Goal: Task Accomplishment & Management: Use online tool/utility

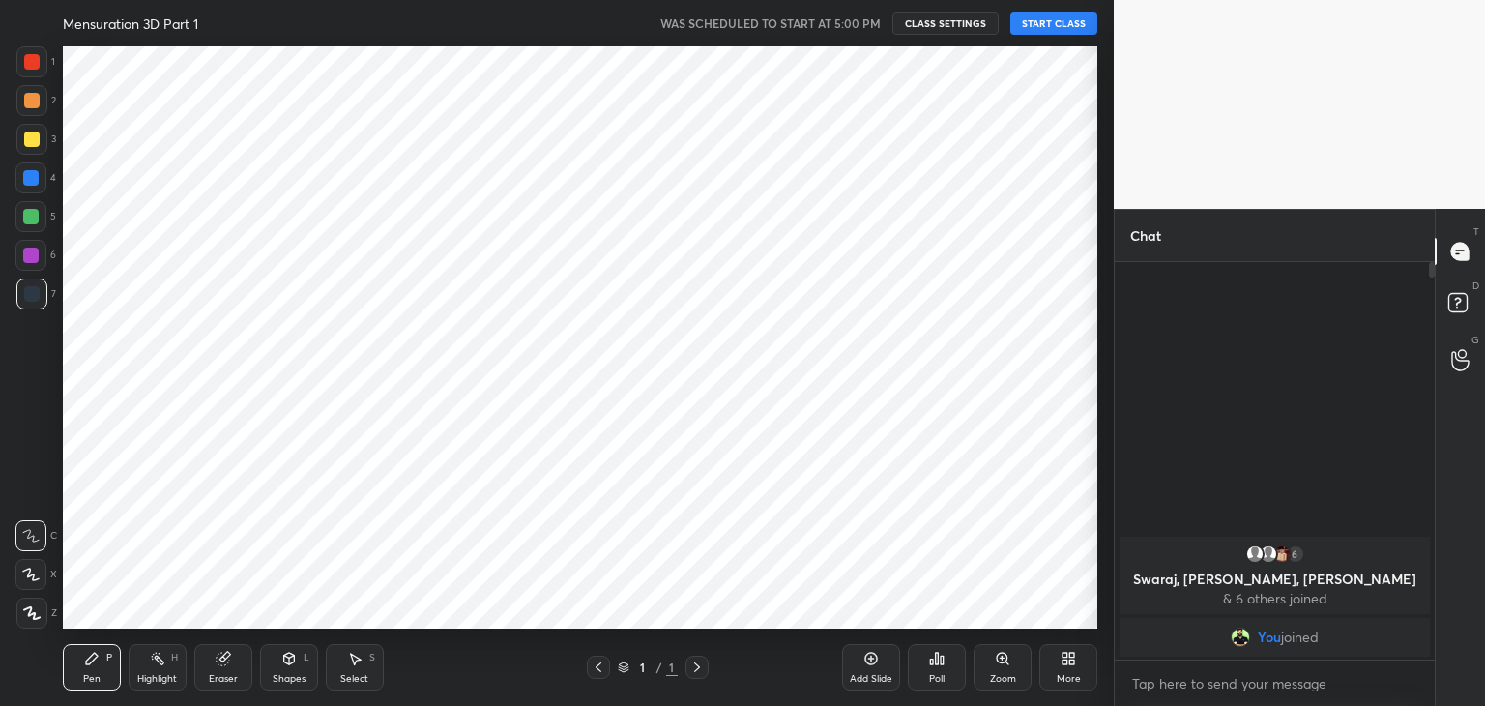
scroll to position [96069, 95614]
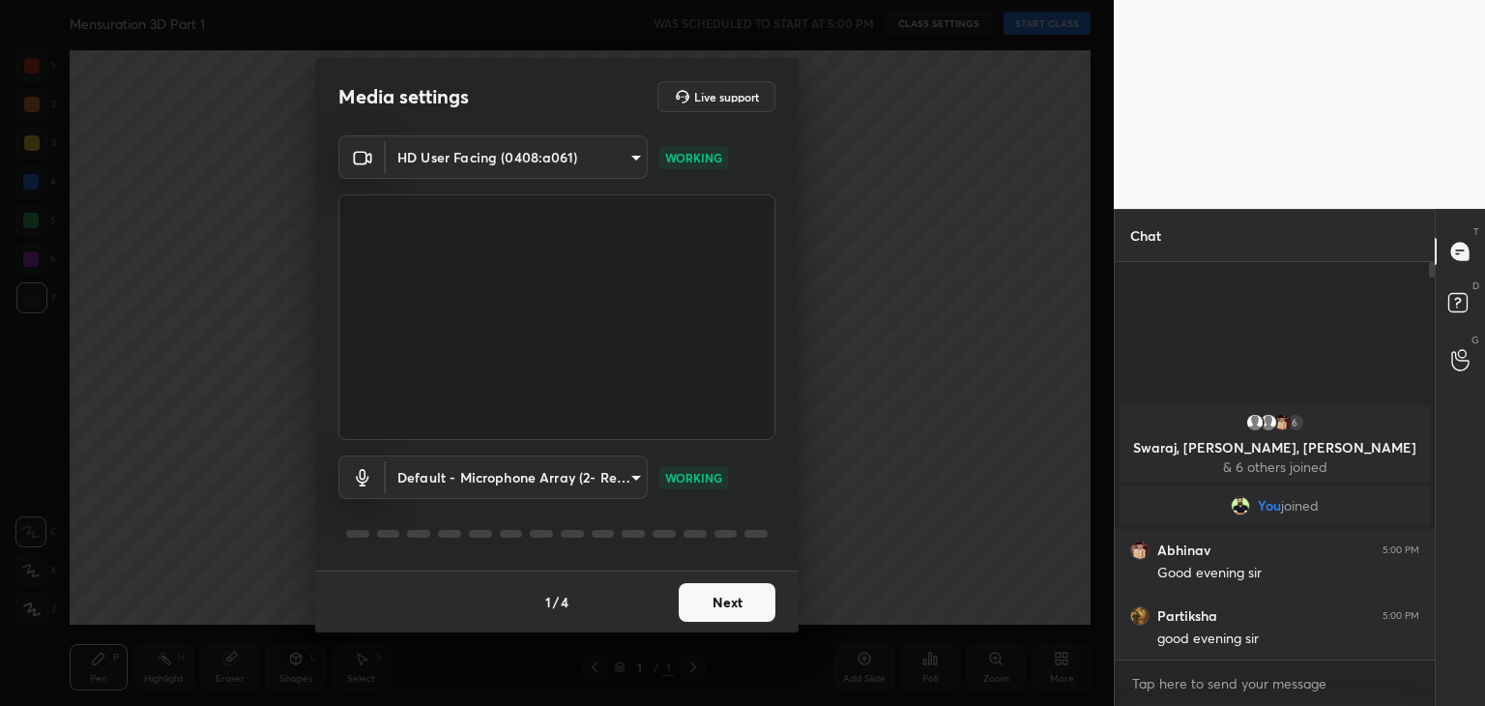
click at [724, 597] on button "Next" at bounding box center [726, 602] width 97 height 39
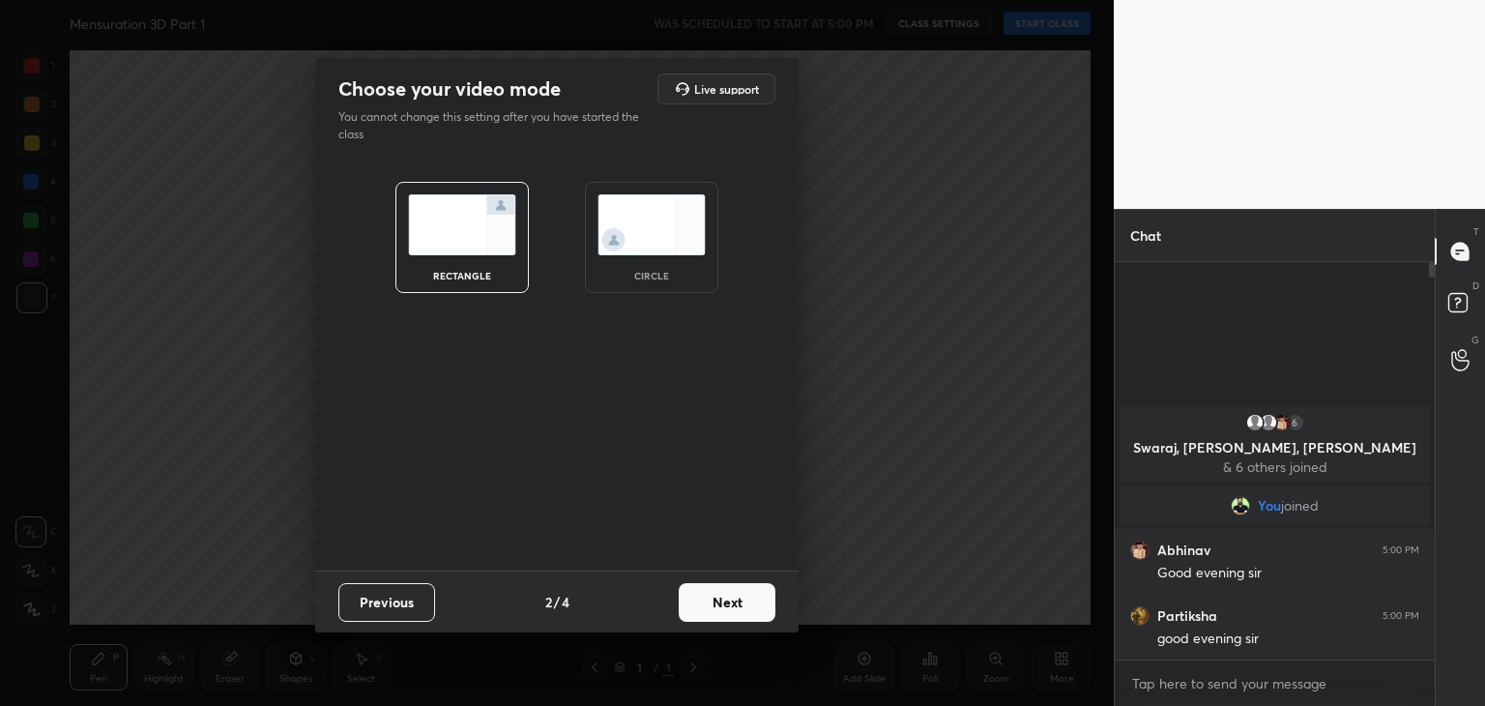
click at [668, 228] on img at bounding box center [651, 224] width 108 height 61
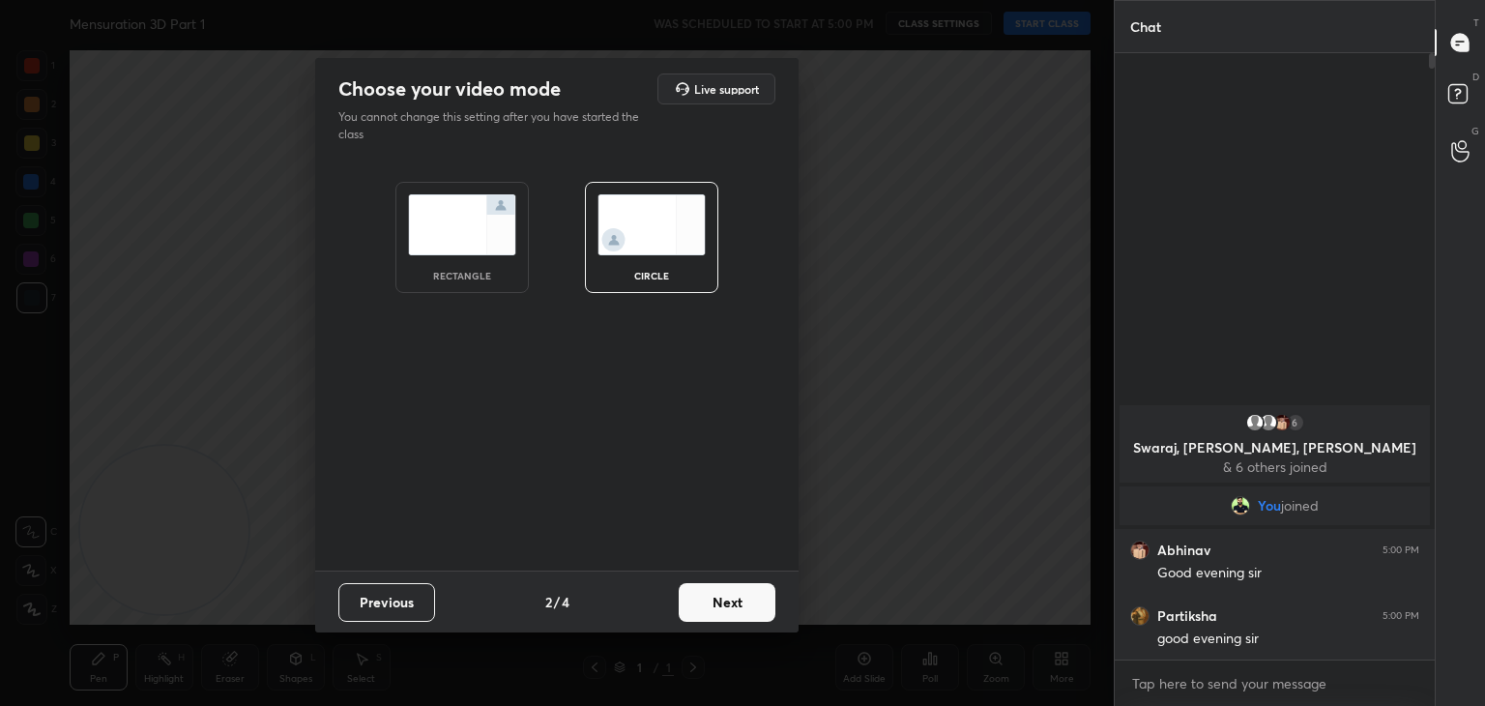
scroll to position [647, 314]
click at [762, 610] on button "Next" at bounding box center [726, 602] width 97 height 39
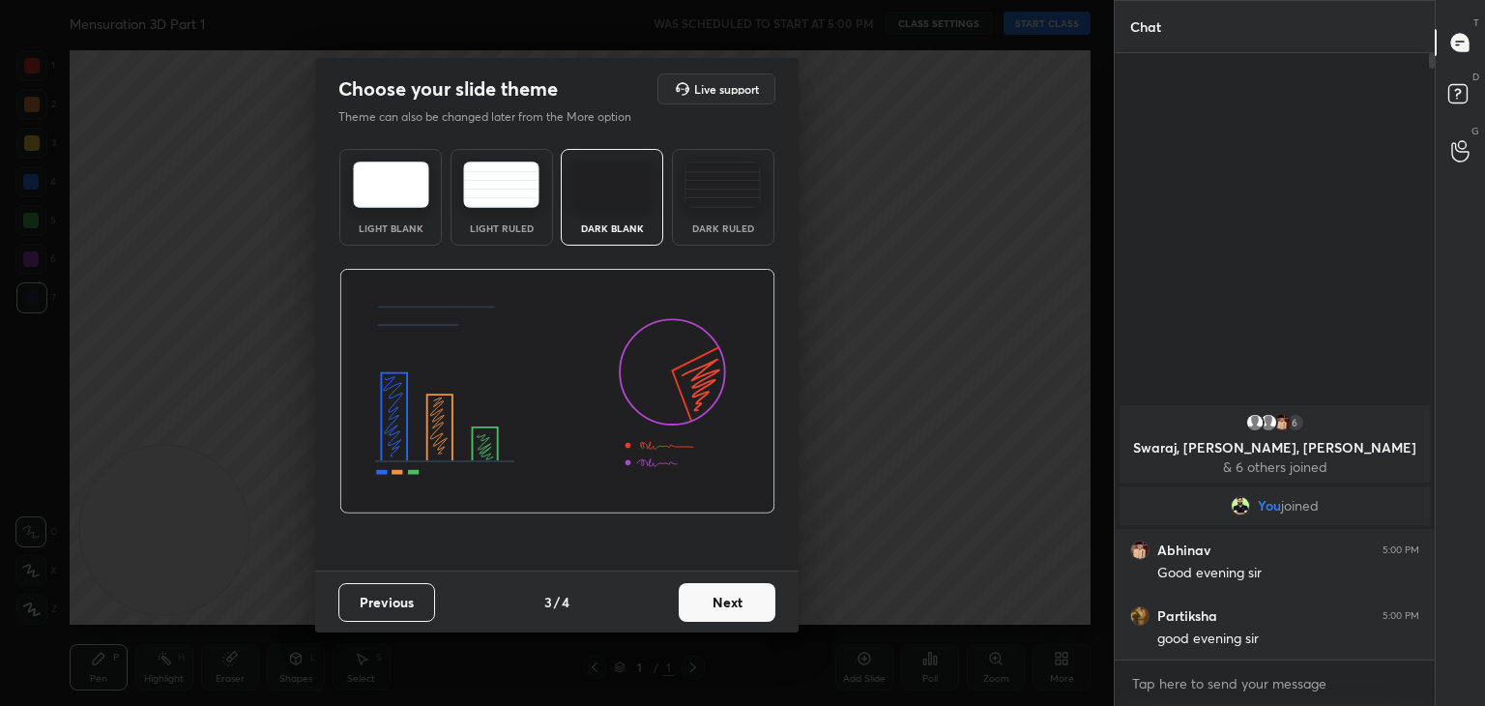
click at [741, 600] on button "Next" at bounding box center [726, 602] width 97 height 39
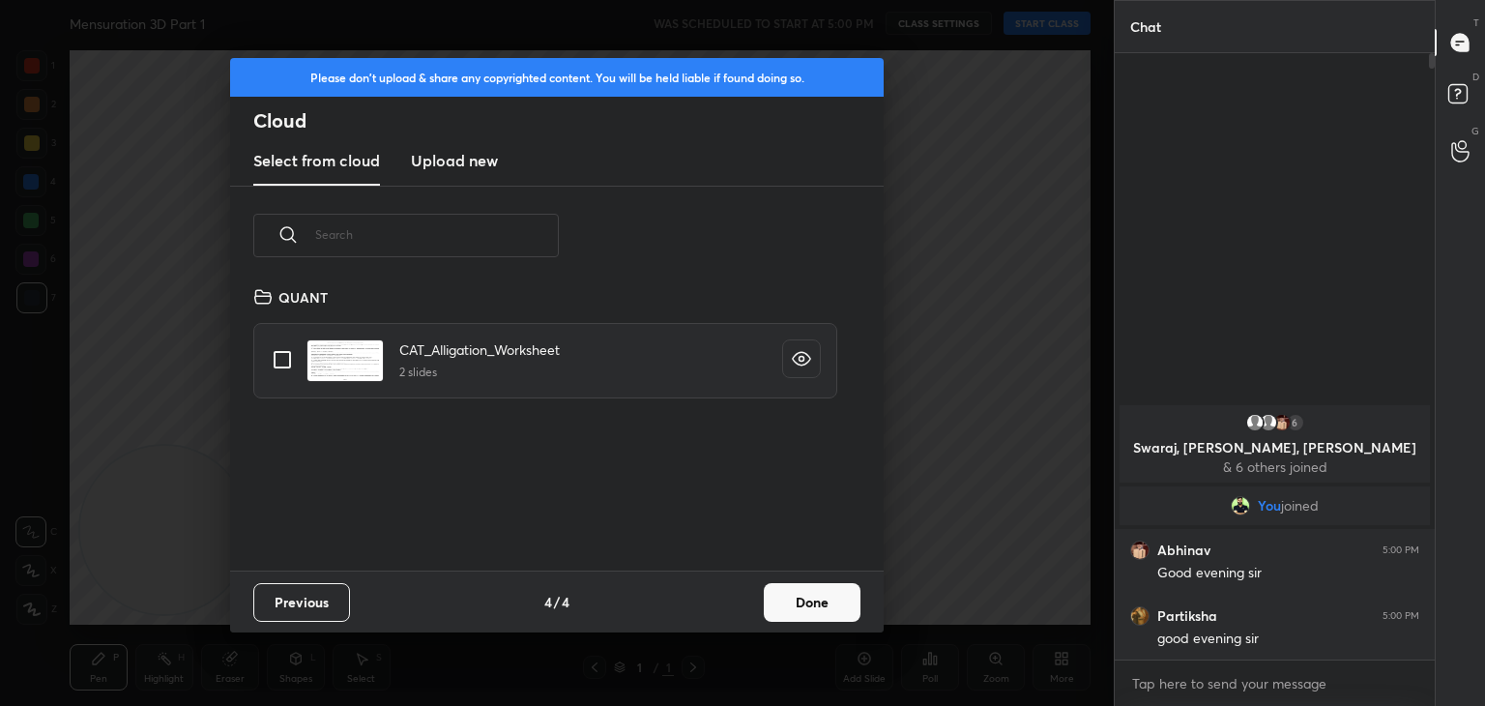
scroll to position [286, 621]
click at [784, 600] on button "Done" at bounding box center [812, 602] width 97 height 39
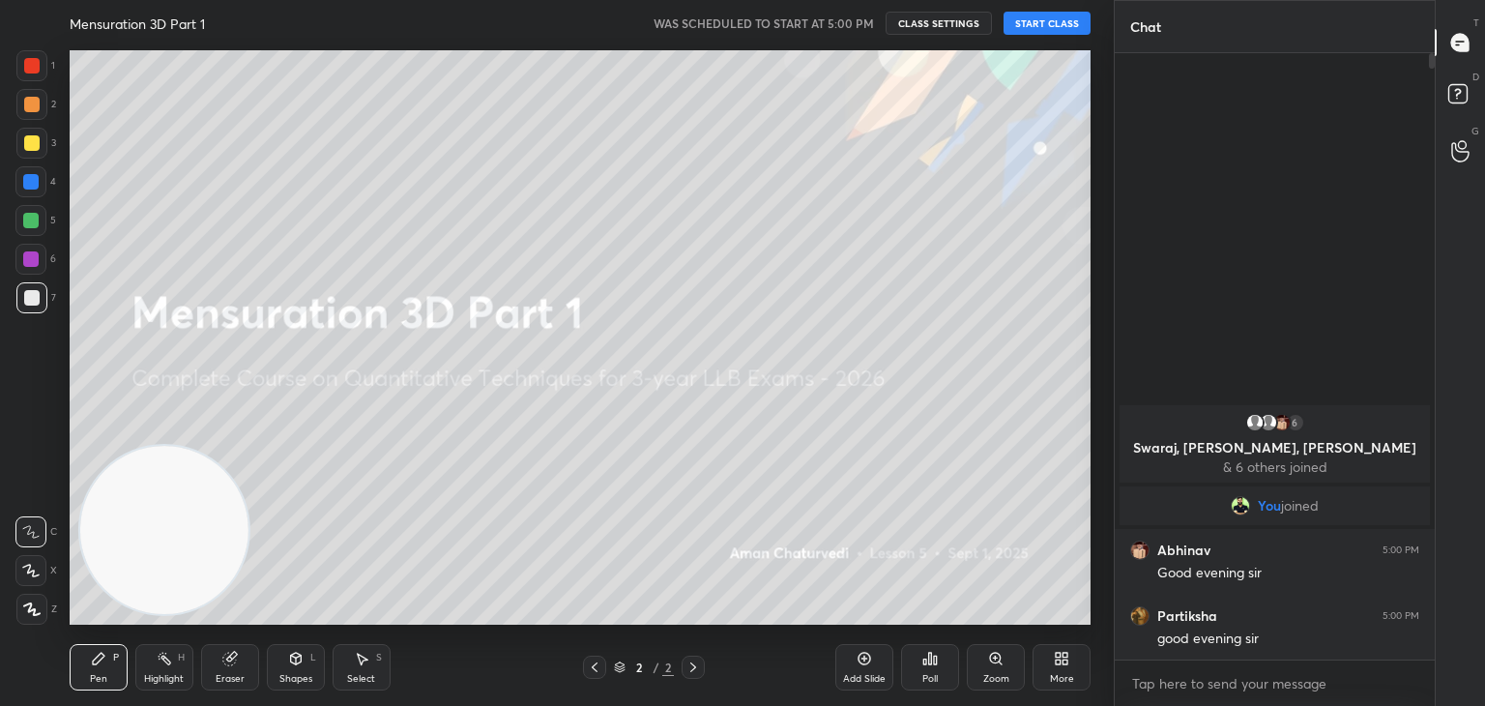
click at [1052, 29] on button "START CLASS" at bounding box center [1046, 23] width 87 height 23
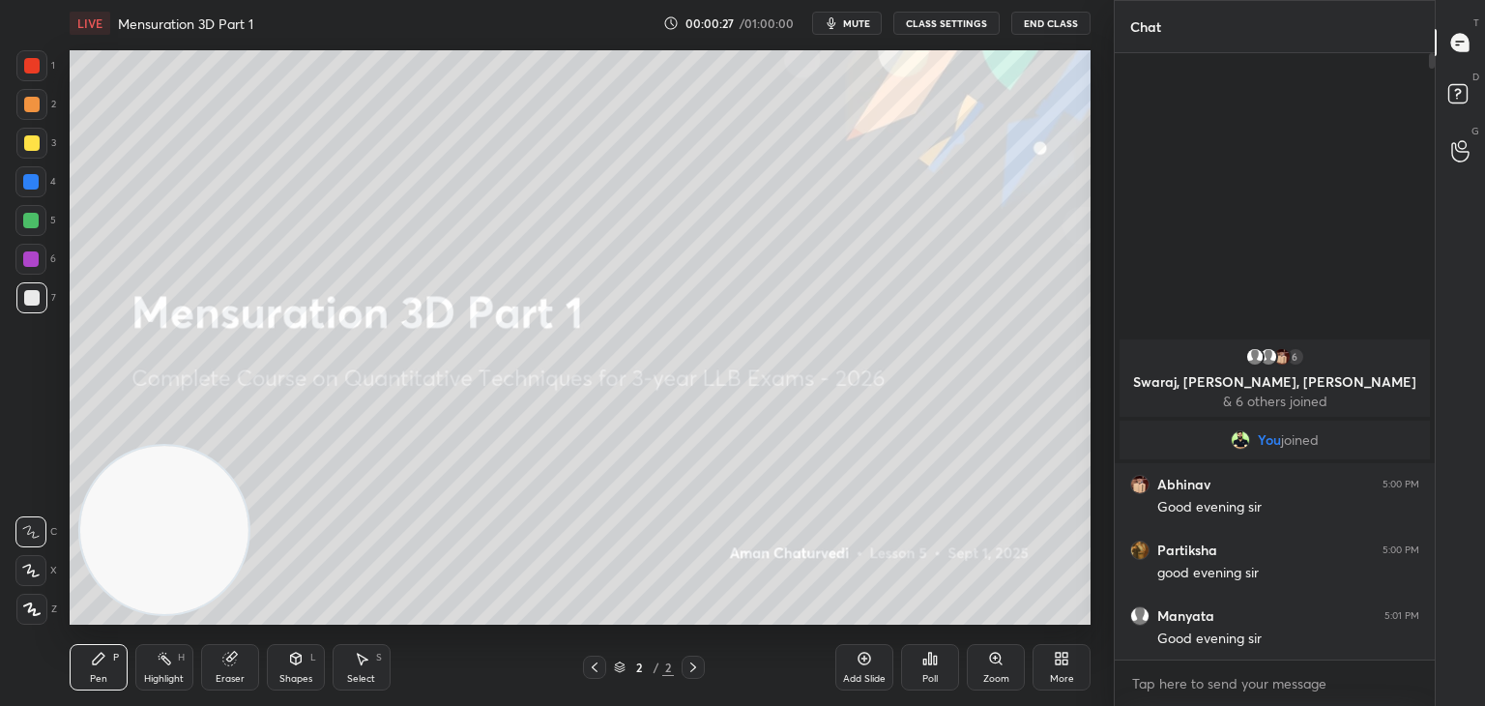
click at [295, 670] on div "Shapes L" at bounding box center [296, 667] width 58 height 46
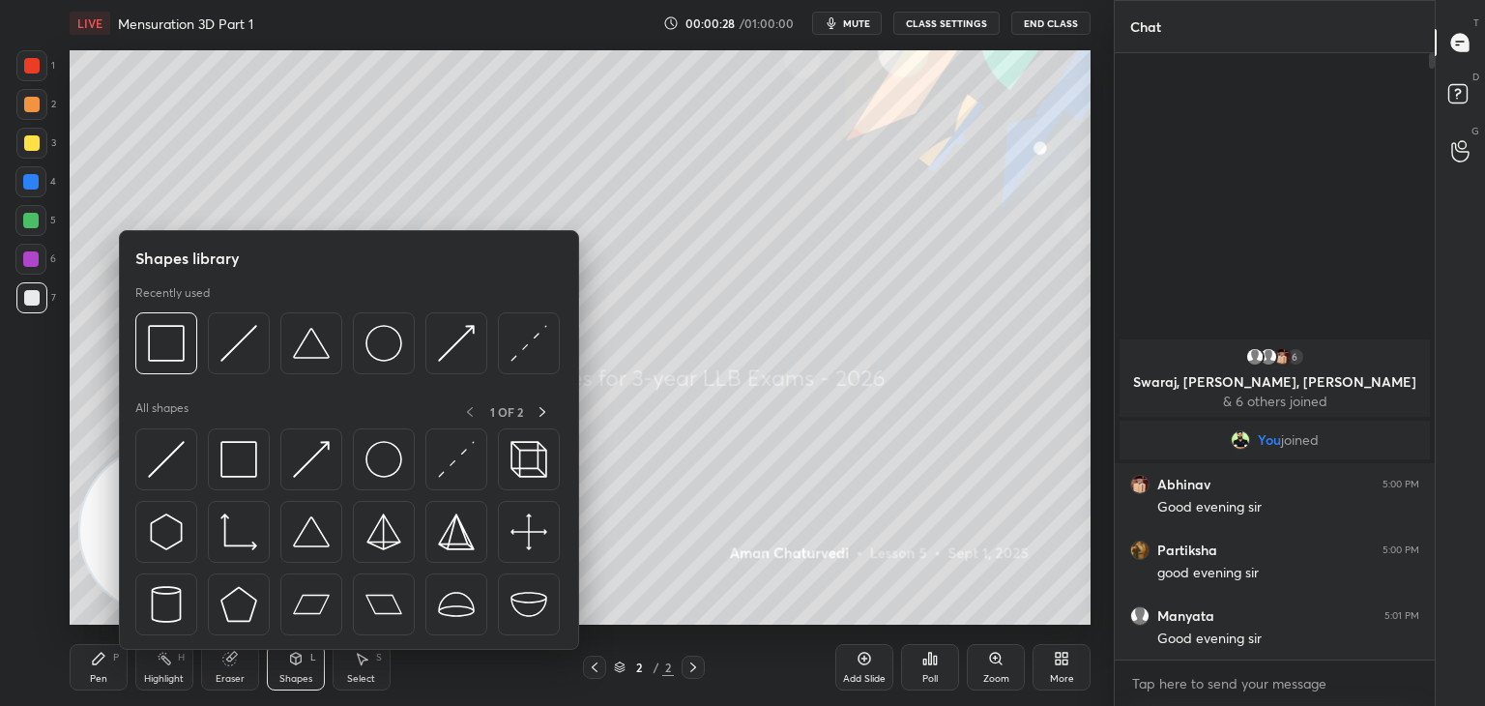
click at [233, 464] on img at bounding box center [238, 459] width 37 height 37
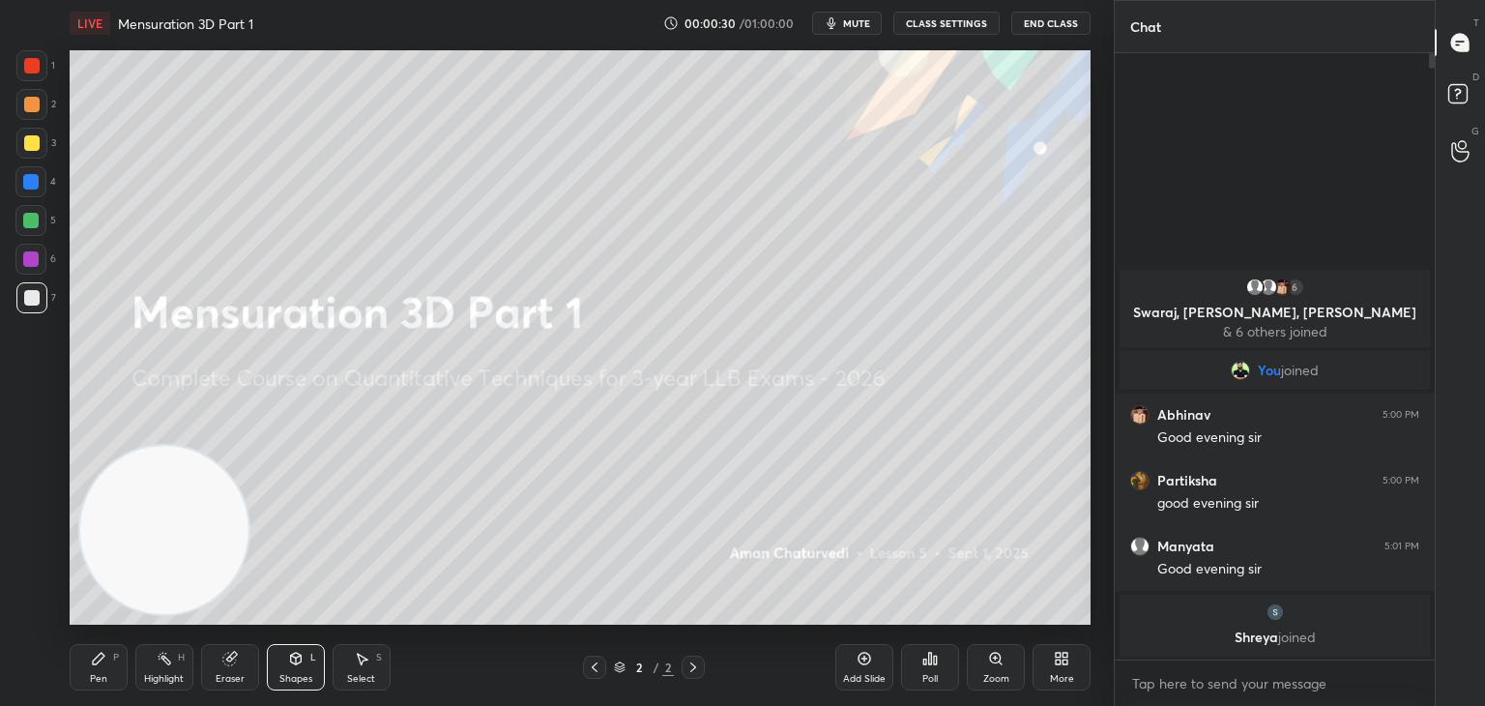
click at [848, 654] on div "Add Slide" at bounding box center [864, 667] width 58 height 46
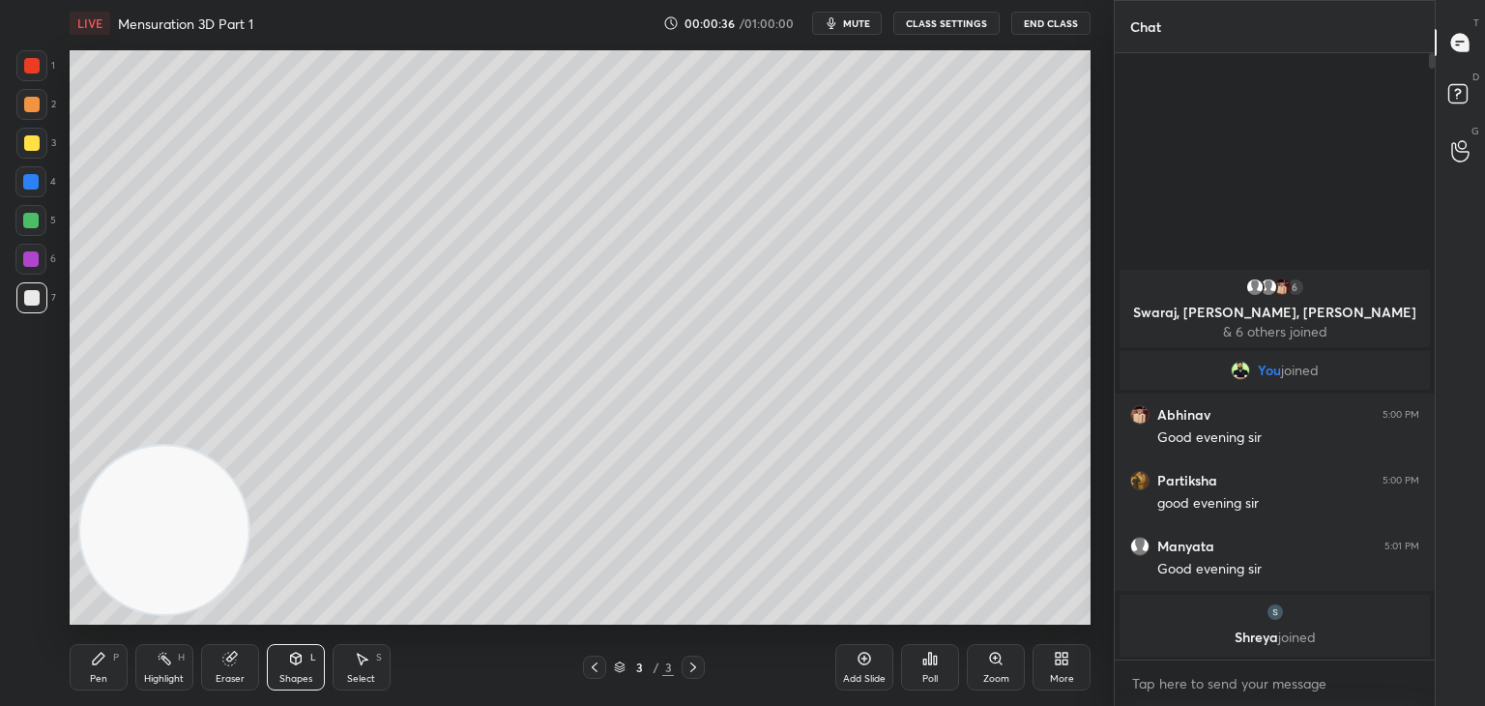
click at [122, 655] on div "Pen P" at bounding box center [99, 667] width 58 height 46
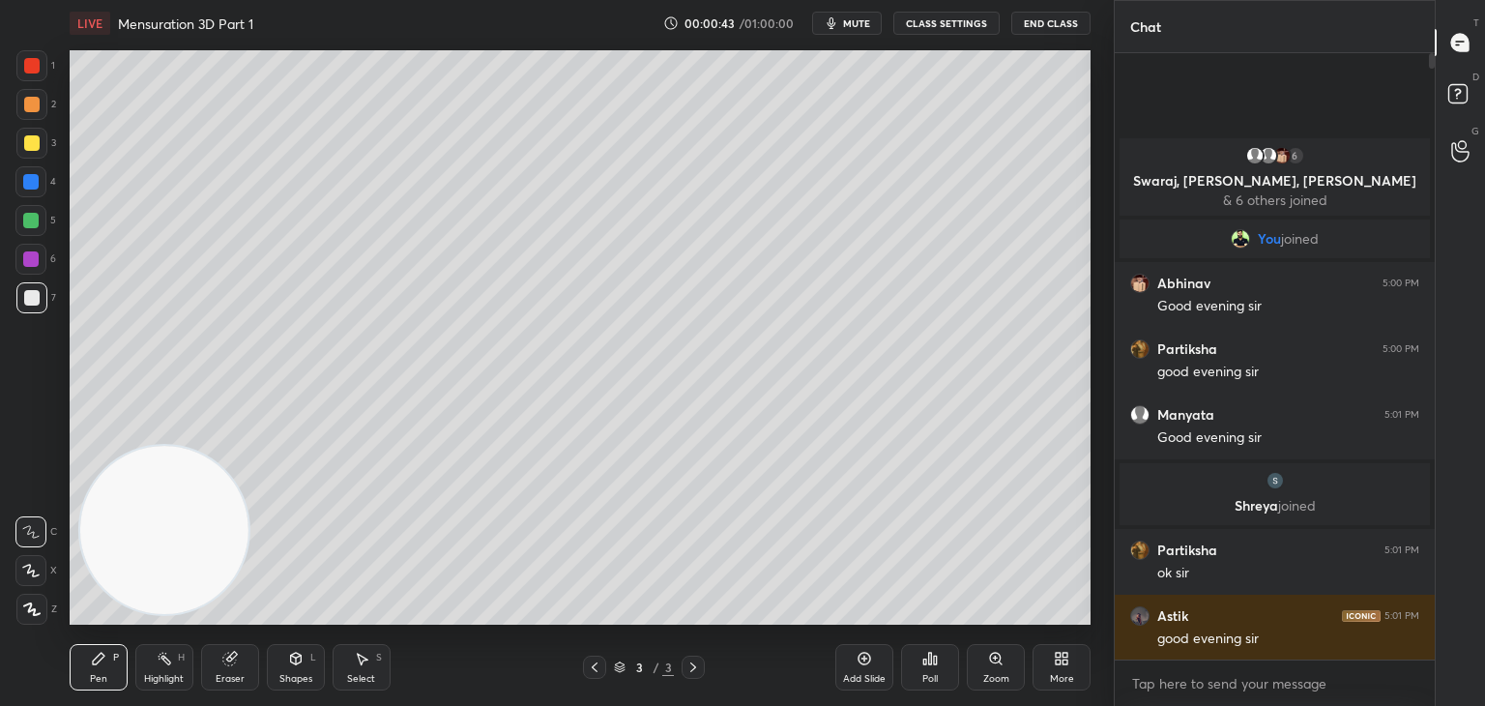
click at [294, 677] on div "Shapes" at bounding box center [295, 679] width 33 height 10
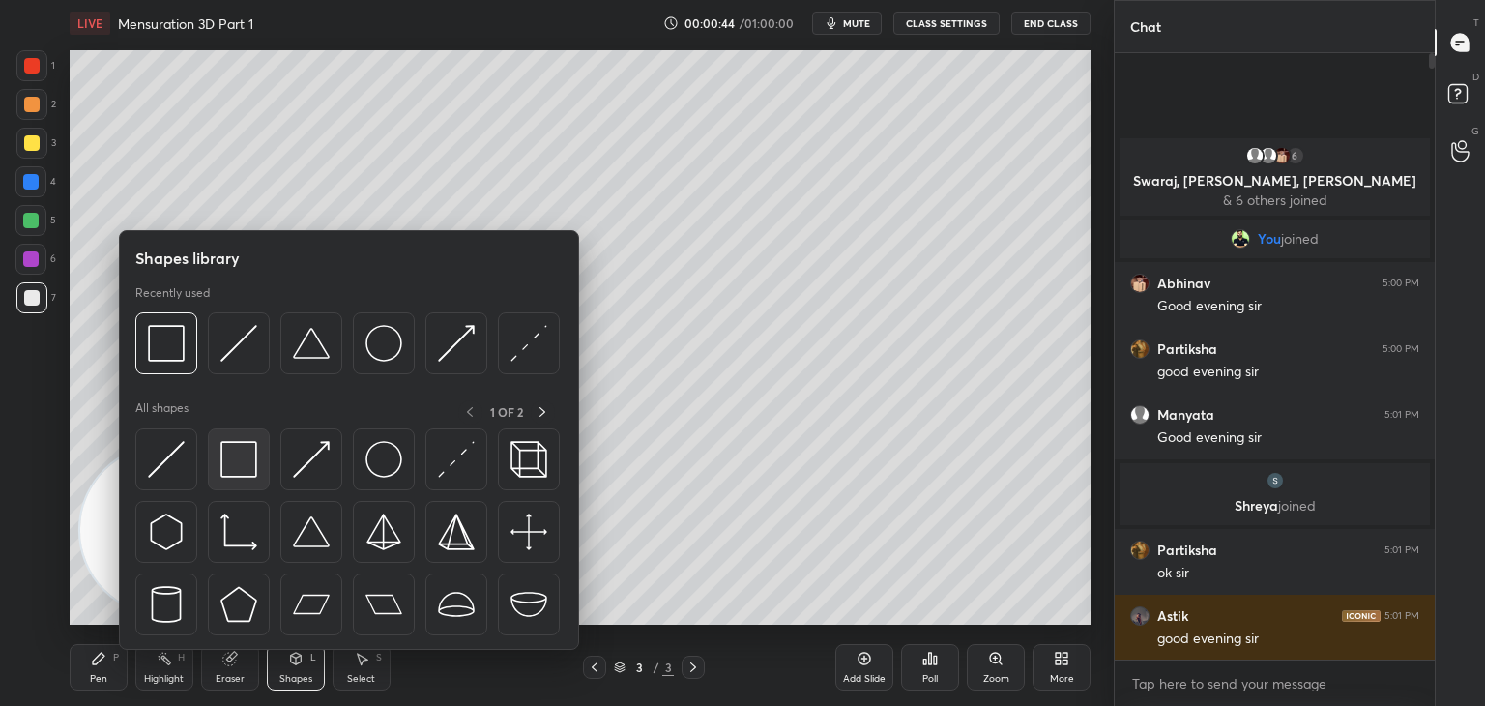
click at [263, 470] on div at bounding box center [239, 459] width 62 height 62
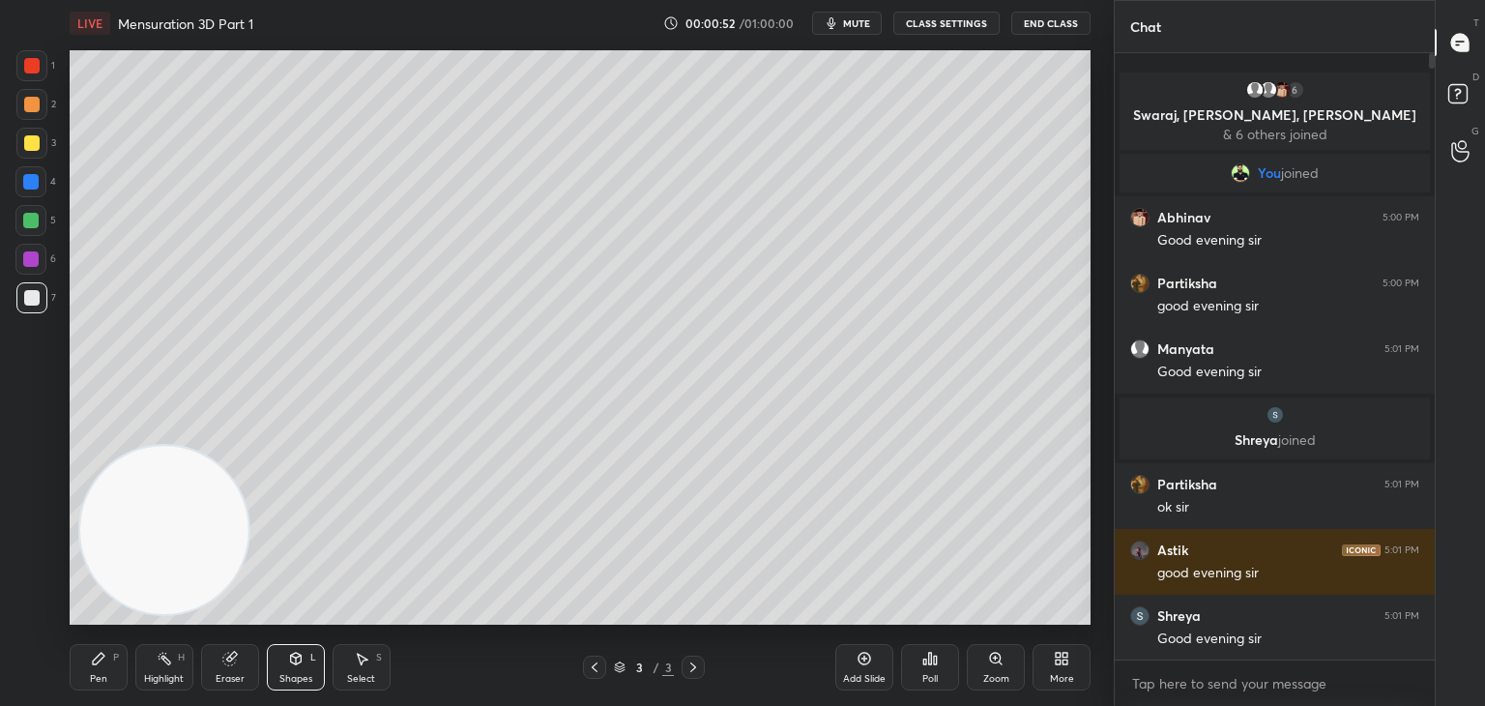
click at [290, 663] on icon at bounding box center [295, 657] width 15 height 15
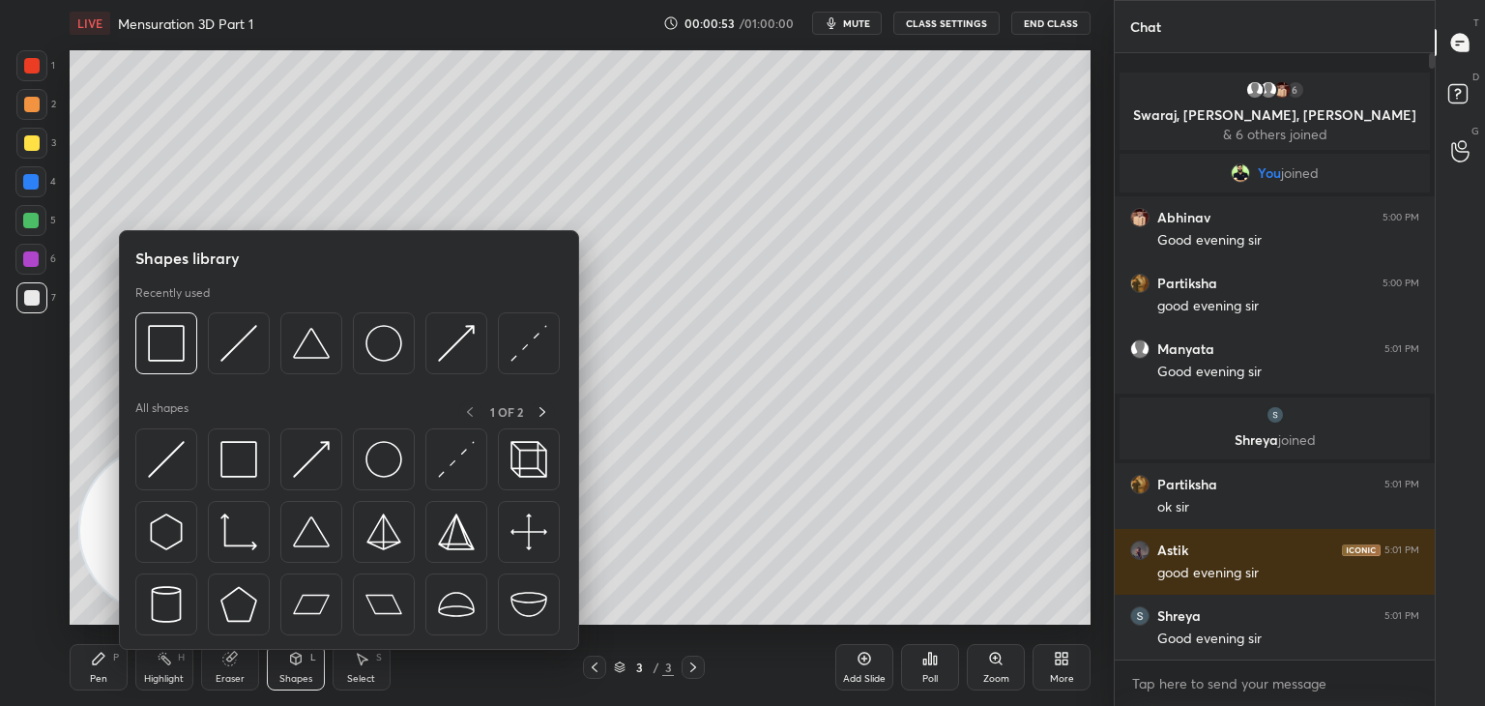
click at [172, 465] on img at bounding box center [166, 459] width 37 height 37
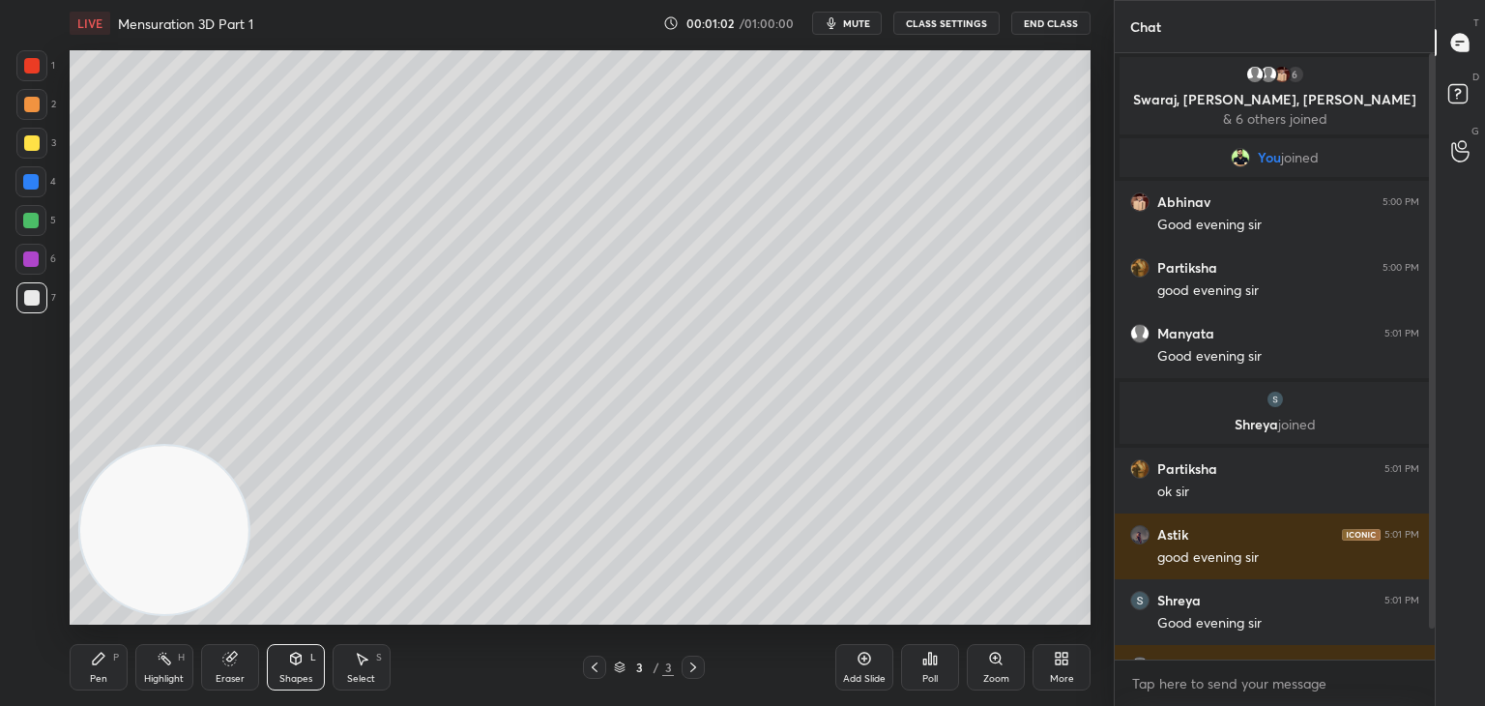
scroll to position [68, 0]
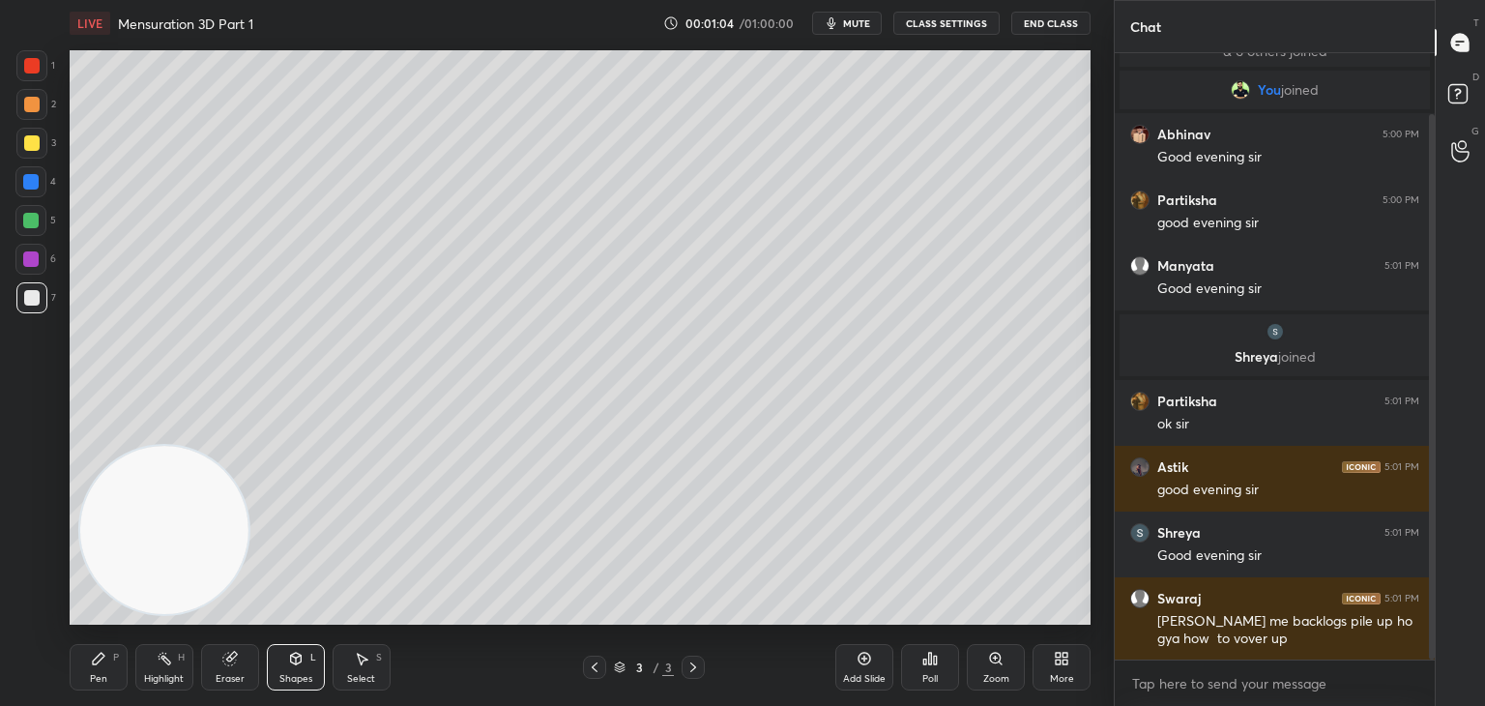
click at [120, 655] on div "Pen P" at bounding box center [99, 667] width 58 height 46
click at [41, 148] on div at bounding box center [31, 143] width 31 height 31
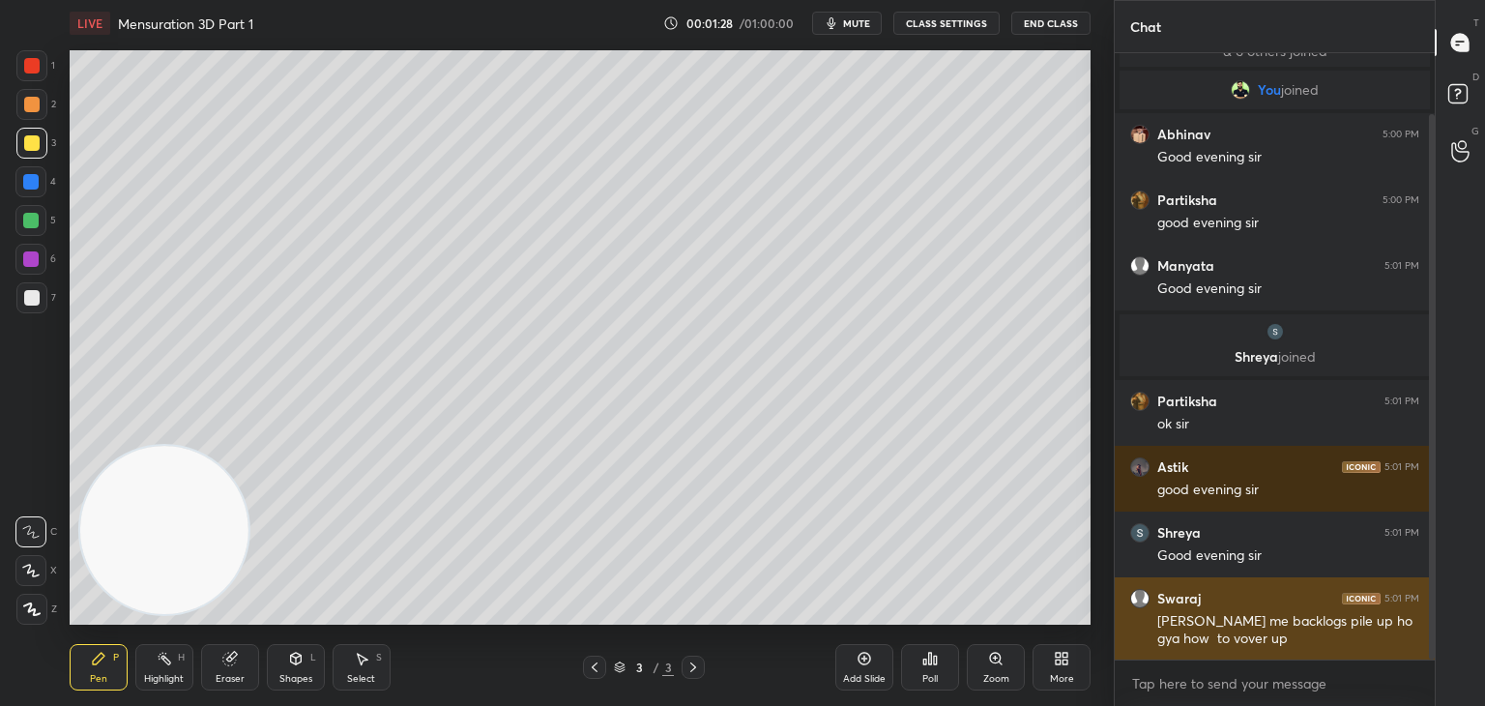
click at [1255, 630] on div "Sir Quants me backlogs pile up ho gya how to vover up" at bounding box center [1288, 630] width 262 height 37
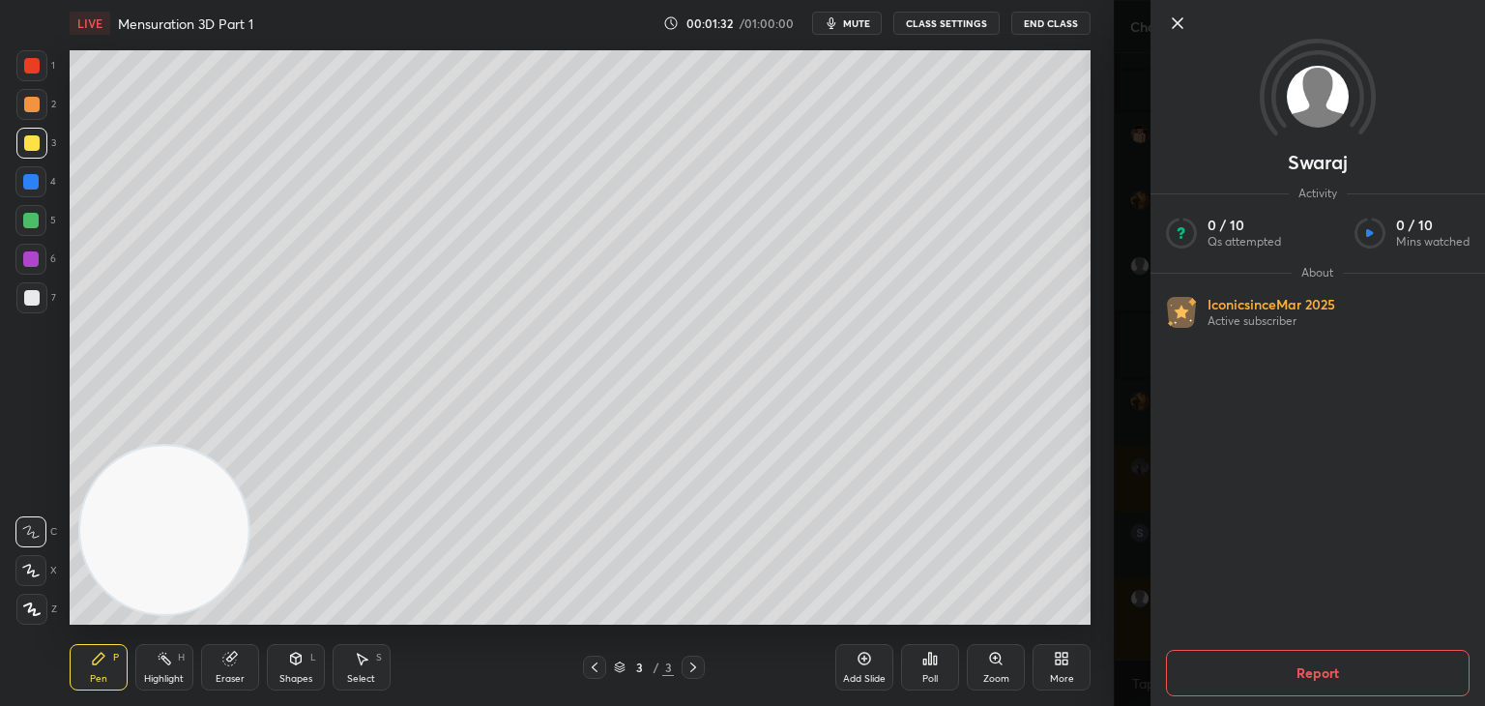
click at [1170, 32] on icon at bounding box center [1177, 23] width 23 height 23
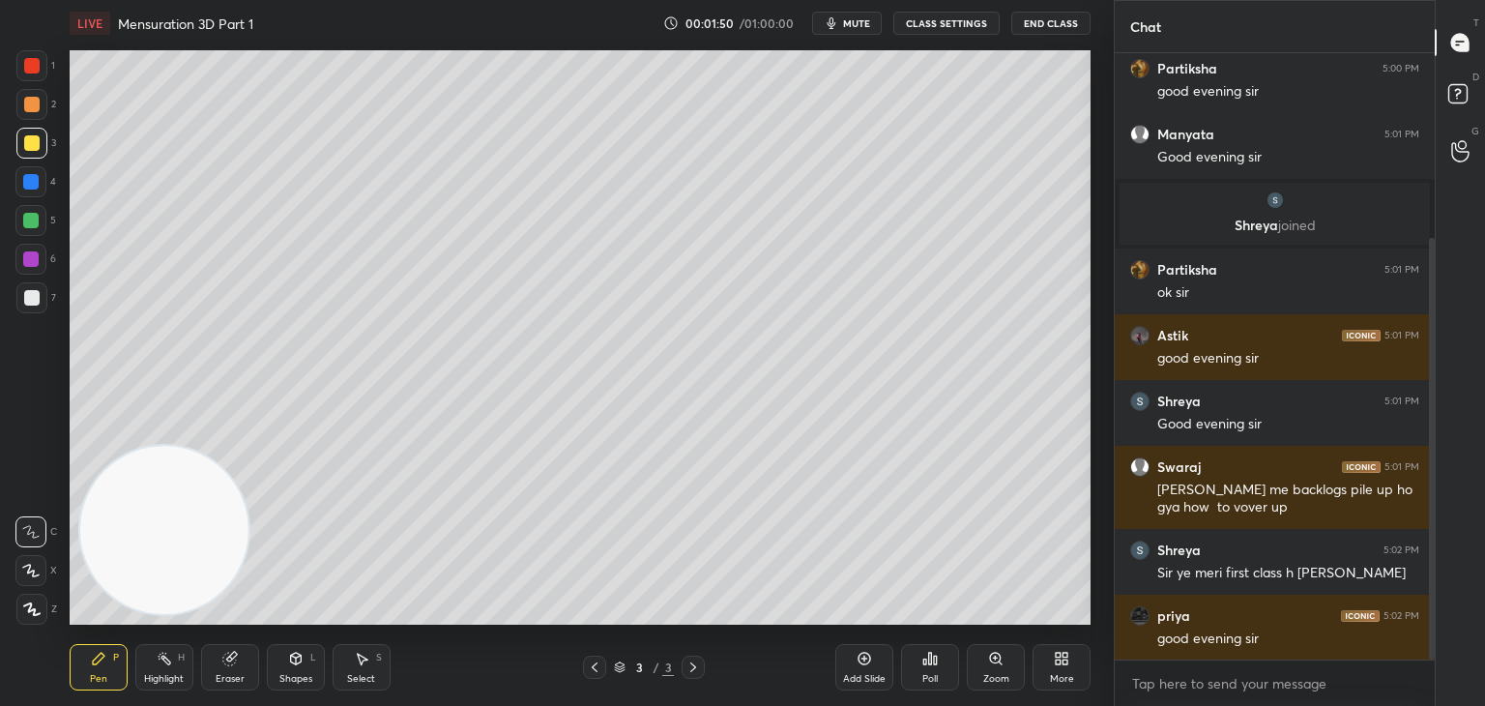
scroll to position [265, 0]
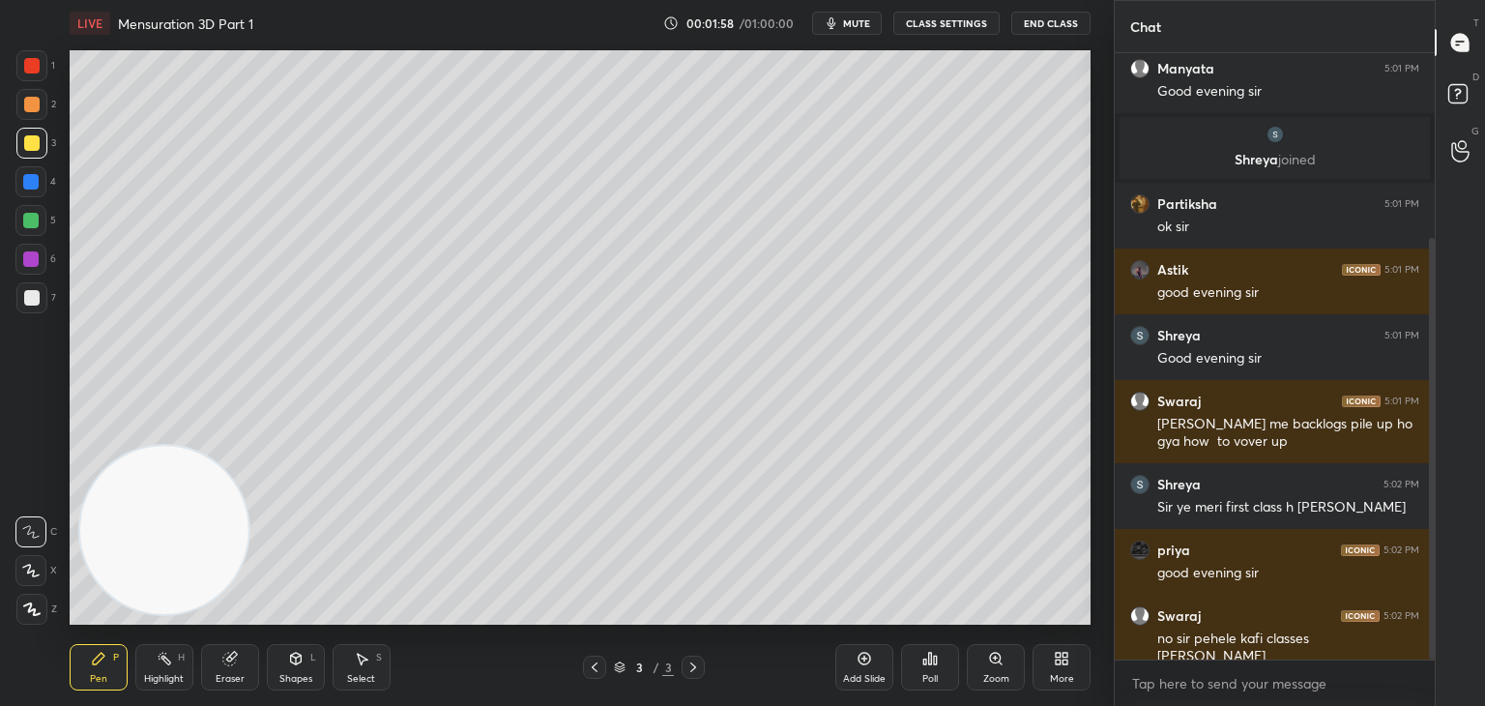
click at [46, 293] on div "7" at bounding box center [36, 297] width 40 height 31
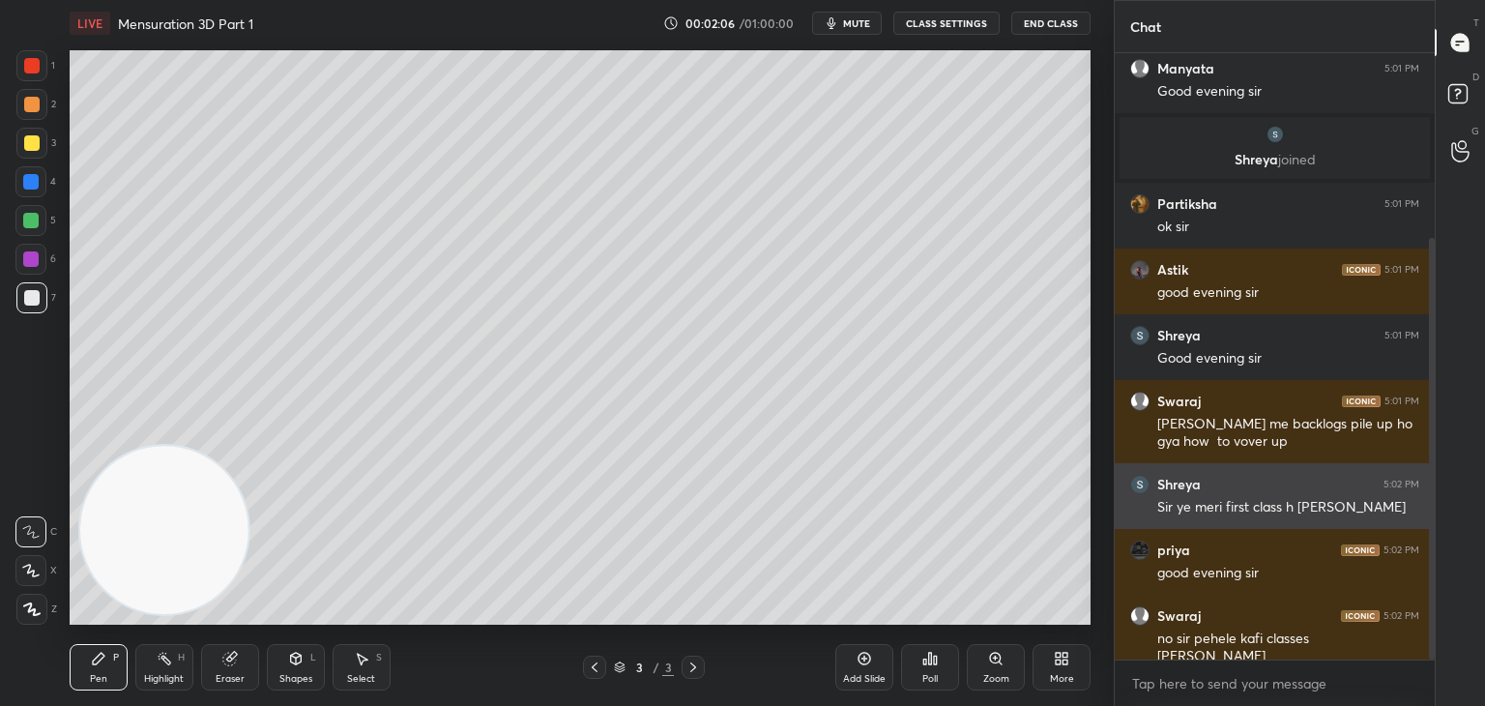
click at [1285, 498] on div "Sir ye meri first class h sir eklavya batch" at bounding box center [1288, 507] width 262 height 19
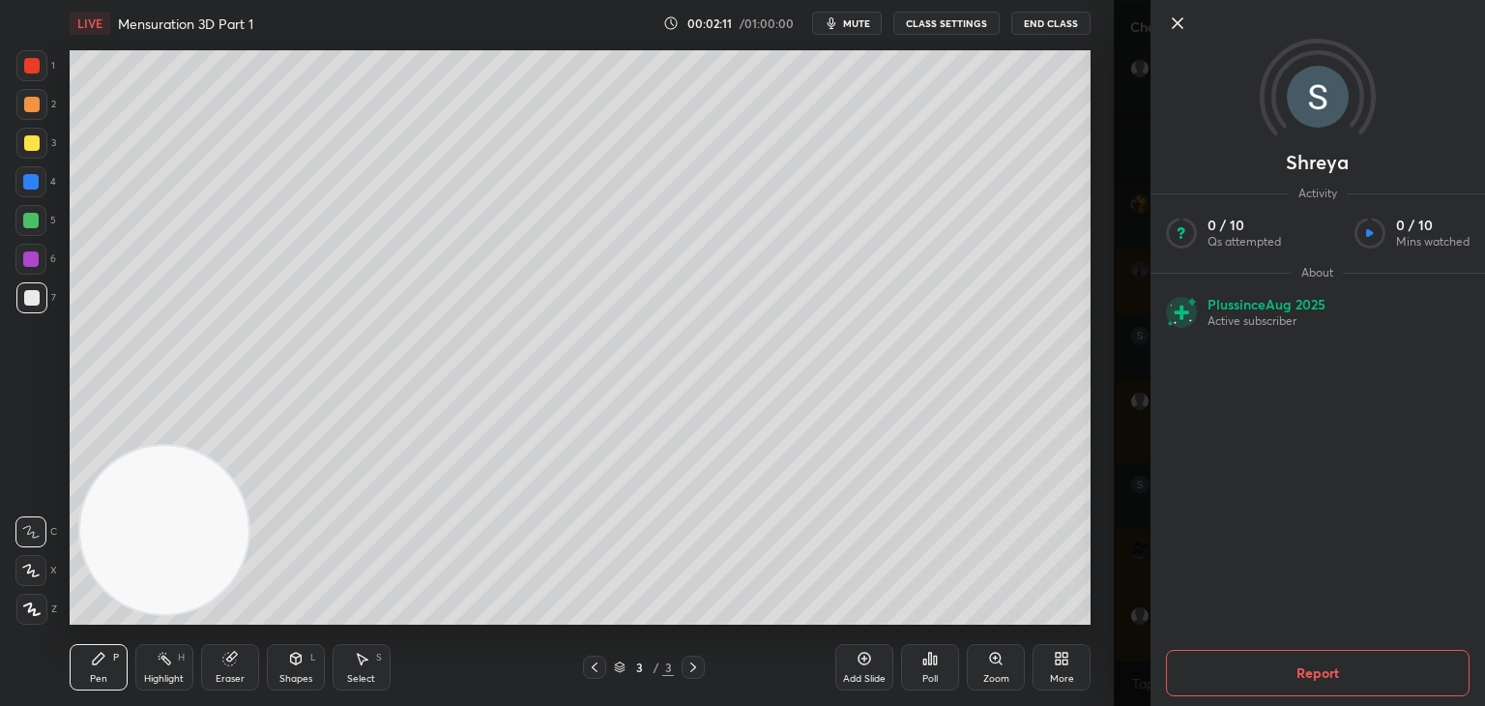
click at [1178, 24] on icon at bounding box center [1177, 23] width 10 height 10
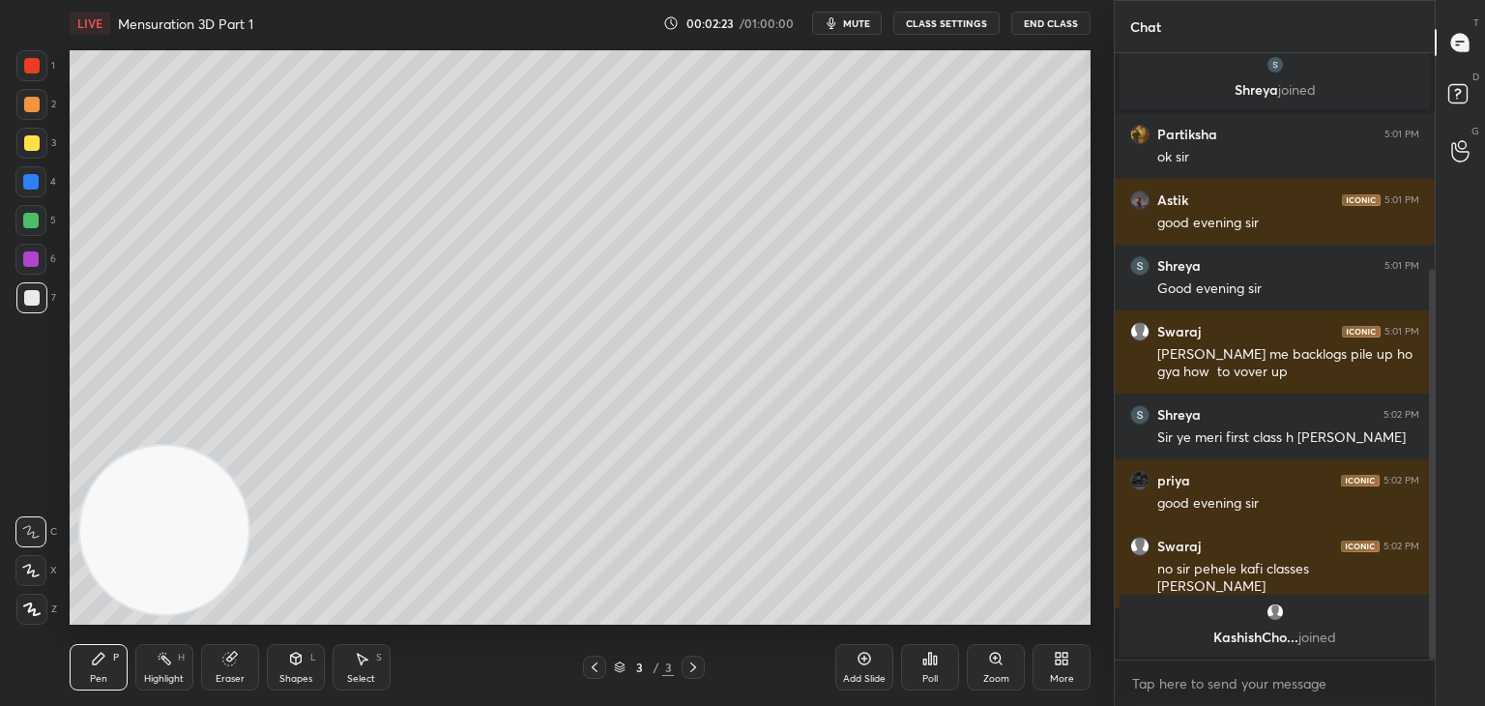
scroll to position [352, 0]
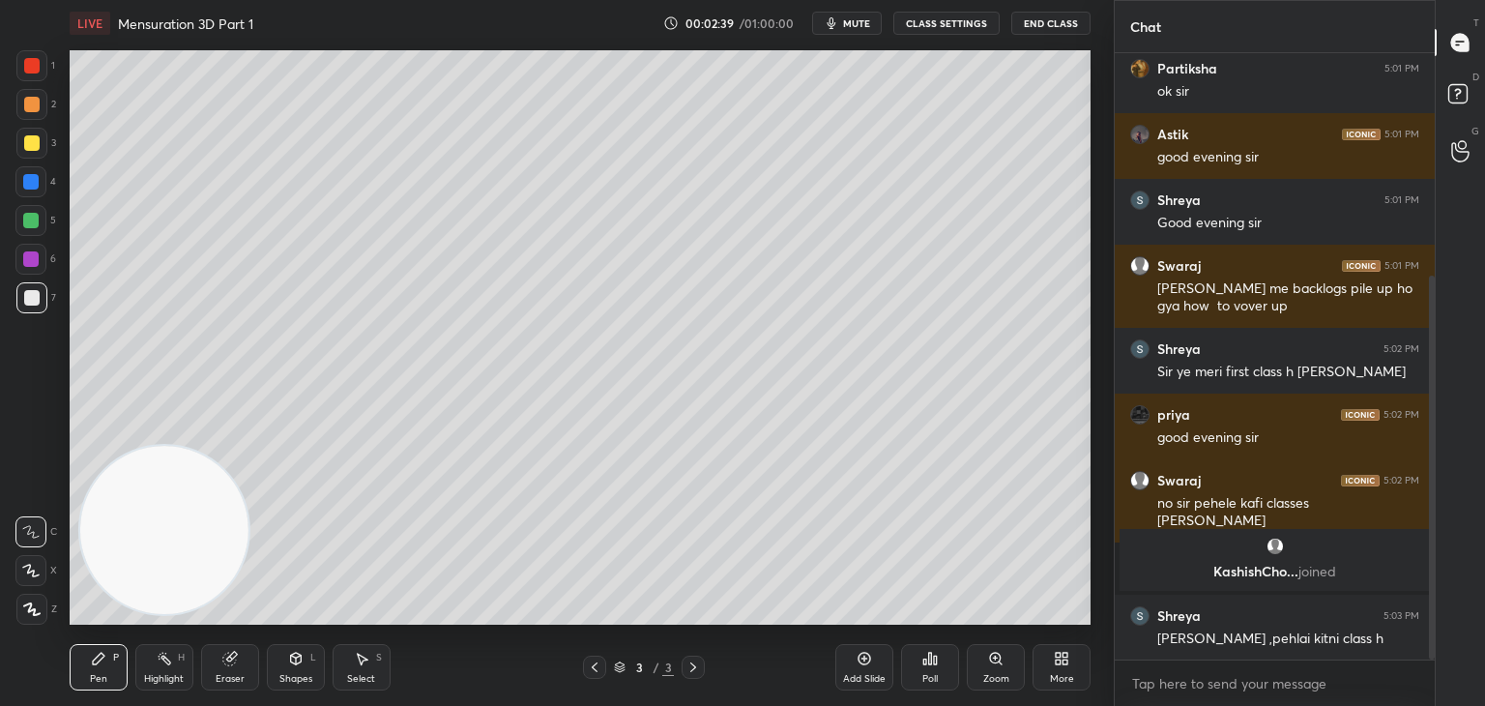
click at [226, 674] on div "Eraser" at bounding box center [230, 679] width 29 height 10
click at [14, 466] on div "1 2 3 4 5 6 7 C X Z C X Z E E Erase all H H" at bounding box center [31, 337] width 62 height 574
click at [35, 473] on icon at bounding box center [31, 468] width 17 height 17
click at [95, 671] on div "Pen P" at bounding box center [99, 667] width 58 height 46
click at [73, 666] on div "Pen P" at bounding box center [99, 667] width 58 height 46
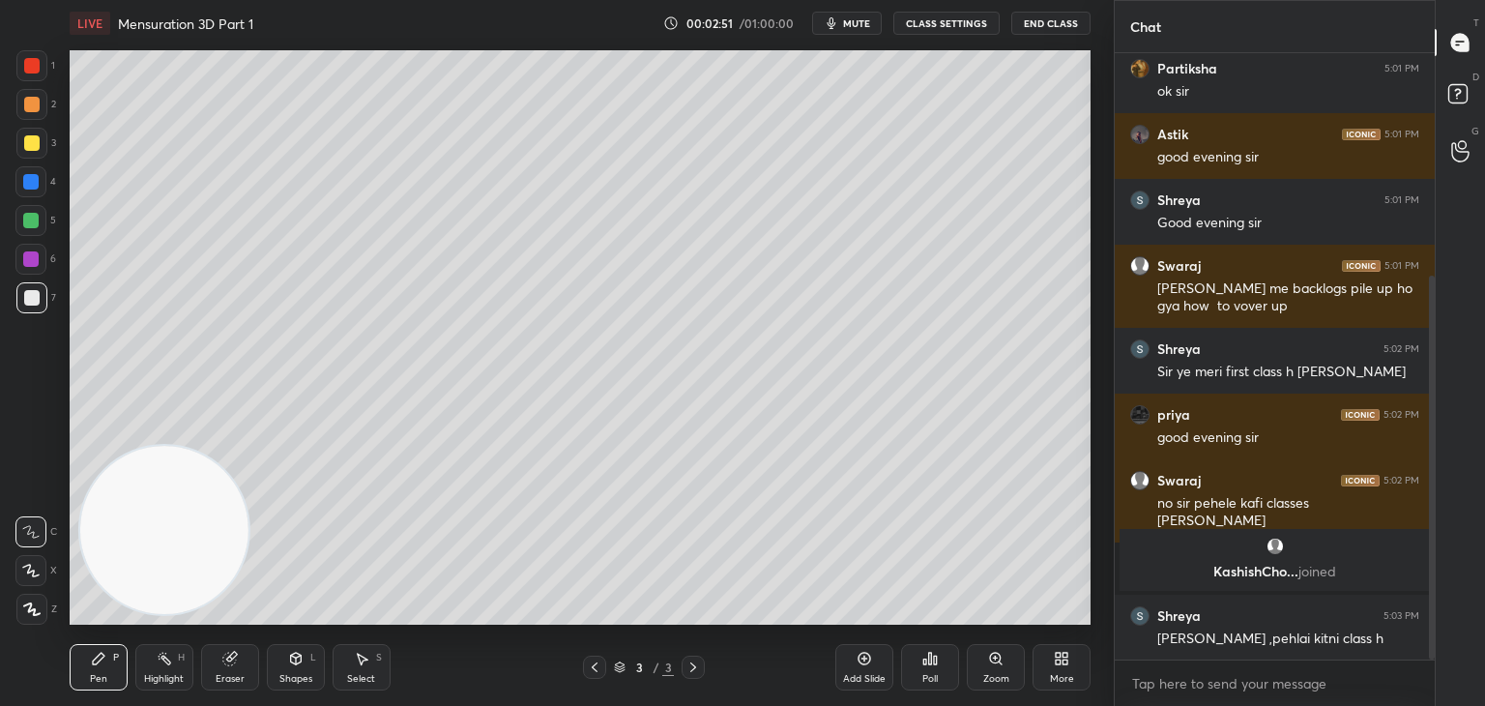
click at [24, 139] on div at bounding box center [31, 142] width 15 height 15
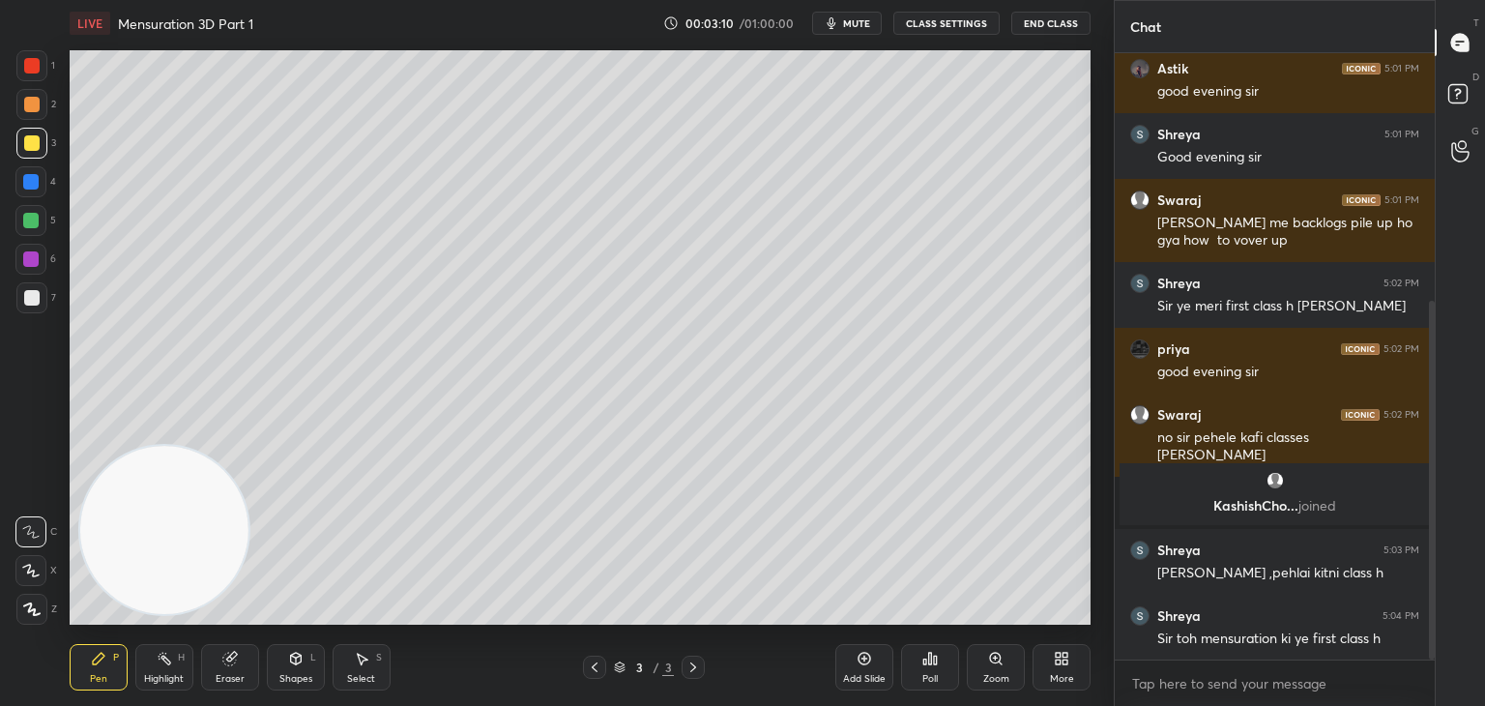
click at [41, 214] on div at bounding box center [30, 220] width 31 height 31
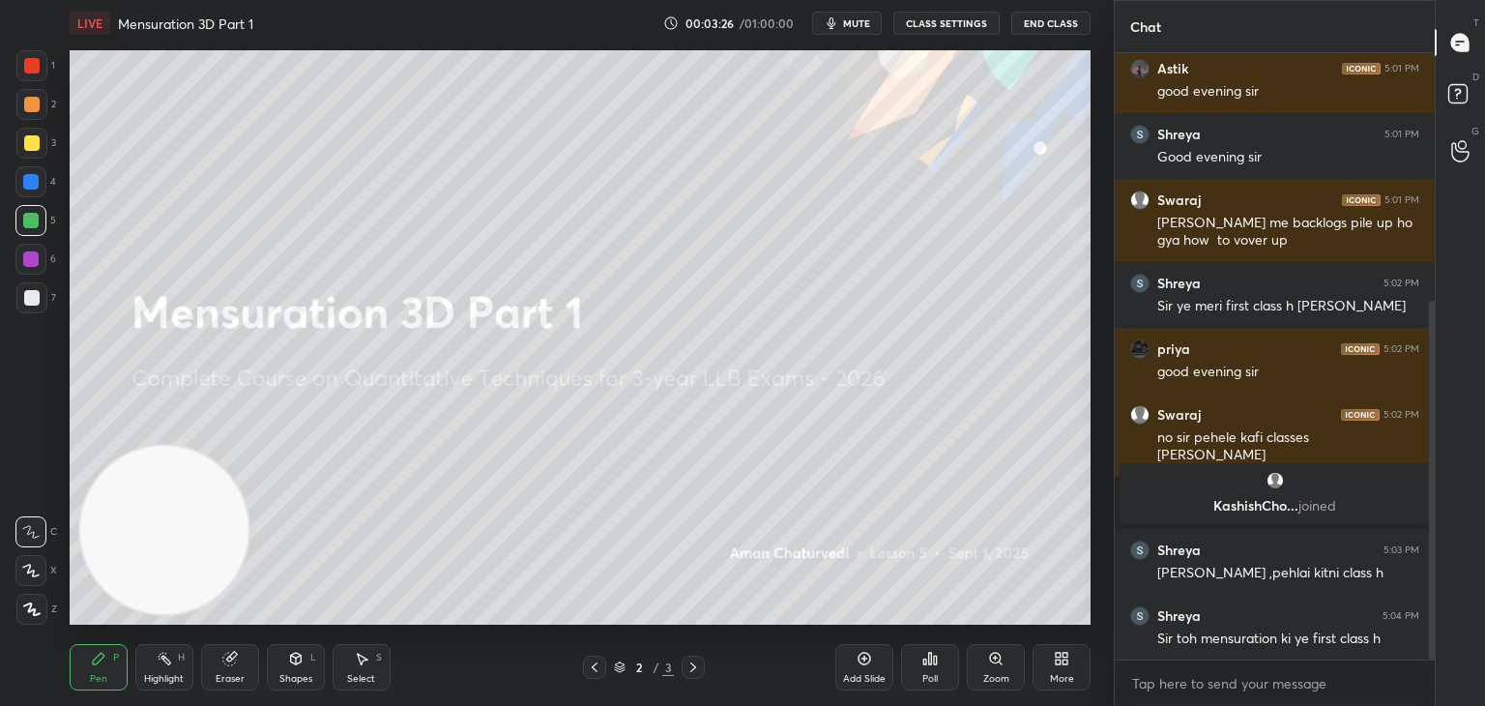
scroll to position [483, 0]
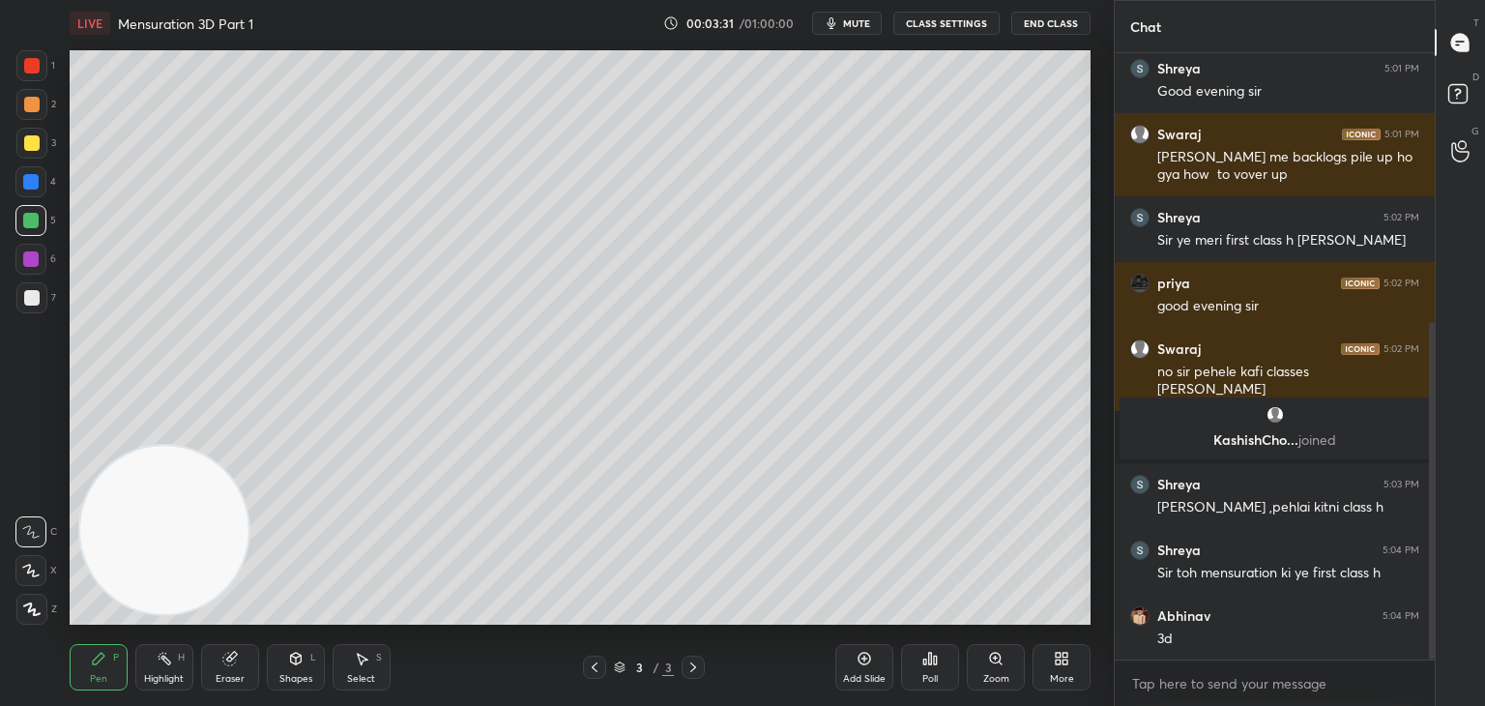
click at [35, 140] on div at bounding box center [31, 142] width 15 height 15
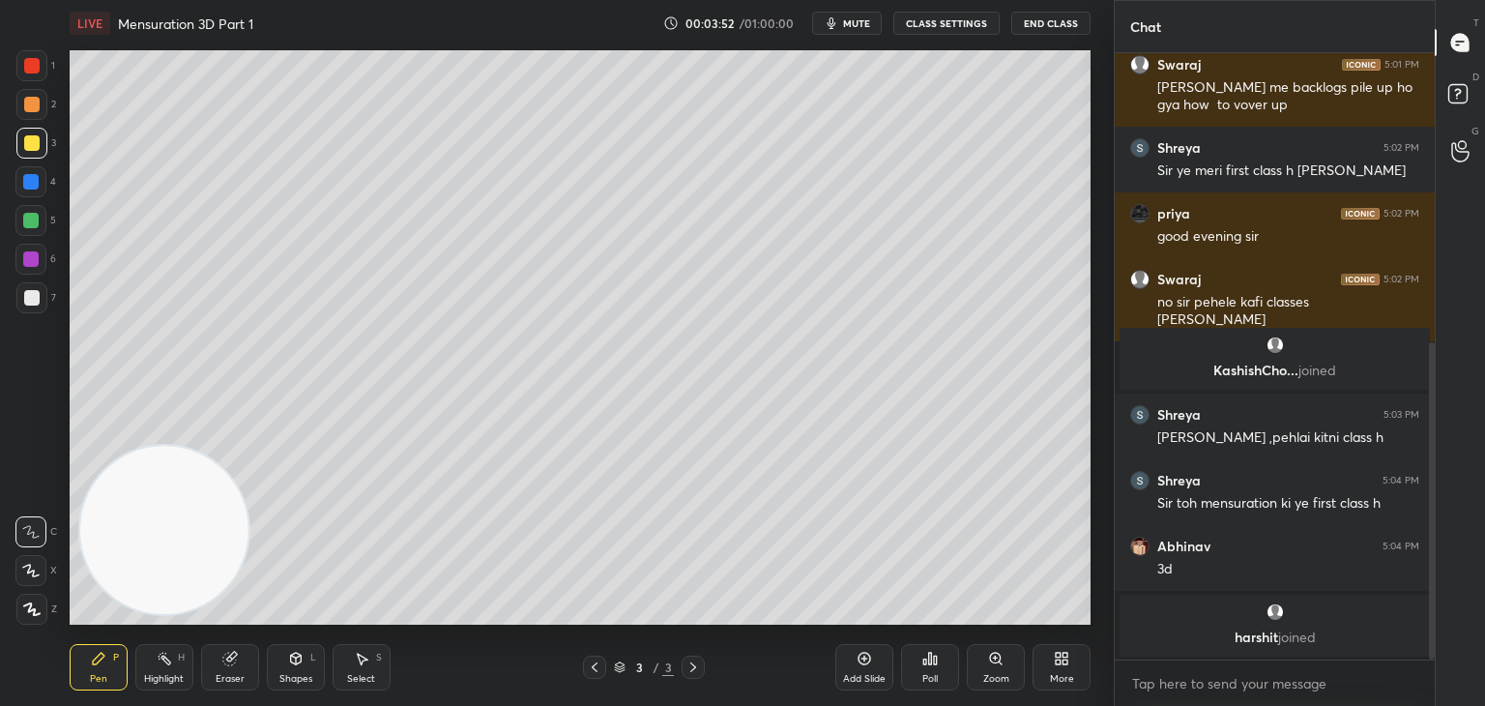
click at [39, 300] on div at bounding box center [31, 297] width 31 height 31
click at [31, 565] on icon at bounding box center [30, 570] width 17 height 14
click at [1001, 668] on div "Zoom" at bounding box center [996, 667] width 58 height 46
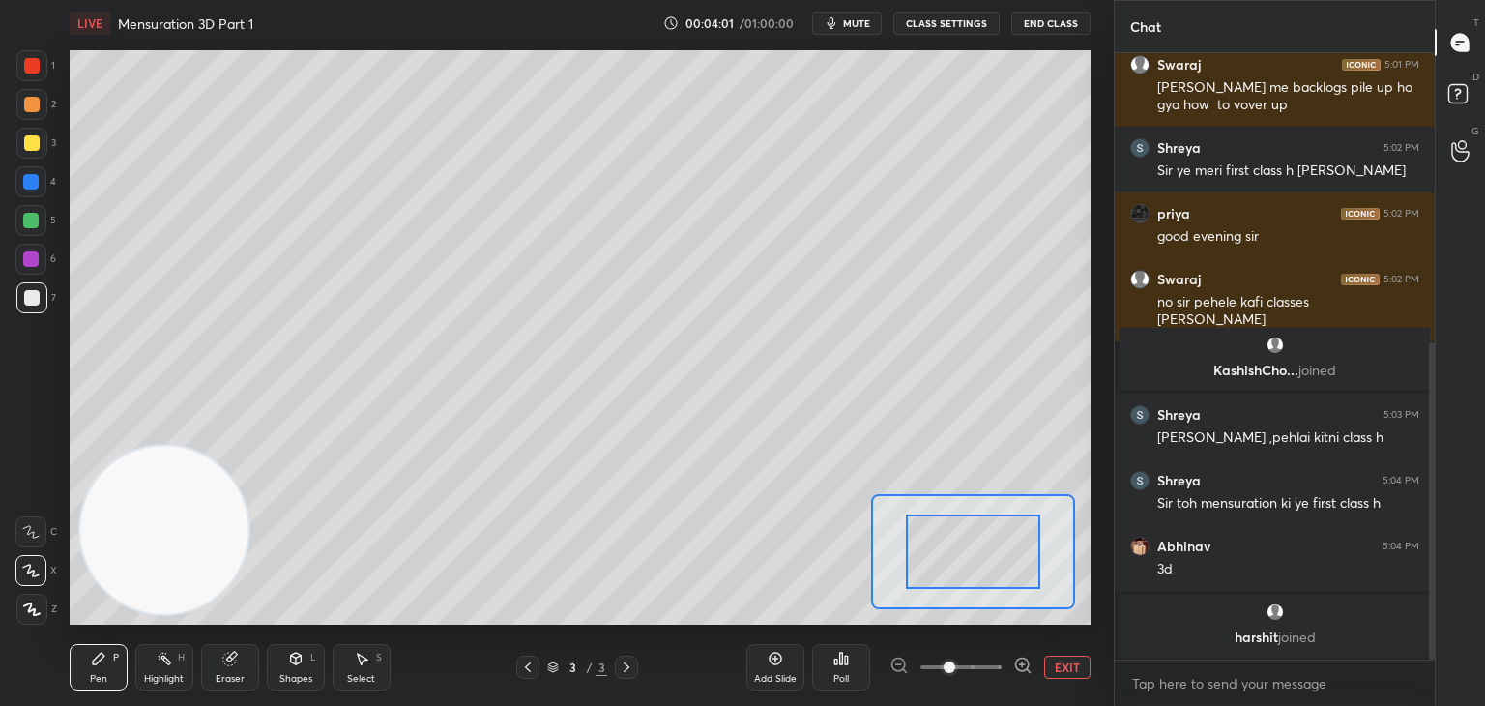
click at [1055, 668] on button "EXIT" at bounding box center [1067, 666] width 46 height 23
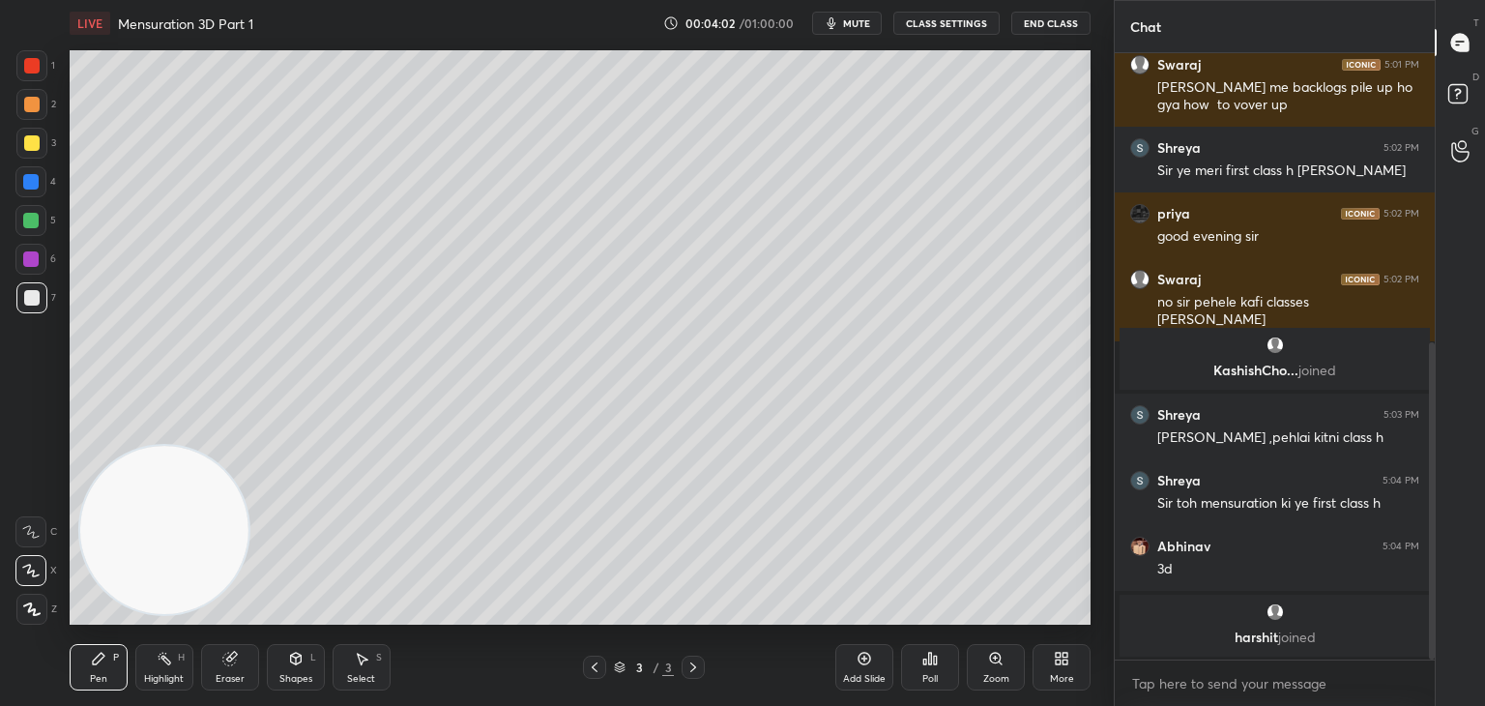
click at [872, 667] on div "Add Slide" at bounding box center [864, 667] width 58 height 46
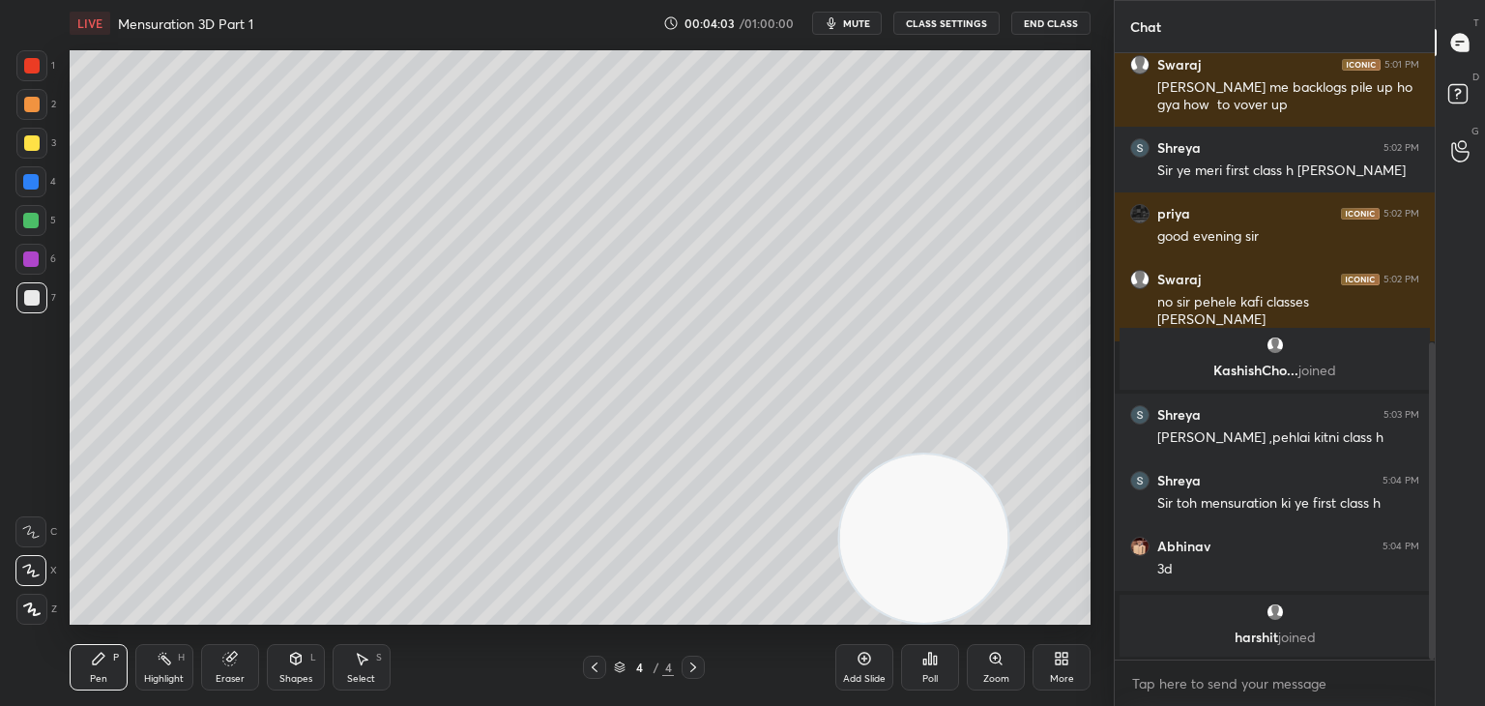
click at [321, 648] on div "Shapes L" at bounding box center [296, 667] width 58 height 46
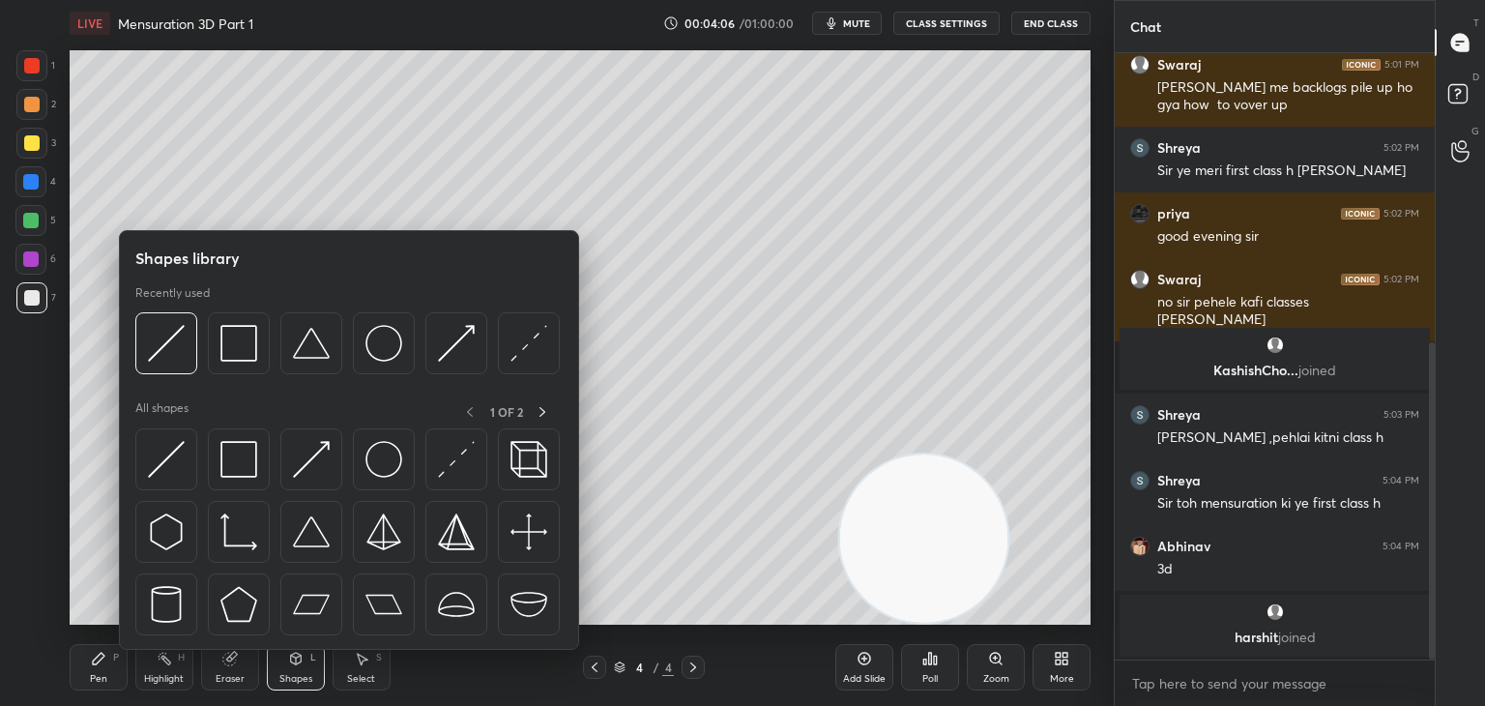
click at [114, 654] on div "P" at bounding box center [116, 657] width 6 height 10
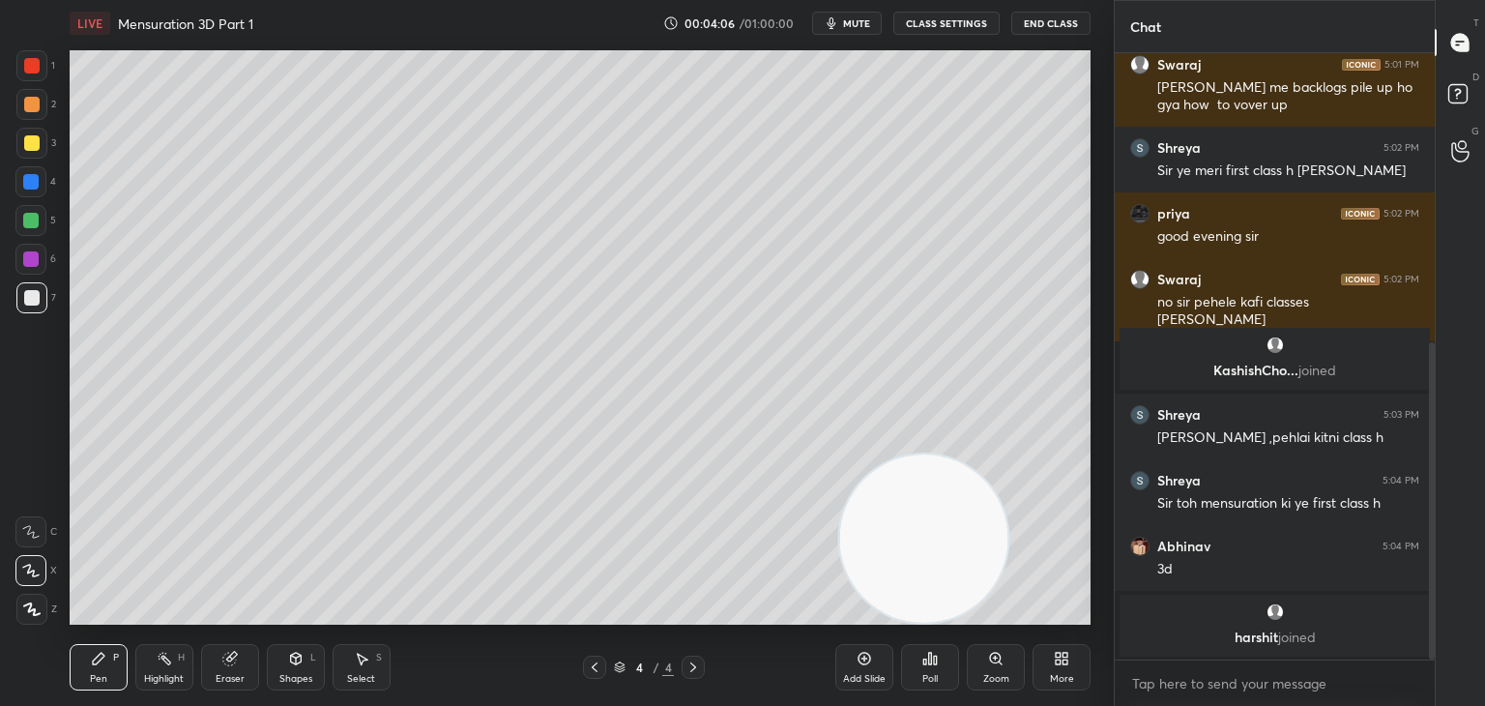
click at [301, 651] on icon at bounding box center [295, 657] width 15 height 15
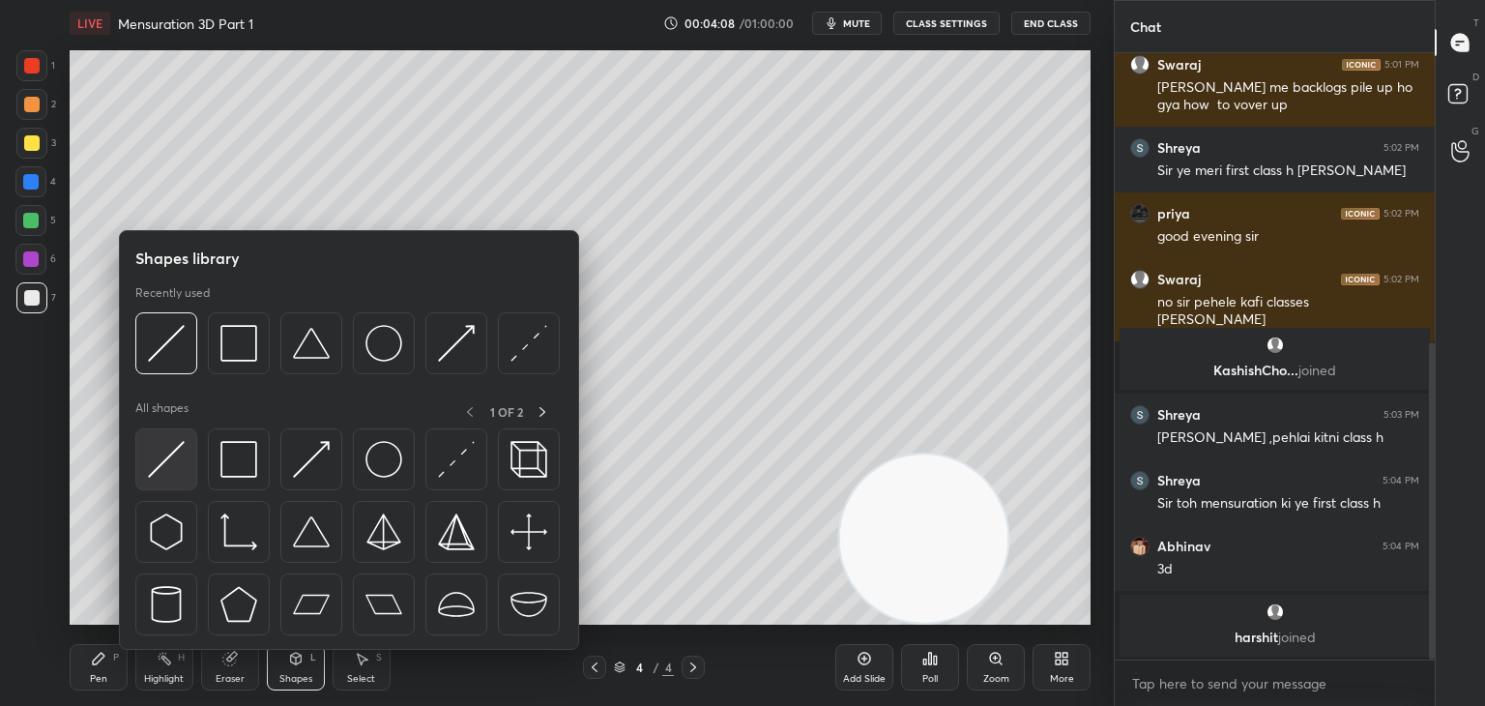
click at [188, 453] on div at bounding box center [166, 459] width 62 height 62
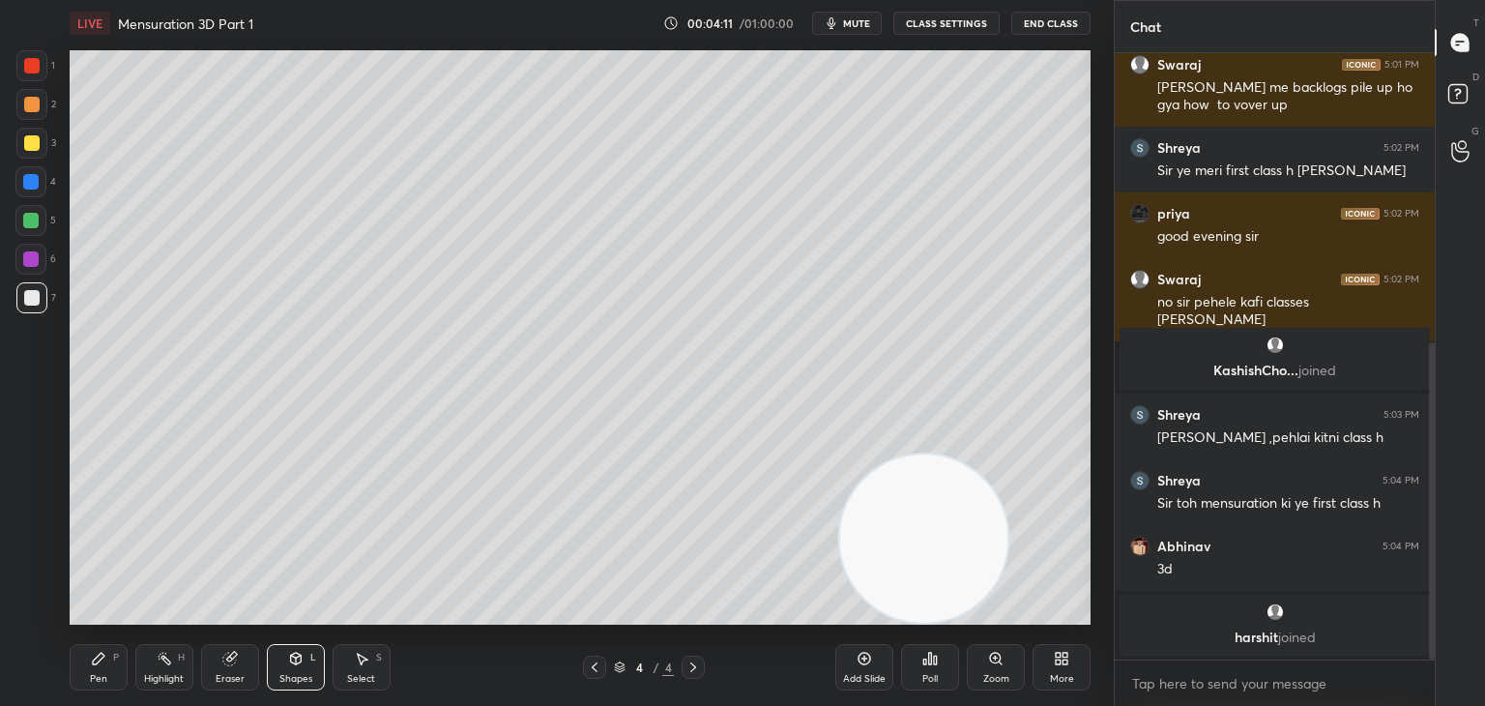
click at [71, 674] on div "Pen P" at bounding box center [99, 667] width 58 height 46
click at [289, 658] on icon at bounding box center [295, 657] width 15 height 15
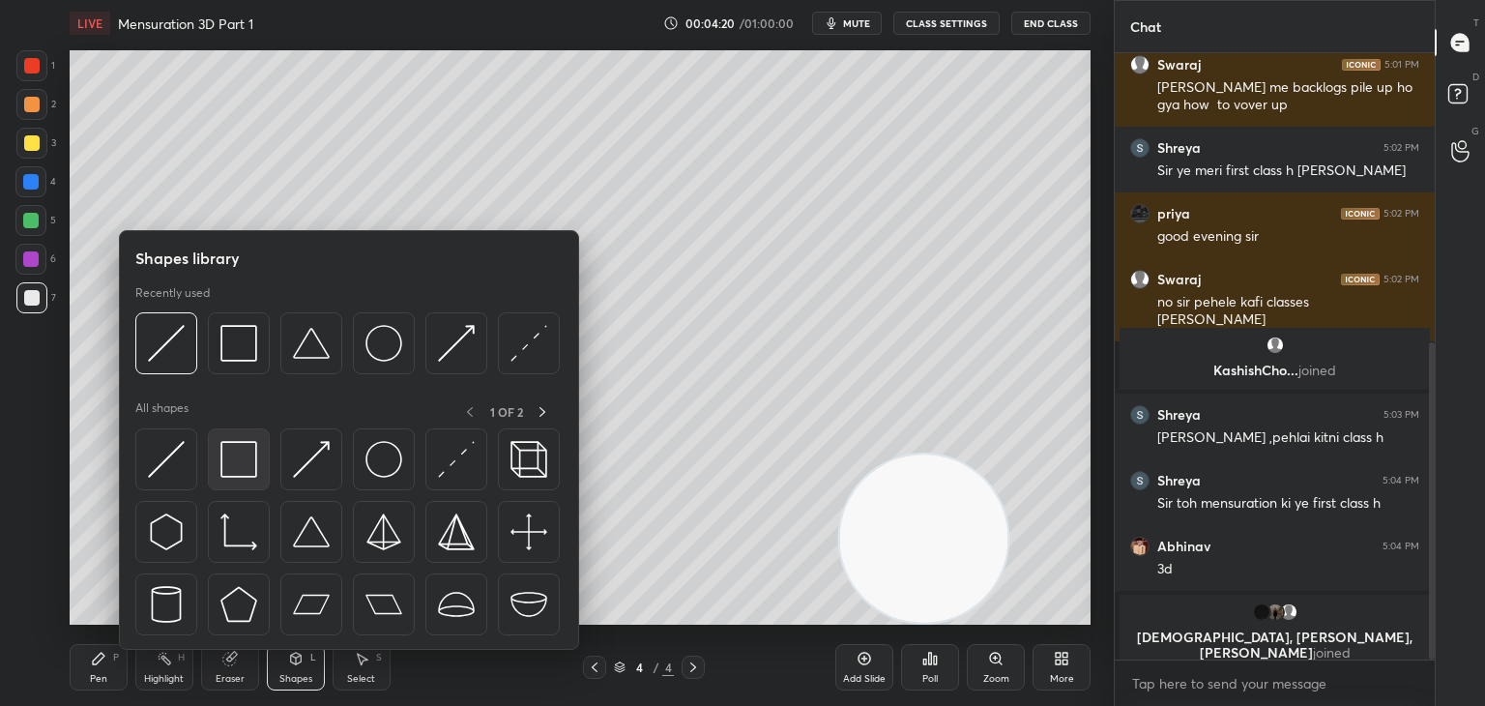
click at [228, 457] on img at bounding box center [238, 459] width 37 height 37
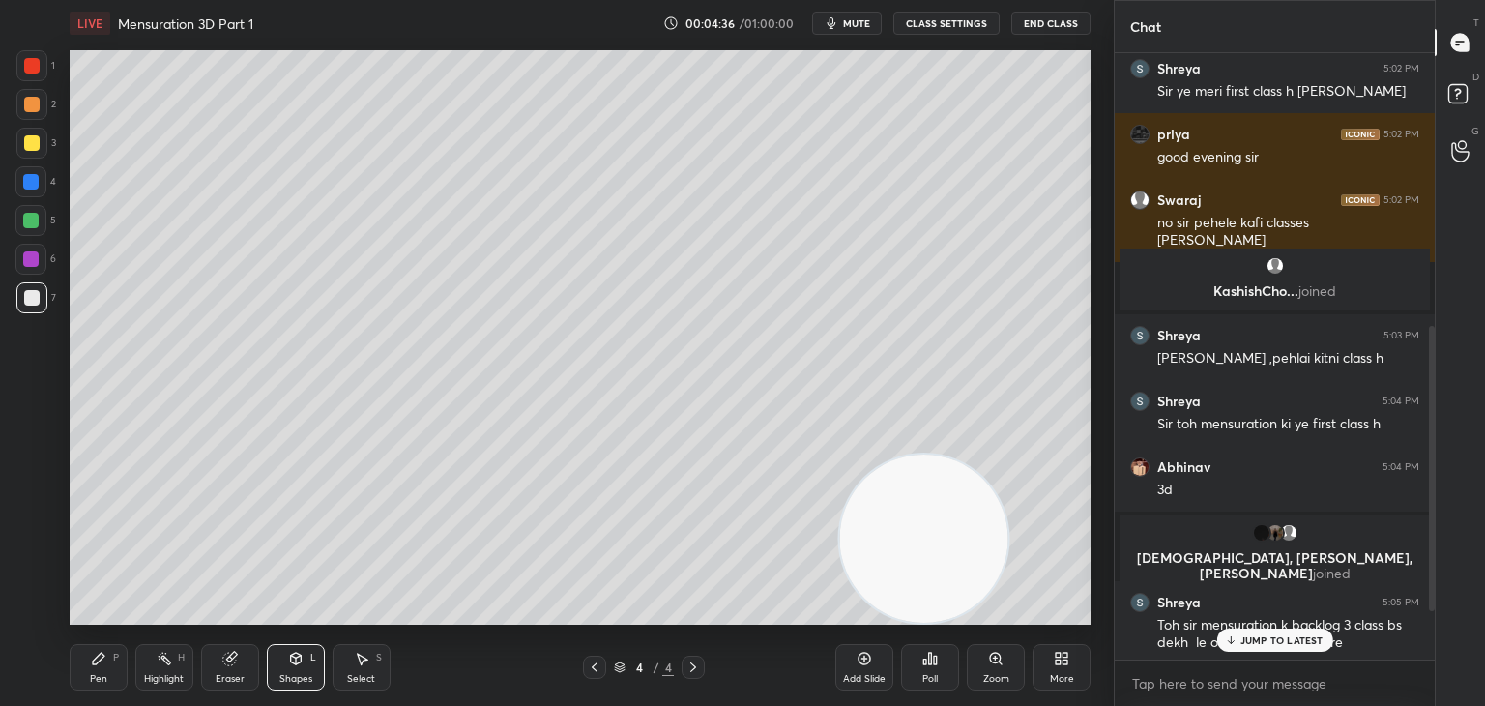
scroll to position [684, 0]
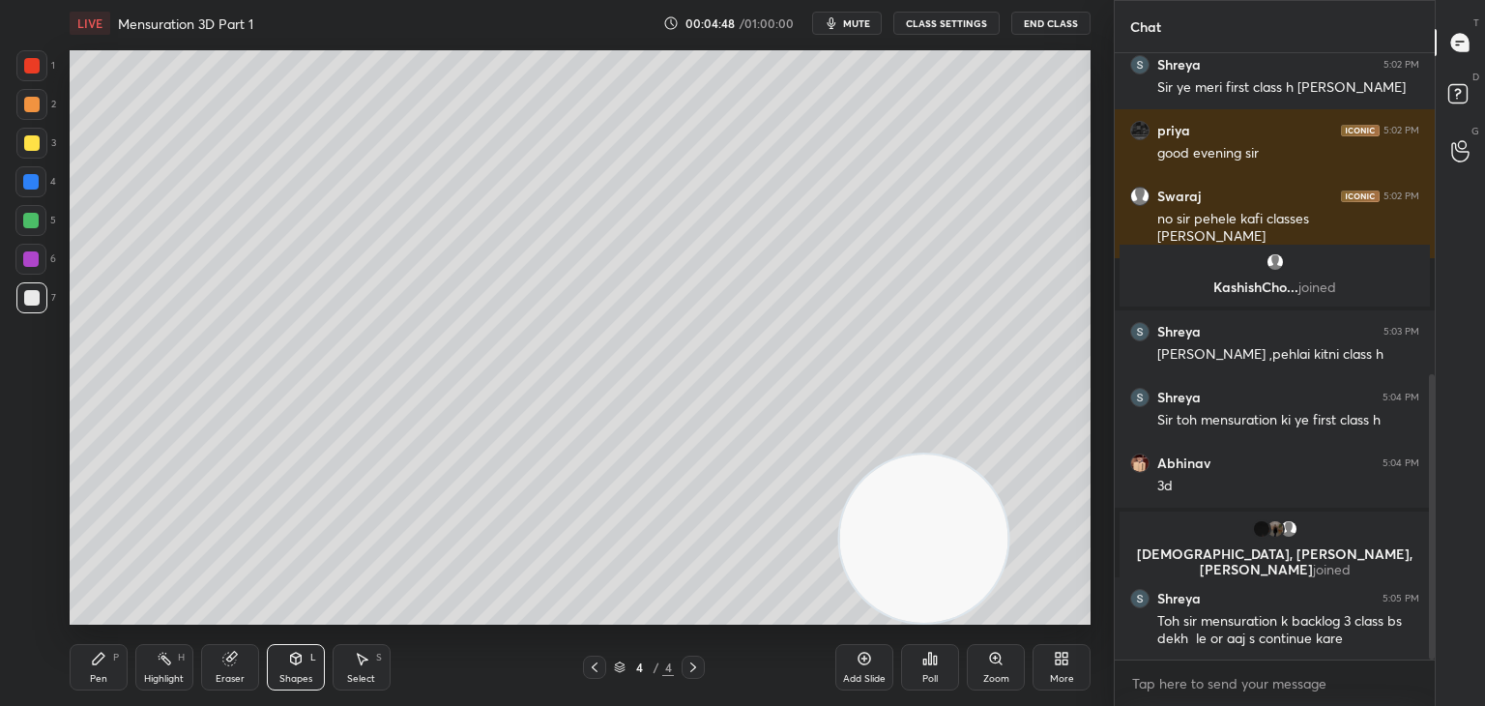
click at [34, 213] on div at bounding box center [30, 220] width 15 height 15
click at [95, 648] on div "Pen P" at bounding box center [99, 667] width 58 height 46
click at [305, 663] on div "Shapes L" at bounding box center [296, 667] width 58 height 46
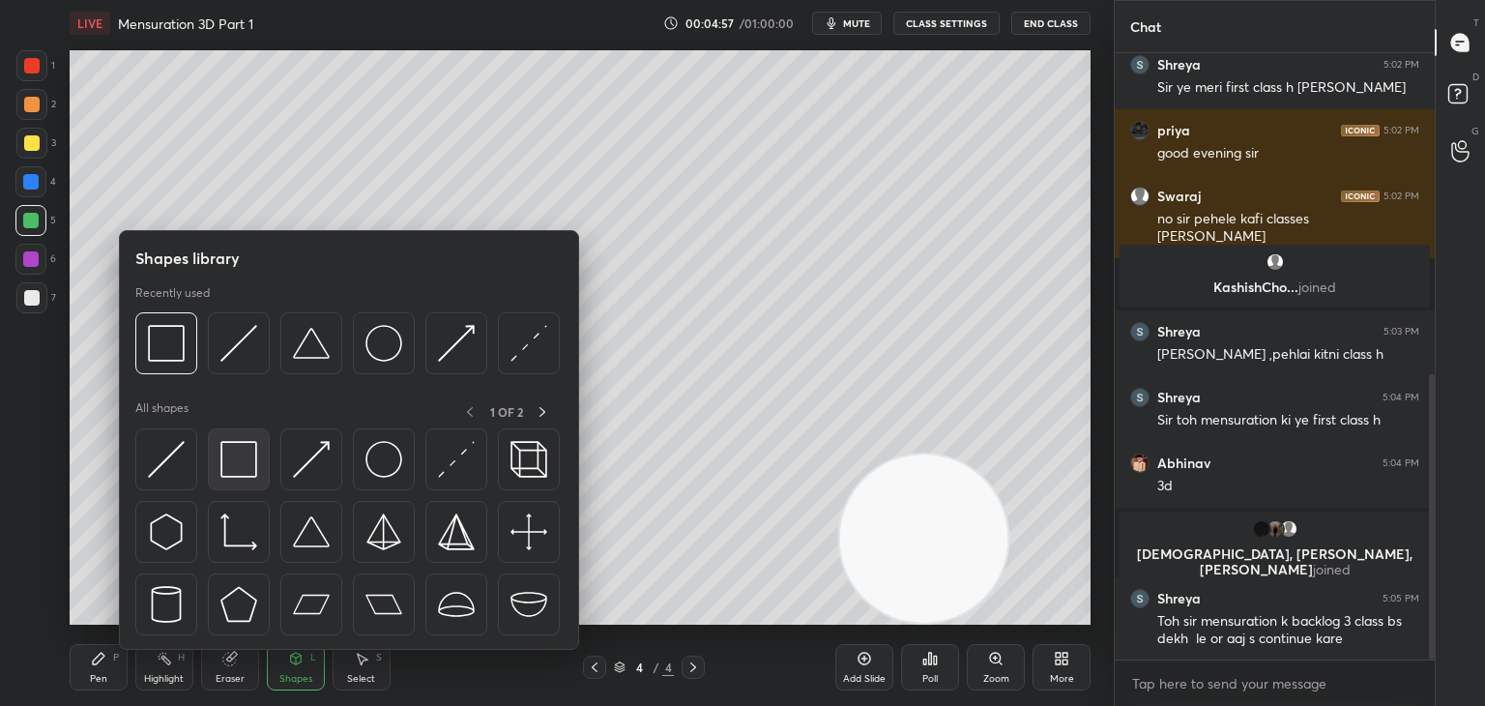
click at [234, 477] on div at bounding box center [239, 459] width 62 height 62
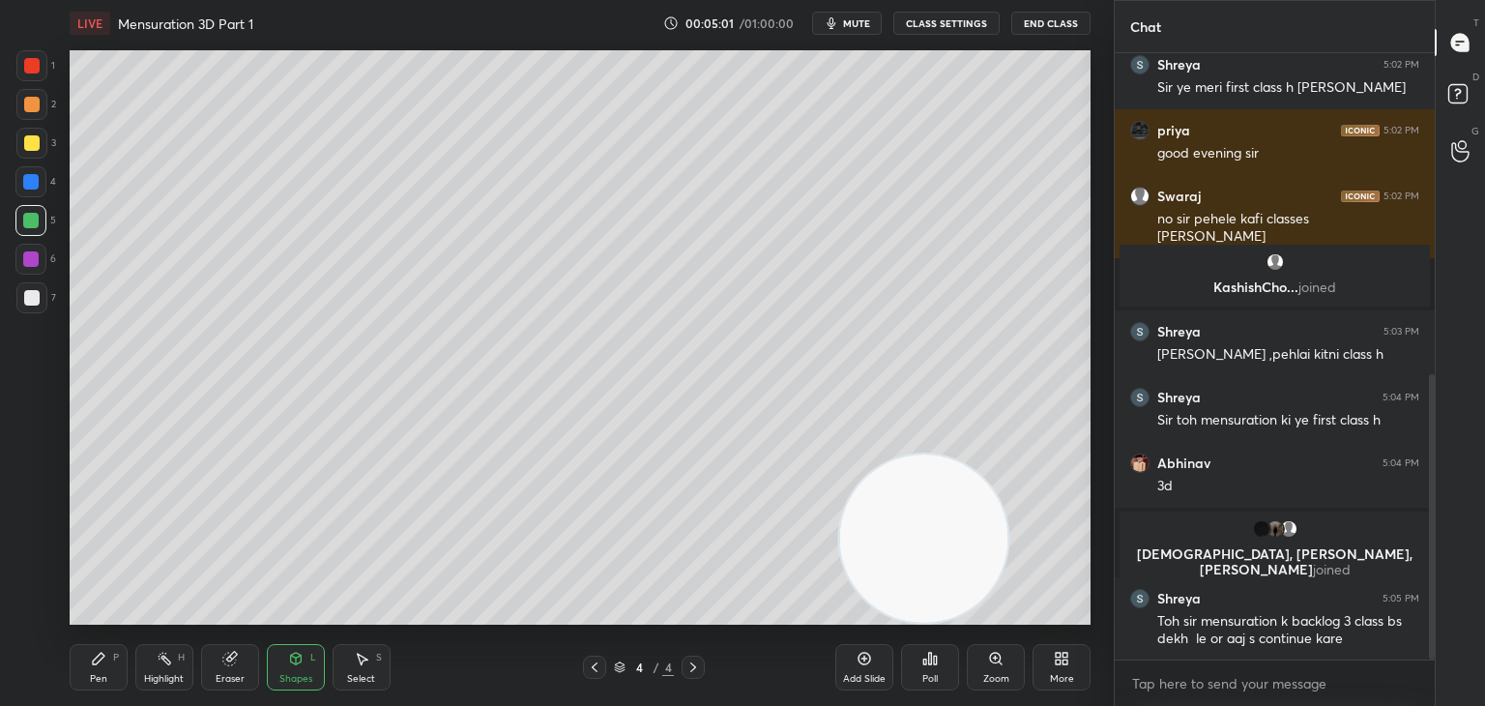
click at [36, 299] on div at bounding box center [31, 297] width 15 height 15
click at [298, 643] on div "Pen P Highlight H Eraser Shapes L Select S 4 / 4 Add Slide Poll Zoom More" at bounding box center [580, 666] width 1021 height 77
click at [291, 662] on icon at bounding box center [295, 658] width 11 height 12
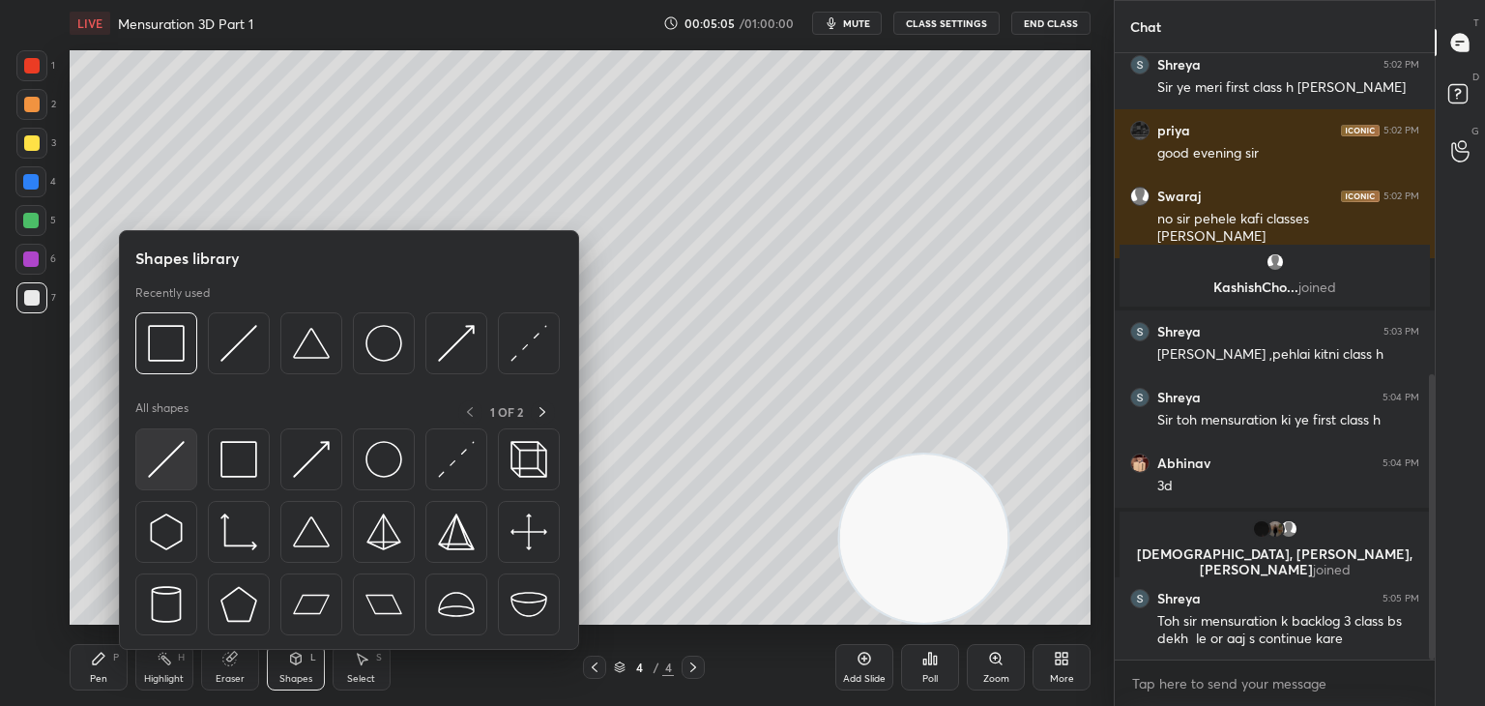
click at [182, 453] on img at bounding box center [166, 459] width 37 height 37
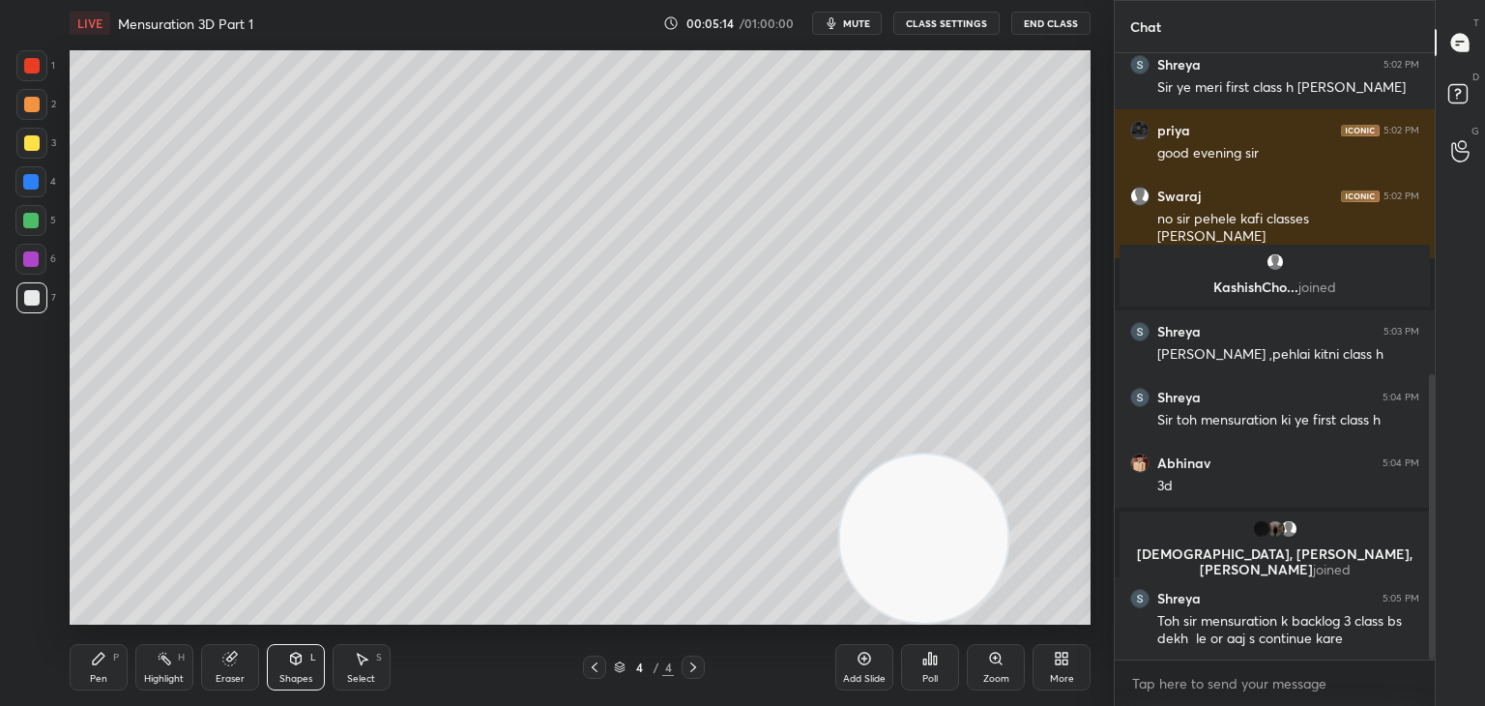
click at [100, 650] on icon at bounding box center [98, 657] width 15 height 15
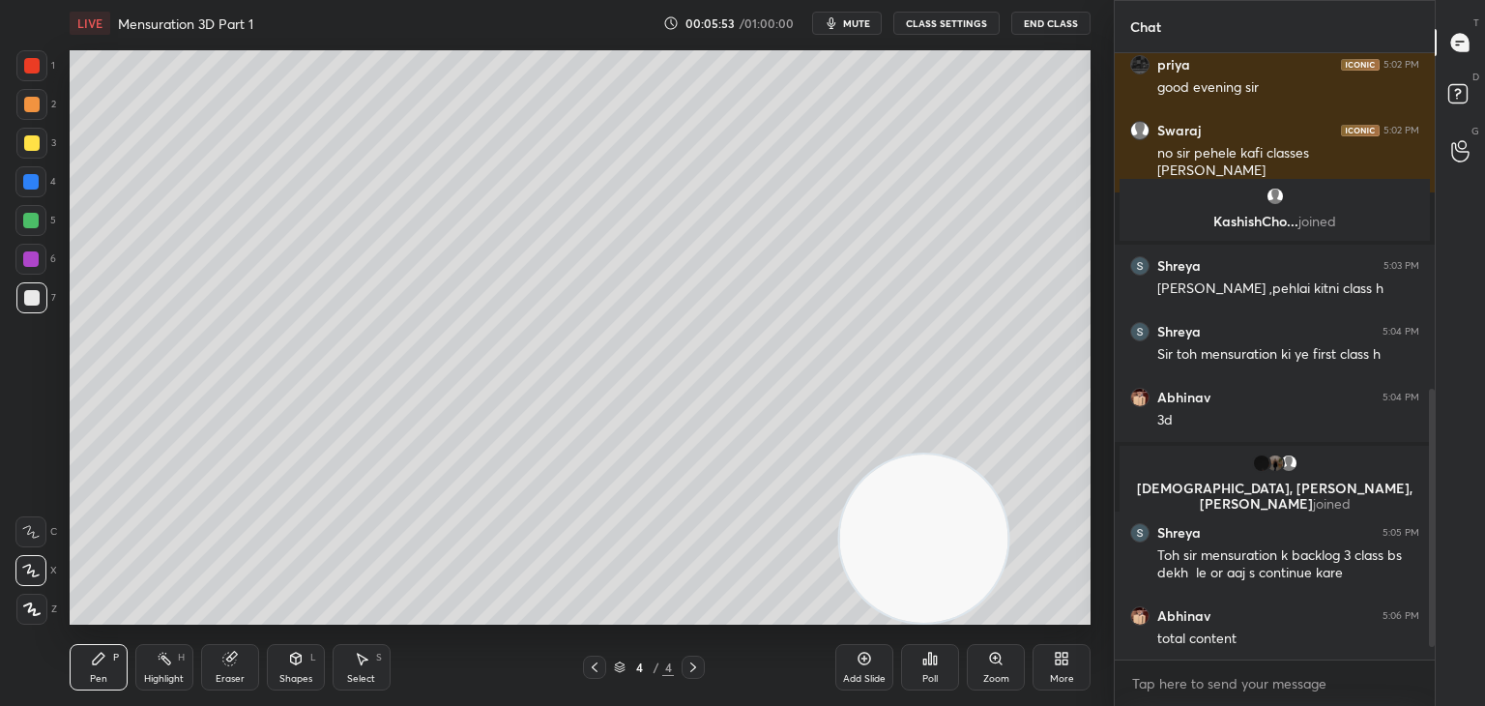
scroll to position [816, 0]
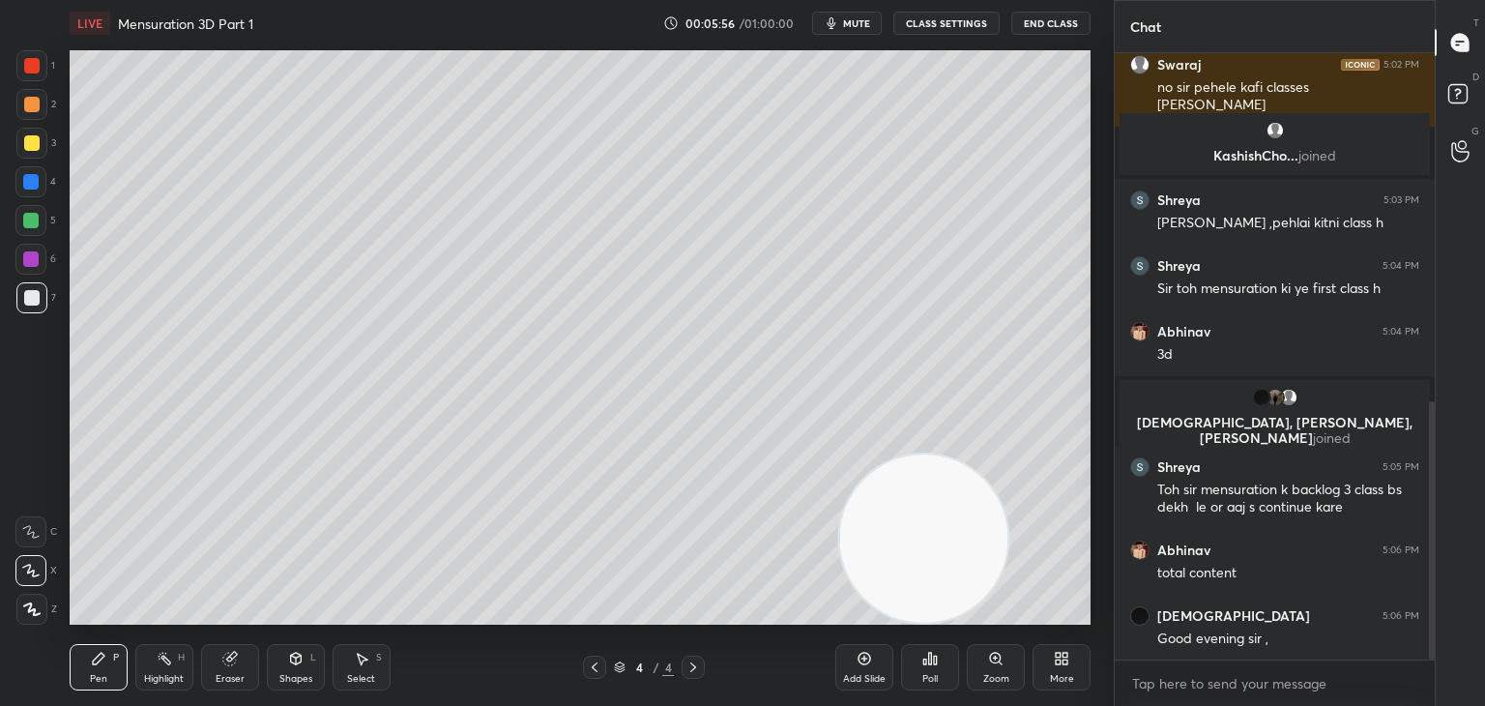
click at [34, 148] on div at bounding box center [31, 142] width 15 height 15
click at [992, 687] on div "Zoom" at bounding box center [996, 667] width 58 height 46
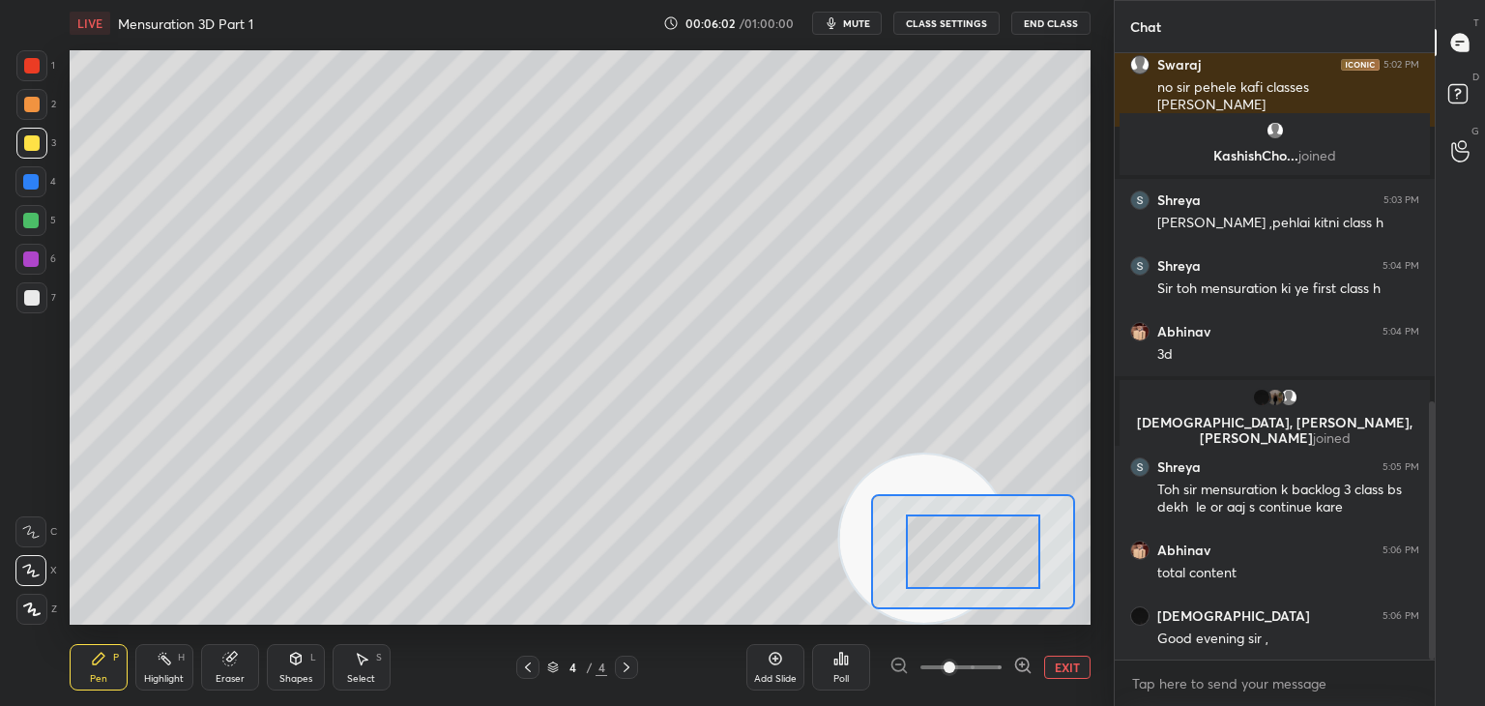
click at [1067, 670] on button "EXIT" at bounding box center [1067, 666] width 46 height 23
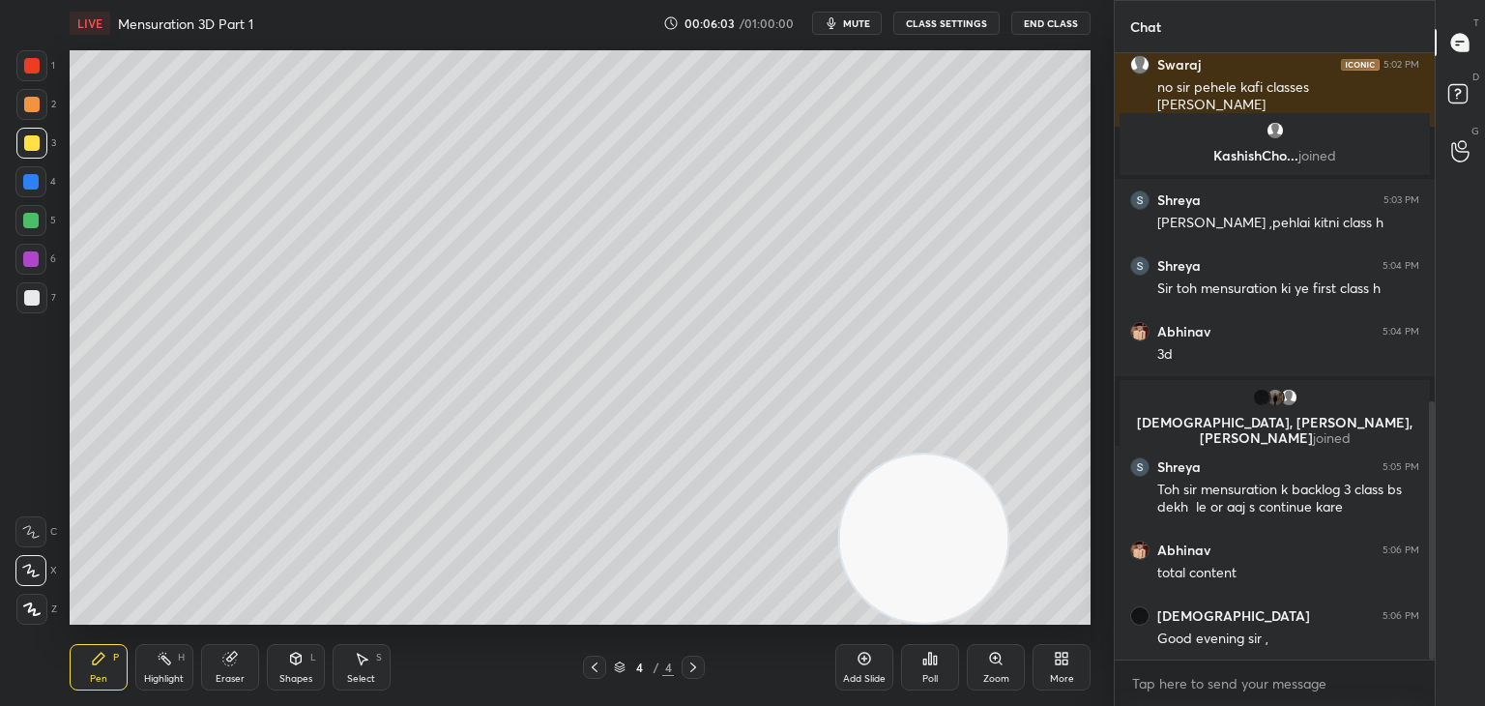
click at [362, 661] on icon at bounding box center [362, 659] width 11 height 12
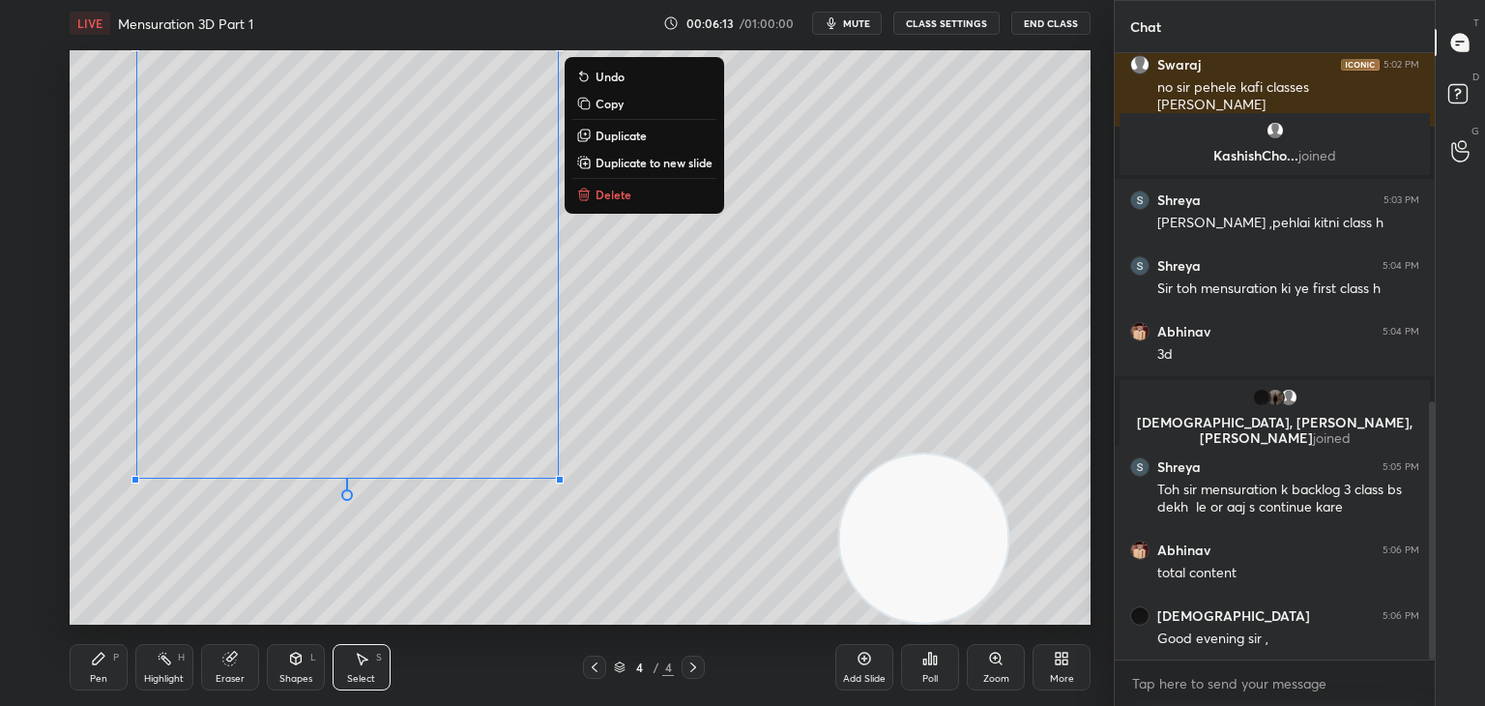
click at [127, 650] on div "Pen P" at bounding box center [99, 667] width 58 height 46
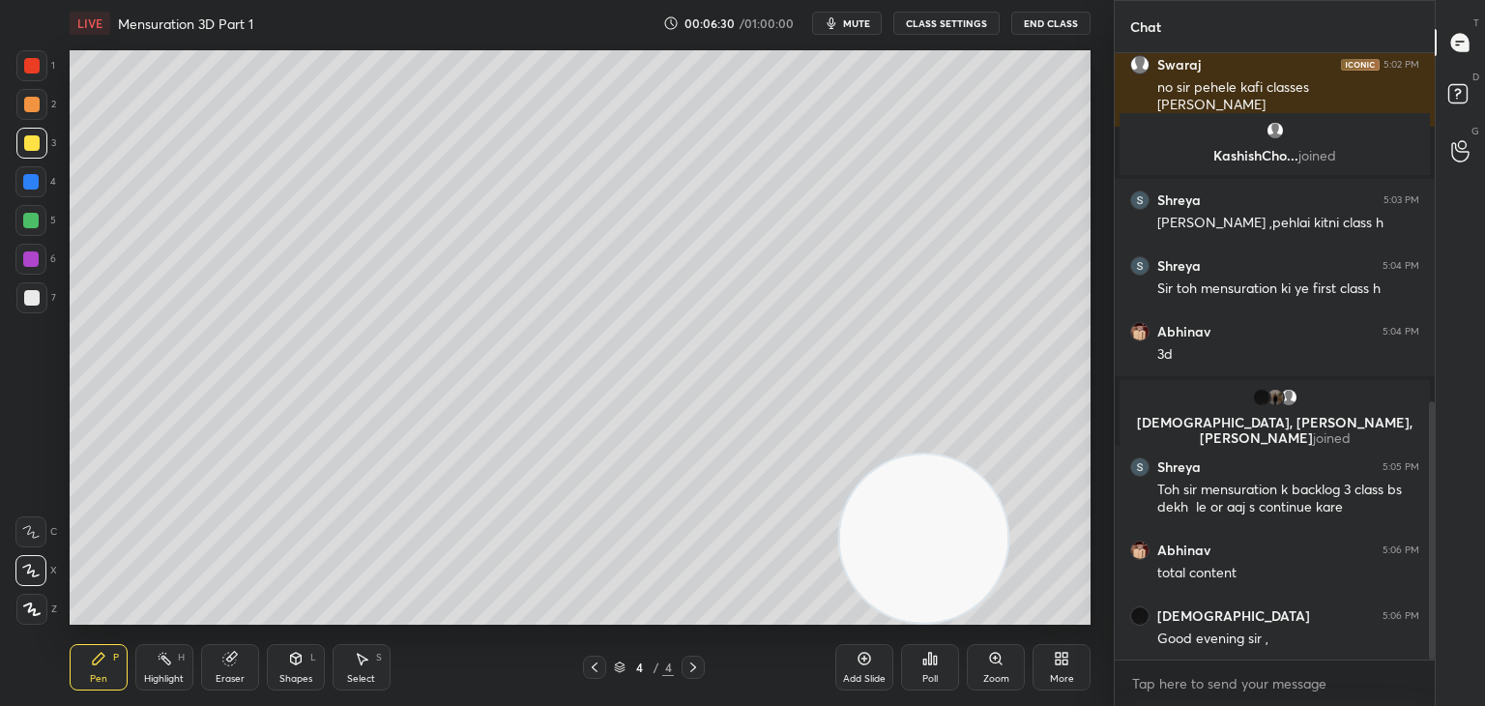
click at [827, 24] on icon "button" at bounding box center [830, 22] width 15 height 15
click at [847, 24] on span "unmute" at bounding box center [855, 23] width 42 height 14
click at [224, 658] on icon at bounding box center [228, 658] width 13 height 13
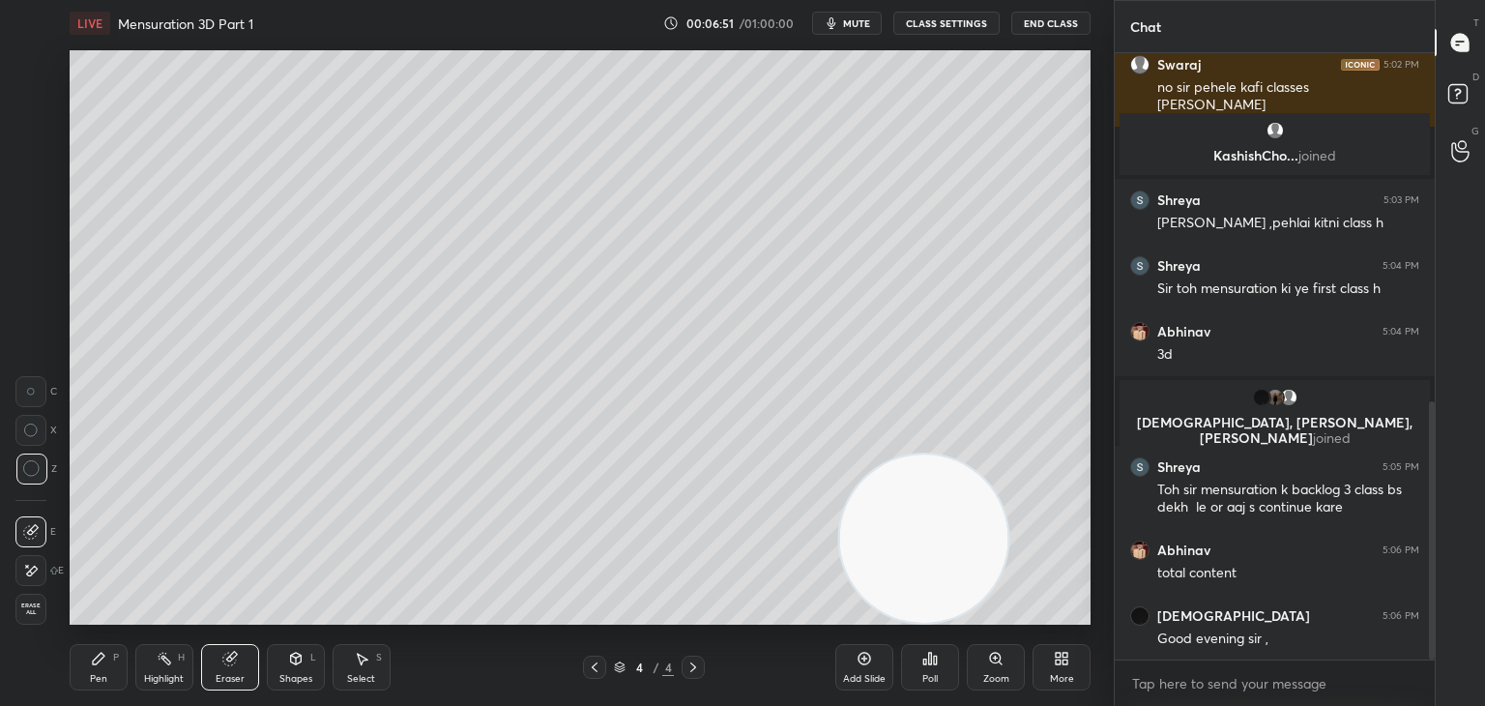
click at [99, 647] on div "Pen P" at bounding box center [99, 667] width 58 height 46
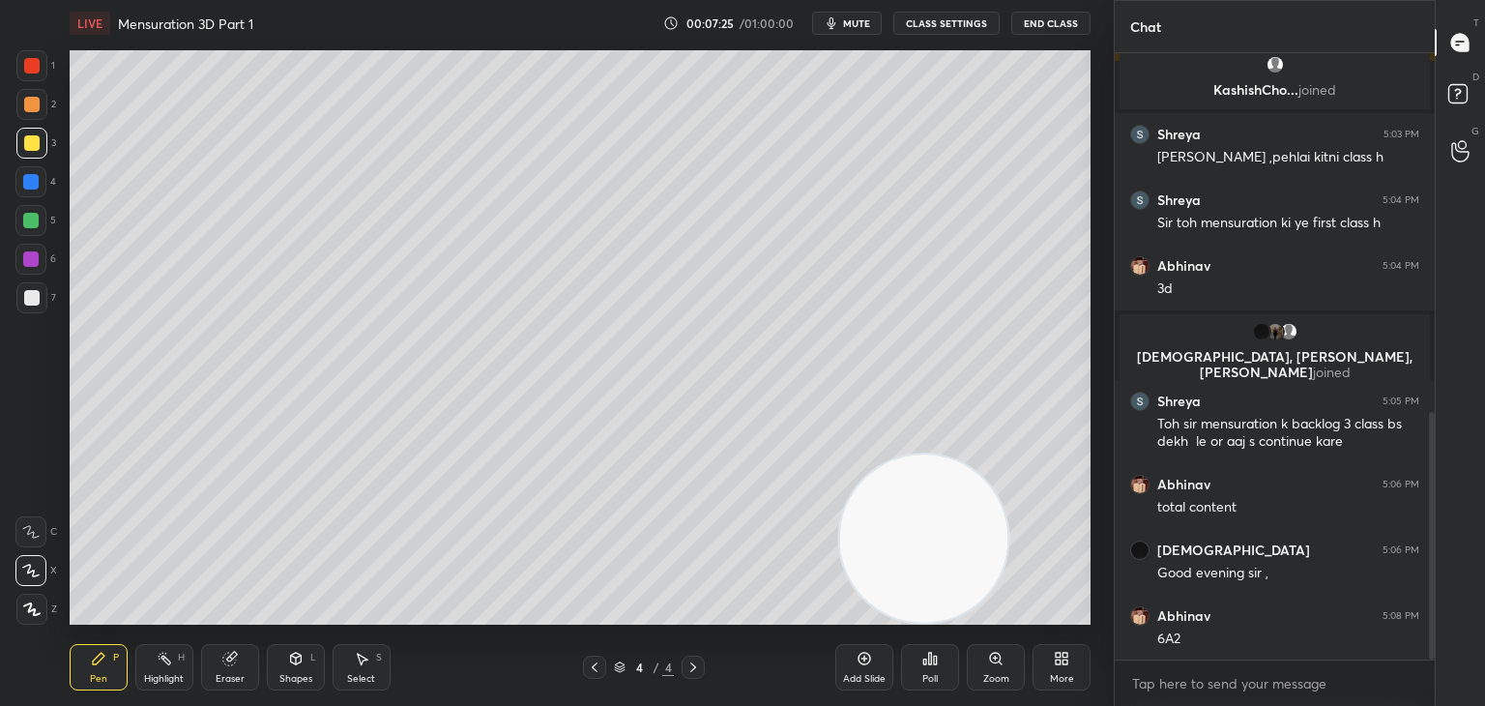
scroll to position [947, 0]
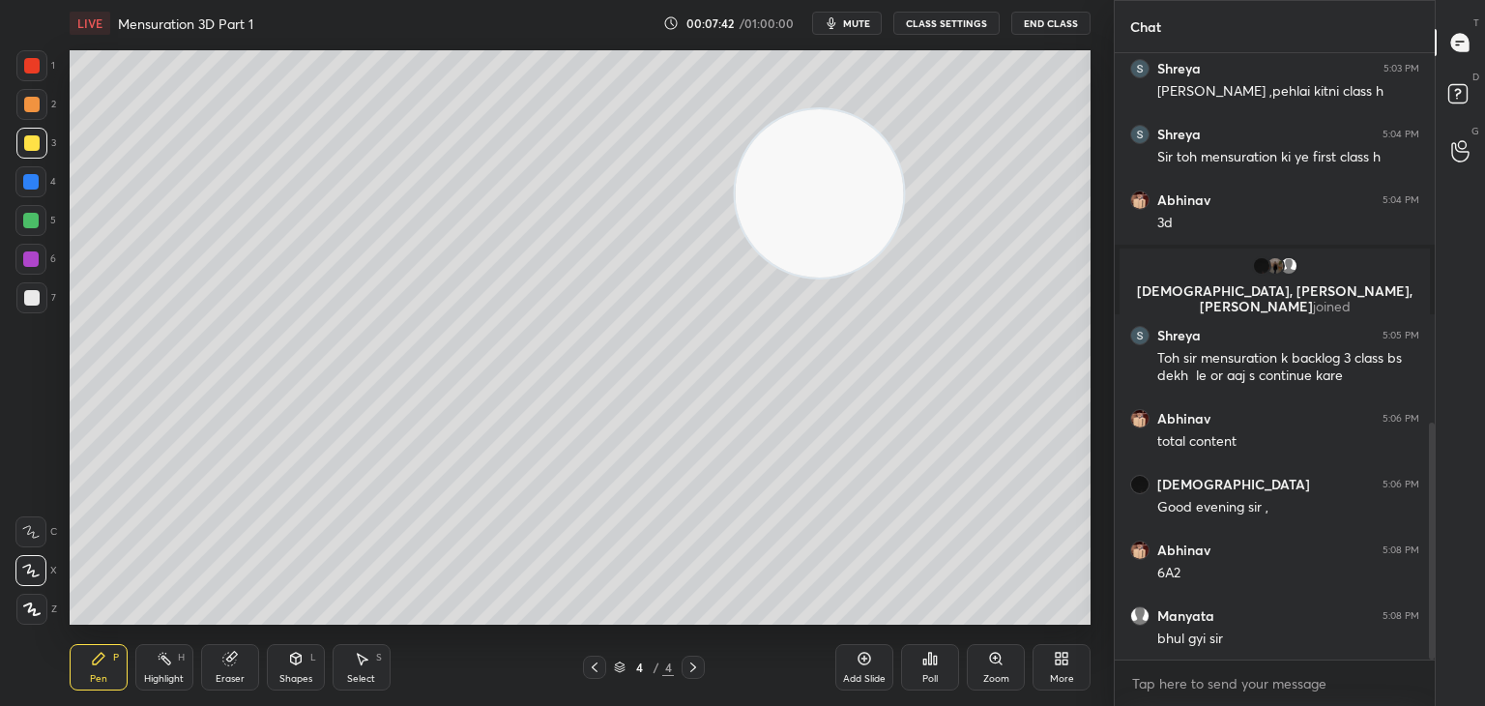
drag, startPoint x: 947, startPoint y: 537, endPoint x: 835, endPoint y: 169, distance: 384.9
click at [835, 169] on video at bounding box center [819, 193] width 168 height 168
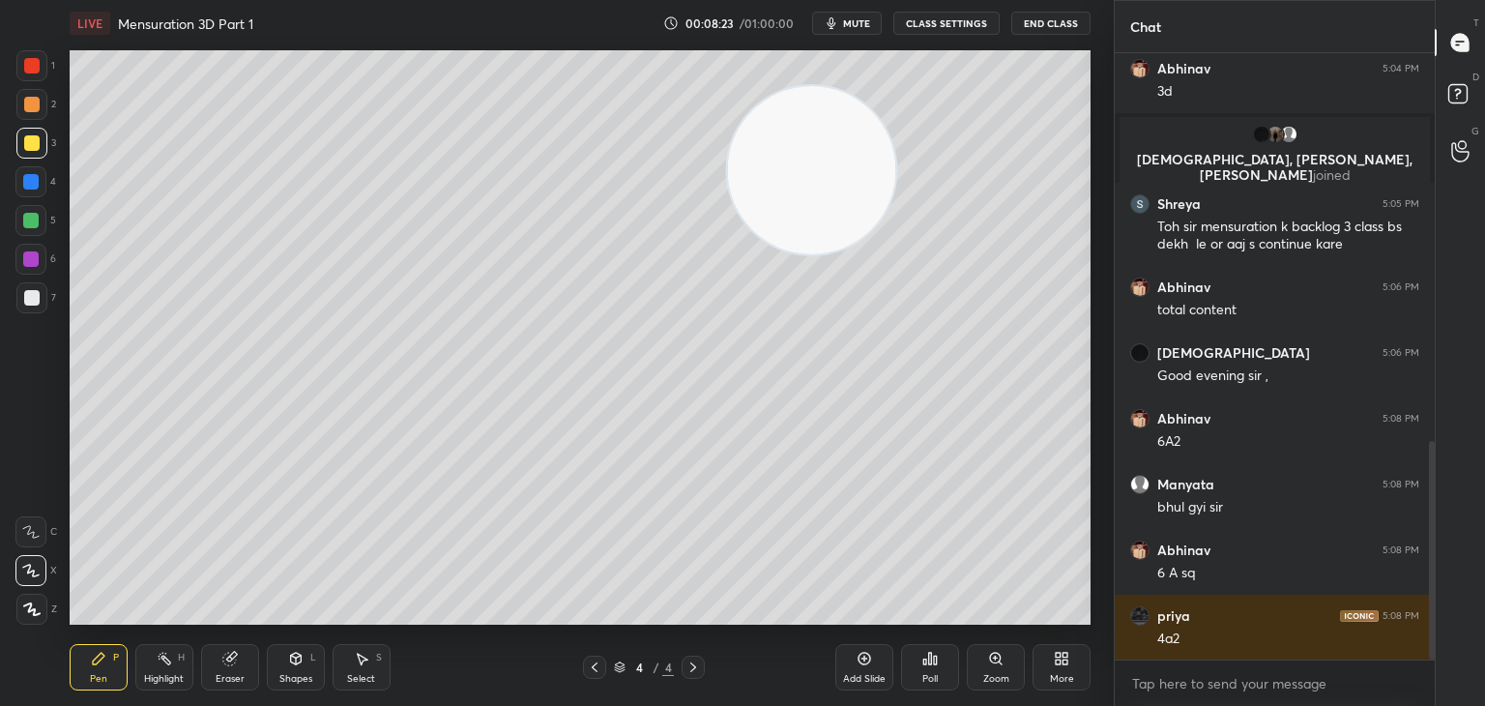
scroll to position [1144, 0]
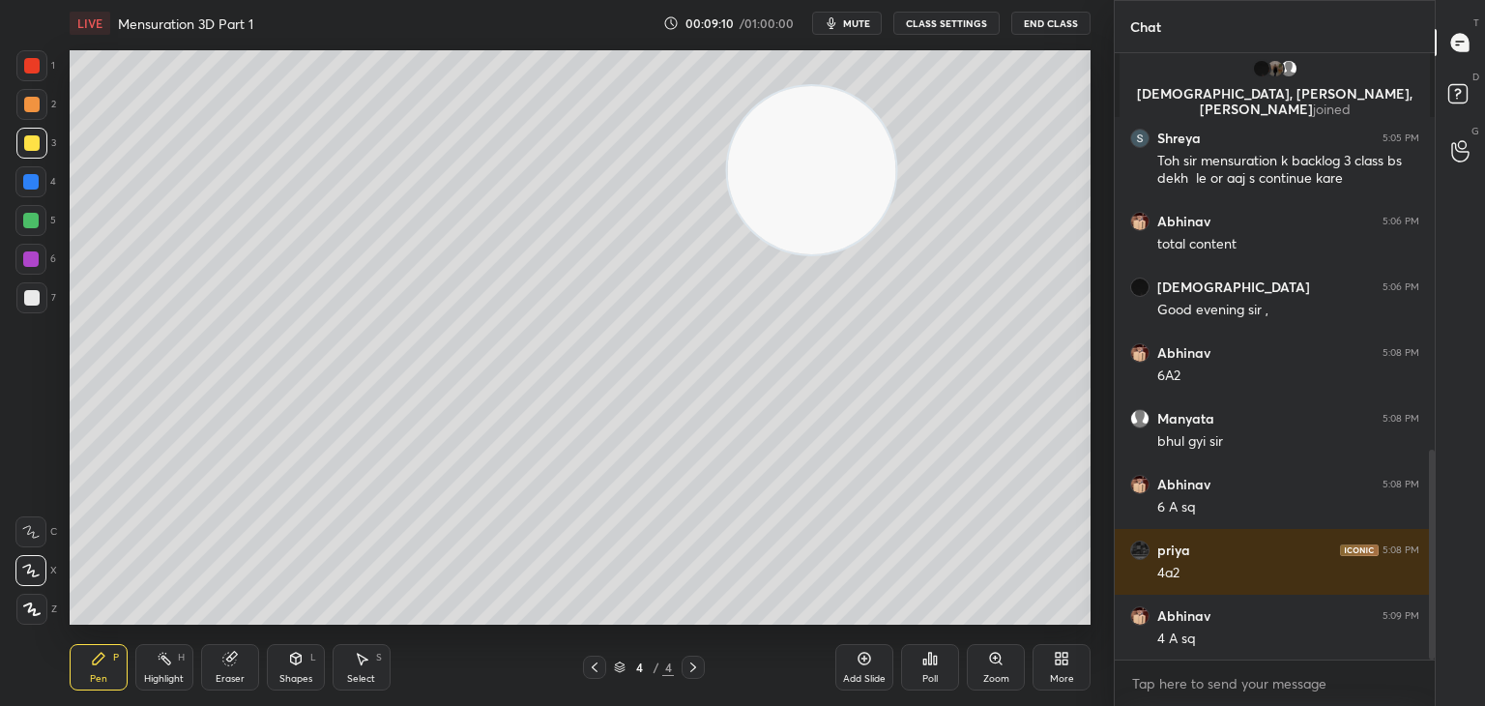
click at [303, 660] on div "Shapes L" at bounding box center [296, 667] width 58 height 46
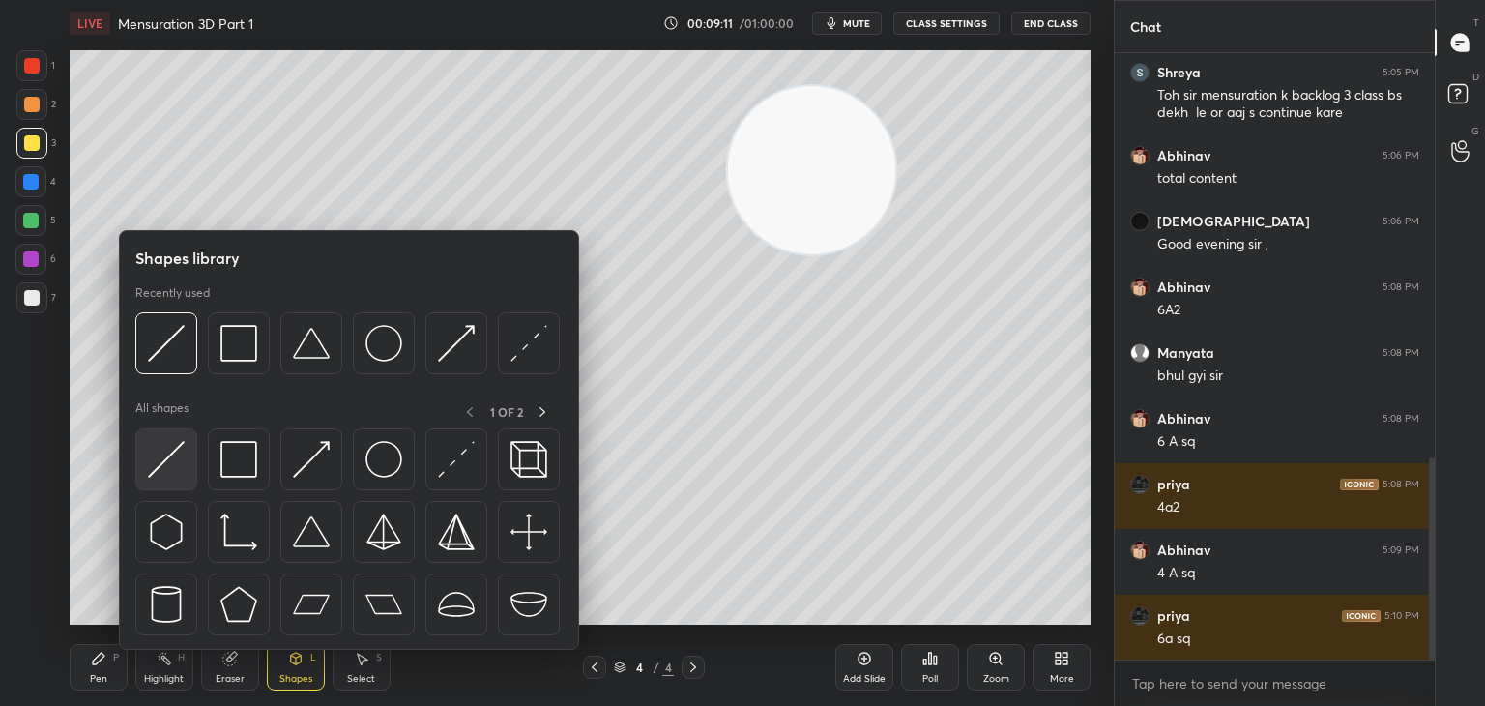
click at [189, 464] on div at bounding box center [166, 459] width 62 height 62
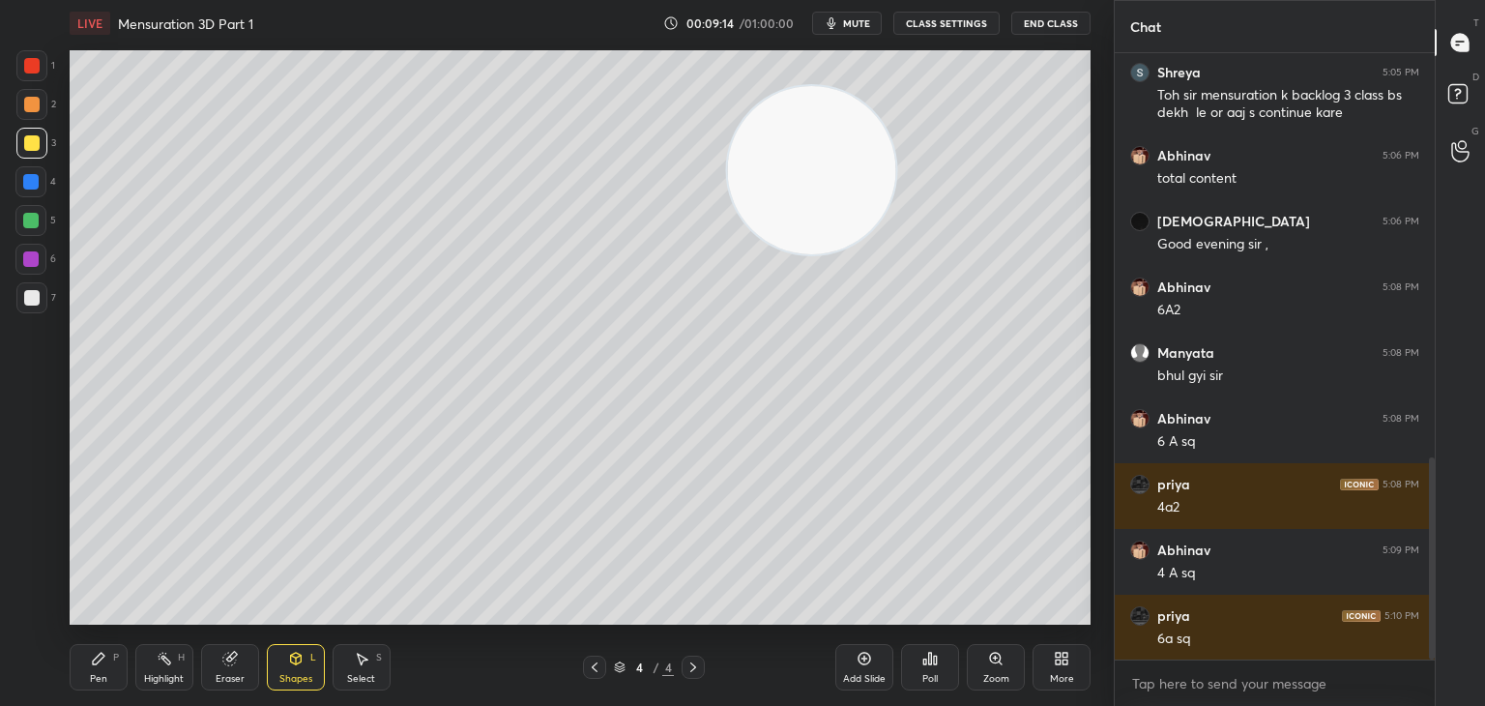
click at [117, 664] on div "Pen P" at bounding box center [99, 667] width 58 height 46
click at [28, 221] on div at bounding box center [30, 220] width 15 height 15
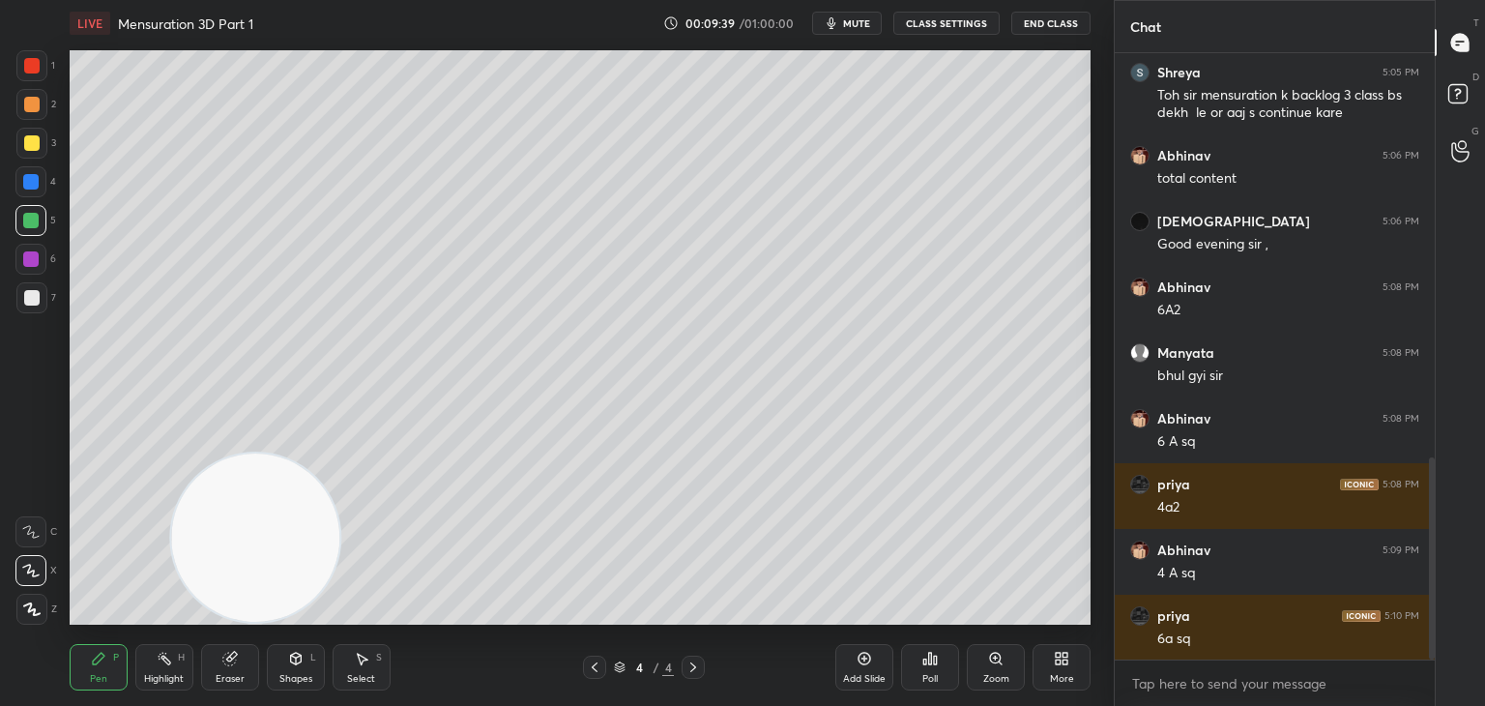
click at [297, 658] on icon at bounding box center [295, 658] width 11 height 12
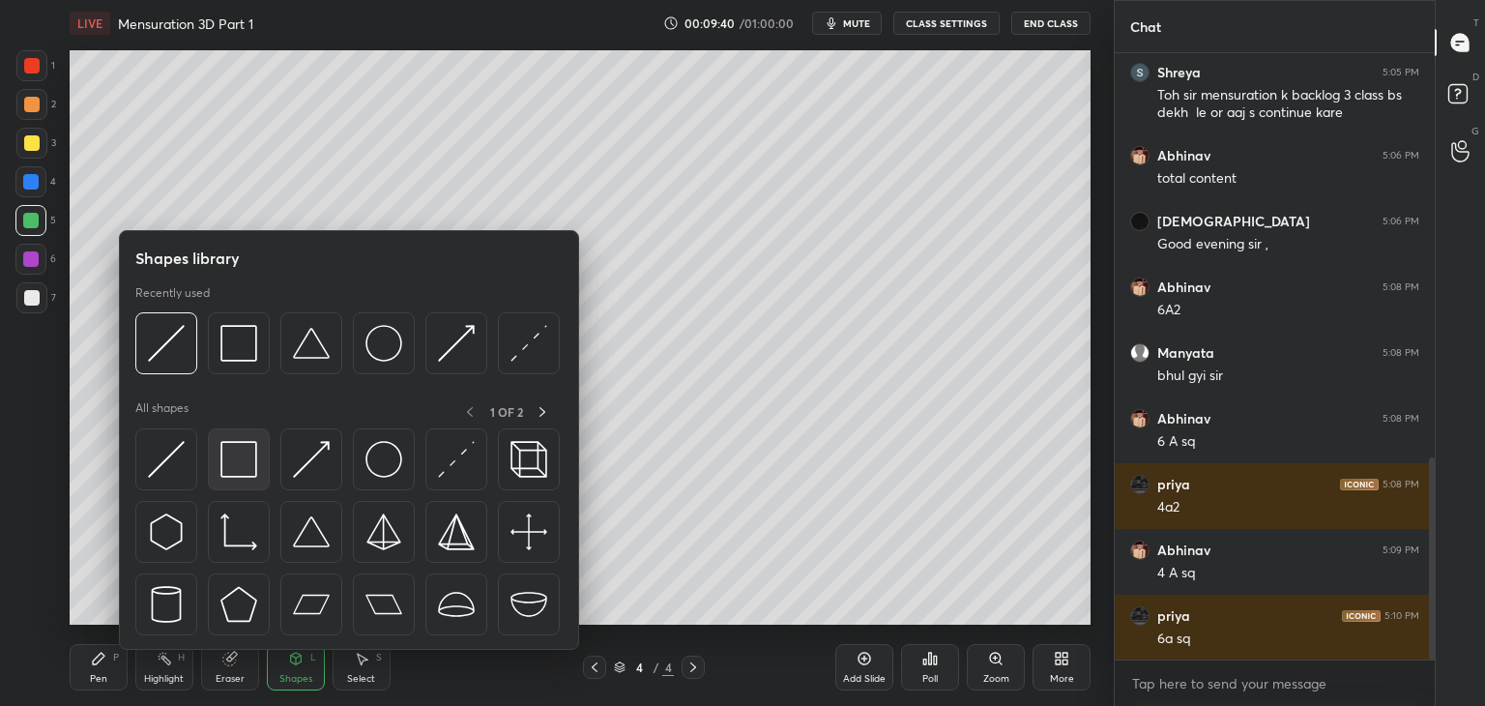
click at [240, 445] on img at bounding box center [238, 459] width 37 height 37
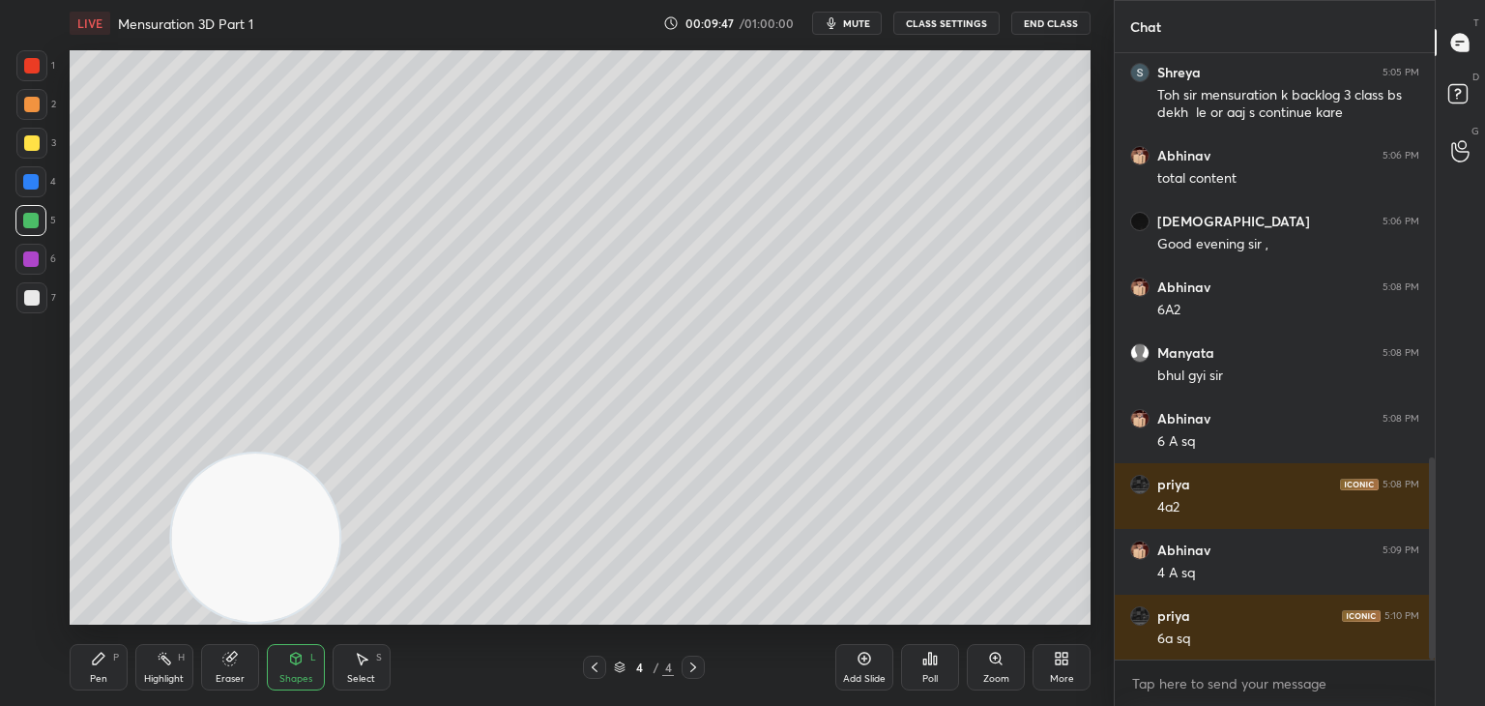
click at [100, 666] on icon at bounding box center [98, 657] width 15 height 15
click at [306, 659] on div "Shapes L" at bounding box center [296, 667] width 58 height 46
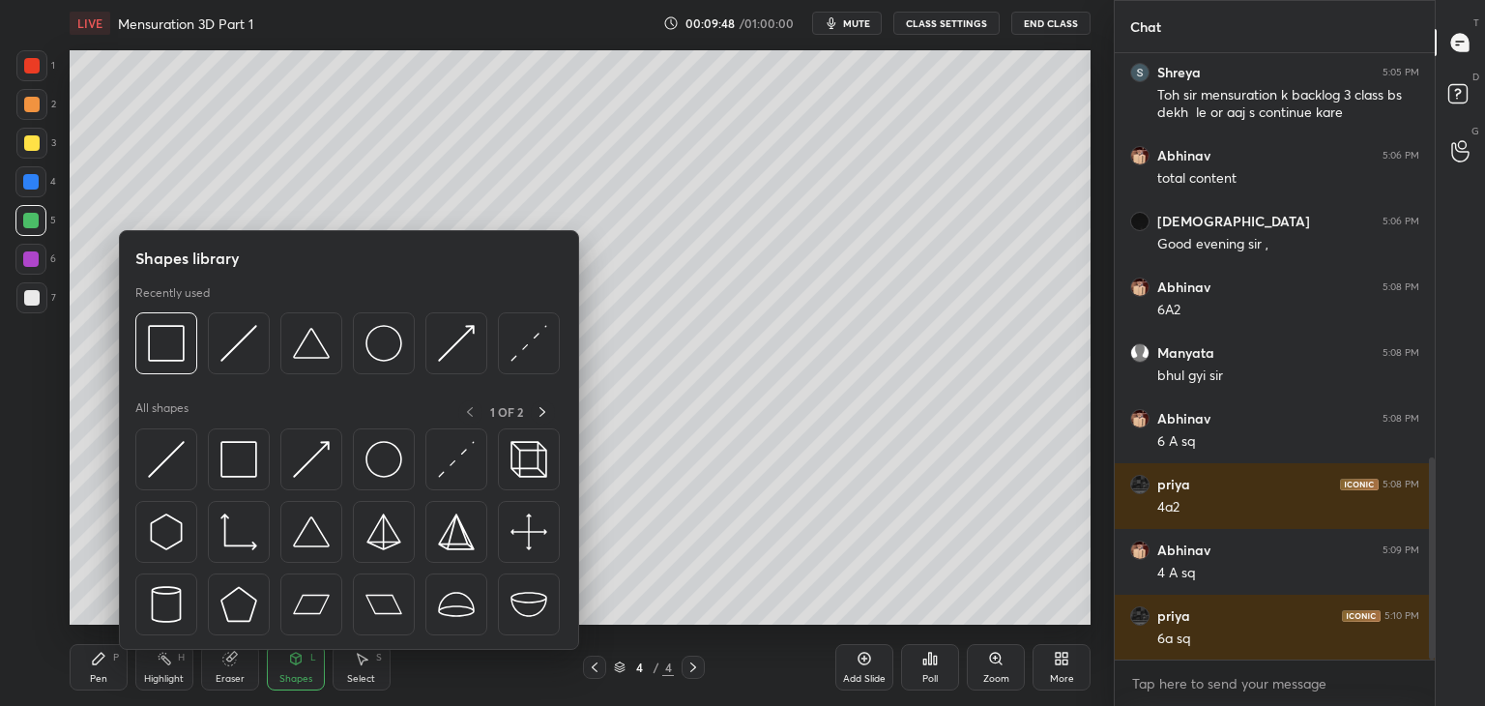
click at [230, 465] on img at bounding box center [238, 459] width 37 height 37
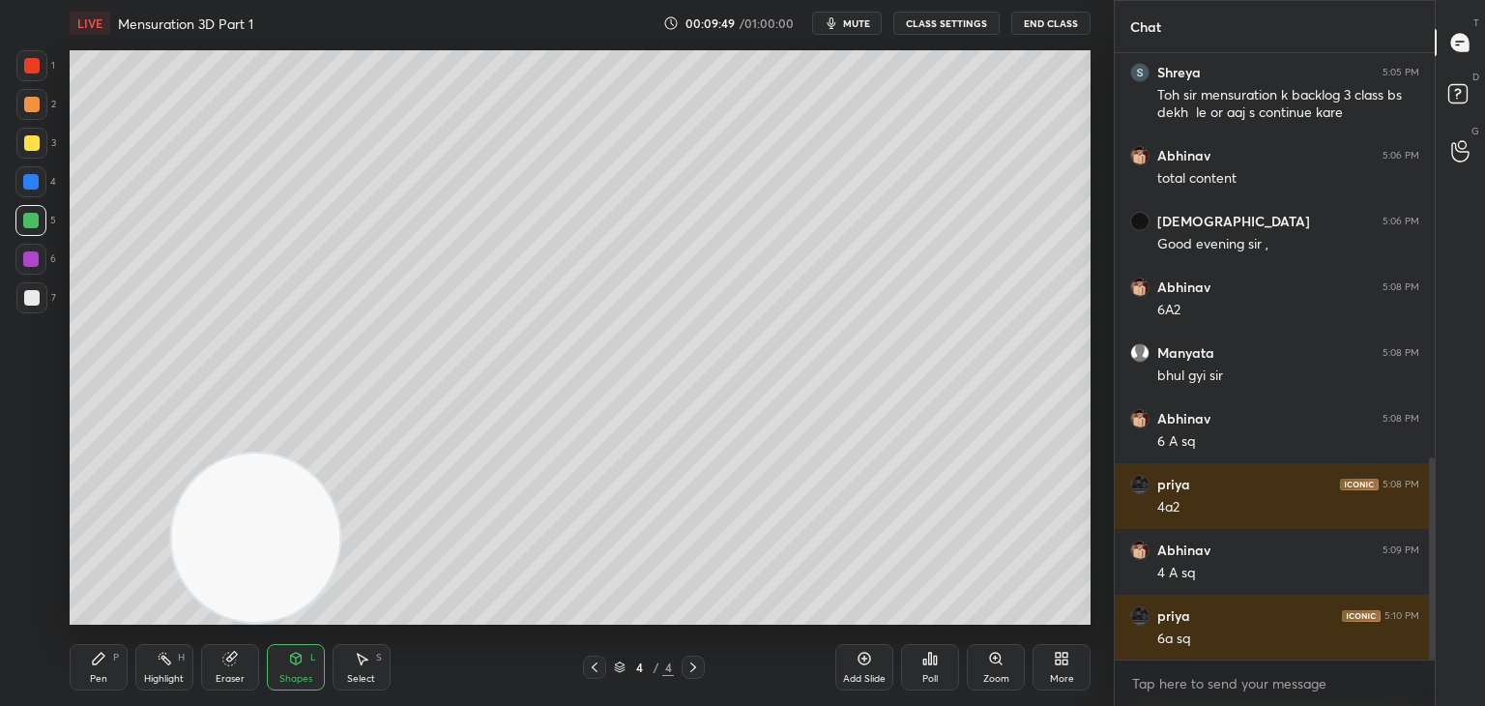
click at [272, 662] on div "Shapes L" at bounding box center [296, 667] width 58 height 46
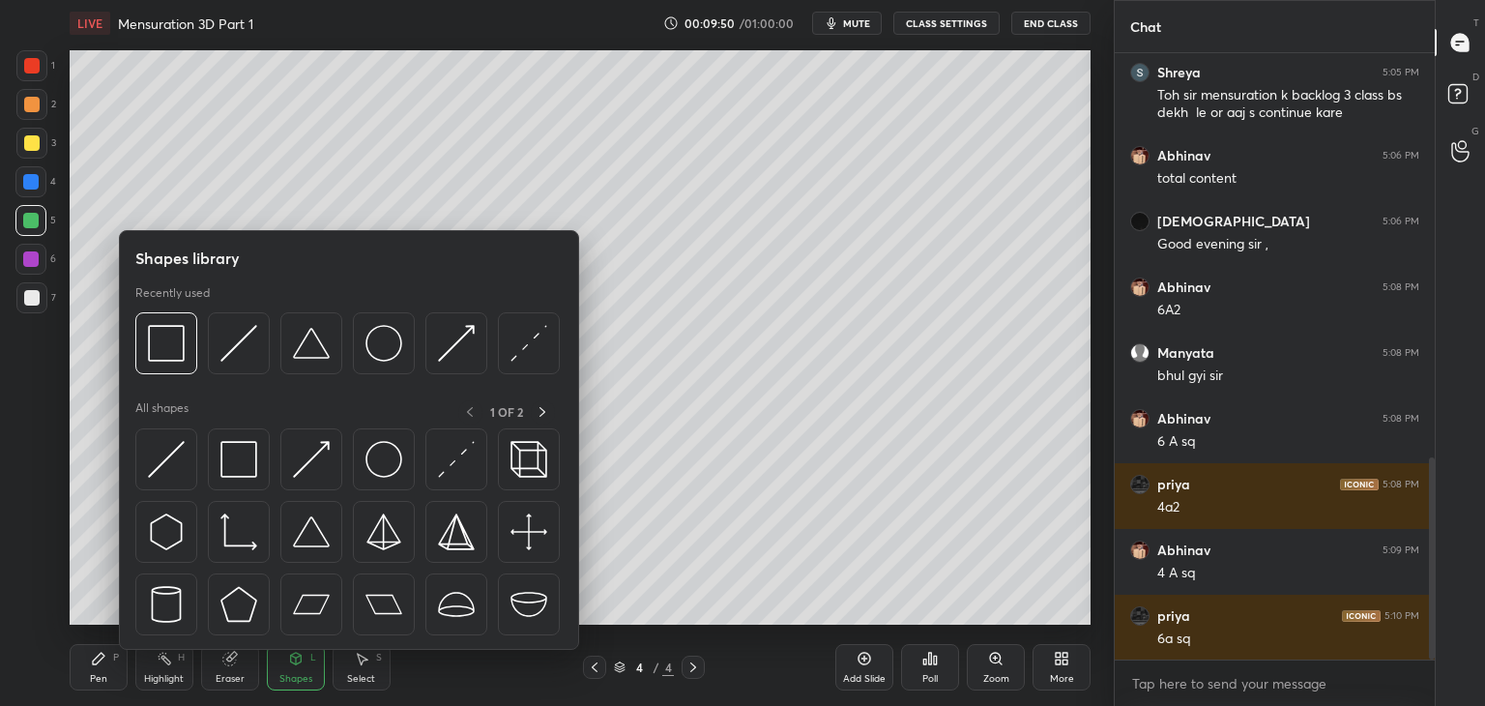
click at [162, 467] on img at bounding box center [166, 459] width 37 height 37
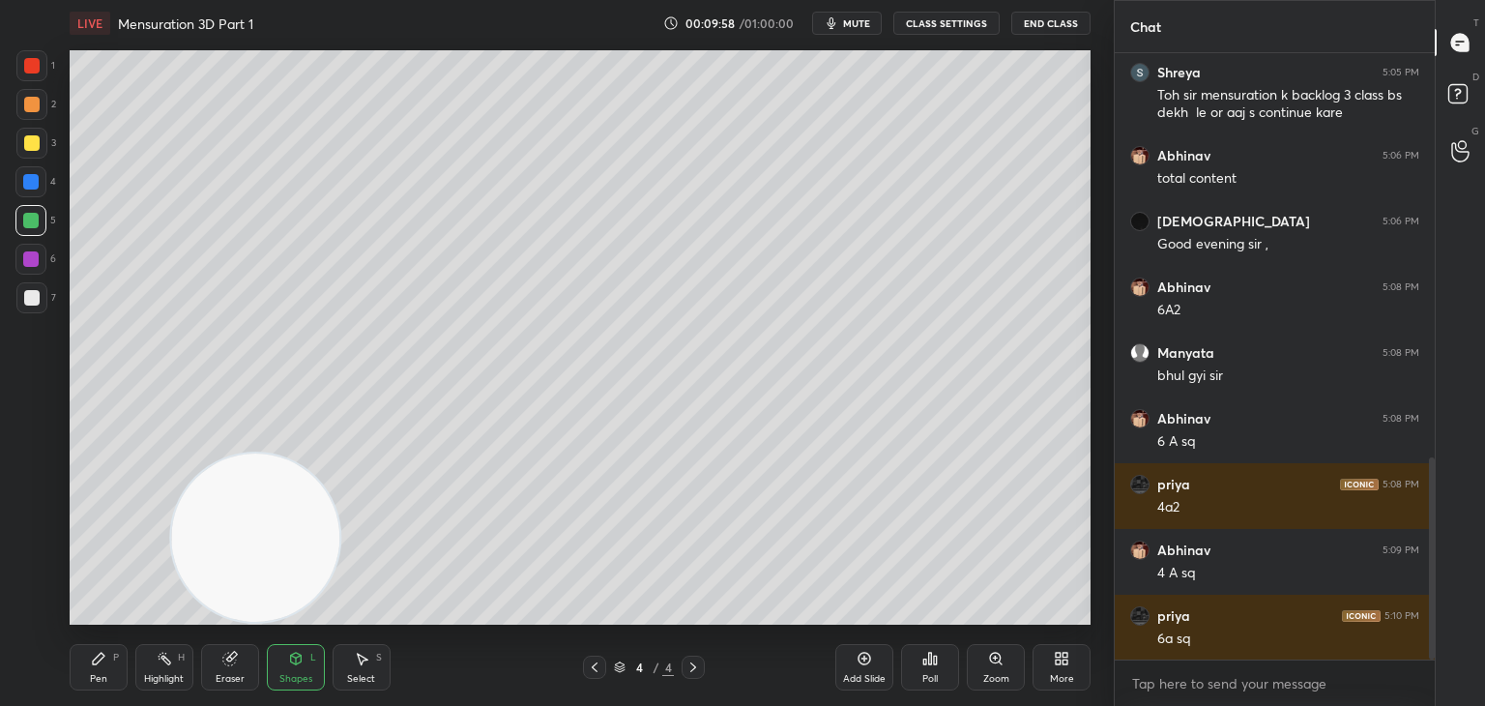
click at [107, 662] on div "Pen P" at bounding box center [99, 667] width 58 height 46
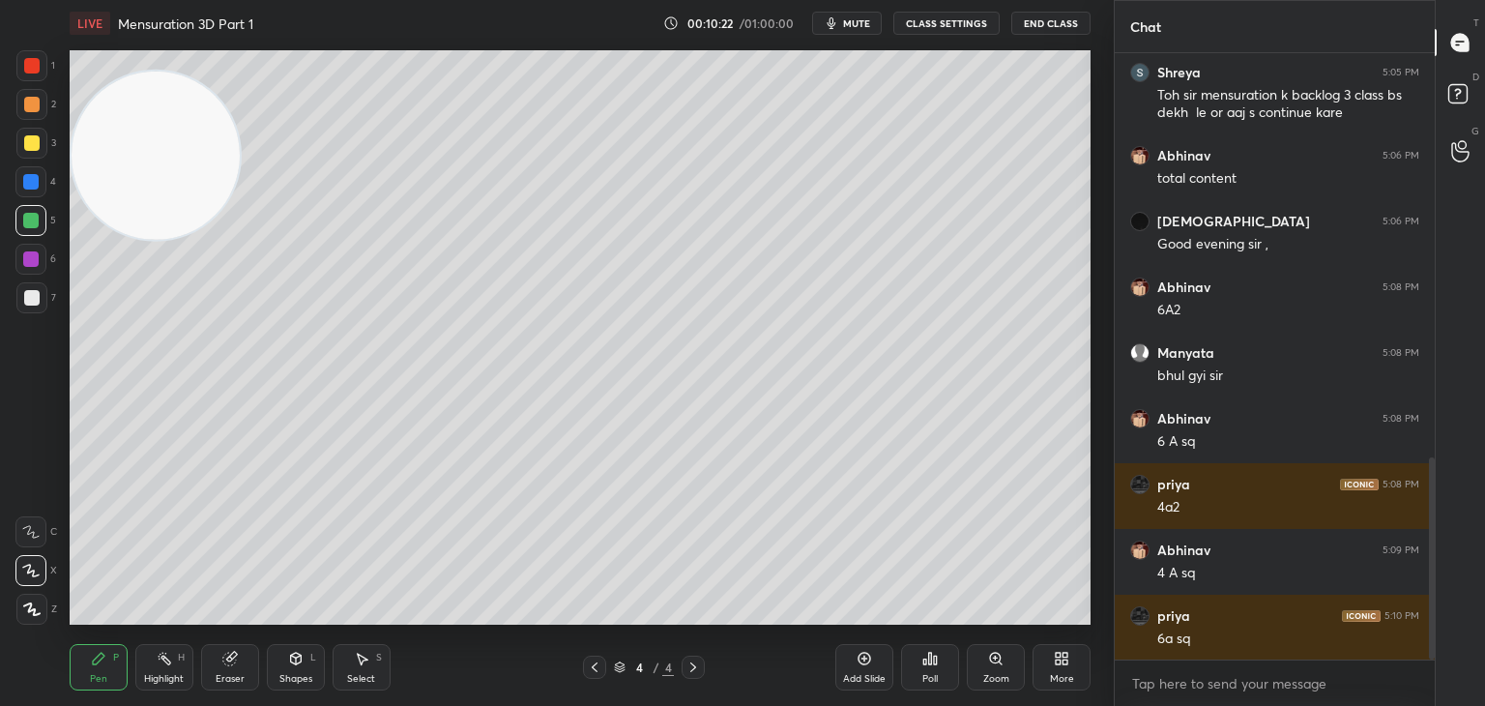
click at [42, 297] on div at bounding box center [31, 297] width 31 height 31
click at [22, 269] on div at bounding box center [30, 259] width 31 height 31
click at [224, 661] on icon at bounding box center [228, 658] width 13 height 13
click at [94, 658] on icon at bounding box center [98, 657] width 15 height 15
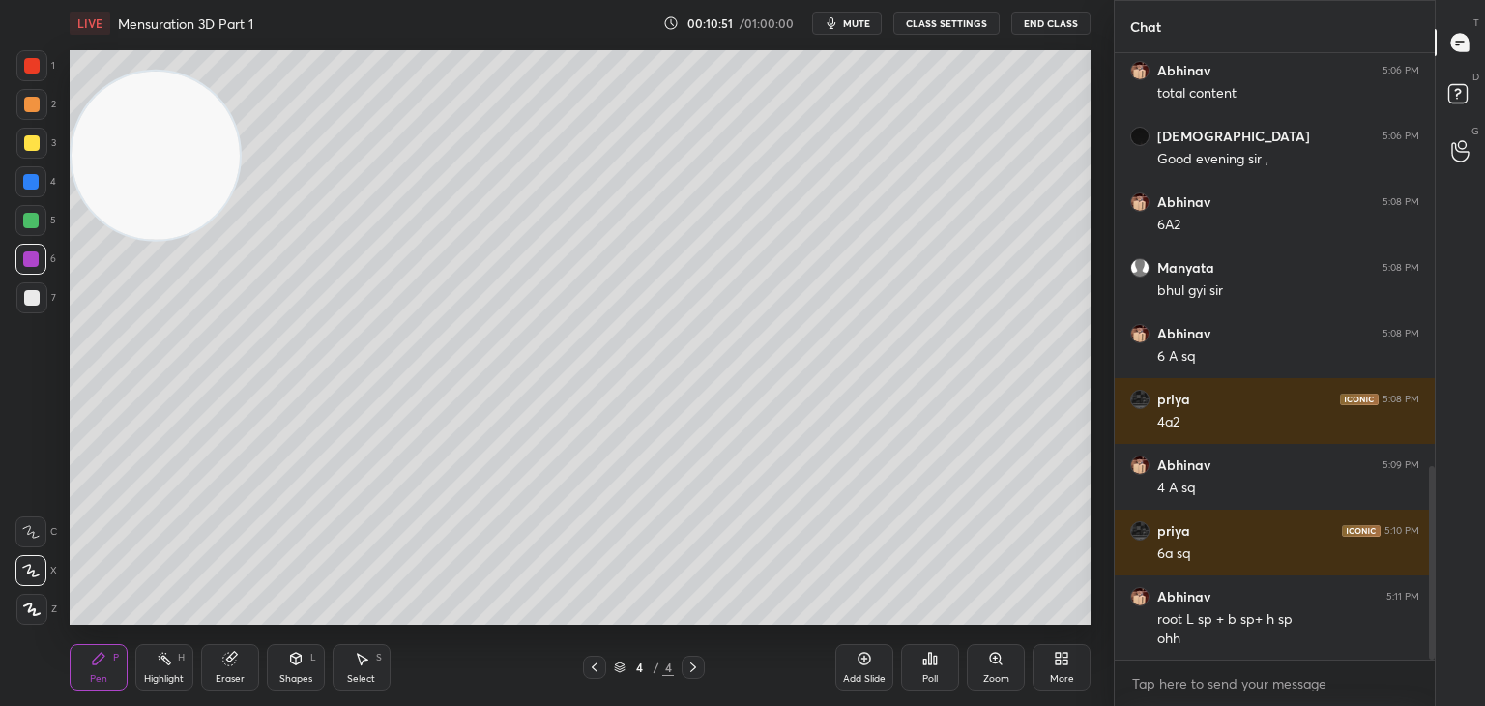
scroll to position [1314, 0]
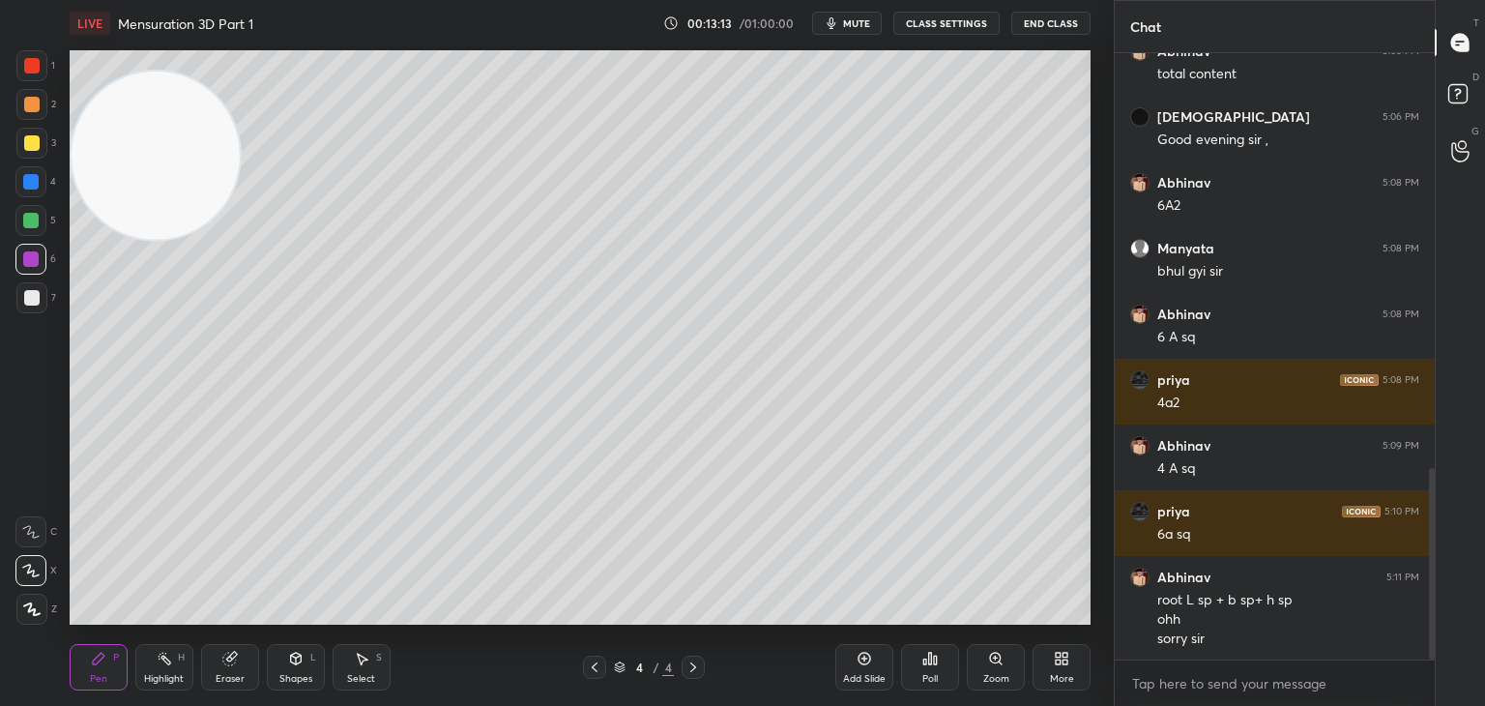
click at [31, 148] on div at bounding box center [31, 142] width 15 height 15
click at [16, 310] on div at bounding box center [31, 297] width 31 height 31
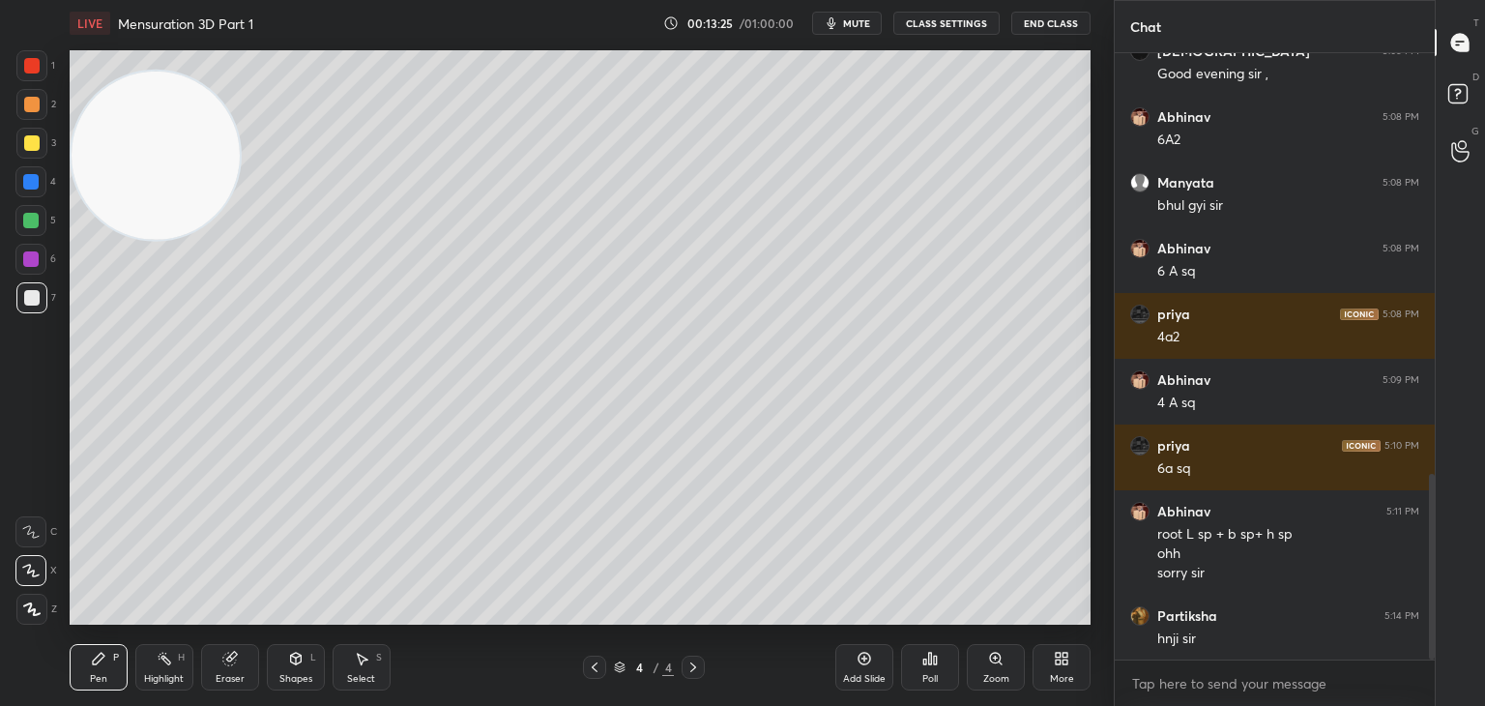
scroll to position [1400, 0]
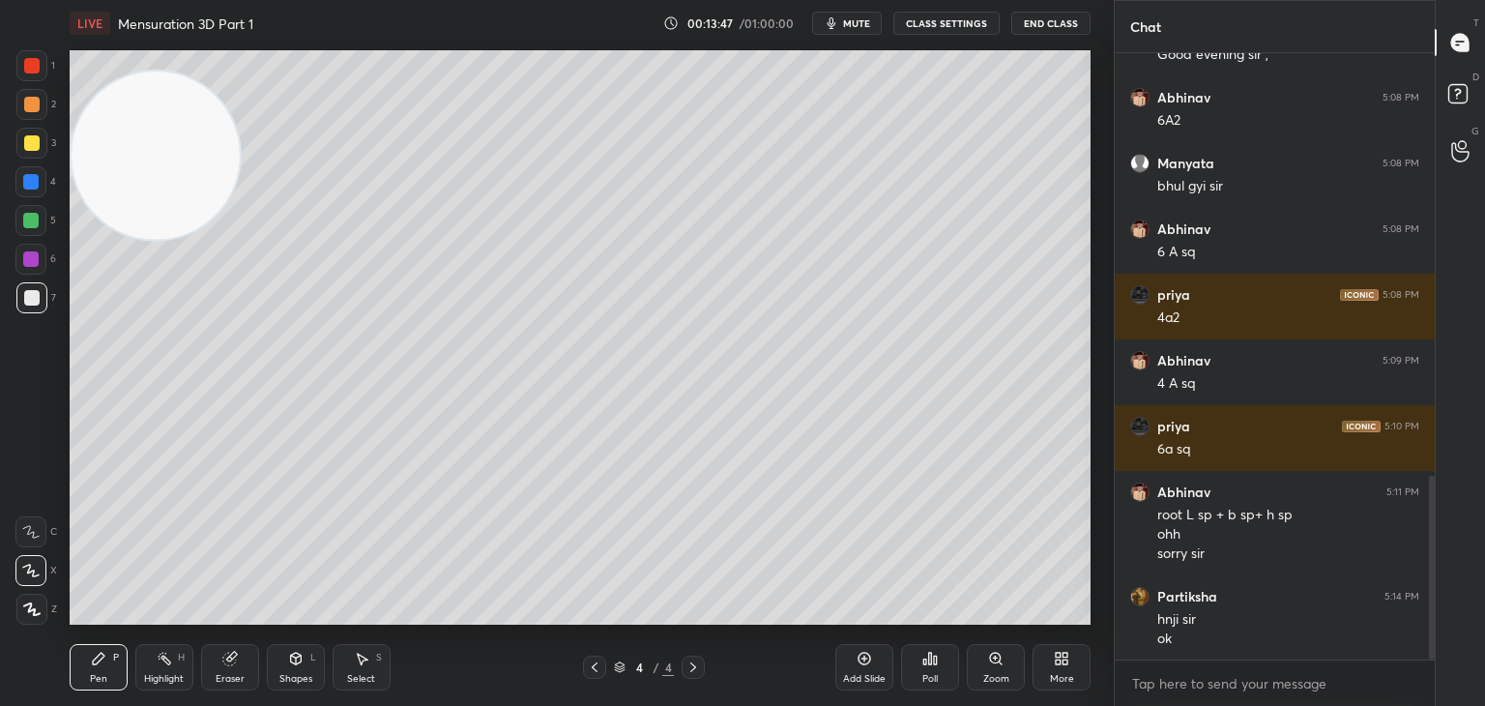
click at [1059, 670] on div "More" at bounding box center [1061, 667] width 58 height 46
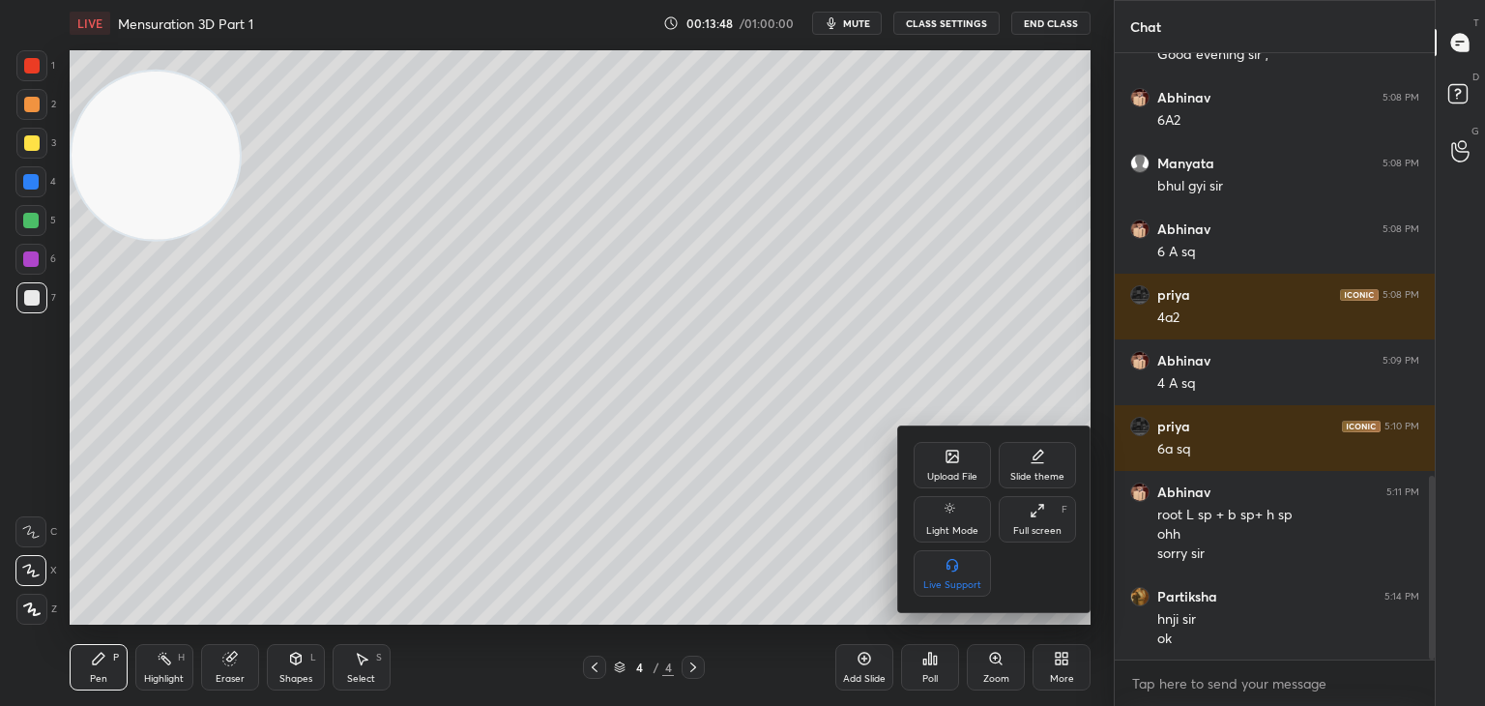
click at [976, 462] on div "Upload File" at bounding box center [951, 465] width 77 height 46
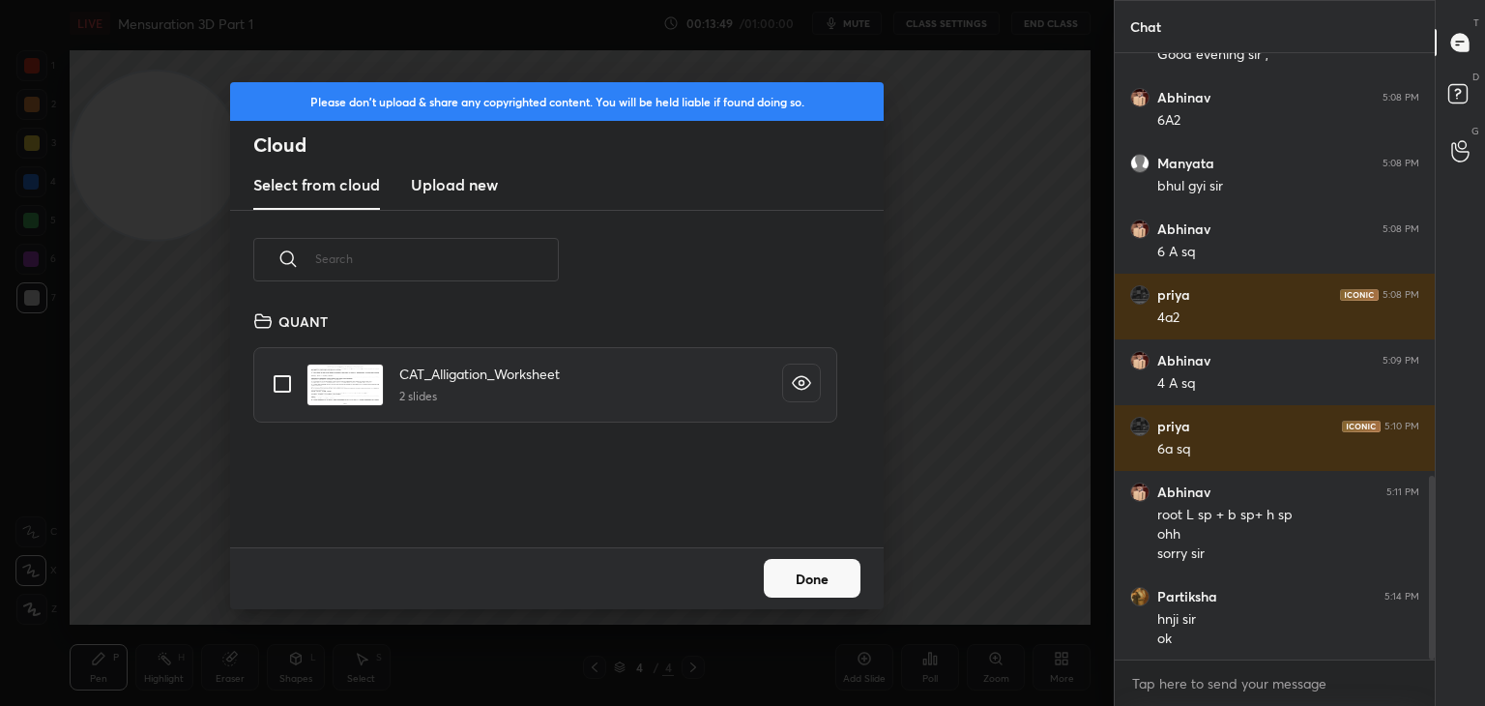
scroll to position [238, 621]
click at [452, 181] on h3 "Upload new" at bounding box center [454, 184] width 87 height 23
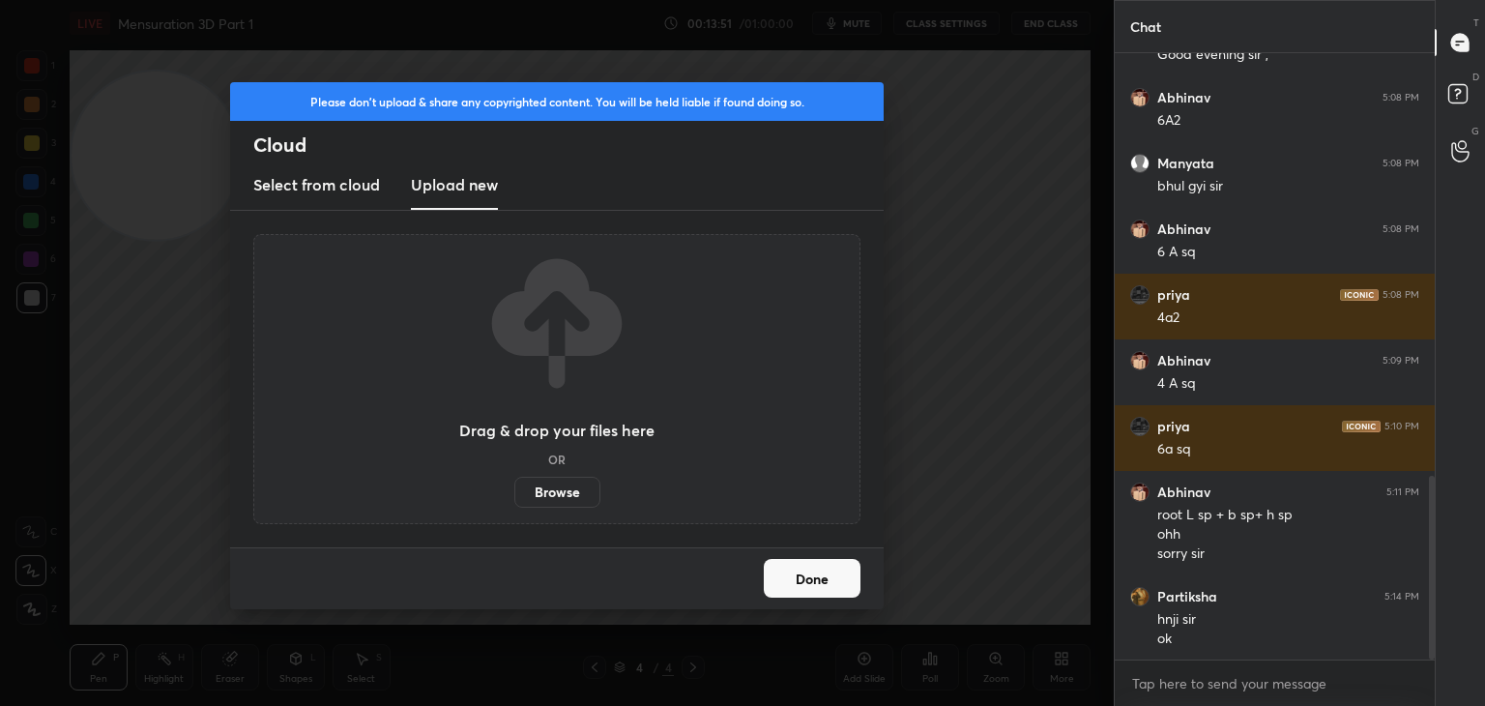
click at [558, 496] on label "Browse" at bounding box center [557, 491] width 86 height 31
click at [514, 496] on input "Browse" at bounding box center [514, 491] width 0 height 31
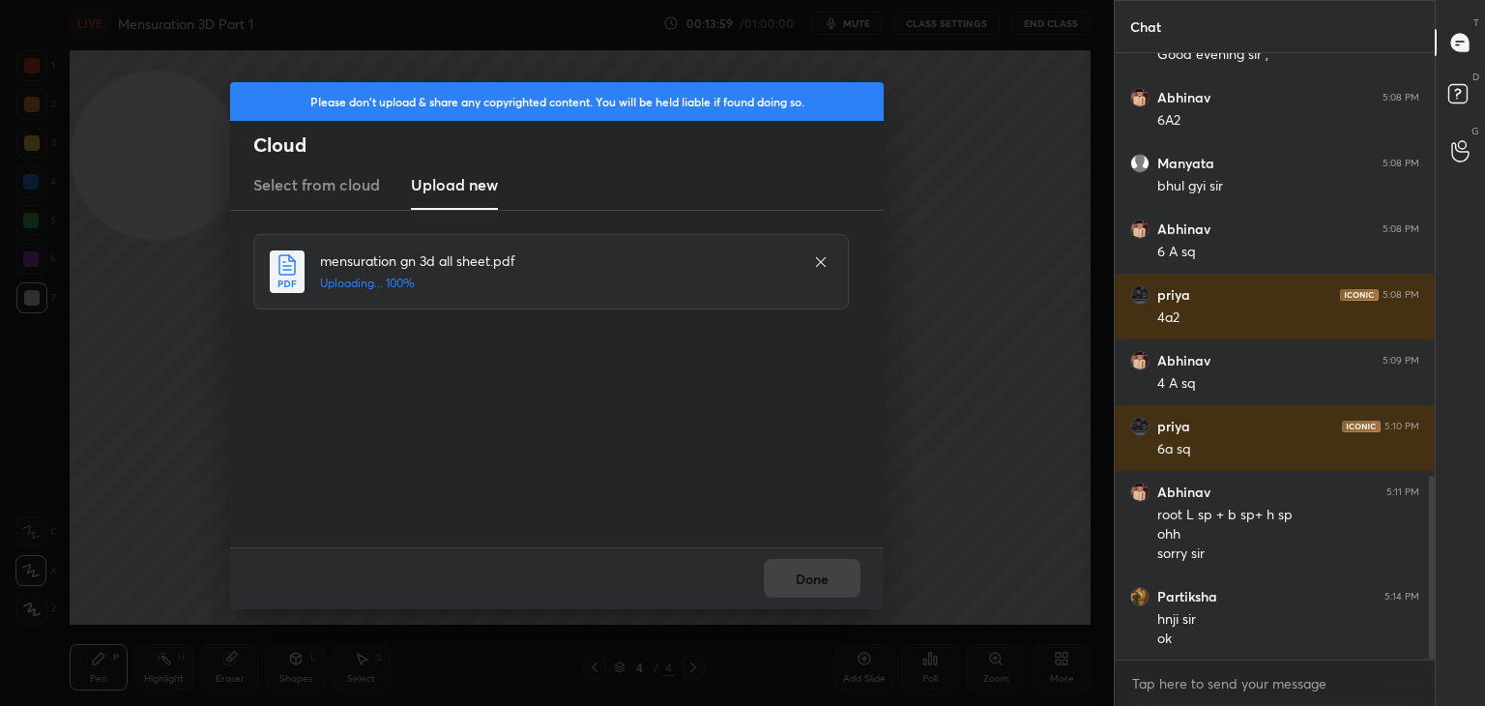
click at [815, 576] on div "Done" at bounding box center [556, 578] width 653 height 62
click at [815, 576] on button "Done" at bounding box center [812, 578] width 97 height 39
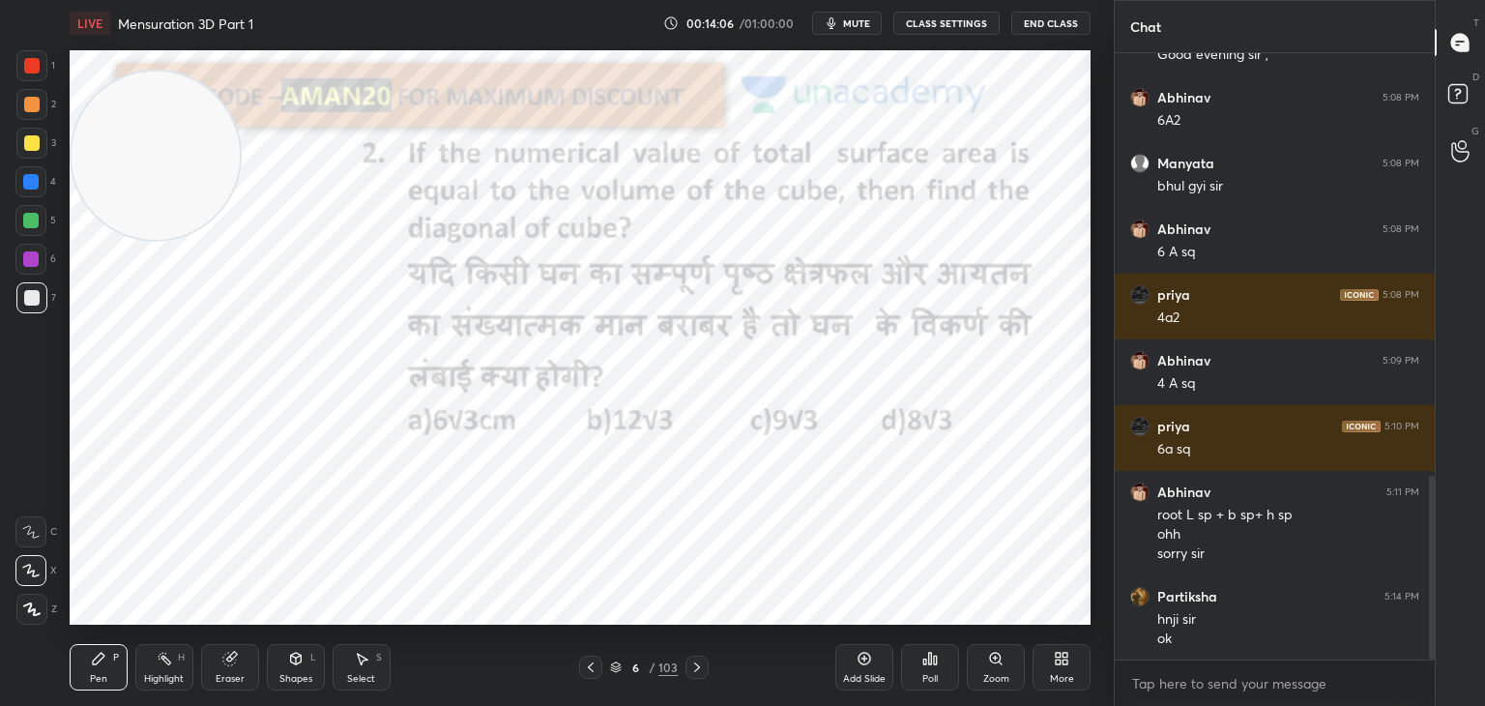
click at [30, 59] on div at bounding box center [31, 65] width 15 height 15
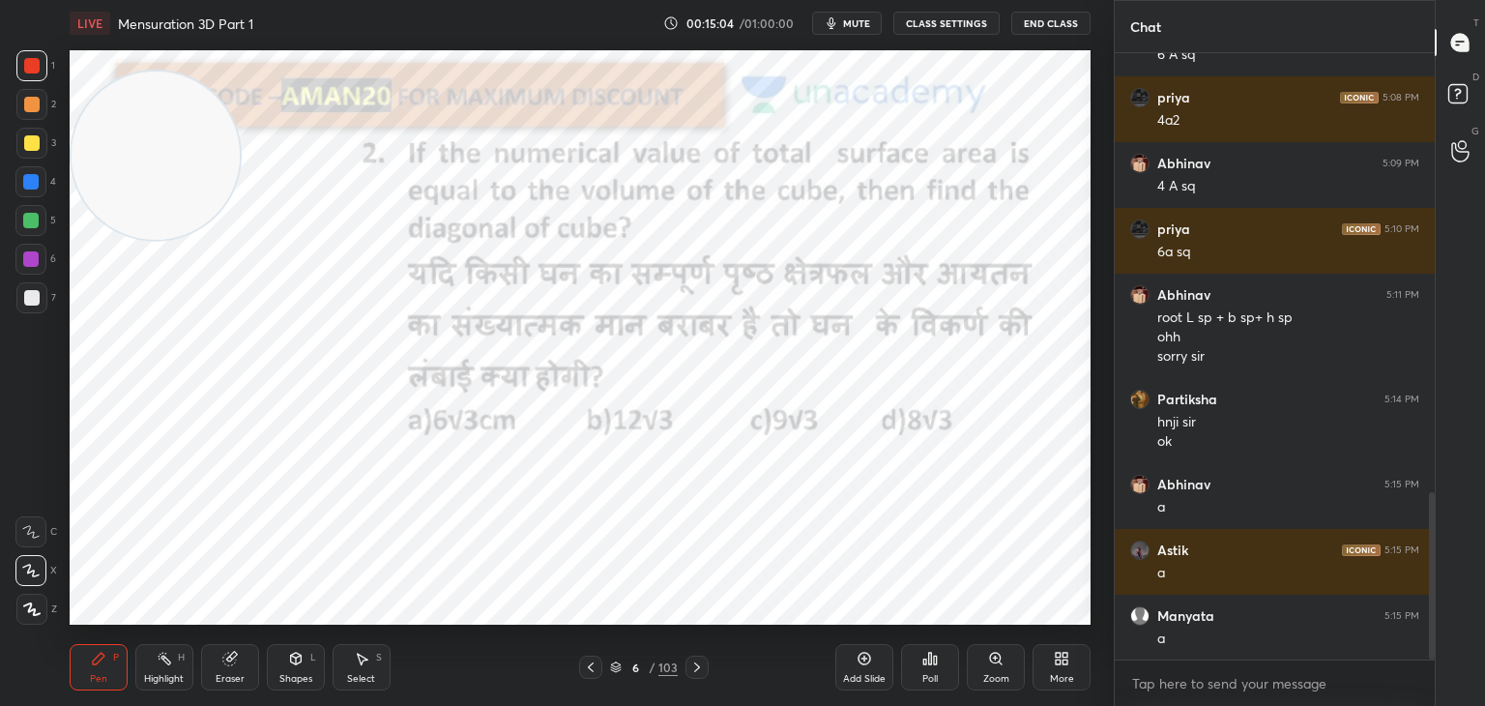
scroll to position [1662, 0]
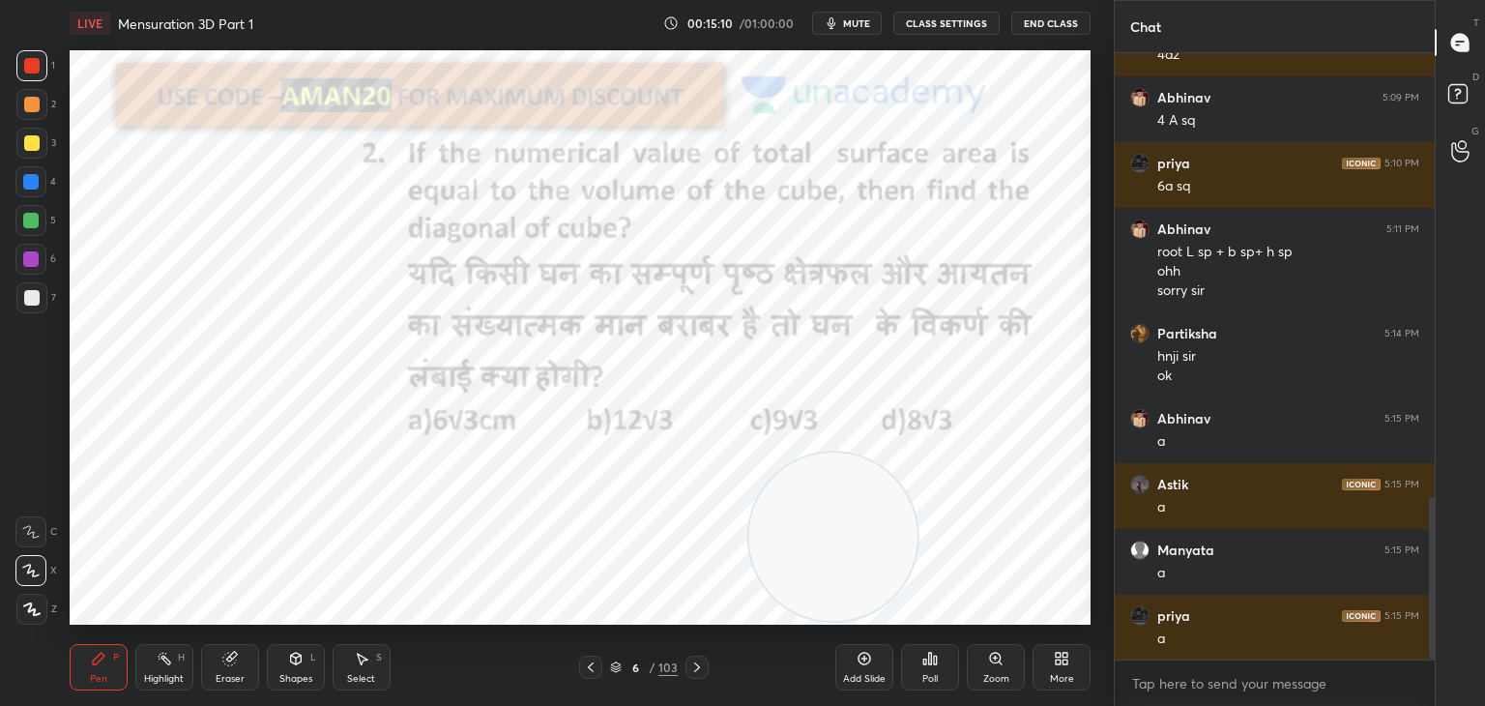
click at [231, 658] on icon at bounding box center [228, 658] width 13 height 13
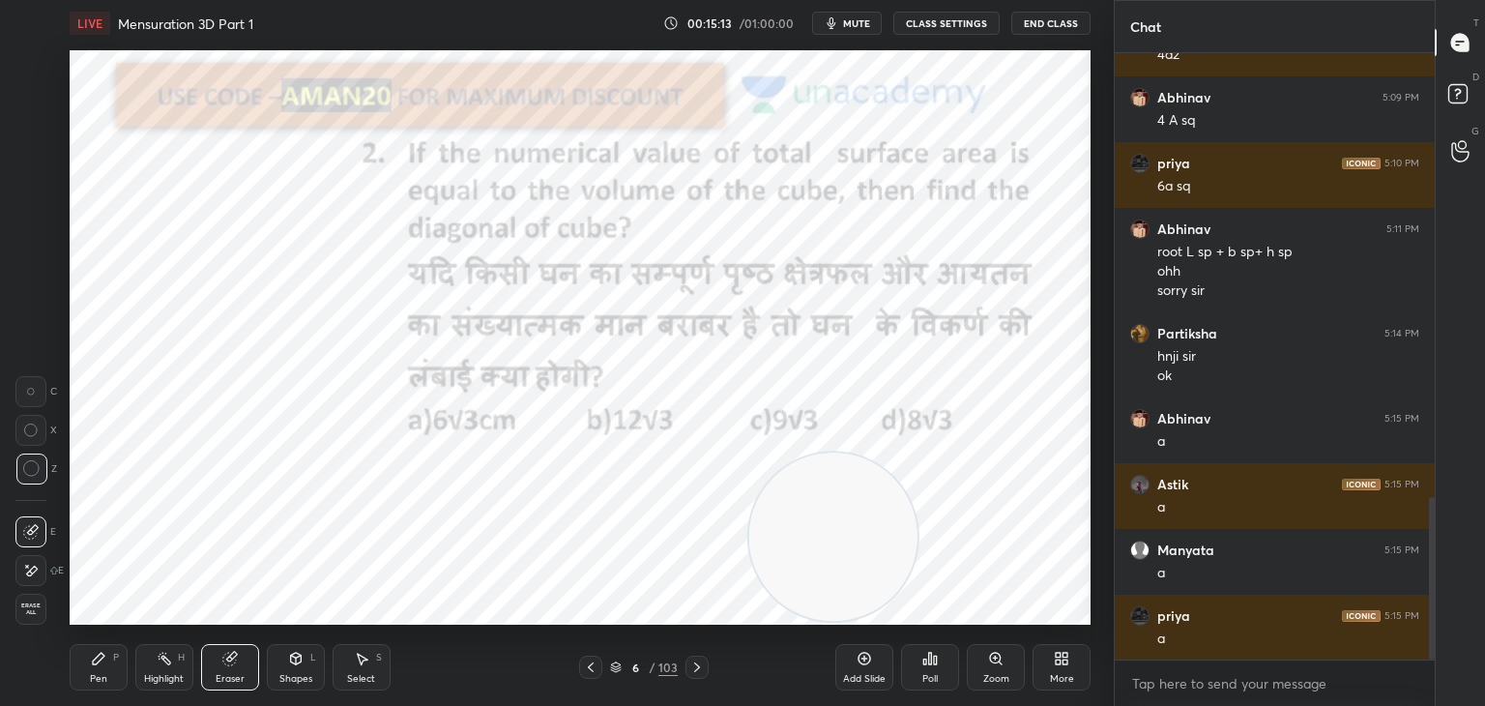
click at [116, 647] on div "Pen P" at bounding box center [99, 667] width 58 height 46
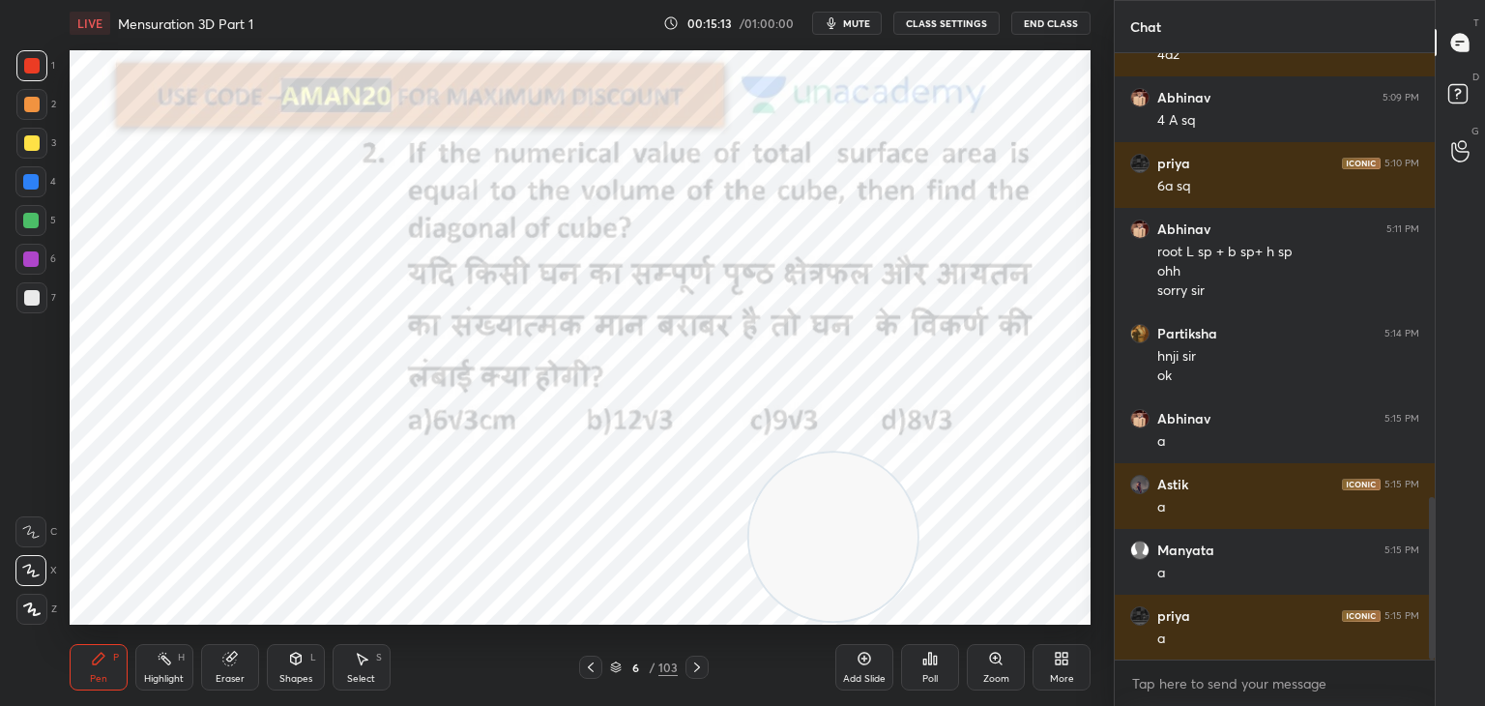
click at [112, 654] on div "Pen P" at bounding box center [99, 667] width 58 height 46
click at [35, 181] on div at bounding box center [30, 181] width 15 height 15
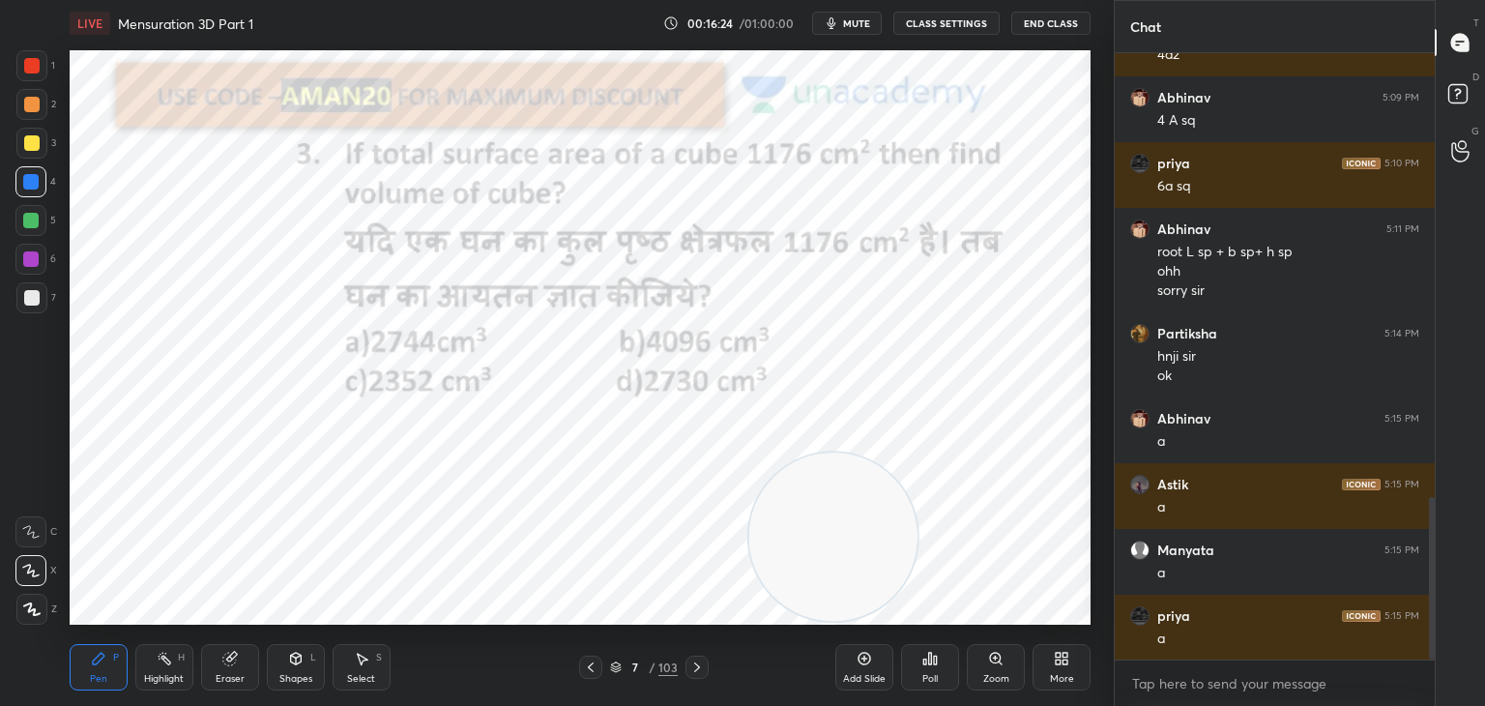
click at [856, 28] on span "mute" at bounding box center [856, 23] width 27 height 14
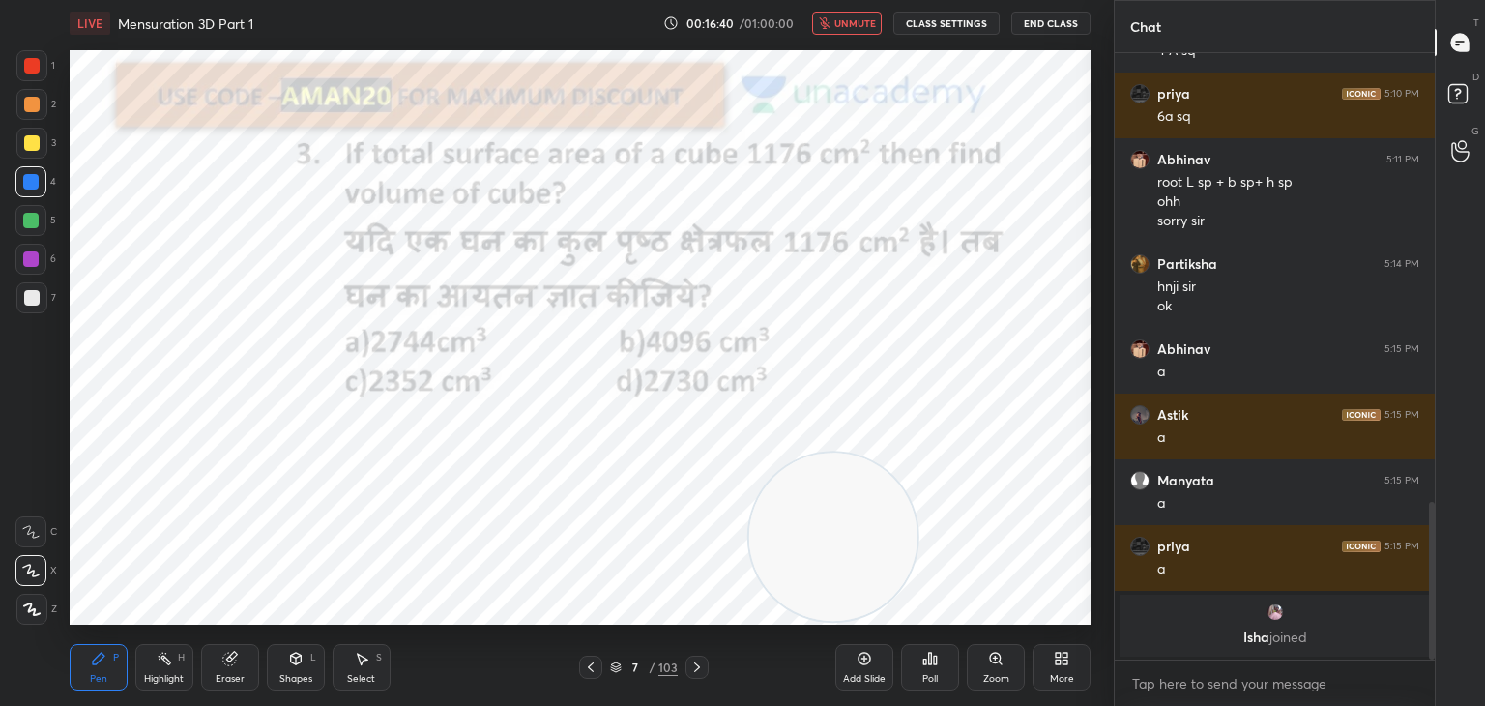
click at [30, 74] on div at bounding box center [31, 65] width 31 height 31
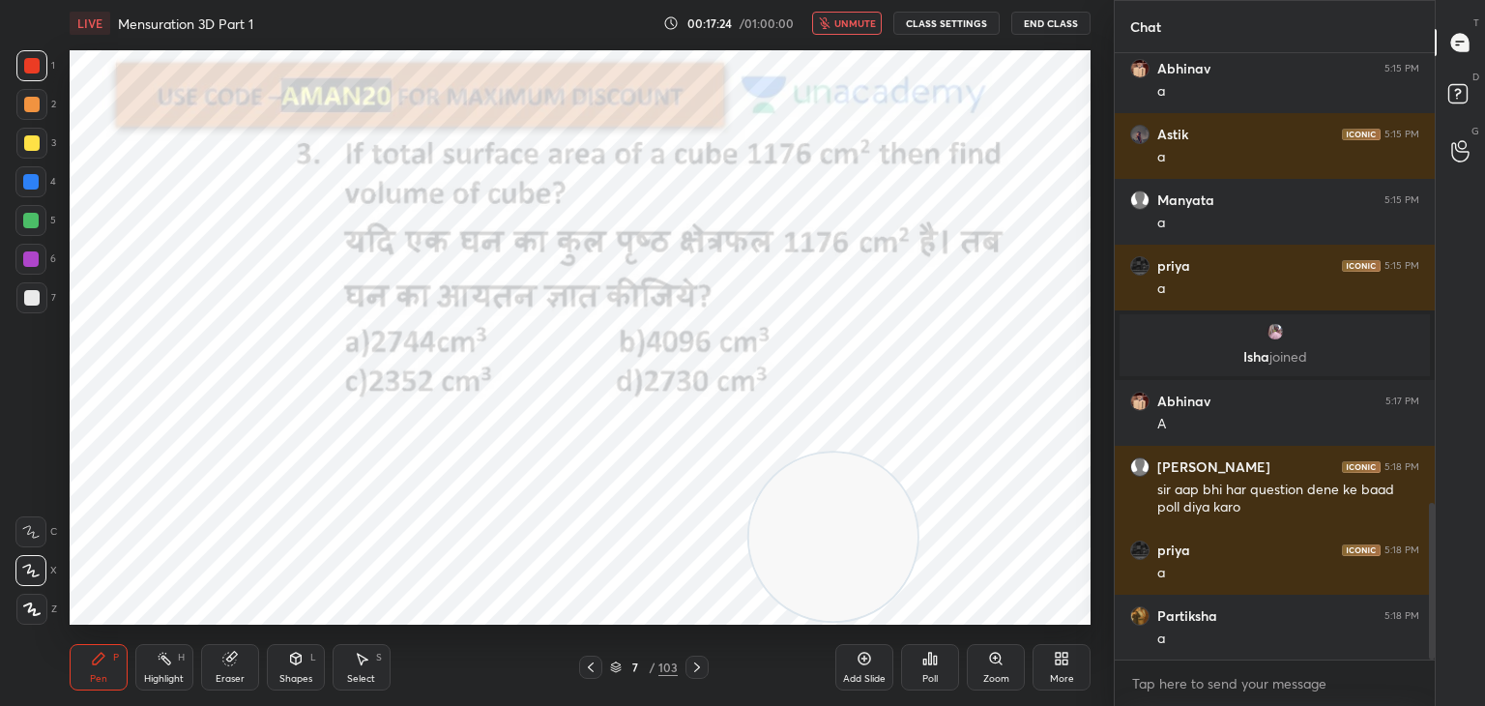
scroll to position [1813, 0]
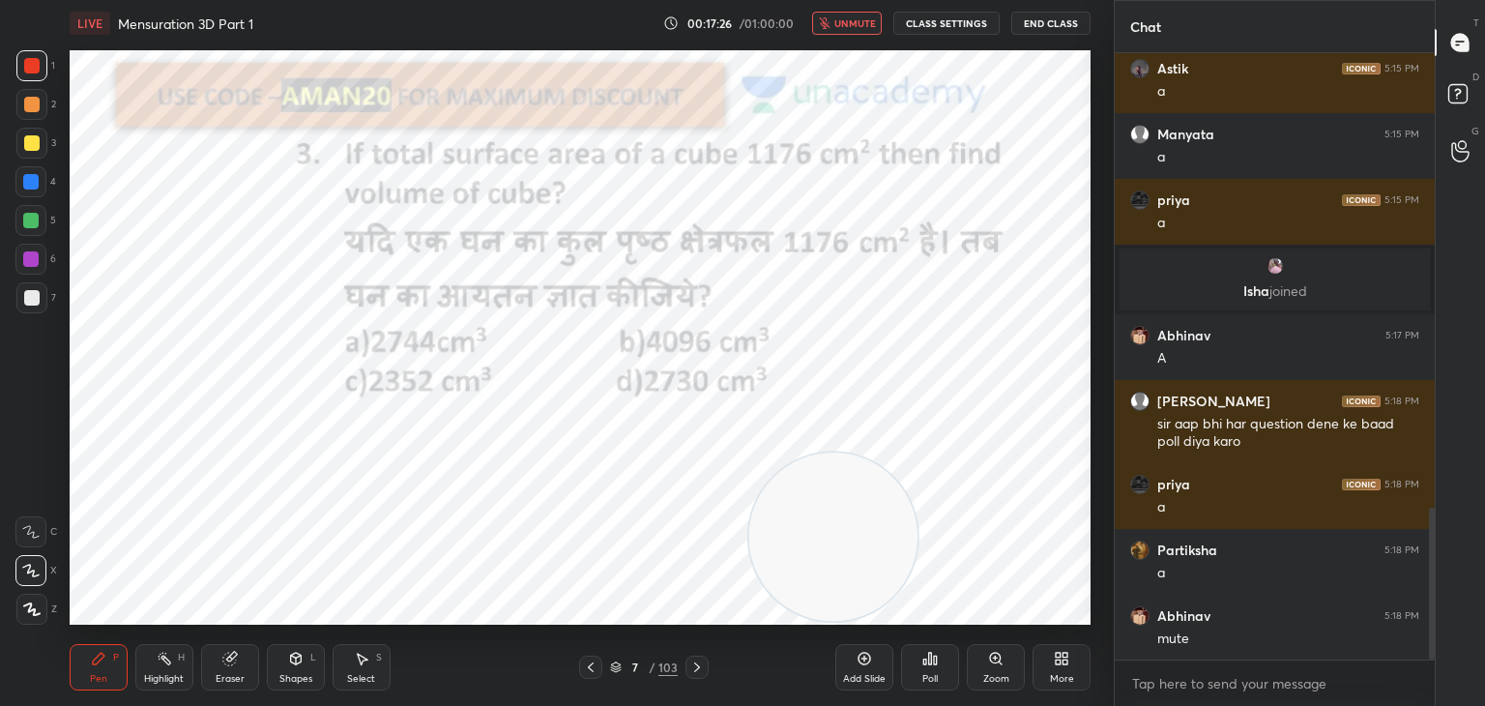
click at [839, 13] on button "unmute" at bounding box center [847, 23] width 70 height 23
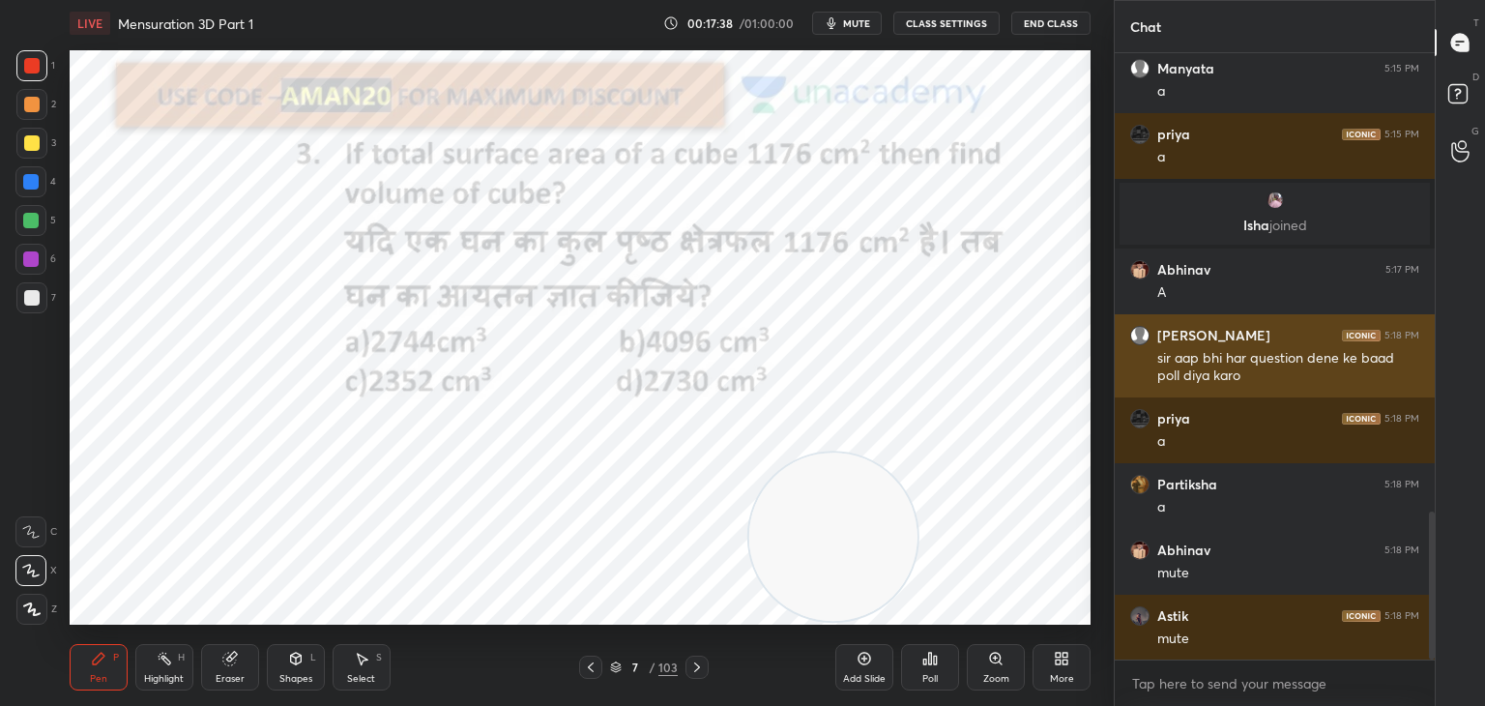
click at [1218, 361] on div "sir aap bhi har question dene ke baad poll diya karo" at bounding box center [1288, 367] width 262 height 37
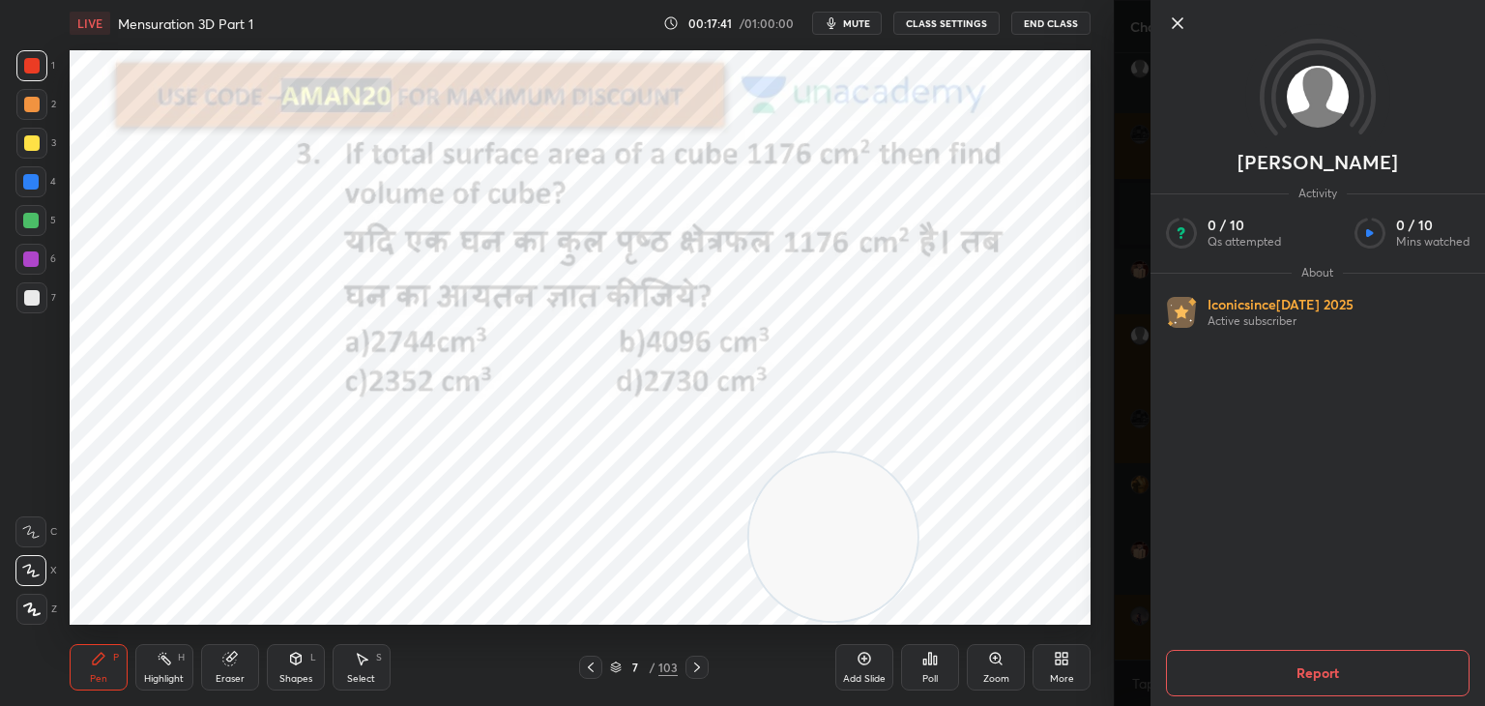
click at [1173, 18] on icon at bounding box center [1177, 23] width 10 height 10
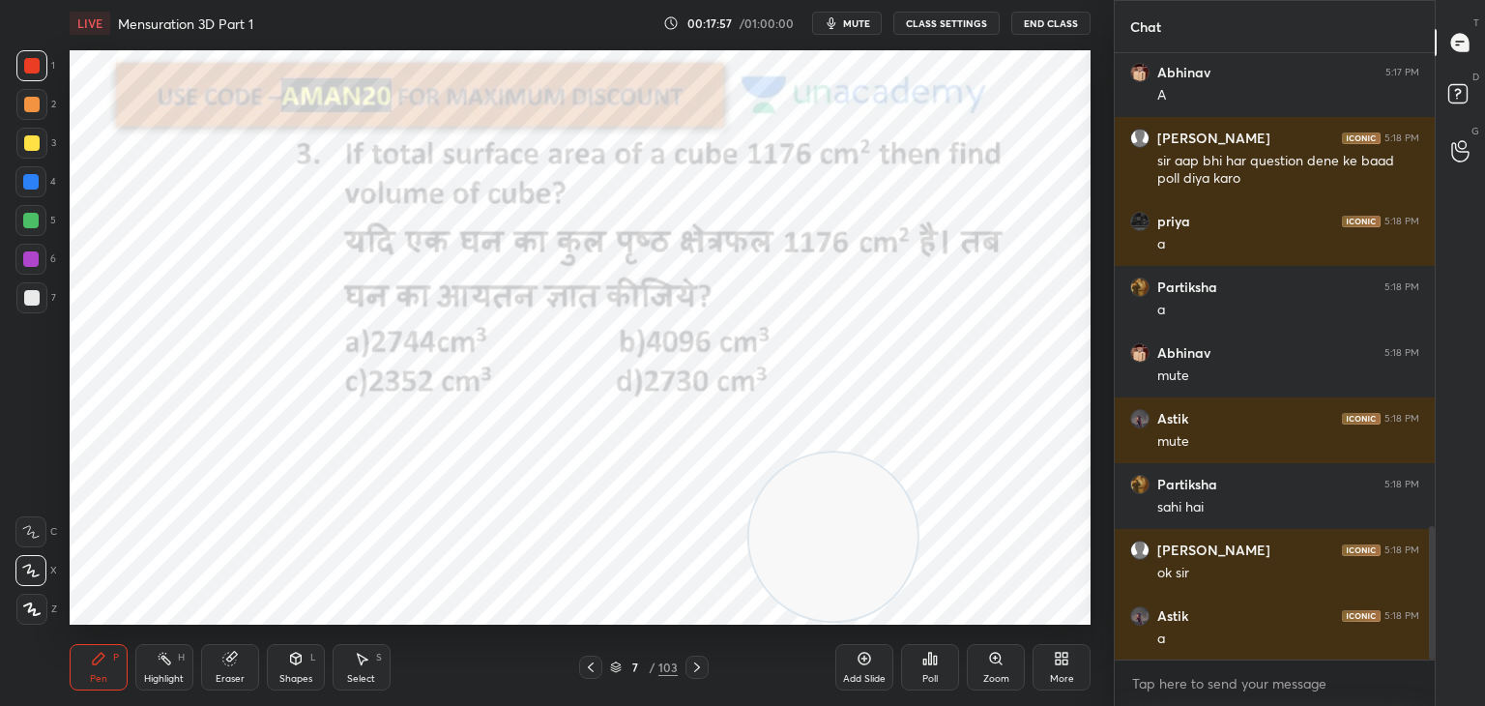
scroll to position [2142, 0]
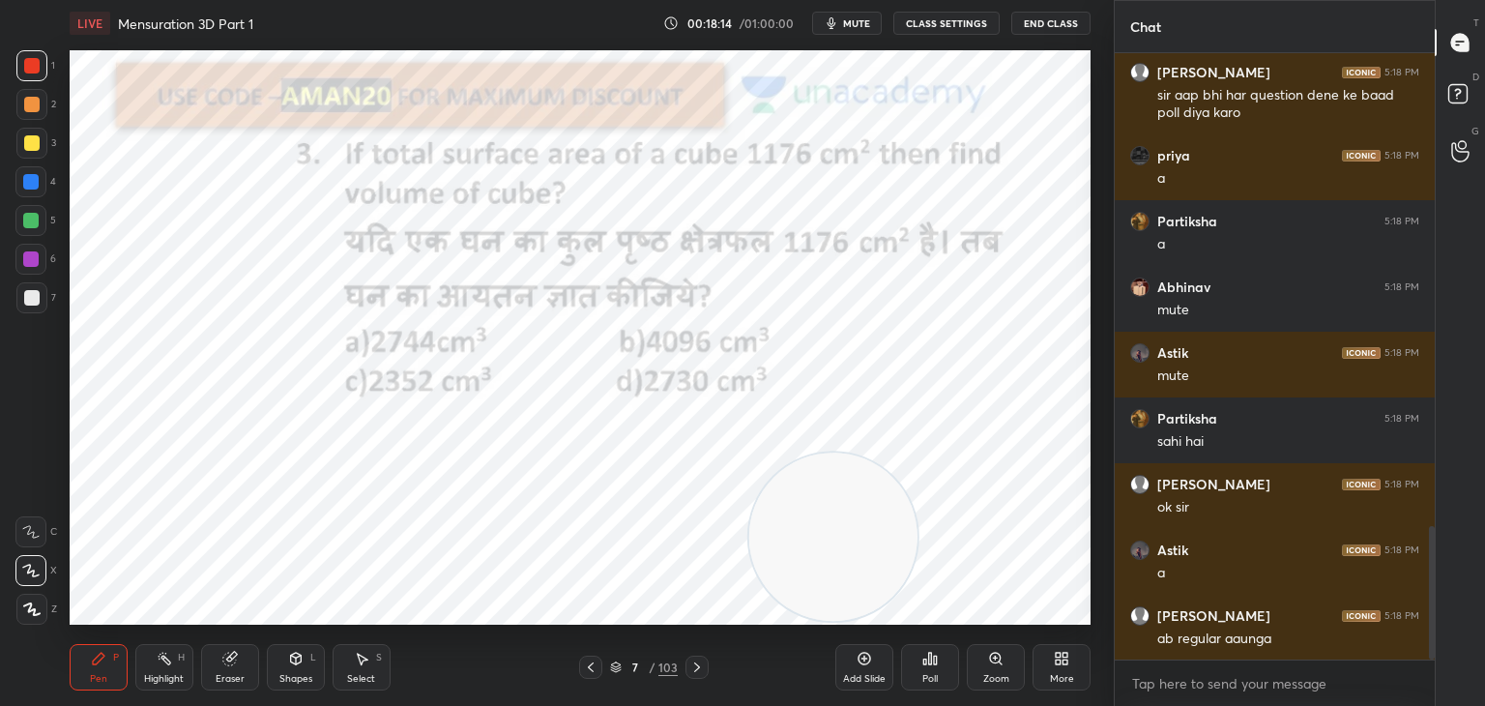
click at [35, 217] on div at bounding box center [30, 220] width 15 height 15
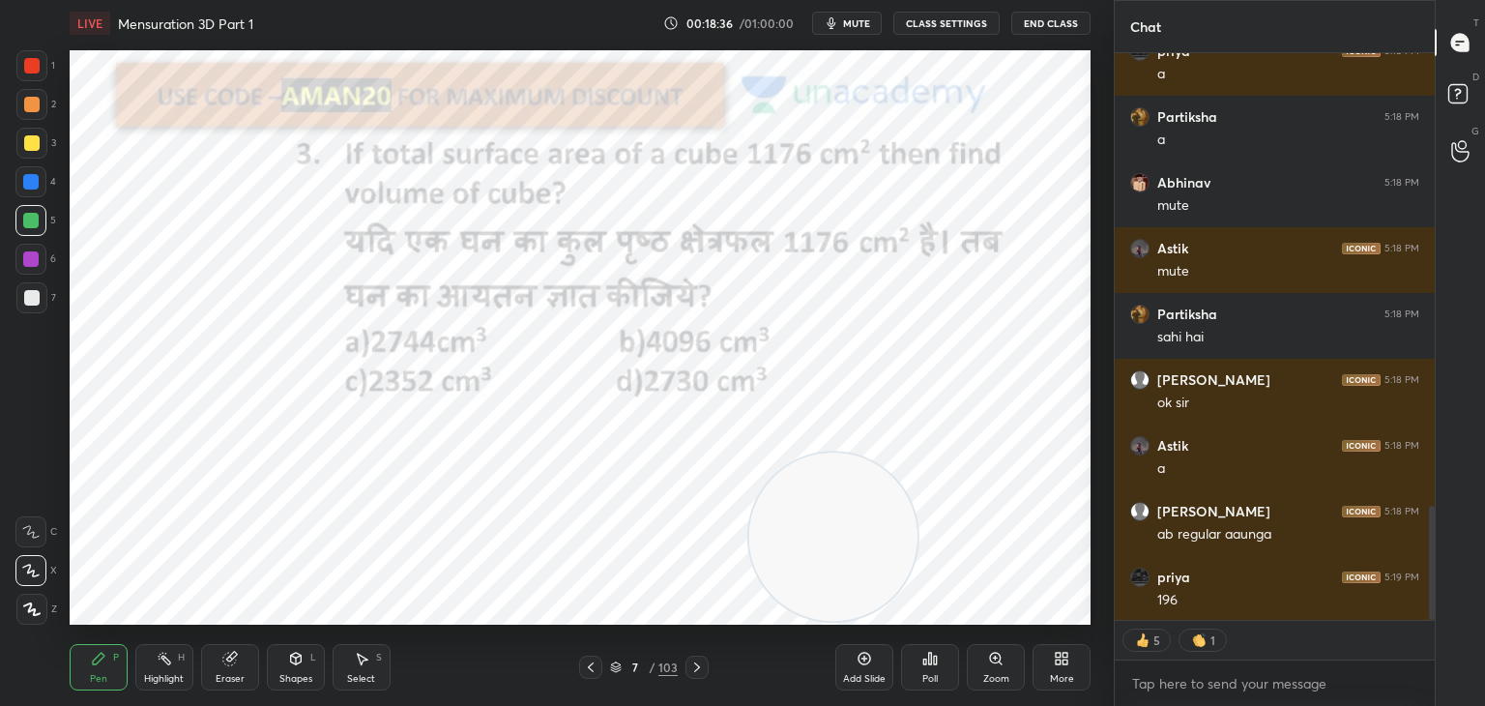
scroll to position [2266, 0]
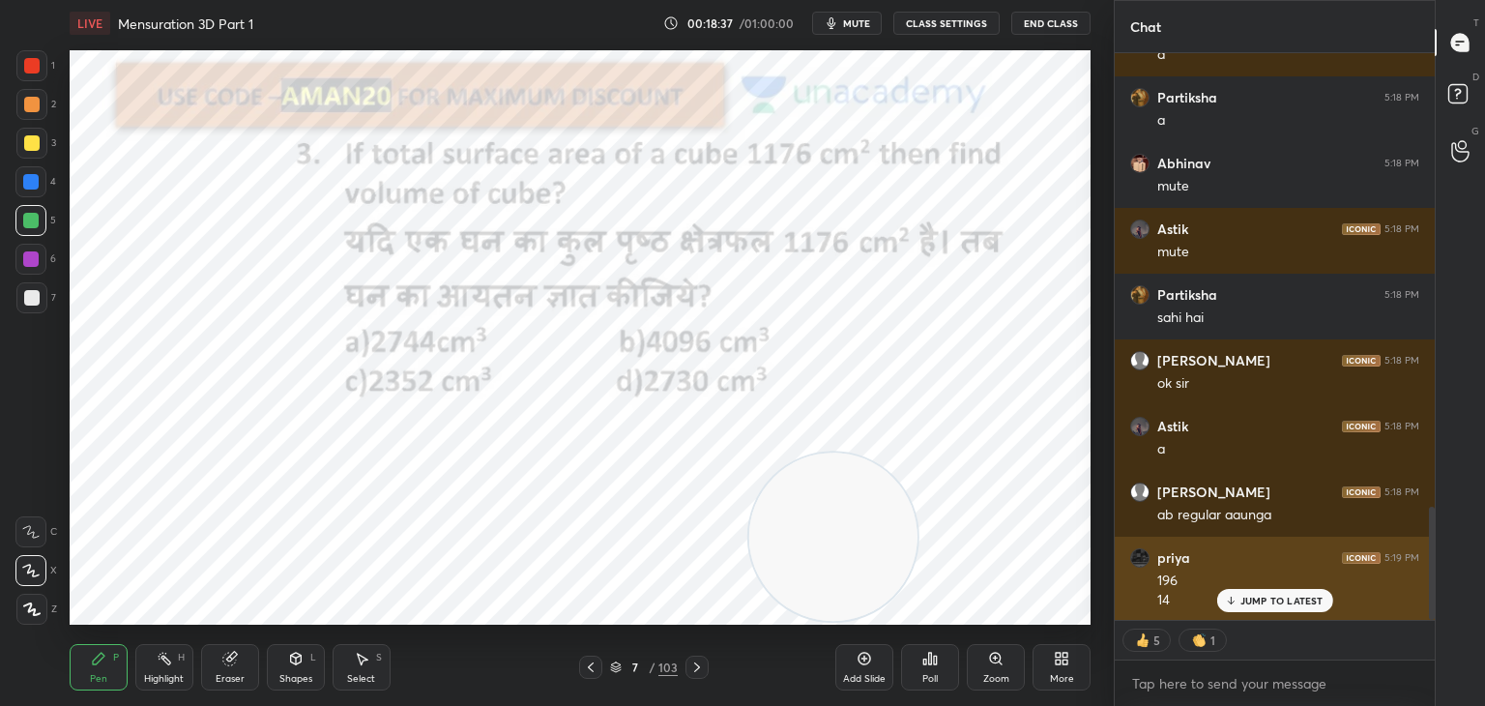
click at [1241, 601] on p "JUMP TO LATEST" at bounding box center [1281, 600] width 83 height 12
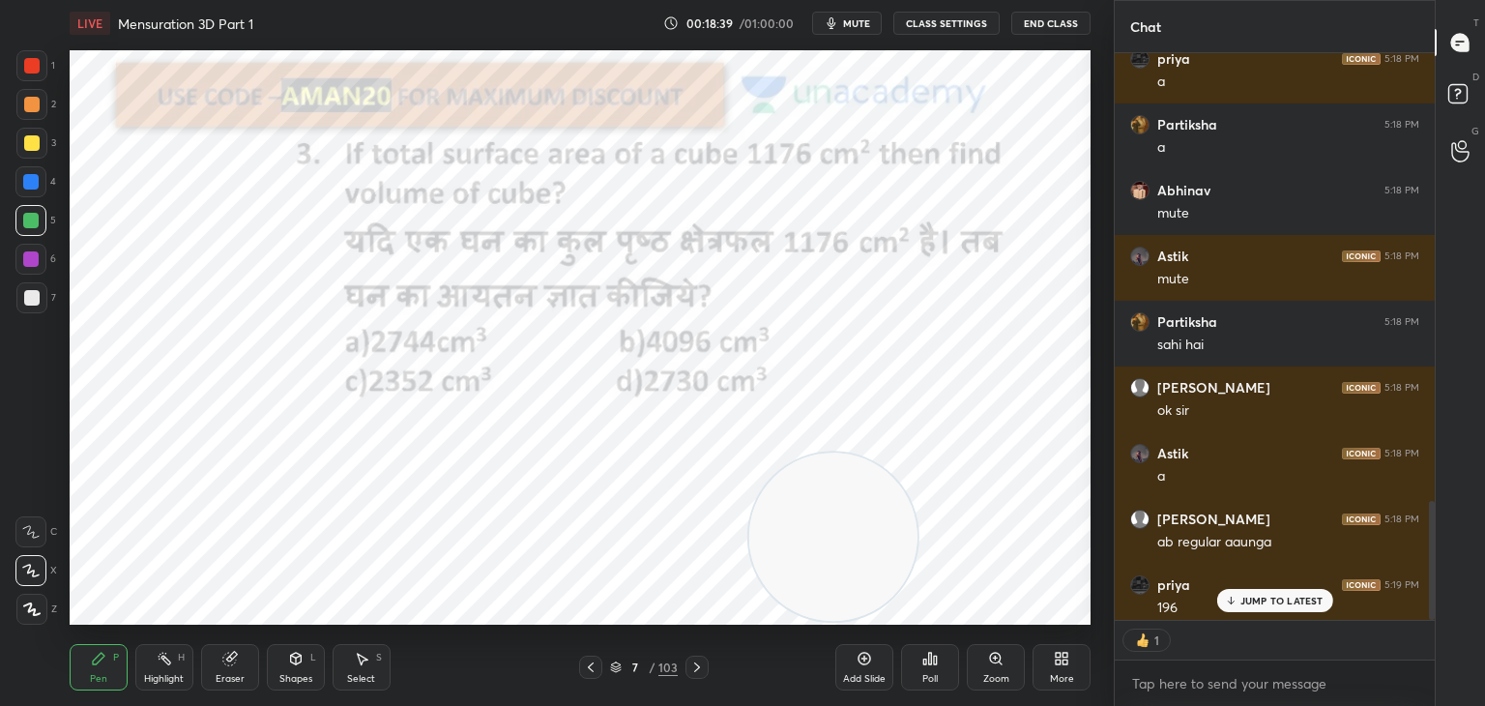
scroll to position [562, 314]
type textarea "x"
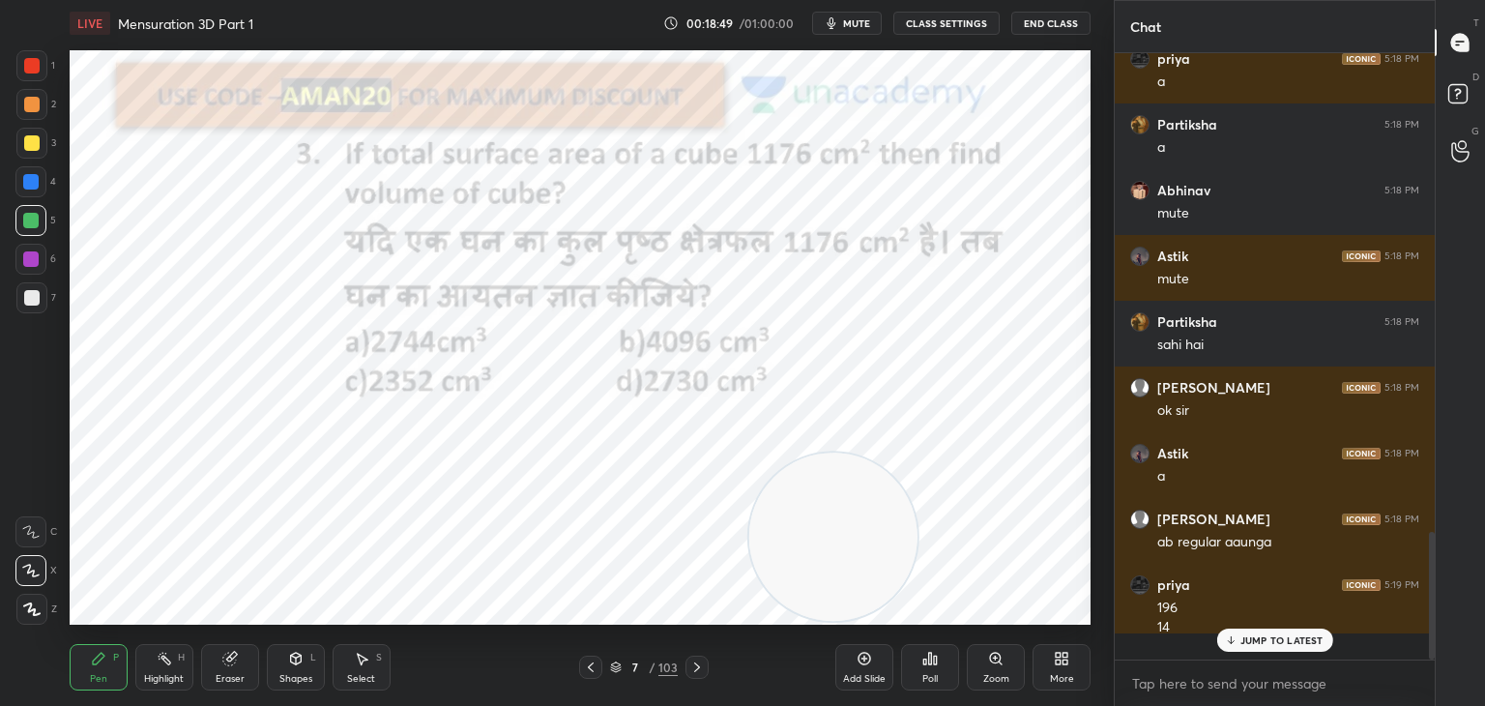
scroll to position [2227, 0]
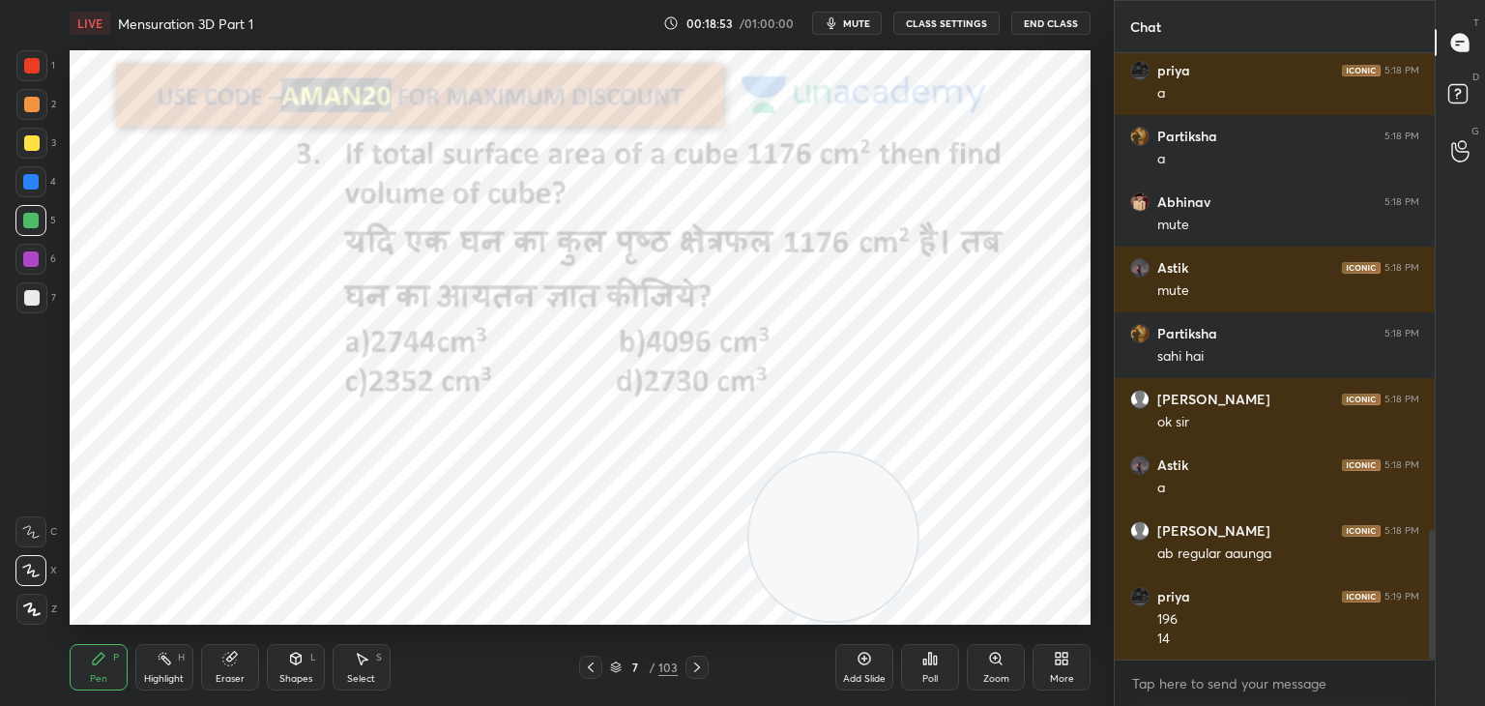
click at [245, 645] on div "Eraser" at bounding box center [230, 667] width 58 height 46
click at [101, 653] on icon at bounding box center [99, 658] width 12 height 12
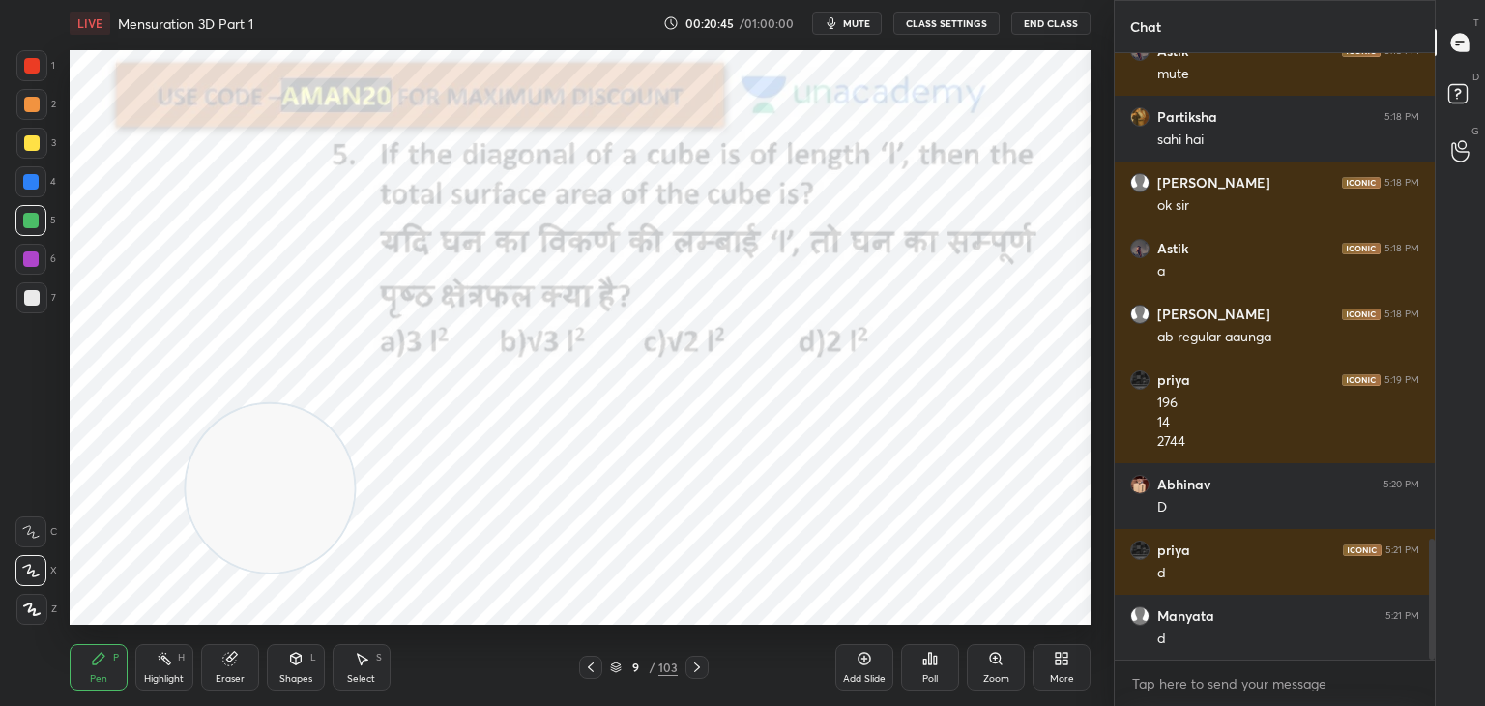
scroll to position [2509, 0]
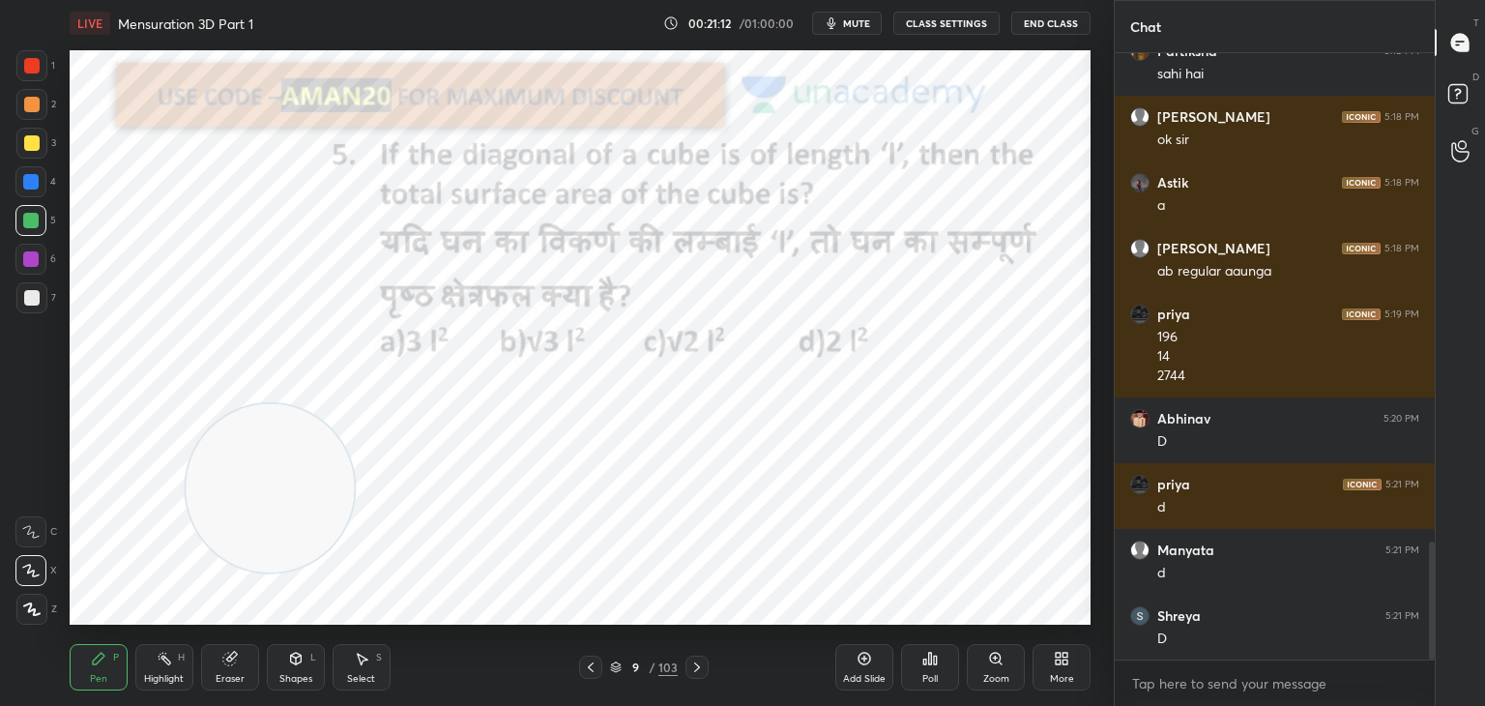
click at [228, 669] on div "Eraser" at bounding box center [230, 667] width 58 height 46
click at [36, 609] on span "Erase all" at bounding box center [30, 609] width 29 height 14
click at [76, 650] on div "Pen P" at bounding box center [99, 667] width 58 height 46
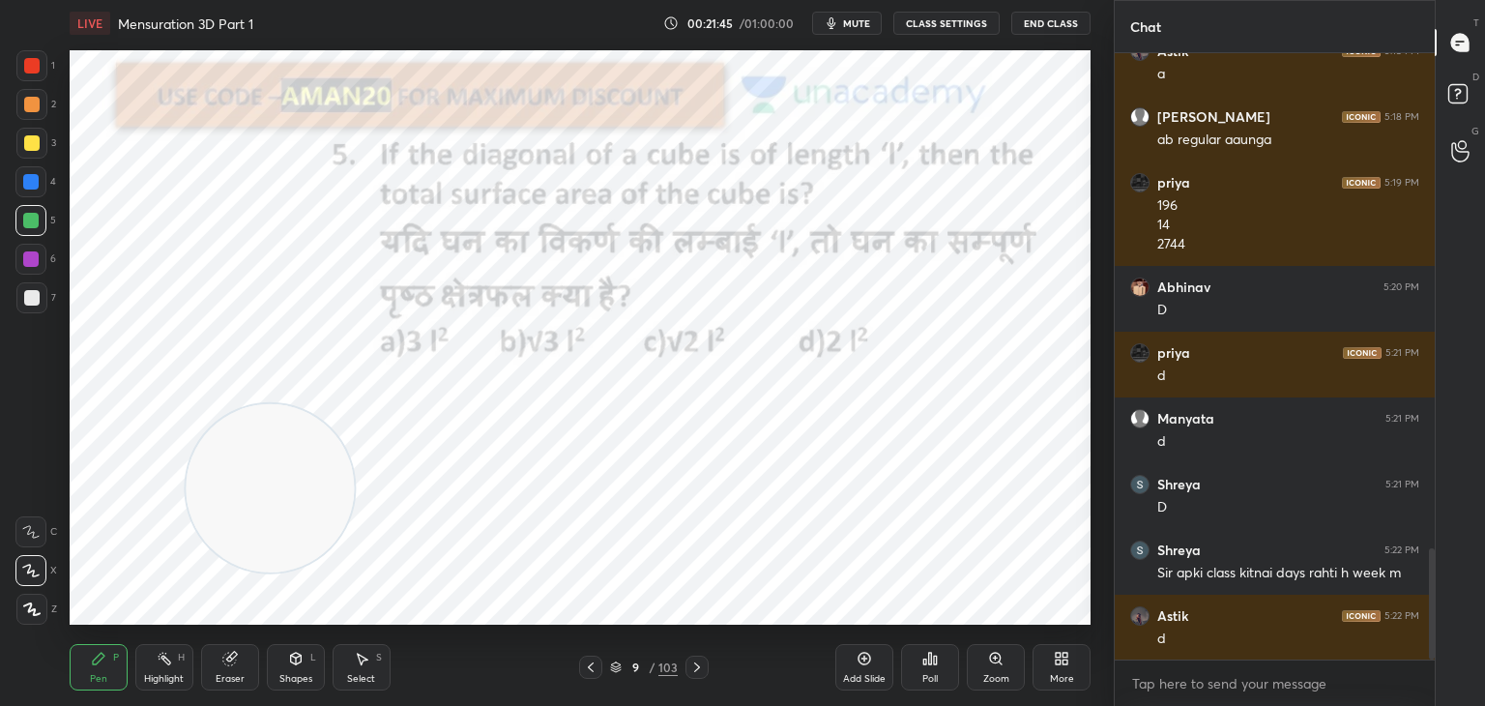
scroll to position [2706, 0]
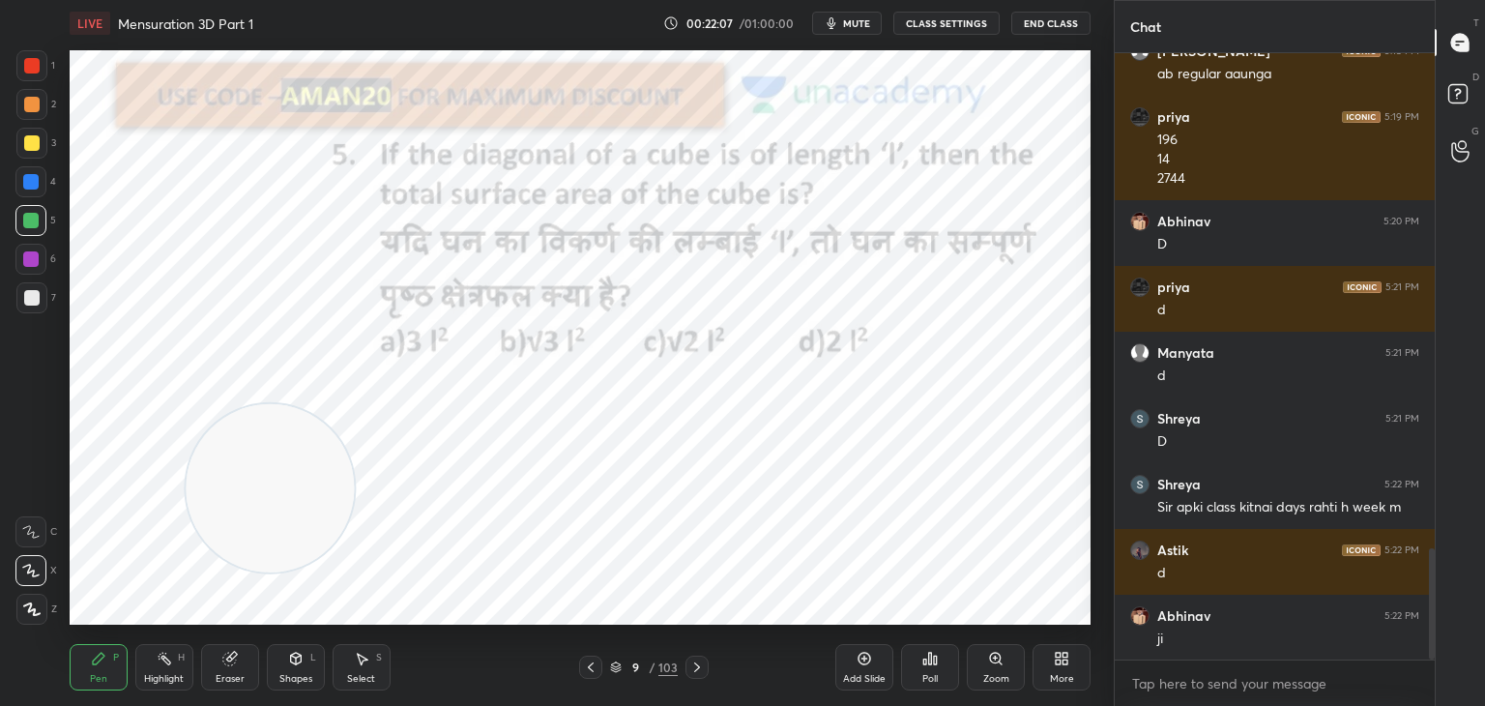
click at [32, 193] on div at bounding box center [30, 181] width 31 height 31
click at [226, 669] on div "Eraser" at bounding box center [230, 667] width 58 height 46
click at [130, 656] on div "Pen P Highlight H Eraser Shapes L Select S" at bounding box center [261, 667] width 383 height 46
click at [108, 678] on div "Pen P" at bounding box center [99, 667] width 58 height 46
click at [21, 71] on div at bounding box center [31, 65] width 31 height 31
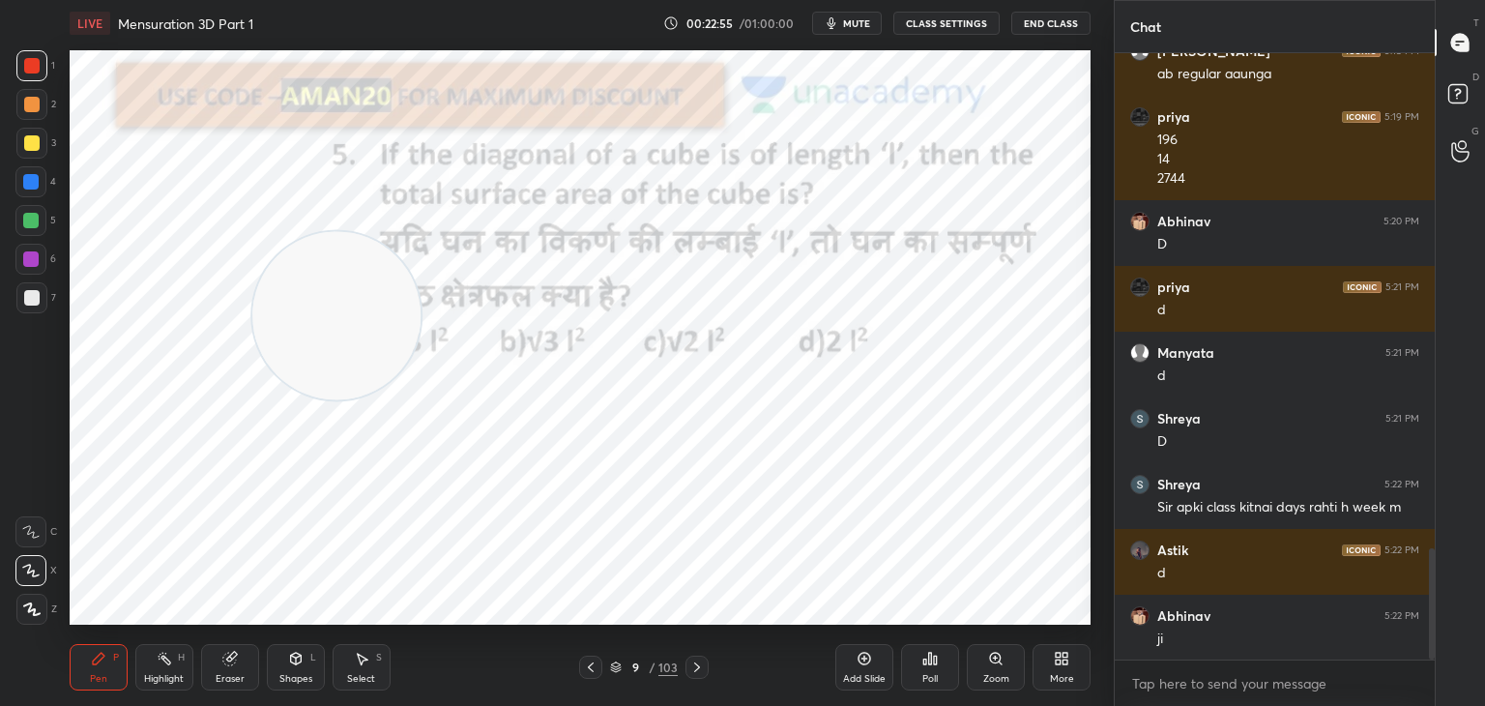
click at [213, 667] on div "Eraser" at bounding box center [230, 667] width 58 height 46
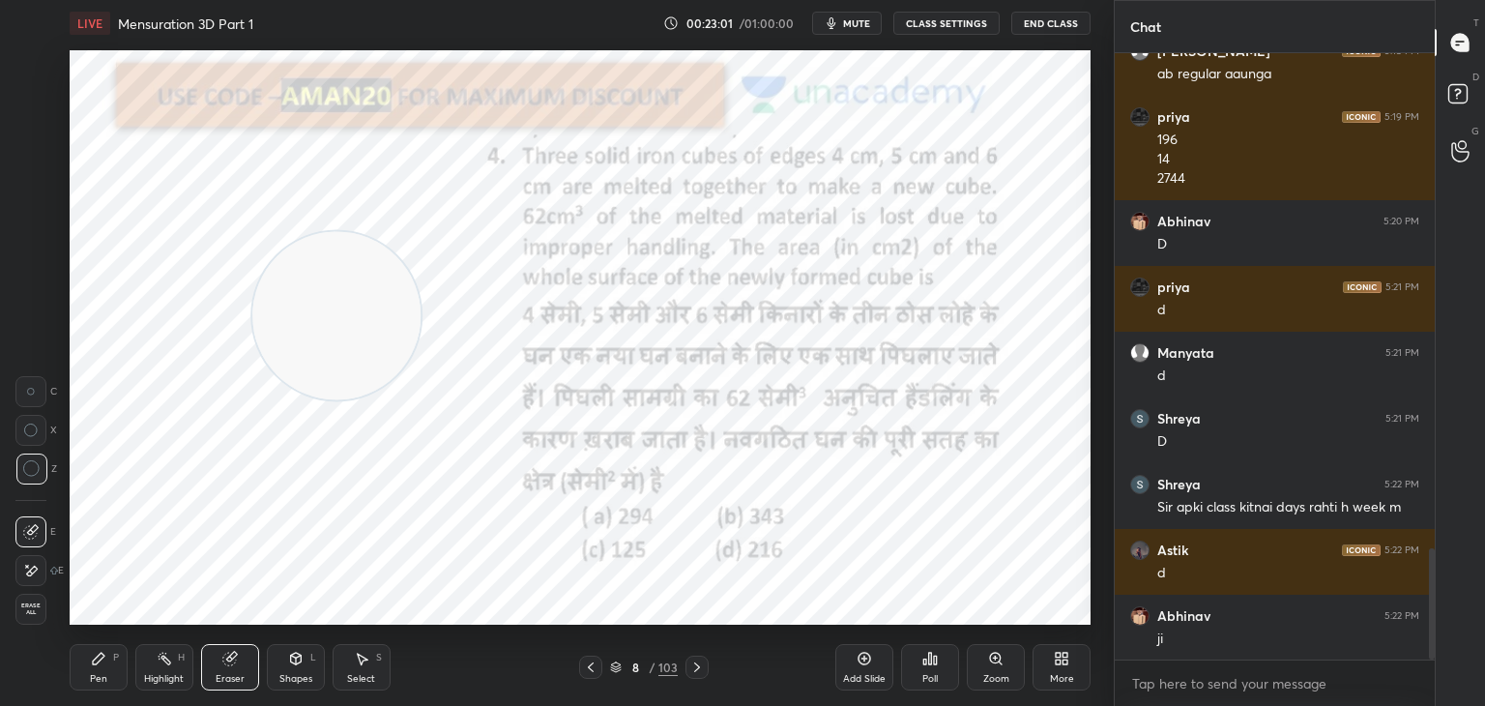
click at [128, 679] on div "Pen P Highlight H Eraser Shapes L Select S" at bounding box center [261, 667] width 383 height 46
click at [104, 662] on icon at bounding box center [98, 657] width 15 height 15
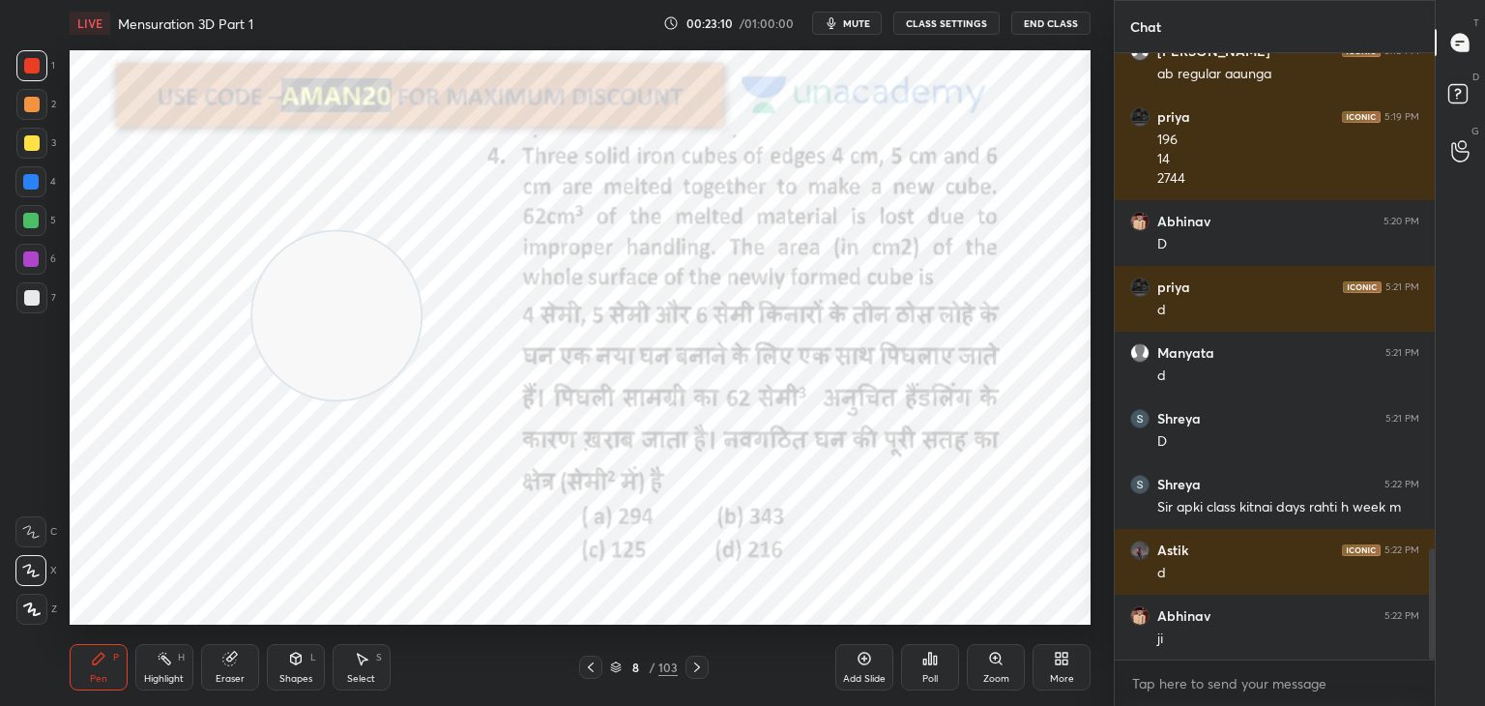
click at [292, 661] on icon at bounding box center [295, 658] width 11 height 12
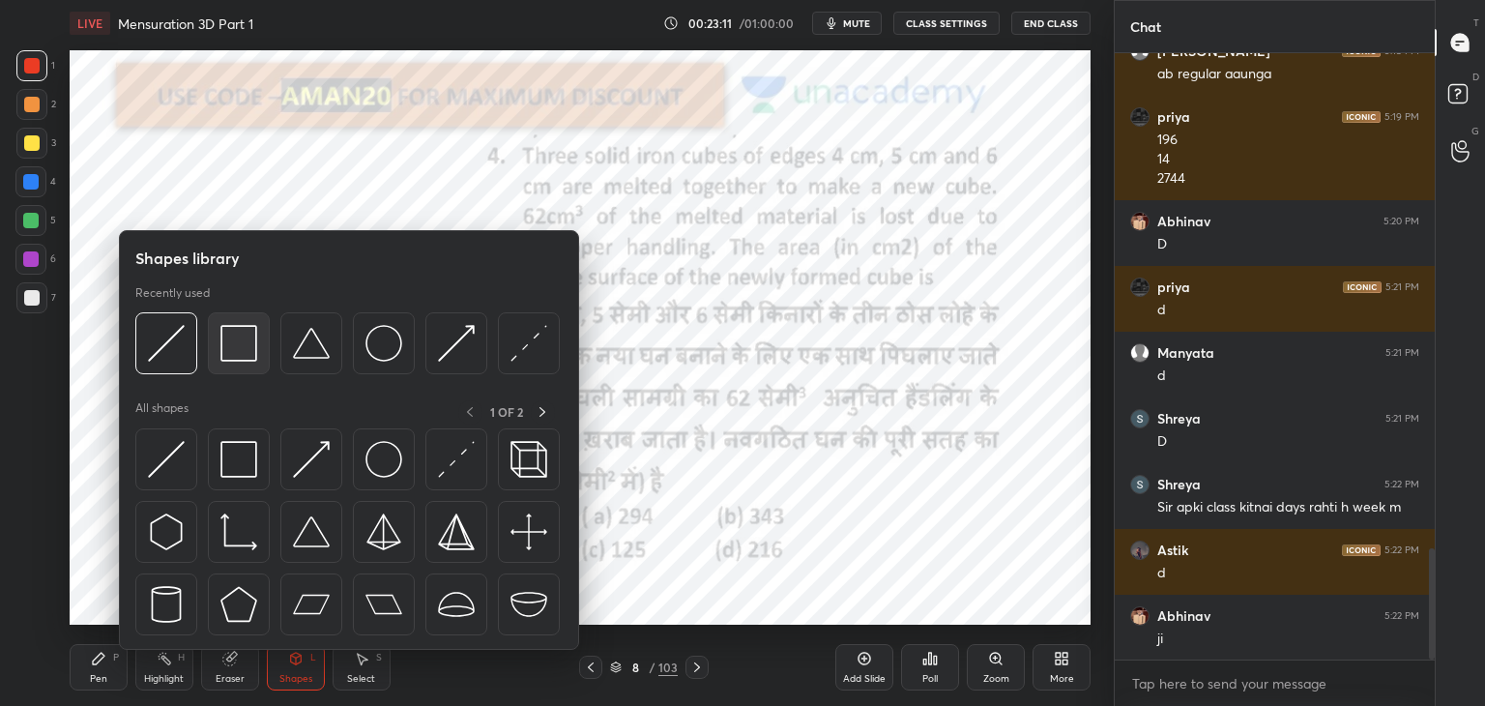
click at [241, 346] on img at bounding box center [238, 343] width 37 height 37
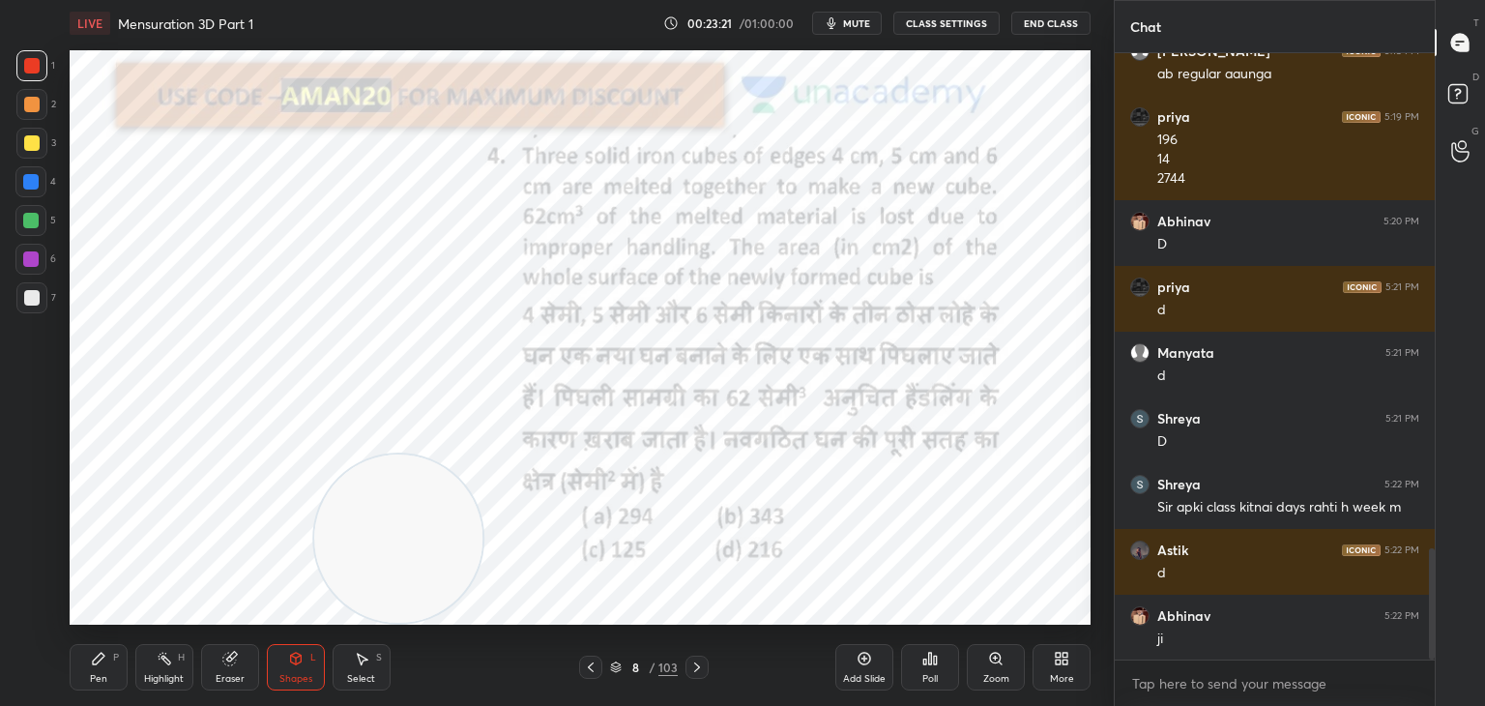
click at [91, 638] on div "Pen P Highlight H Eraser Shapes L Select S 8 / 103 Add Slide Poll Zoom More" at bounding box center [580, 666] width 1021 height 77
click at [101, 668] on div "Pen P" at bounding box center [99, 667] width 58 height 46
click at [311, 653] on div "L" at bounding box center [313, 657] width 6 height 10
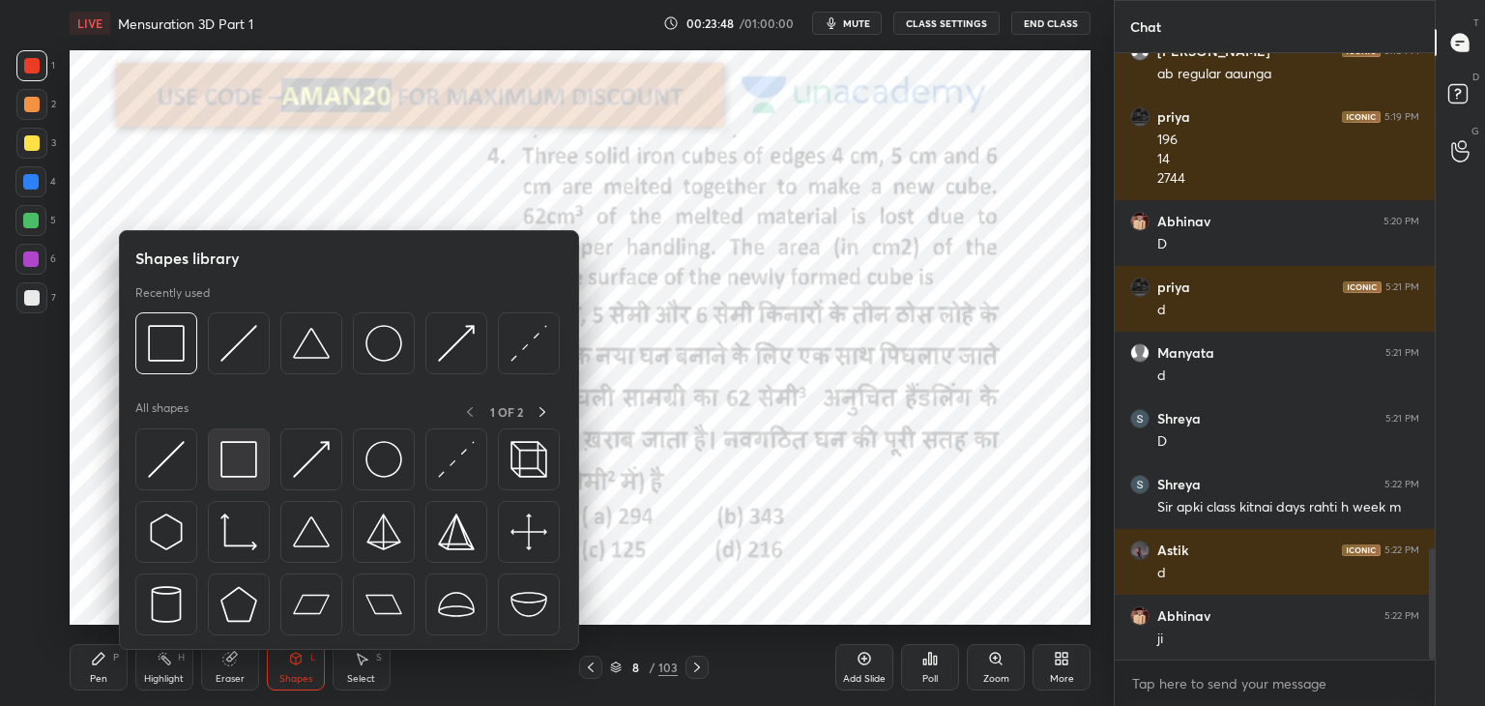
click at [235, 462] on img at bounding box center [238, 459] width 37 height 37
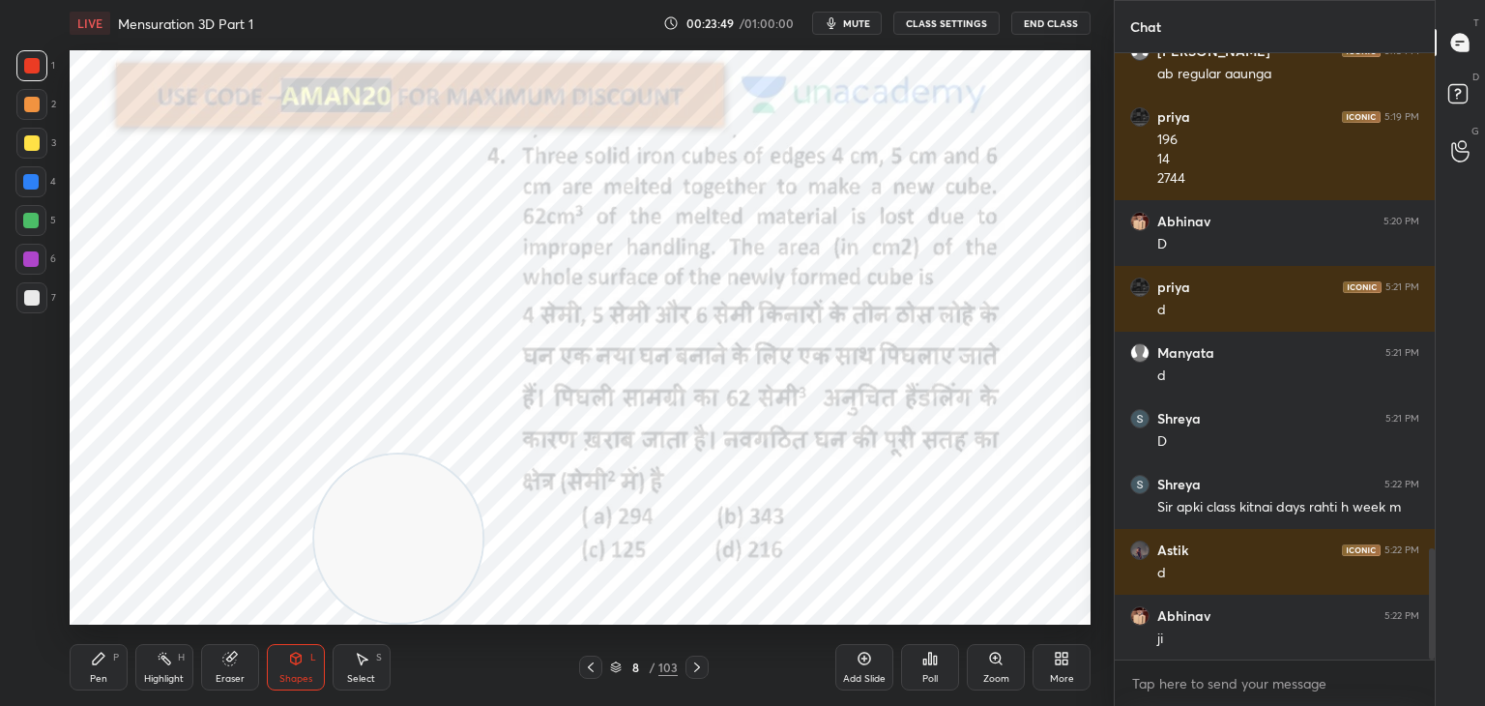
click at [41, 178] on div at bounding box center [30, 181] width 31 height 31
click at [108, 645] on div "Pen P" at bounding box center [99, 667] width 58 height 46
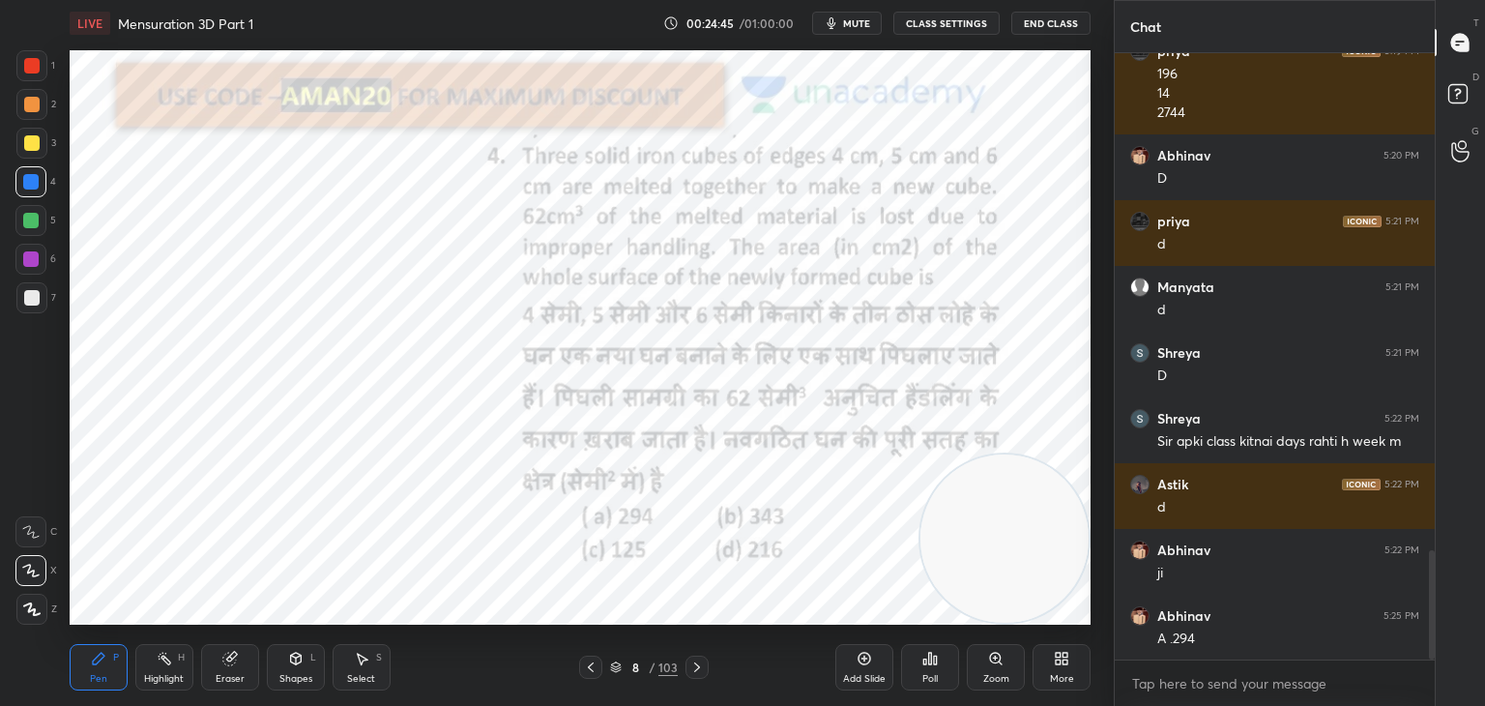
scroll to position [2838, 0]
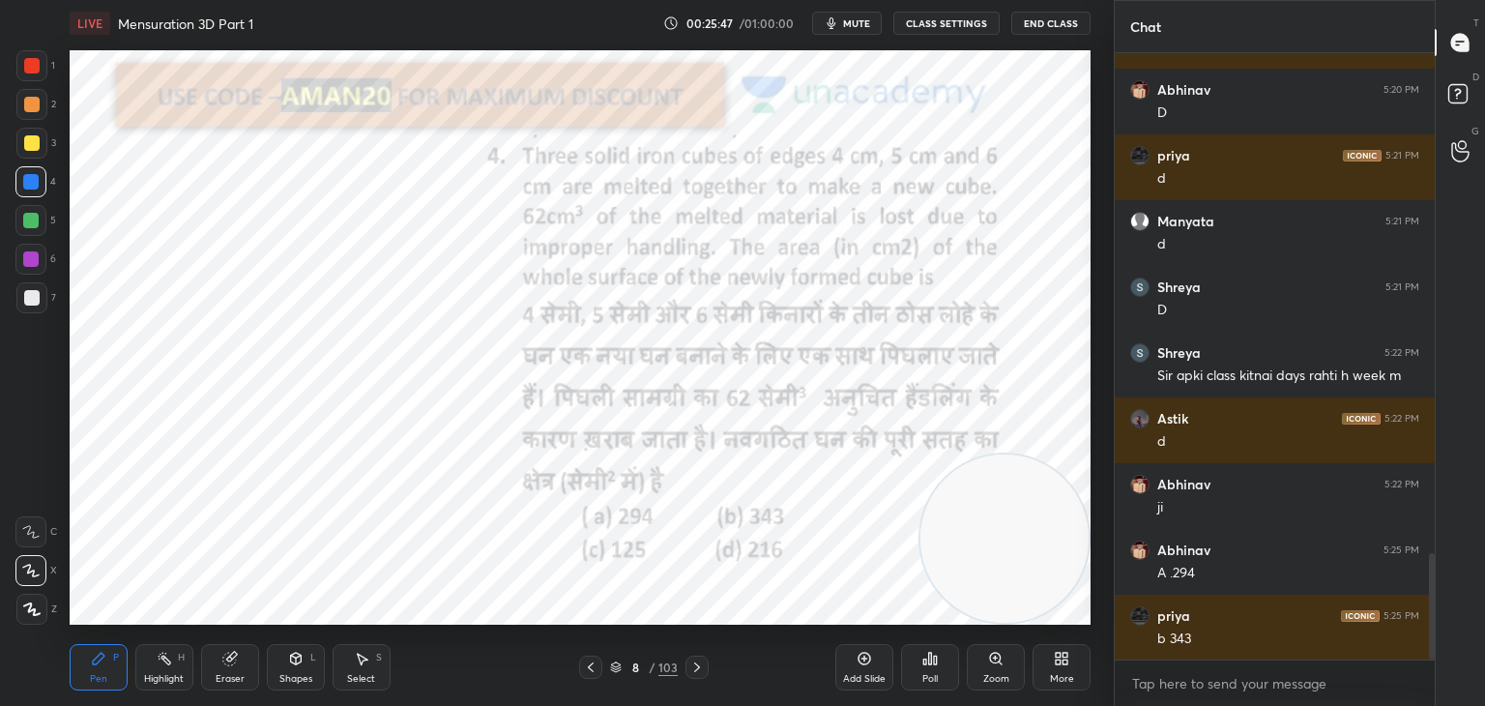
click at [39, 63] on div at bounding box center [31, 65] width 15 height 15
click at [42, 225] on div at bounding box center [30, 220] width 31 height 31
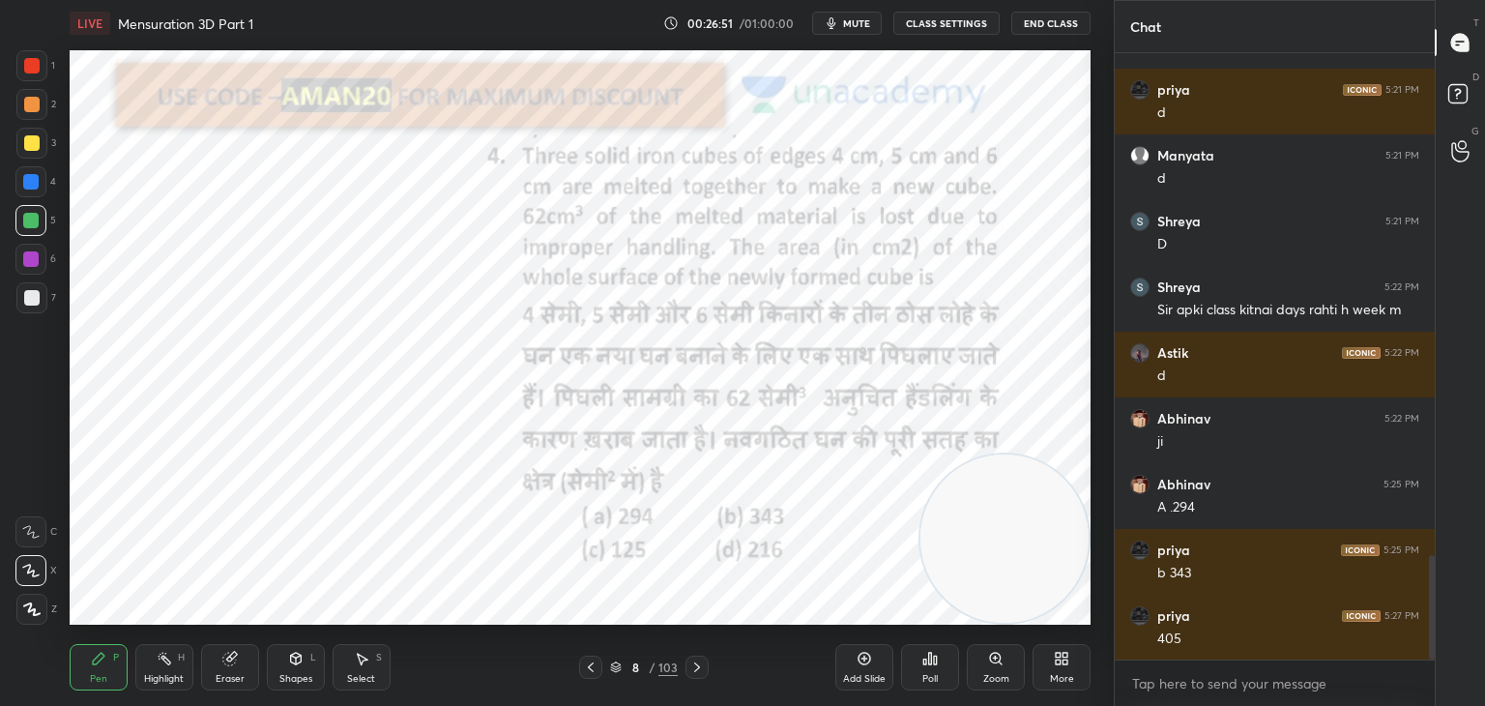
scroll to position [2969, 0]
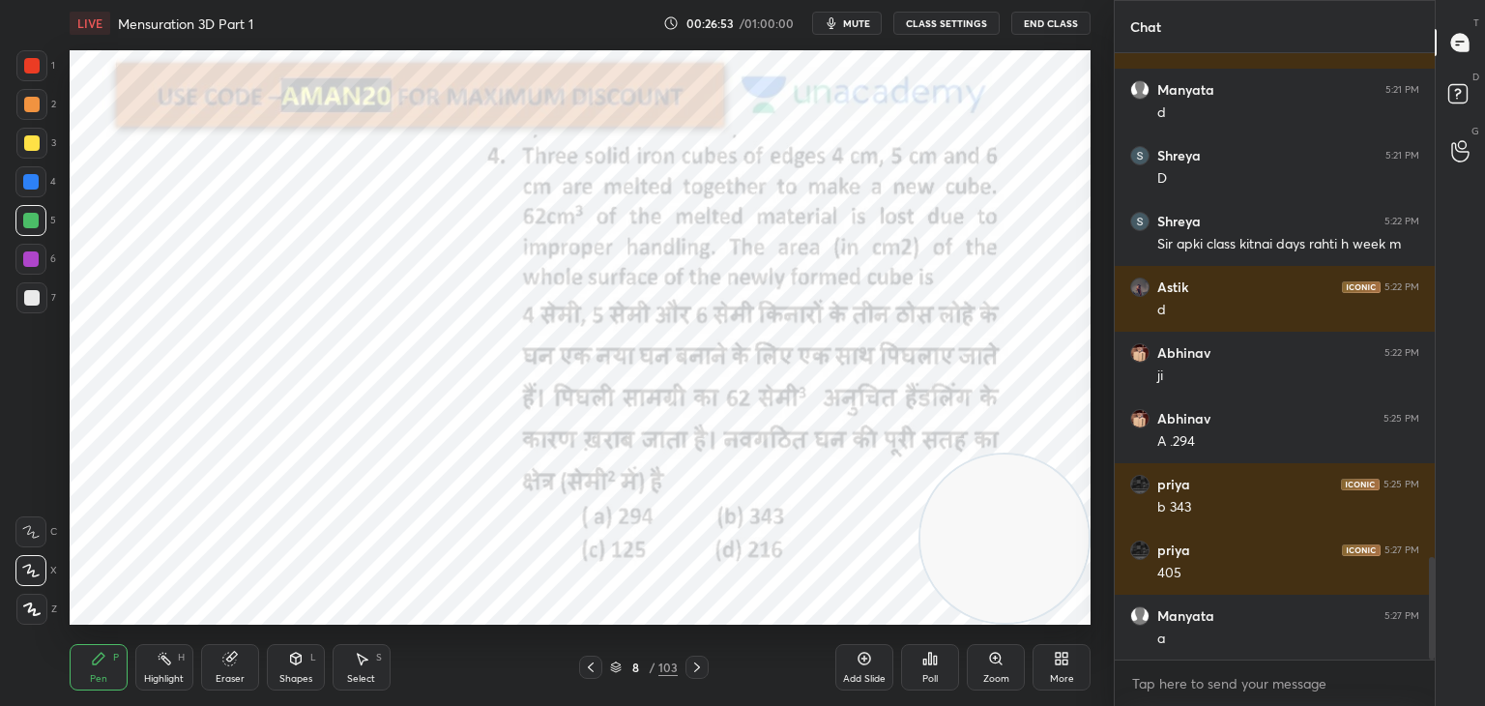
click at [34, 183] on div at bounding box center [30, 181] width 15 height 15
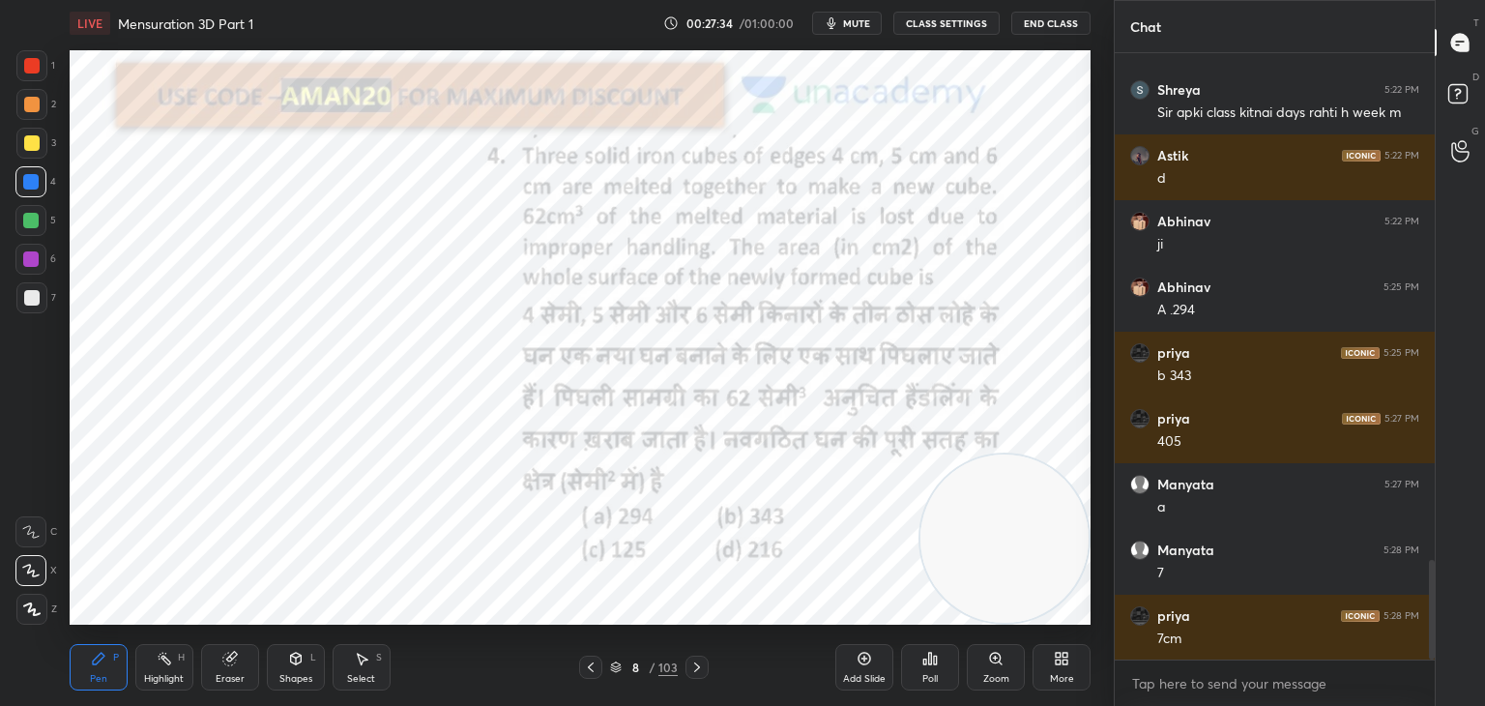
scroll to position [3166, 0]
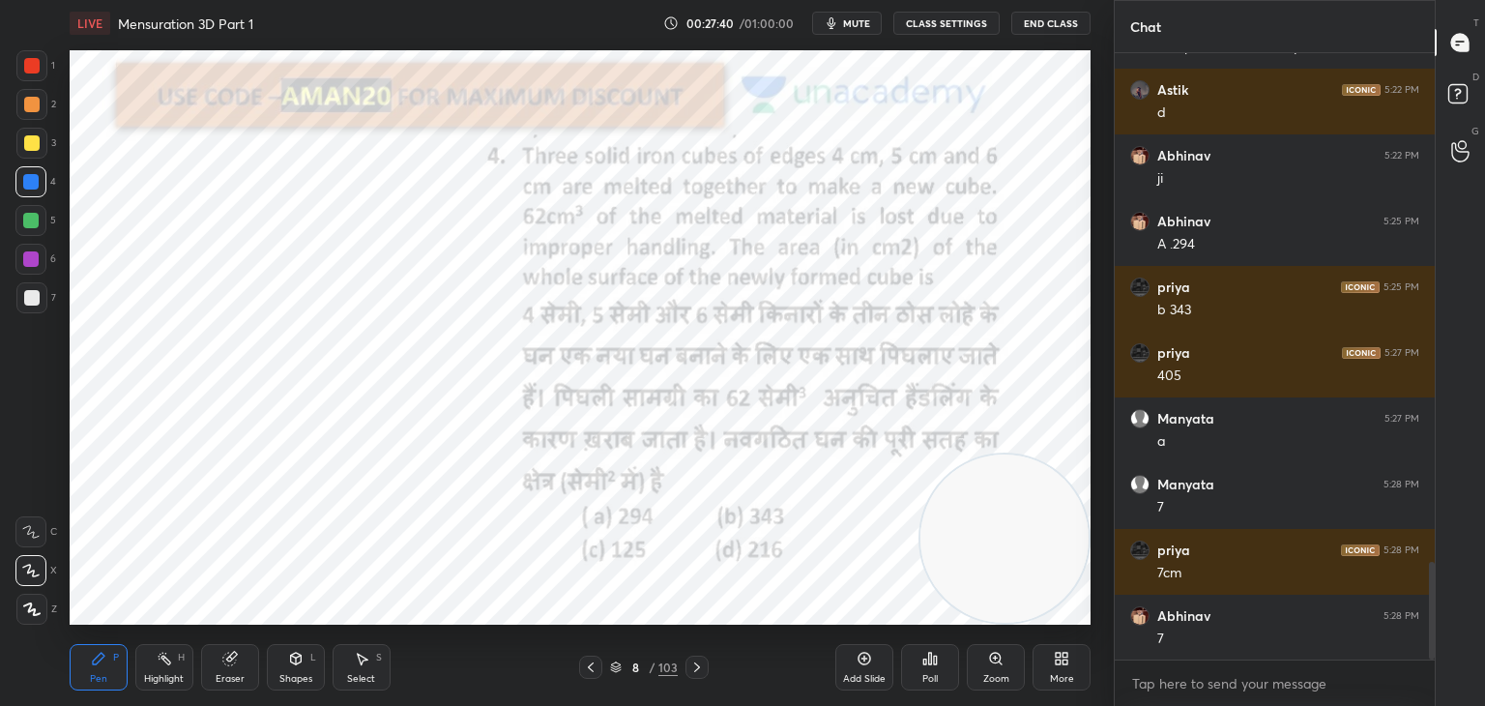
click at [41, 220] on div at bounding box center [30, 220] width 31 height 31
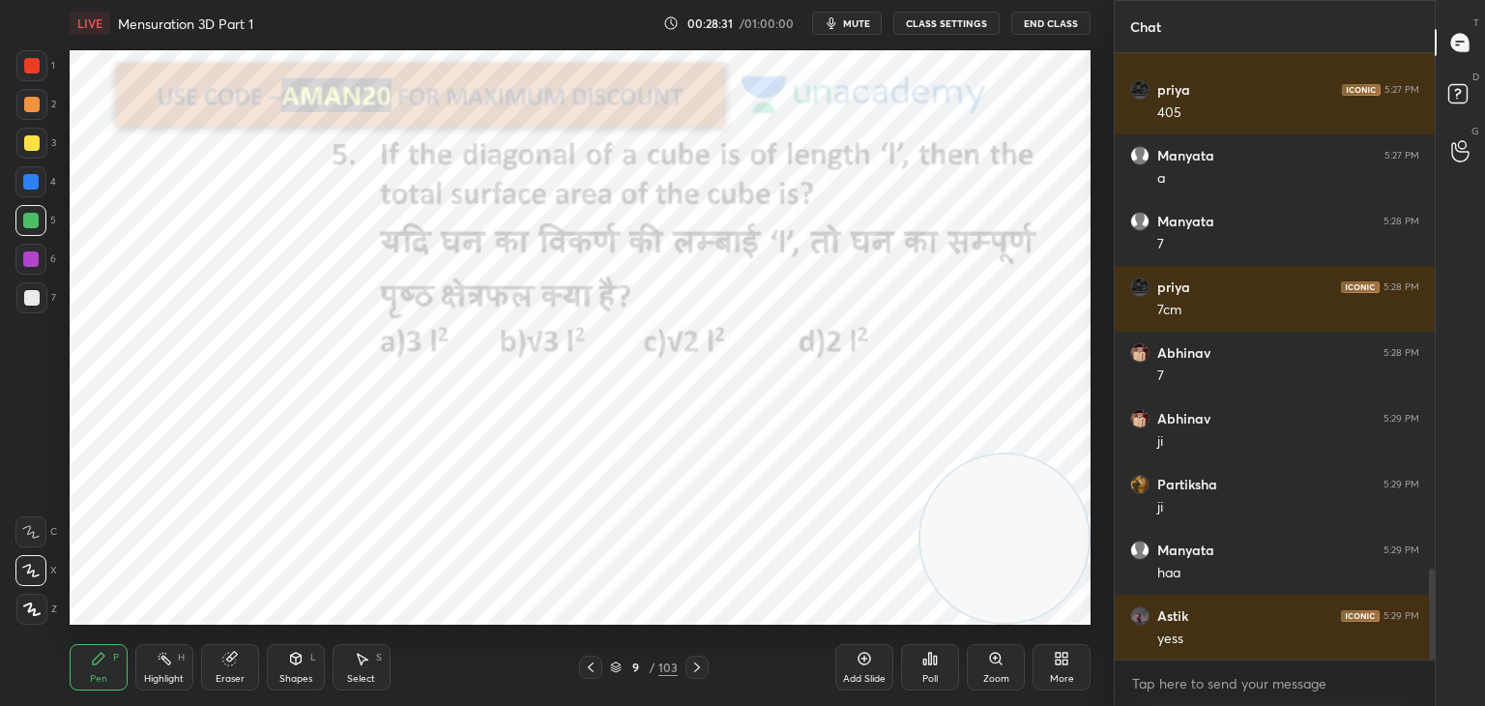
scroll to position [3495, 0]
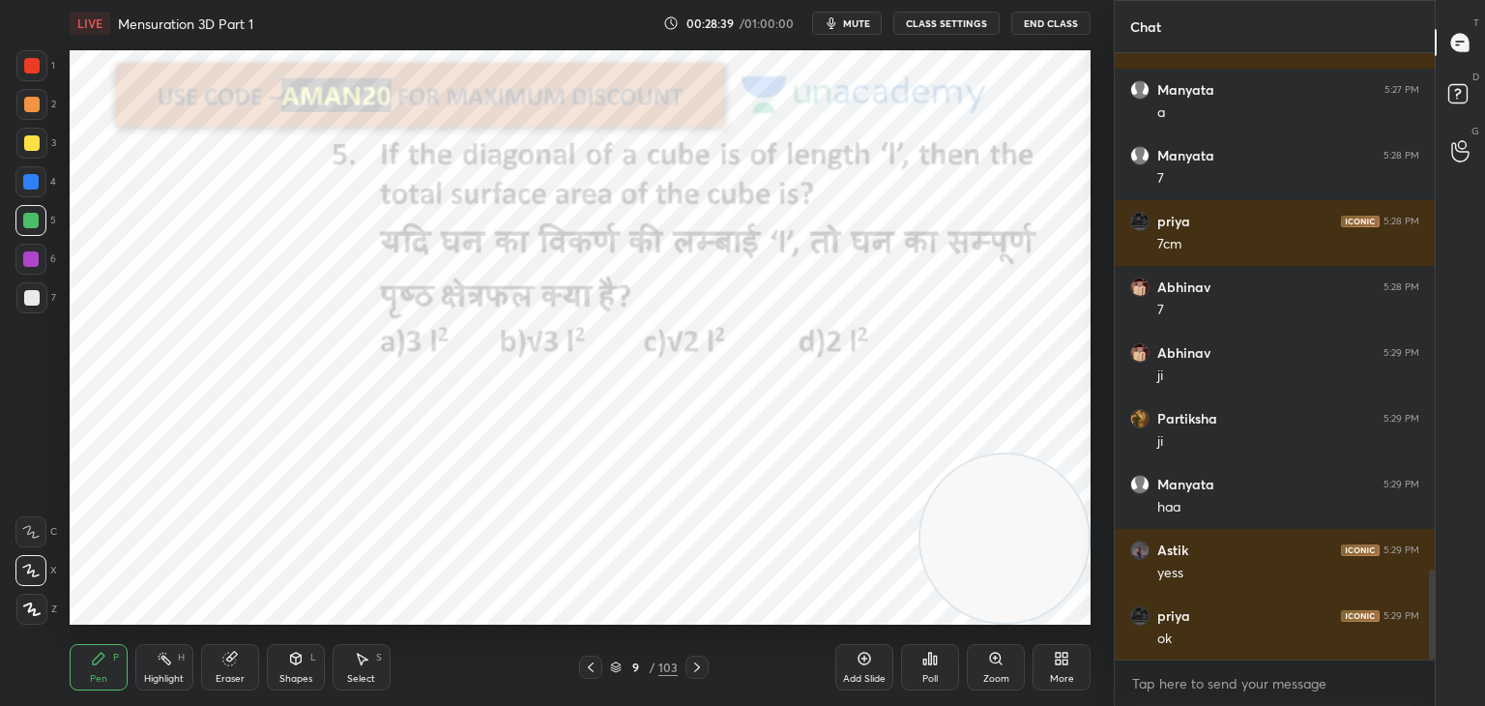
click at [870, 668] on div "Add Slide" at bounding box center [864, 667] width 58 height 46
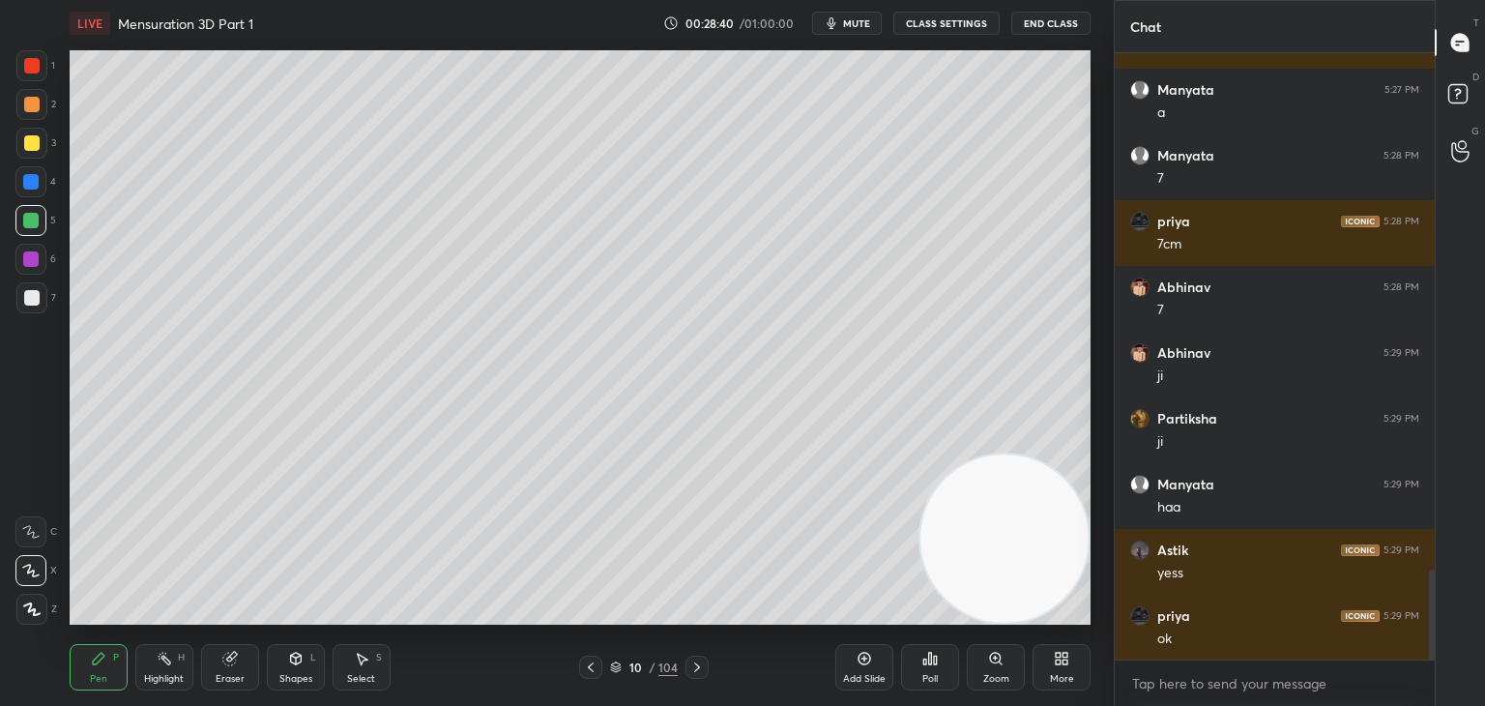
click at [42, 141] on div at bounding box center [31, 143] width 31 height 31
click at [292, 655] on icon at bounding box center [295, 656] width 11 height 3
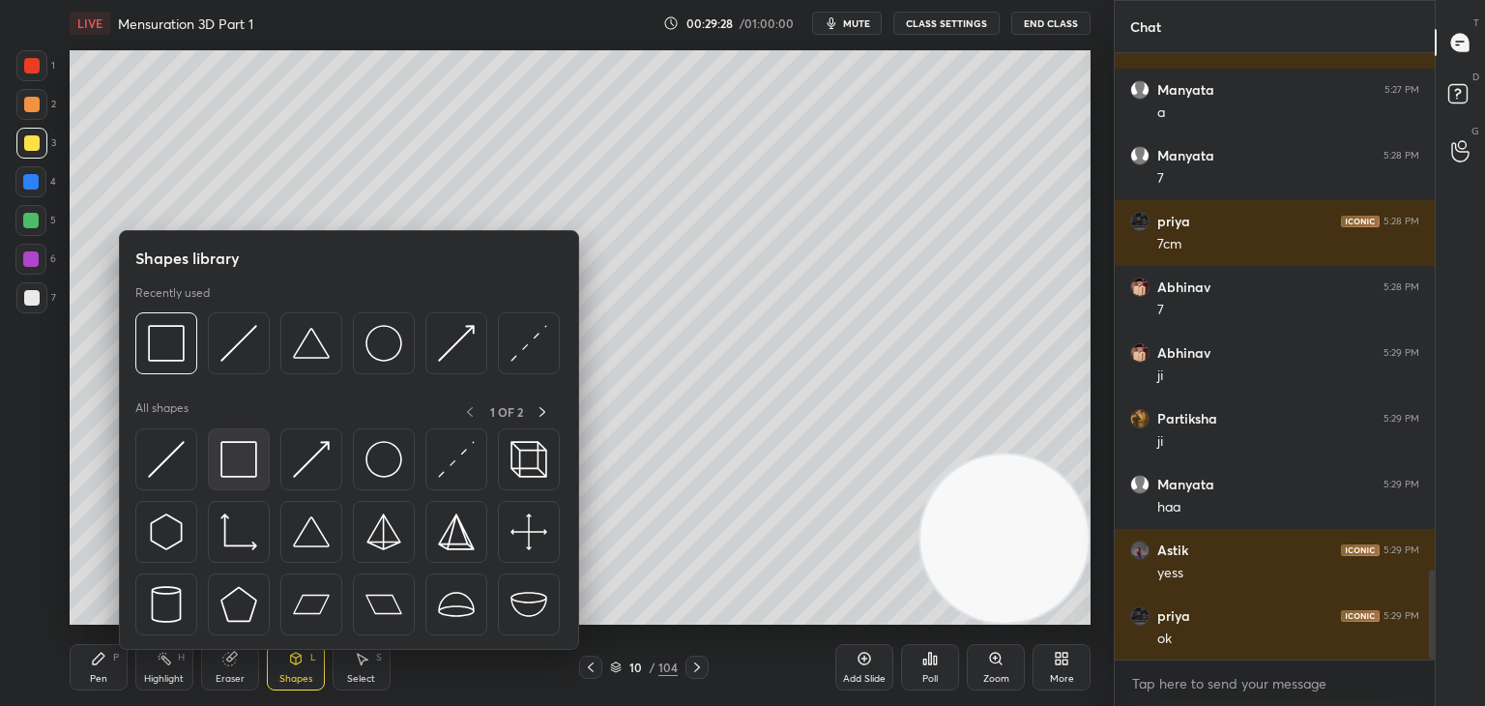
click at [238, 463] on img at bounding box center [238, 459] width 37 height 37
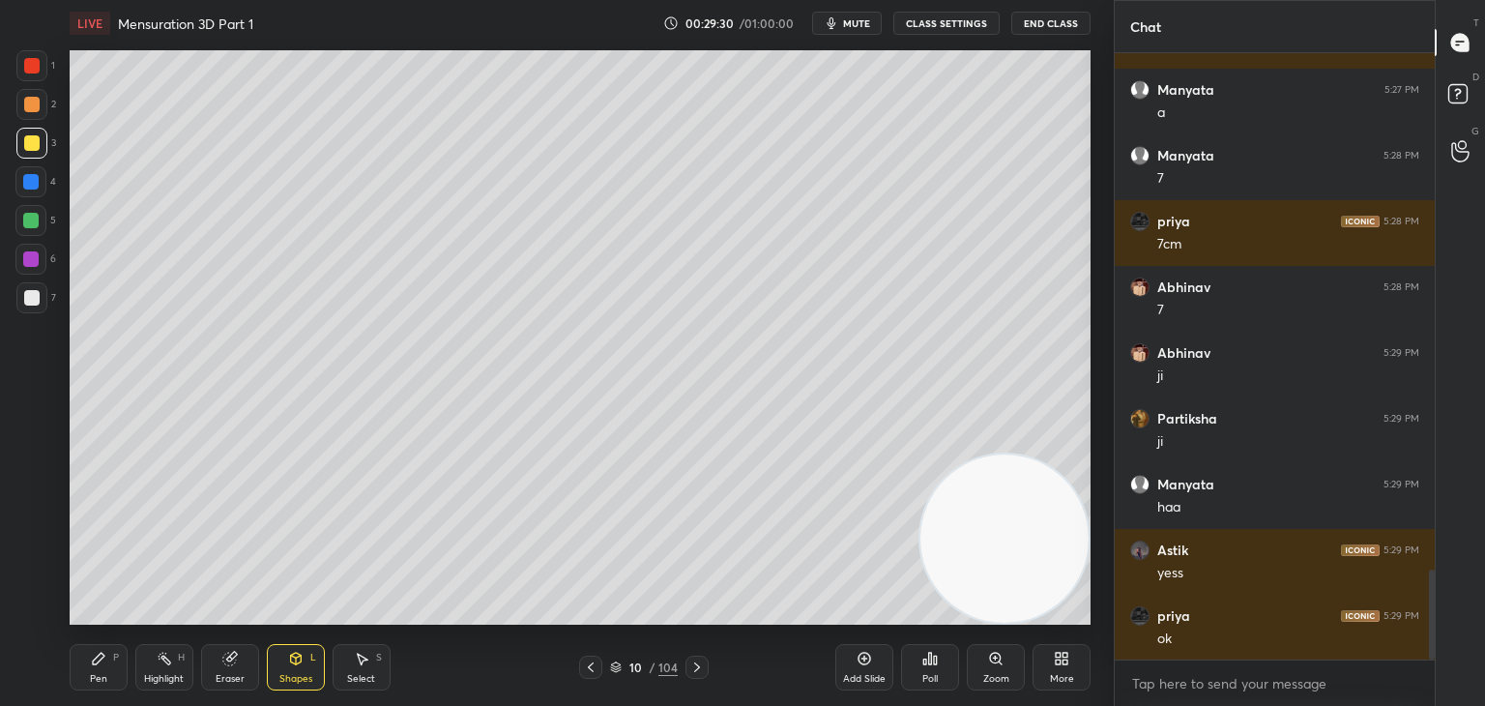
scroll to position [3561, 0]
click at [113, 657] on div "P" at bounding box center [116, 657] width 6 height 10
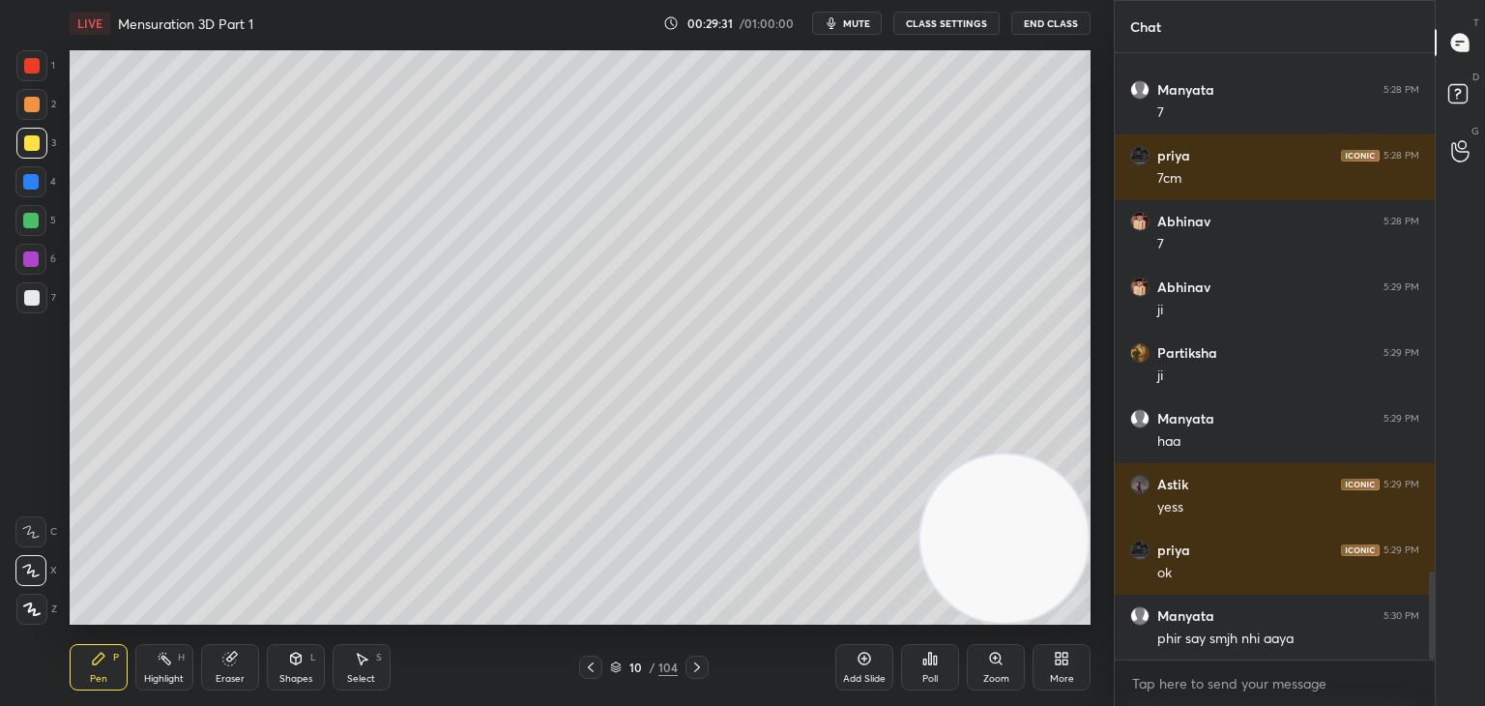
click at [26, 299] on div at bounding box center [31, 297] width 15 height 15
click at [307, 650] on div "Shapes L" at bounding box center [296, 667] width 58 height 46
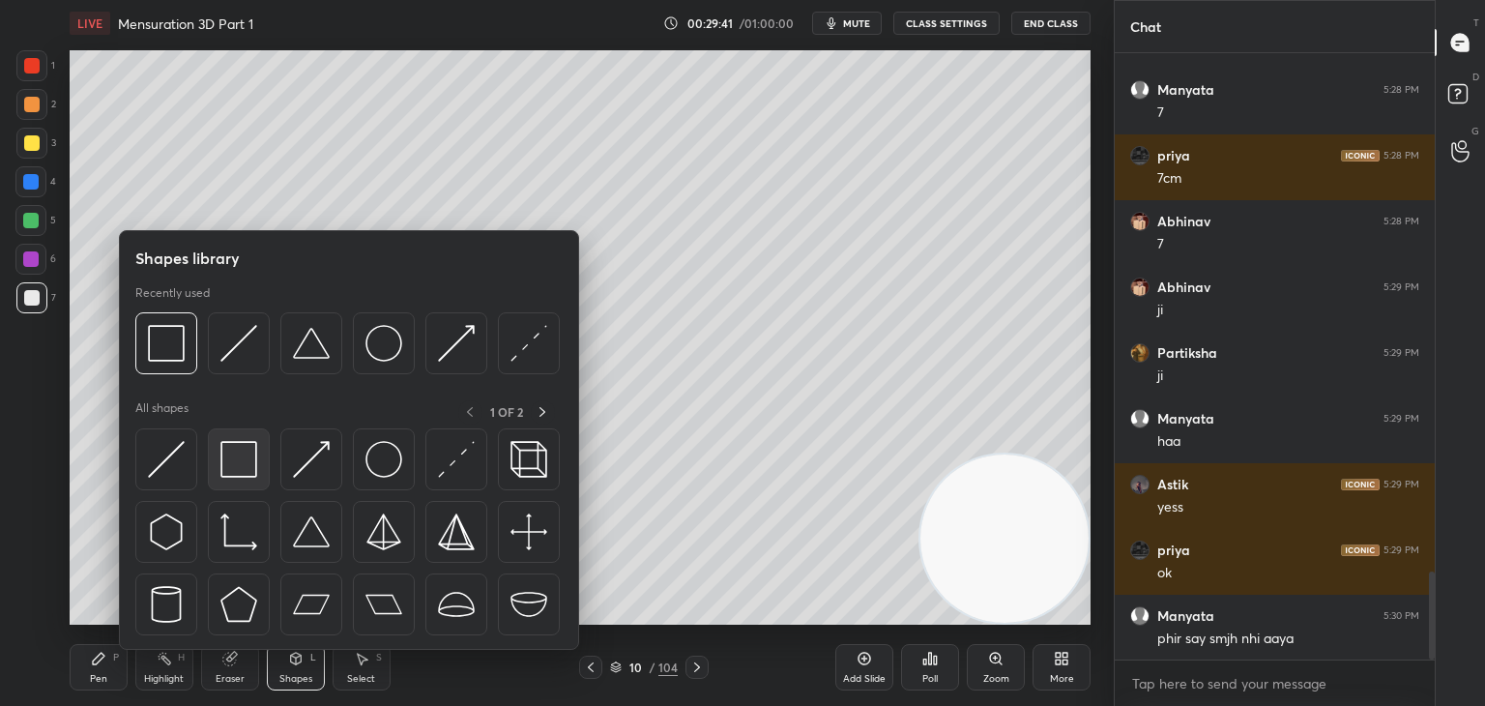
click at [226, 464] on img at bounding box center [238, 459] width 37 height 37
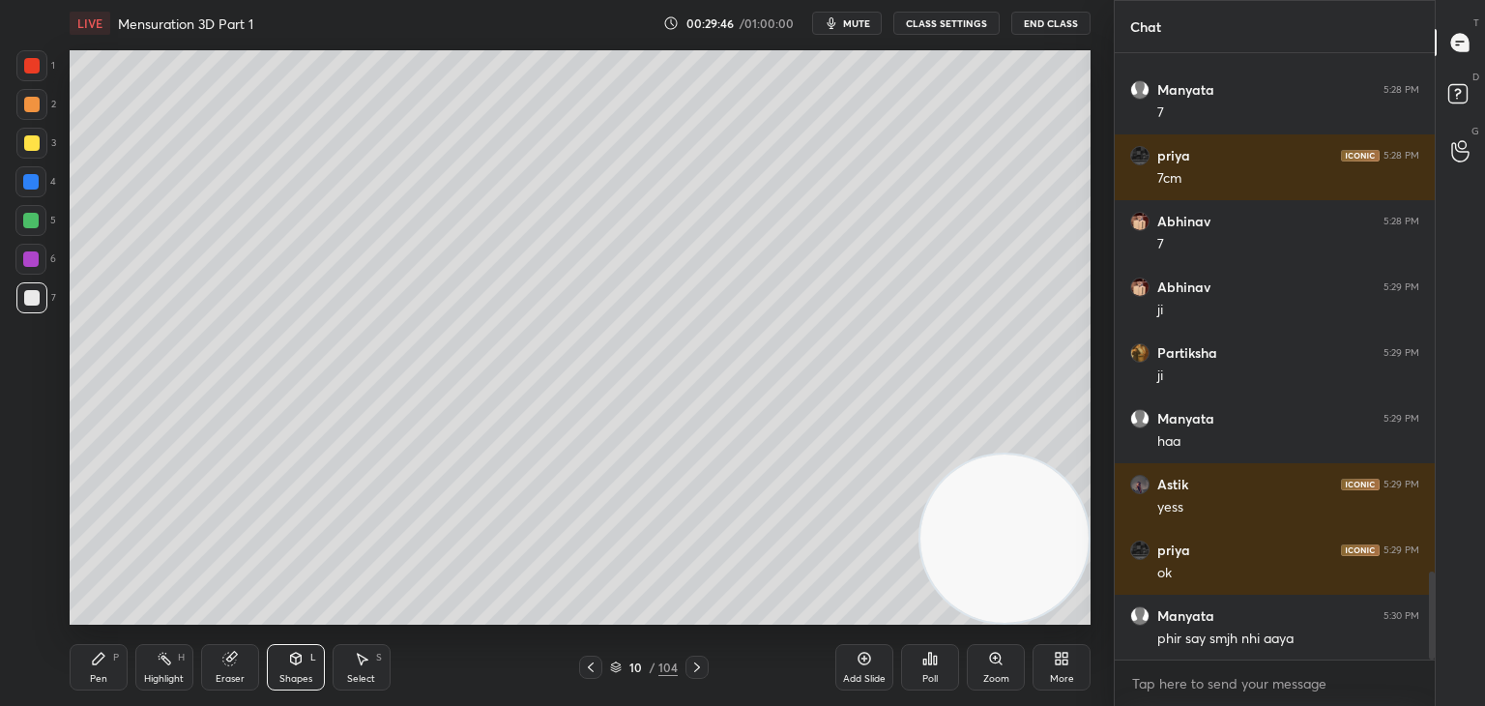
click at [120, 656] on div "Pen P" at bounding box center [99, 667] width 58 height 46
click at [29, 272] on div at bounding box center [30, 259] width 31 height 31
click at [36, 226] on div at bounding box center [30, 220] width 15 height 15
click at [240, 658] on div "Eraser" at bounding box center [230, 667] width 58 height 46
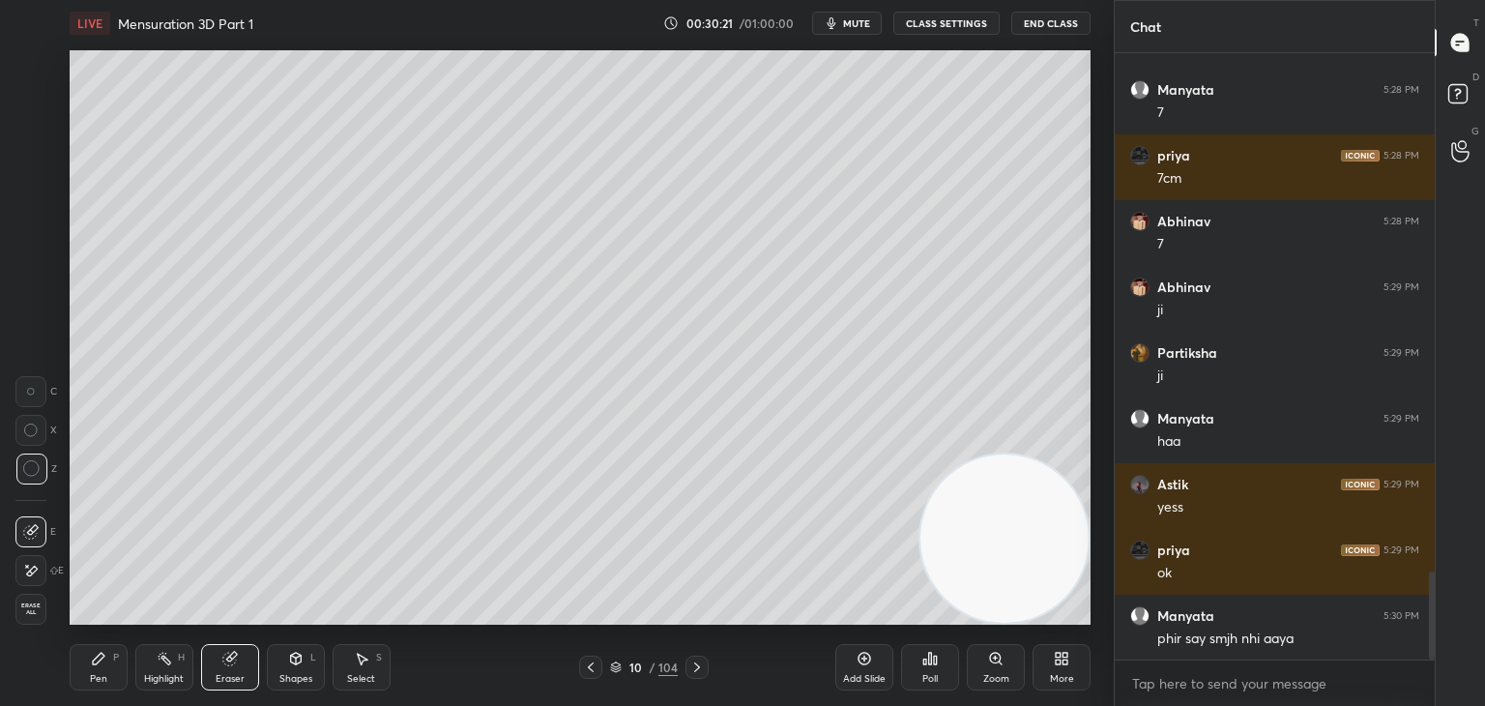
click at [101, 666] on div "Pen P" at bounding box center [99, 667] width 58 height 46
click at [27, 81] on div at bounding box center [31, 65] width 31 height 31
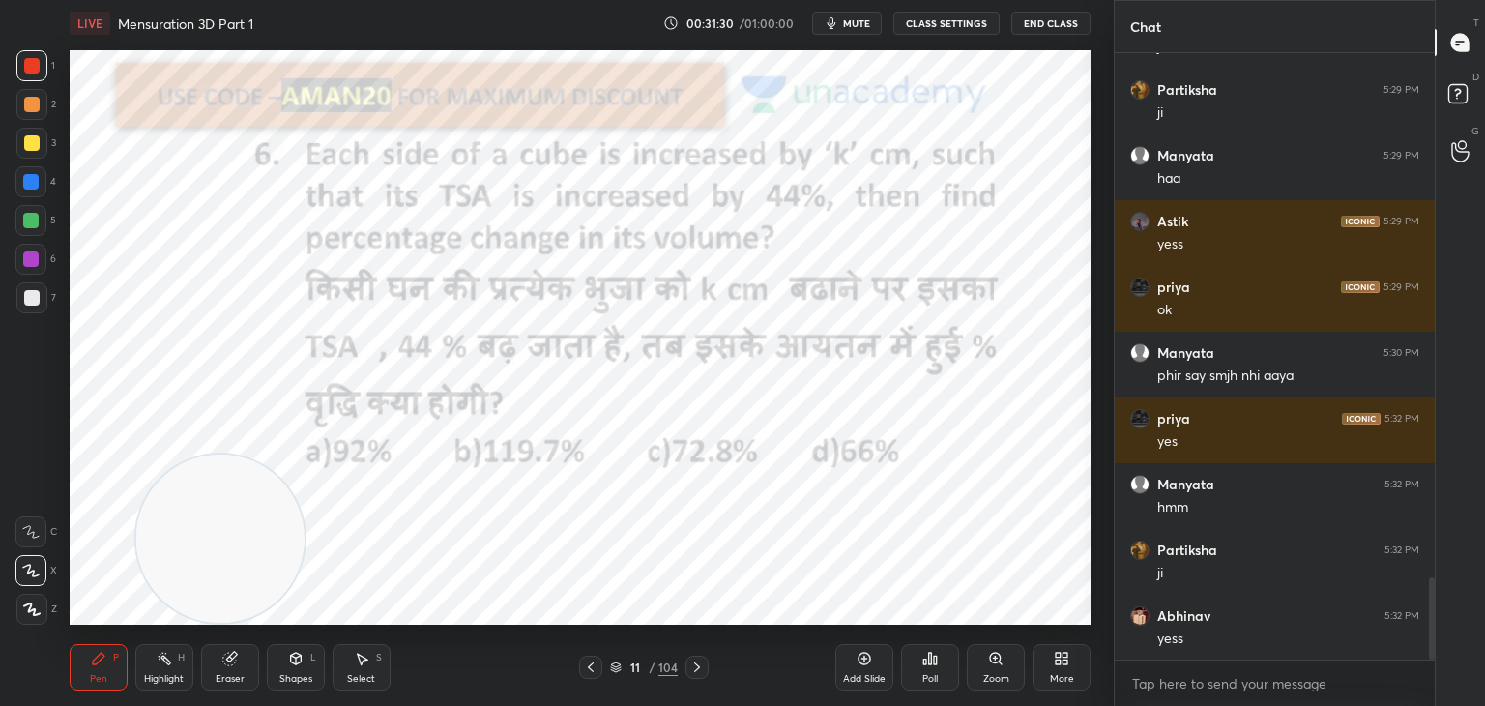
scroll to position [3889, 0]
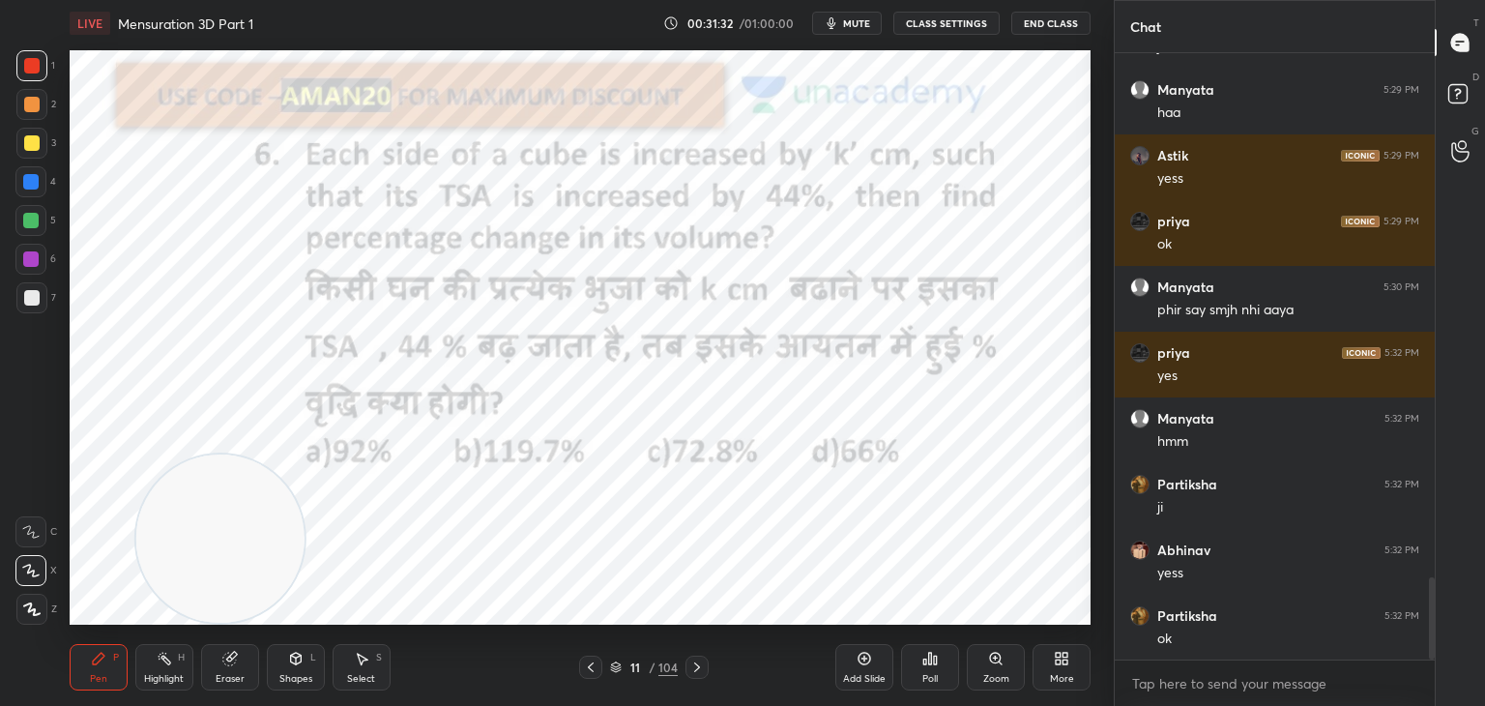
click at [851, 32] on button "mute" at bounding box center [847, 23] width 70 height 23
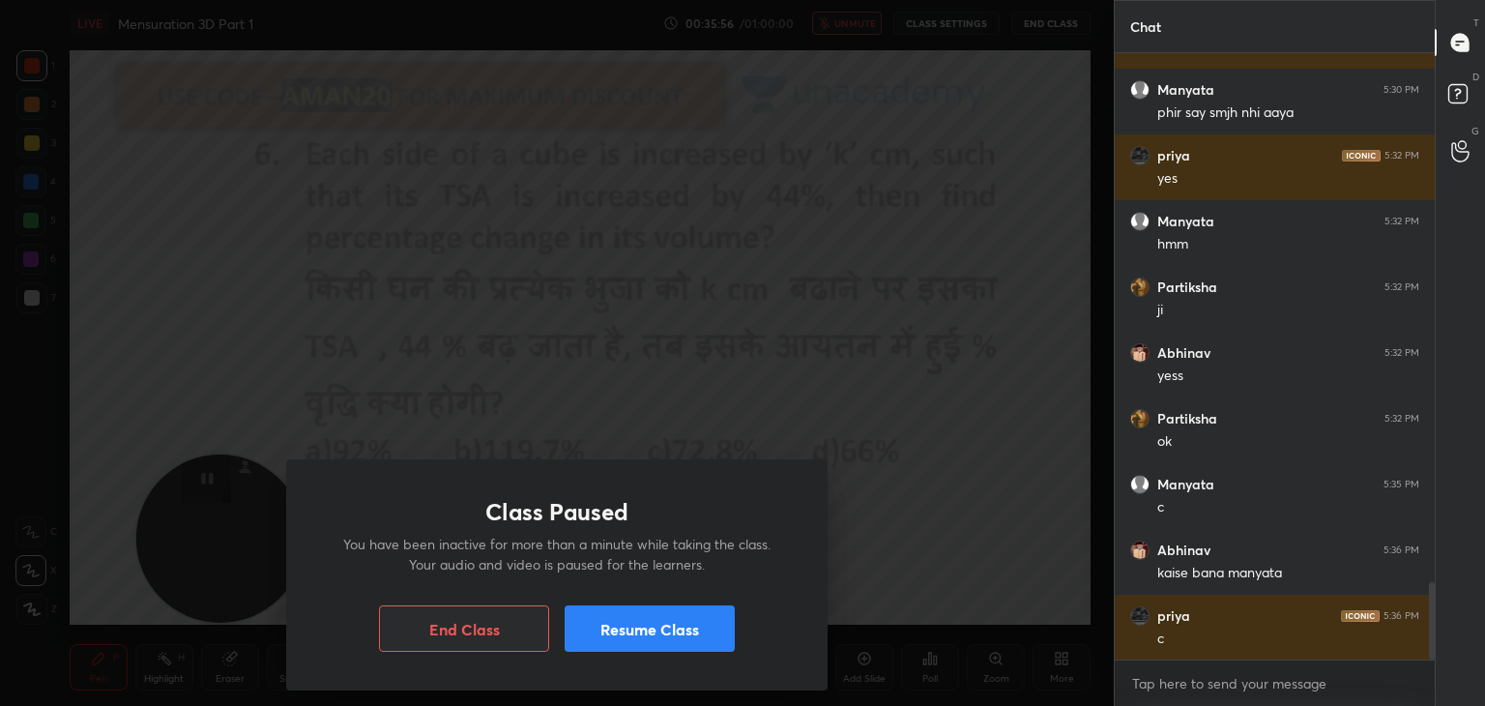
scroll to position [4152, 0]
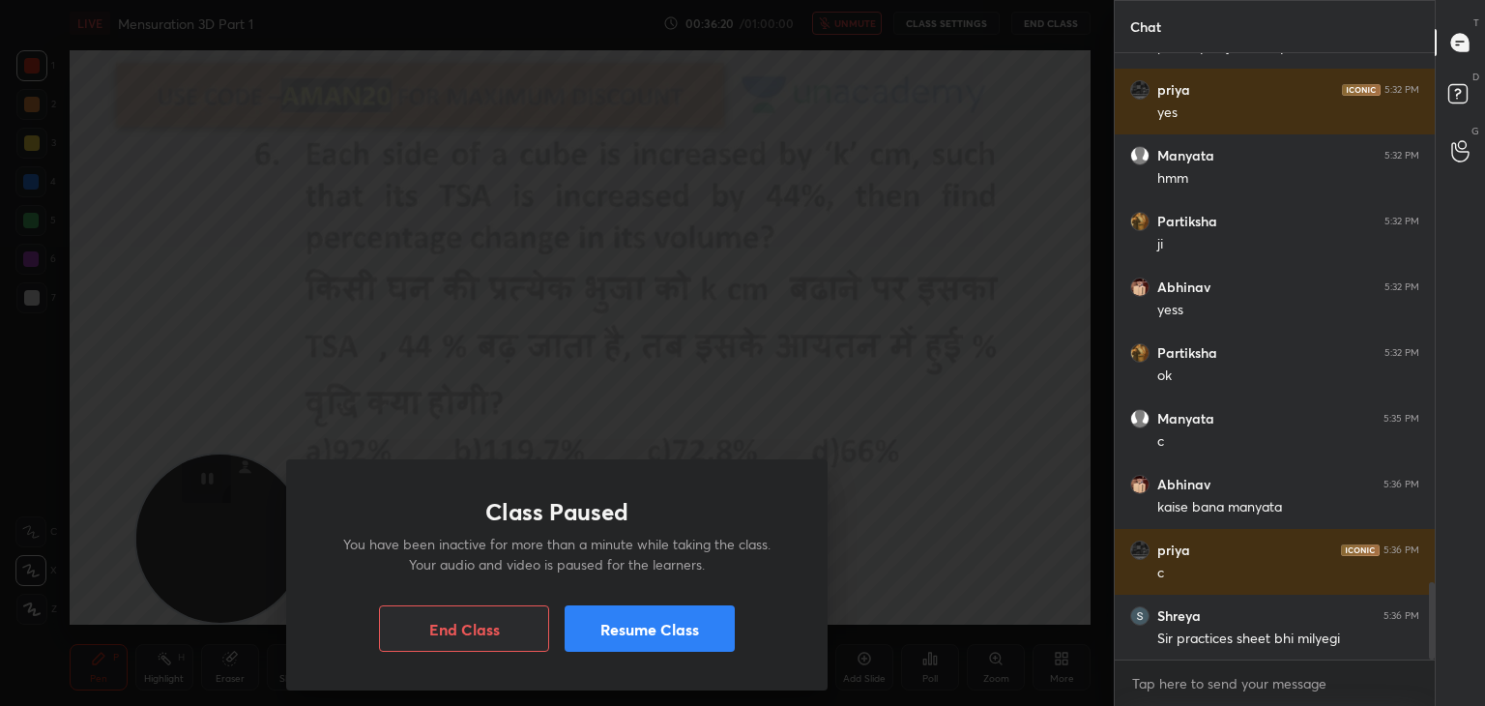
click at [661, 627] on button "Resume Class" at bounding box center [649, 628] width 170 height 46
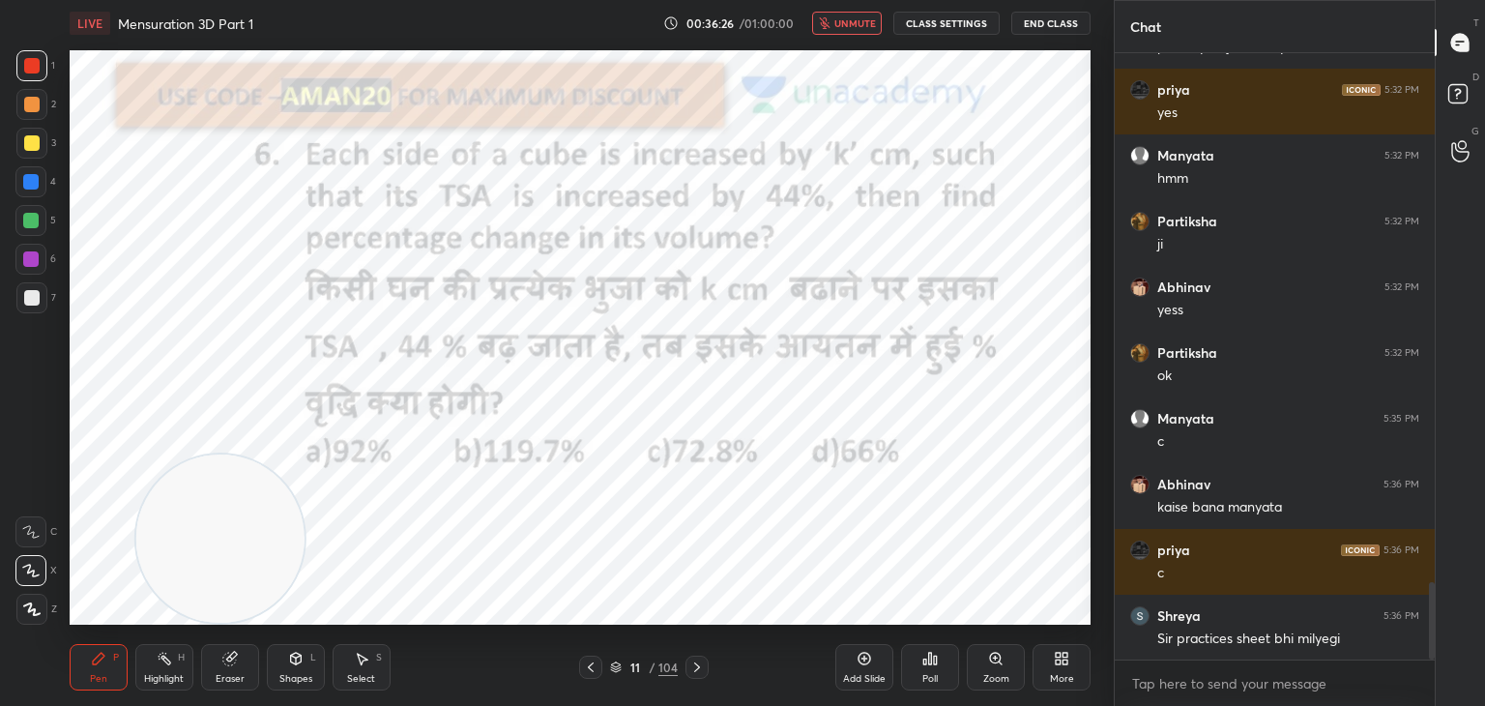
click at [243, 658] on div "Eraser" at bounding box center [230, 667] width 58 height 46
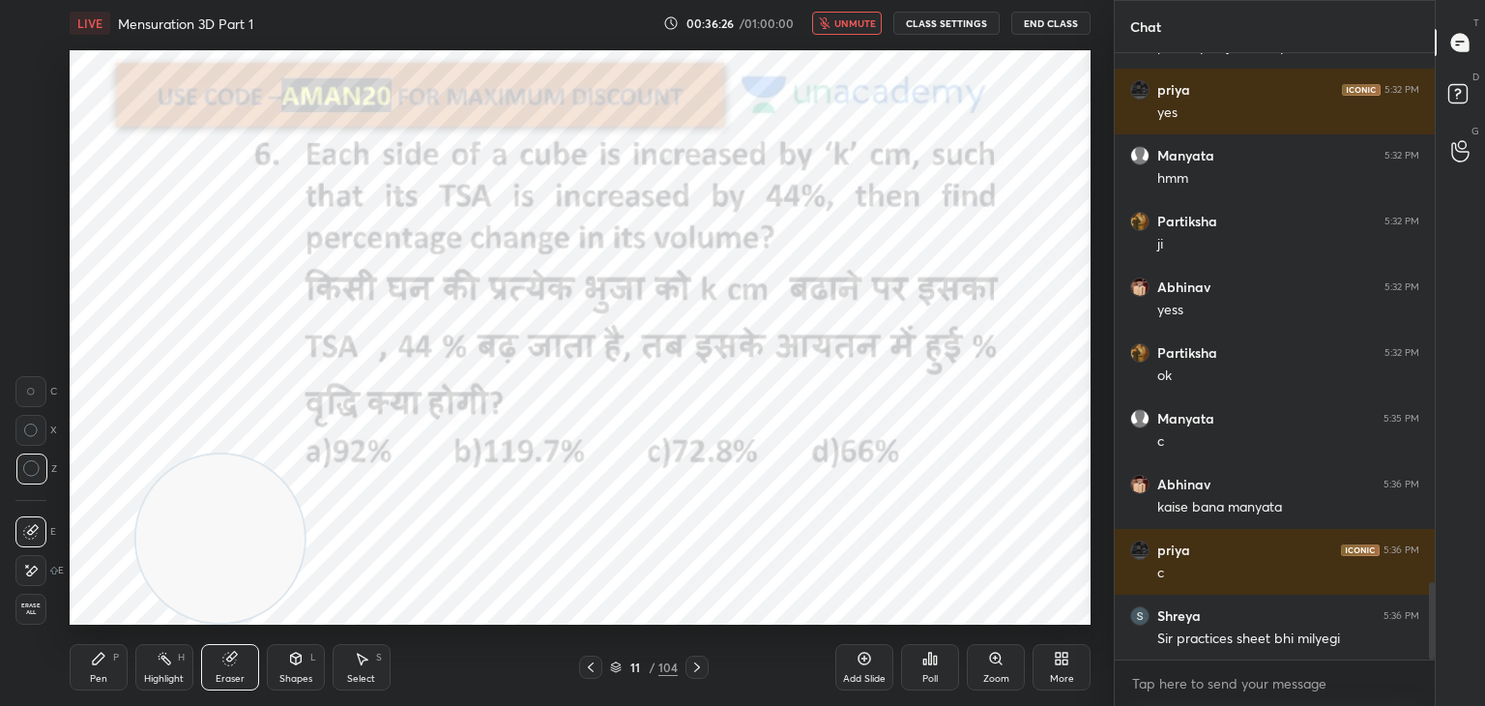
click at [41, 608] on span "Erase all" at bounding box center [30, 609] width 29 height 14
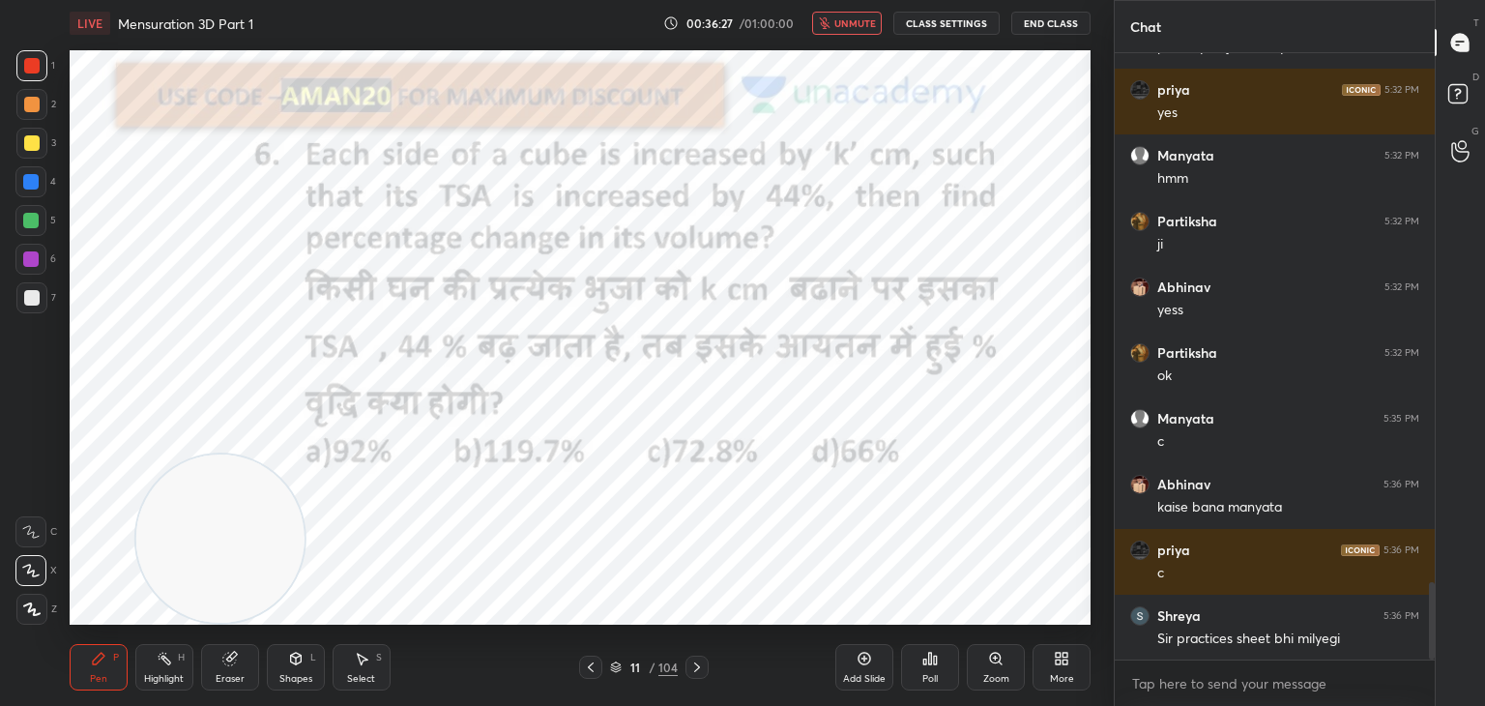
click at [103, 658] on icon at bounding box center [98, 657] width 15 height 15
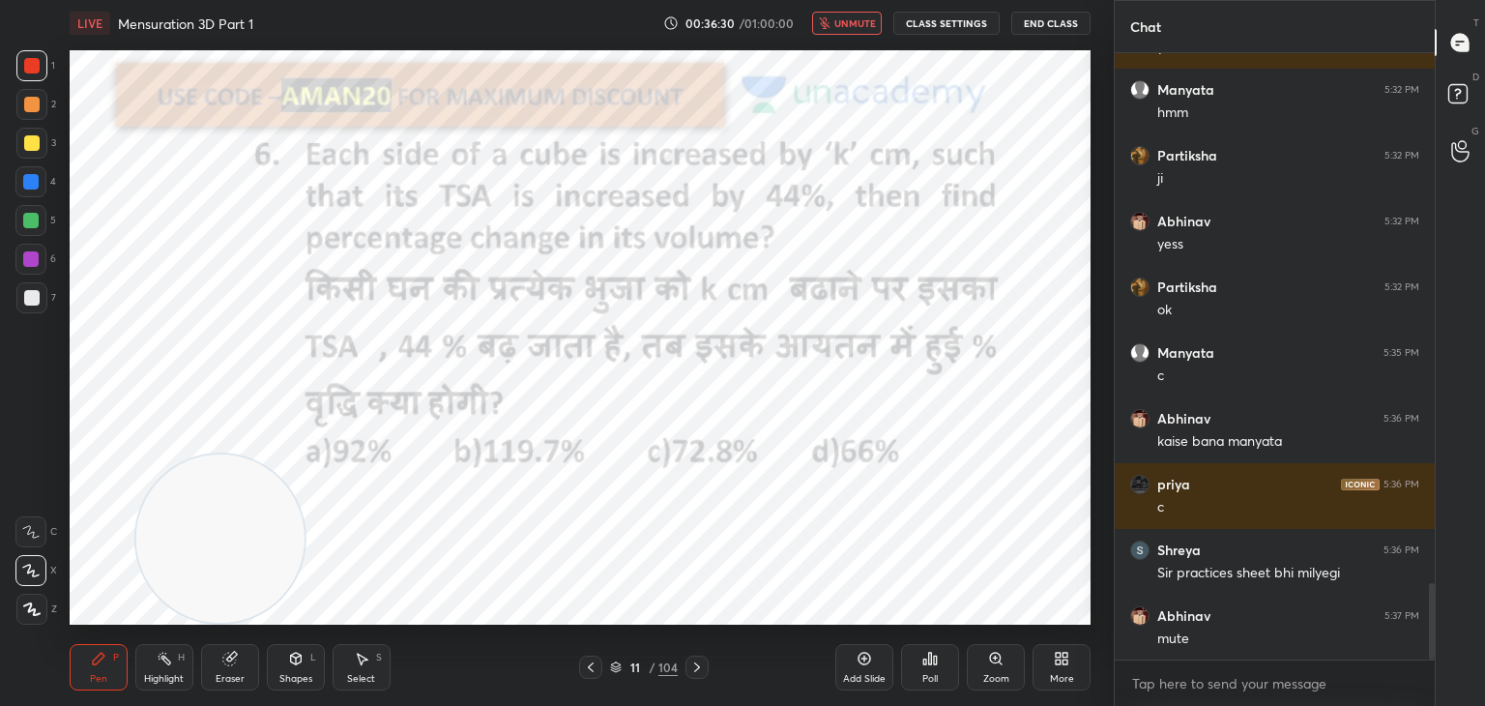
click at [830, 24] on icon "button" at bounding box center [825, 23] width 12 height 12
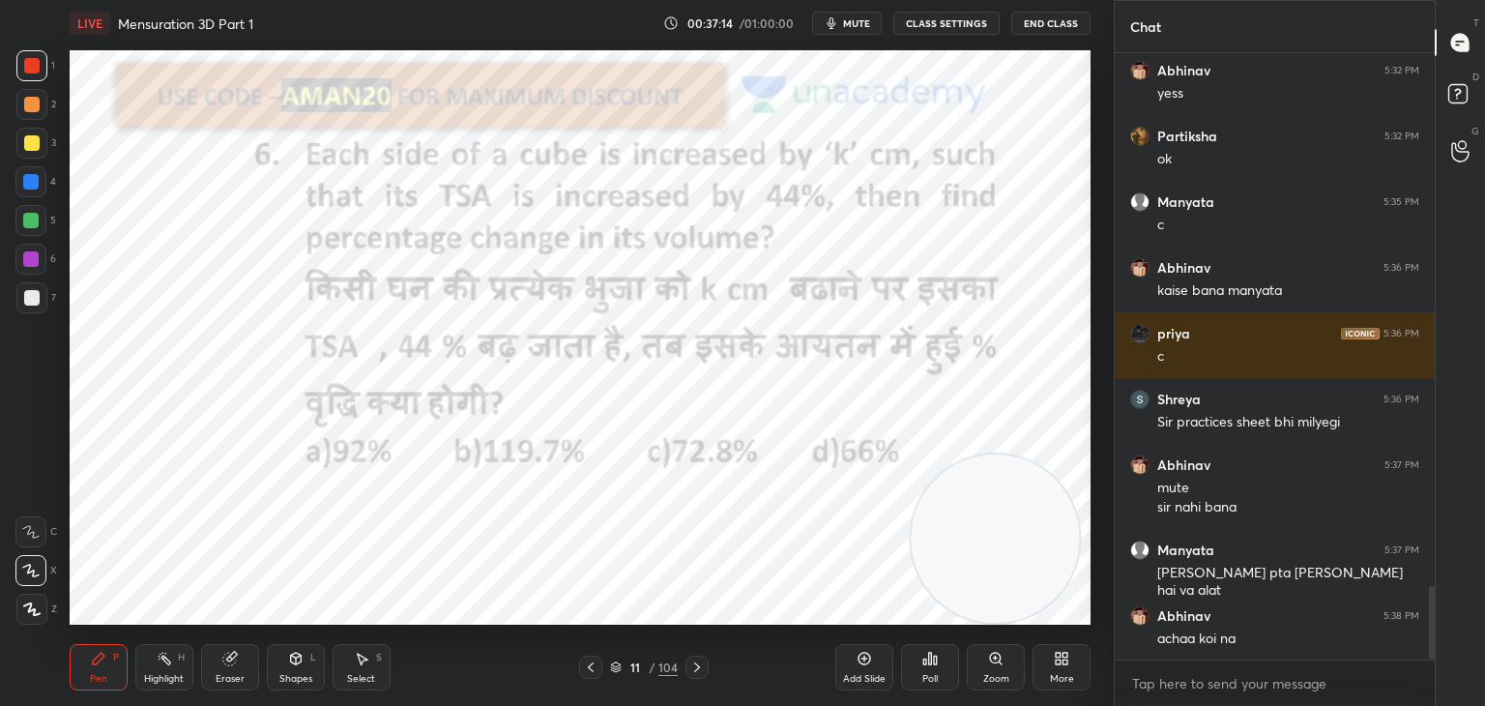
scroll to position [4452, 0]
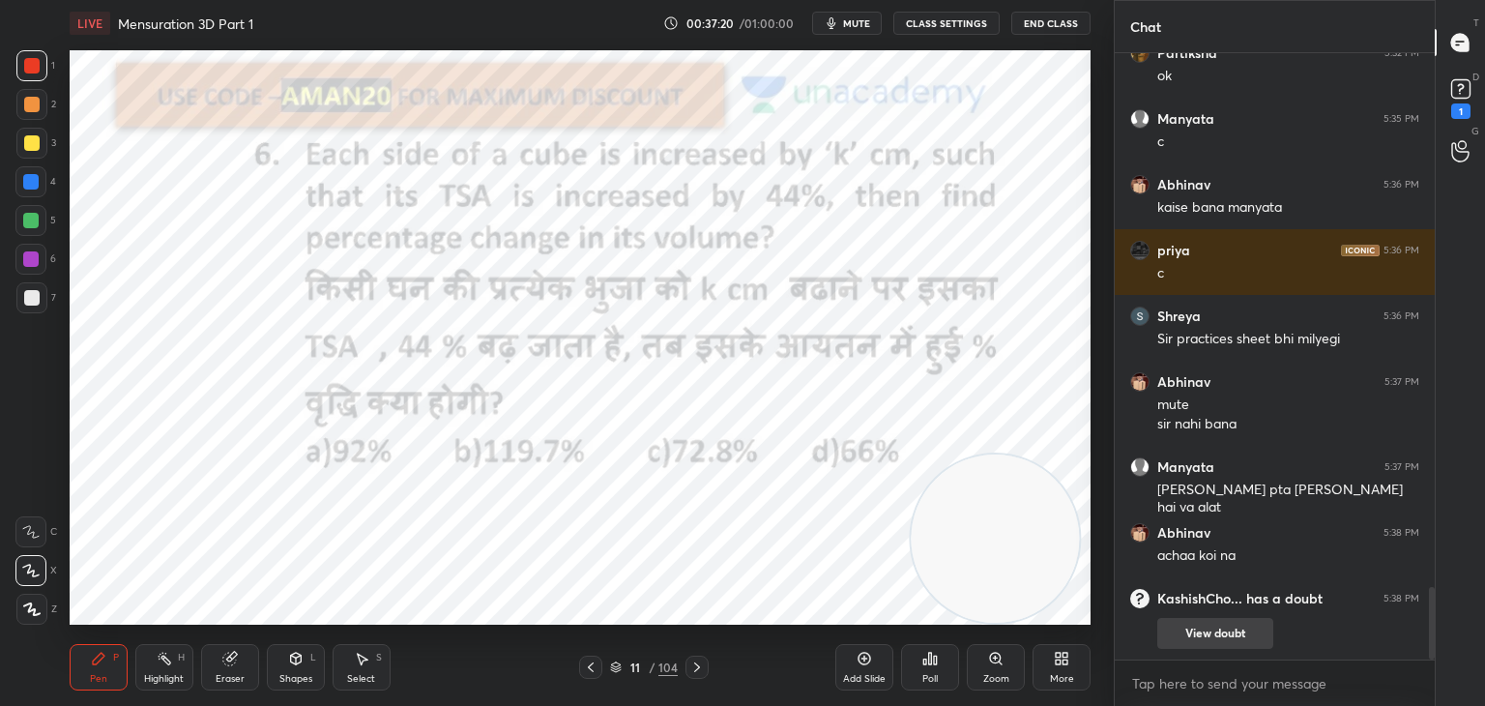
click at [1244, 635] on button "View doubt" at bounding box center [1215, 633] width 116 height 31
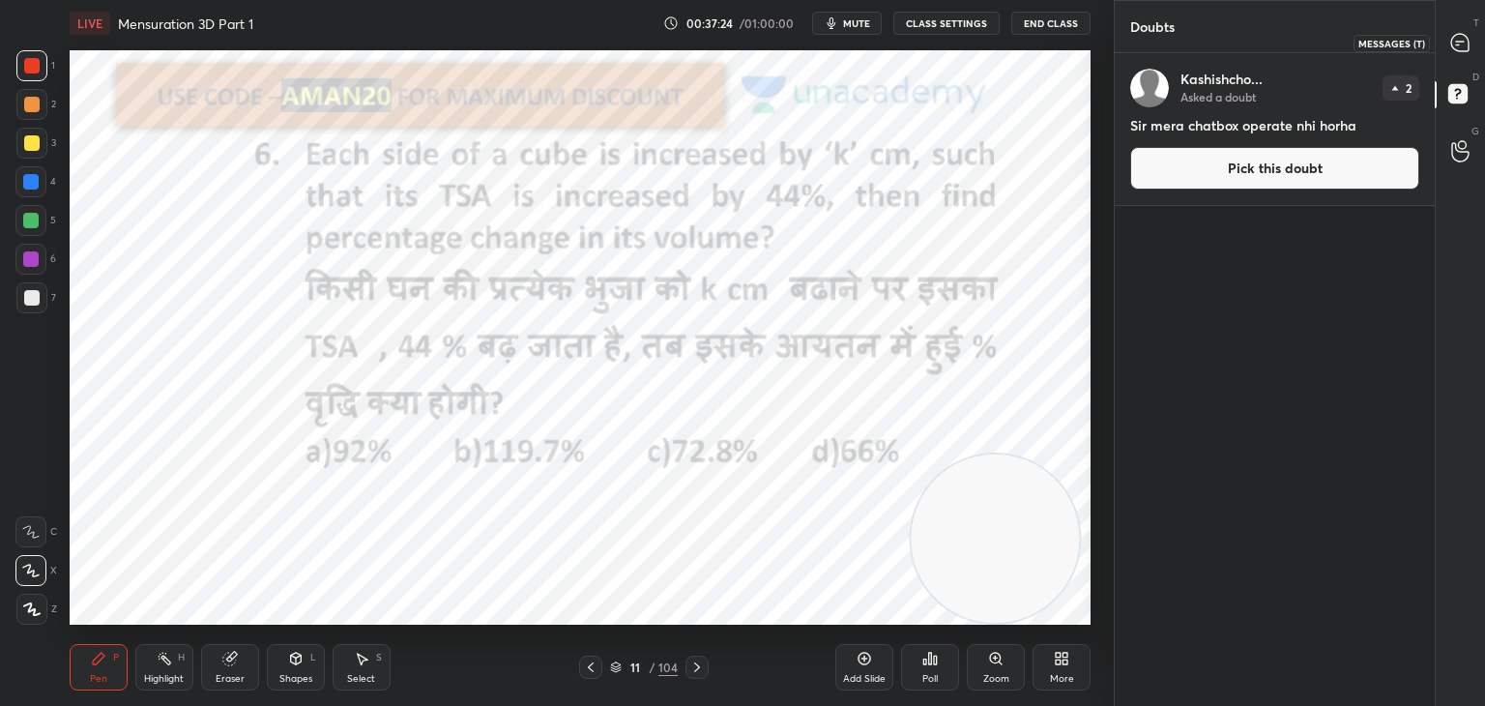
click at [1442, 52] on div at bounding box center [1460, 42] width 39 height 35
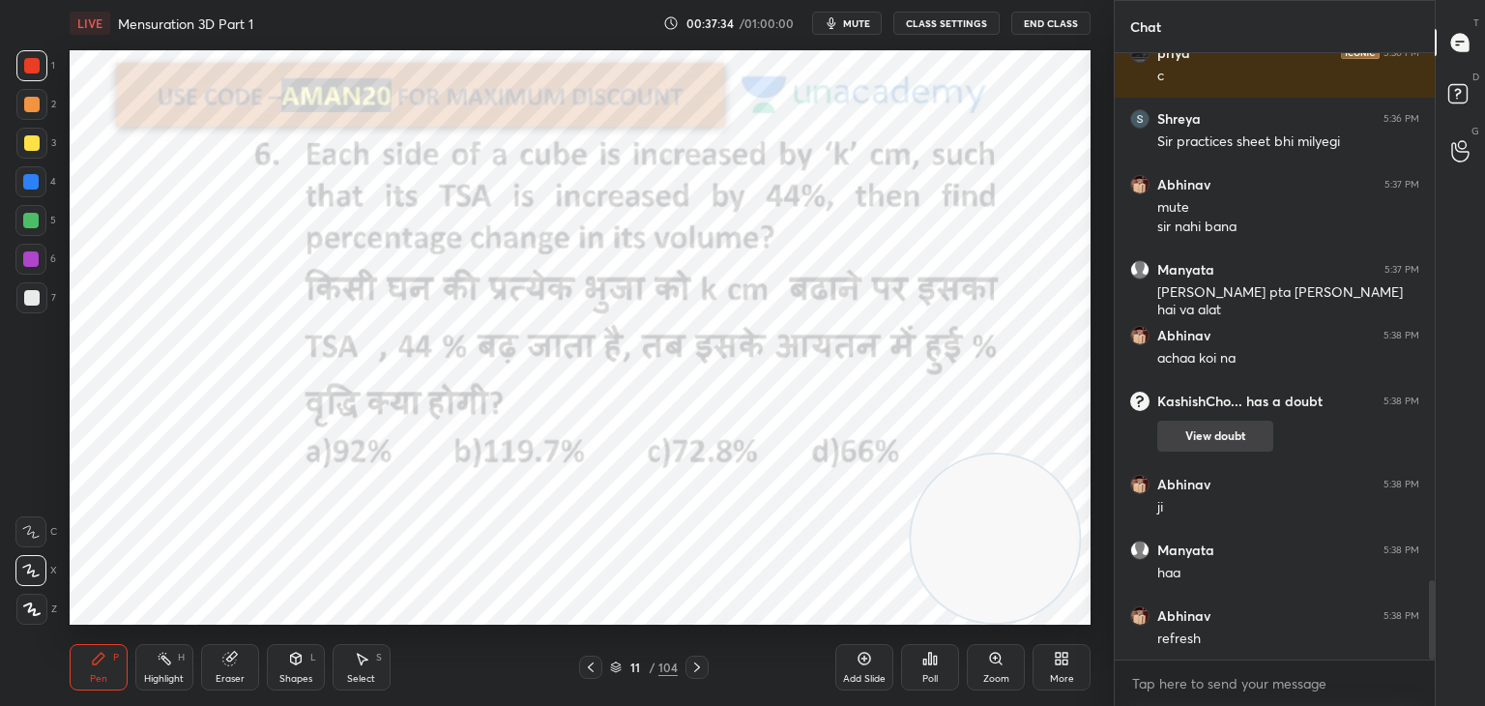
scroll to position [4096, 0]
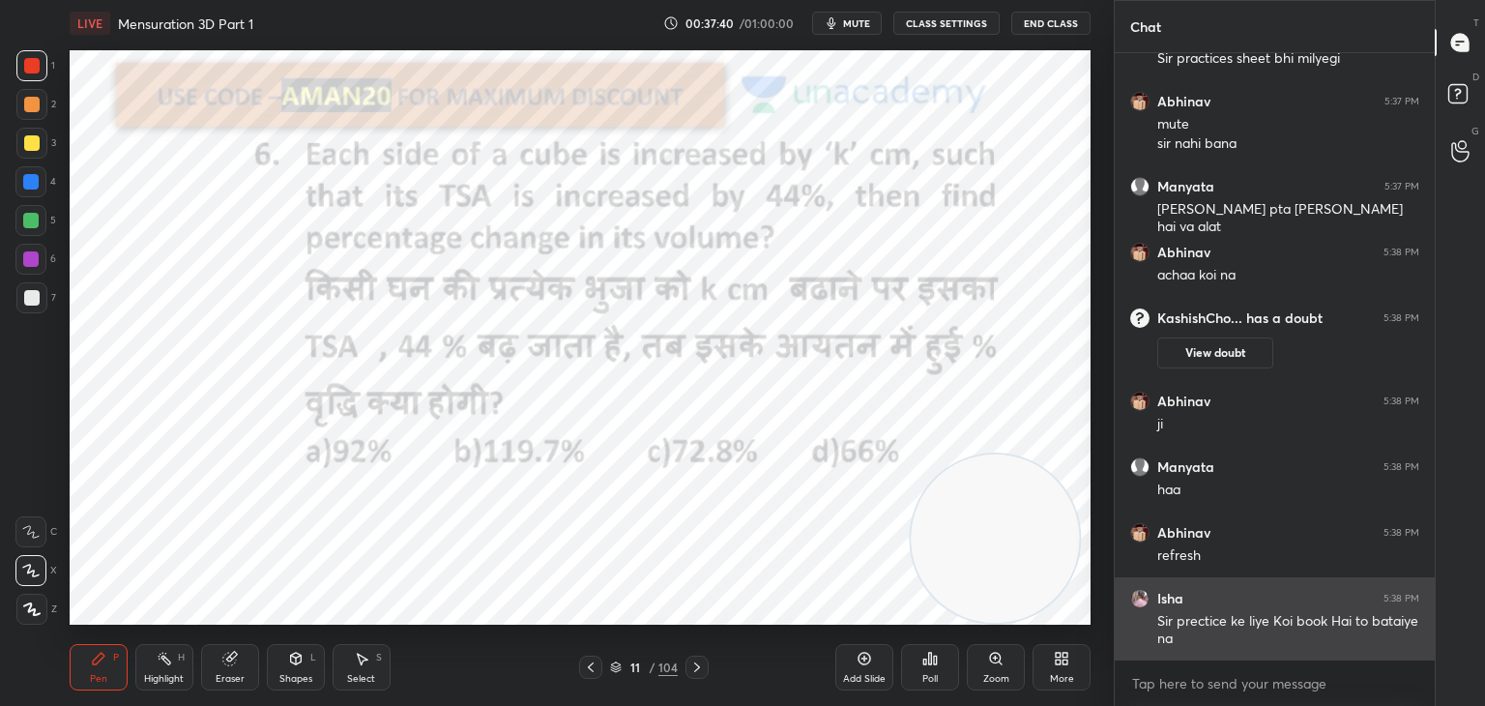
click at [1139, 596] on img "grid" at bounding box center [1139, 598] width 19 height 19
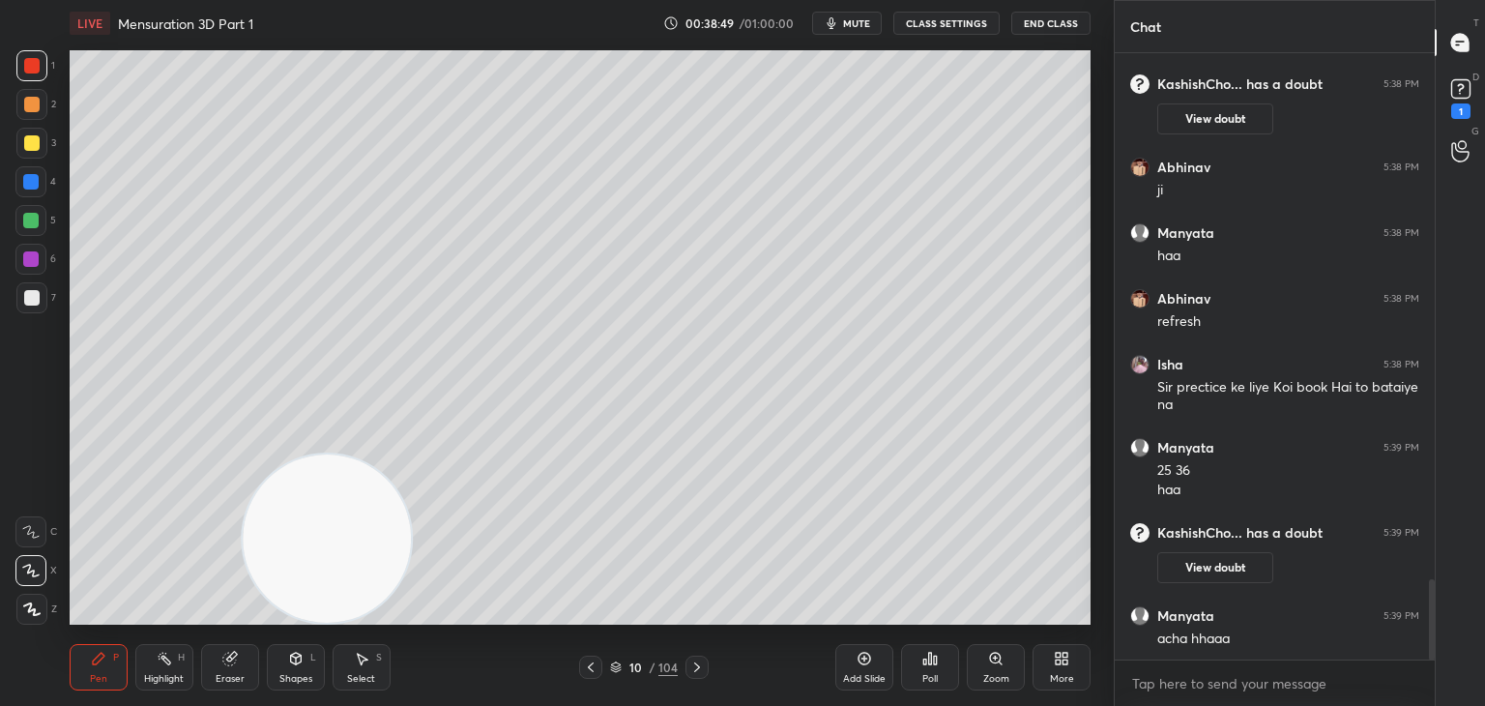
scroll to position [3957, 0]
click at [1217, 561] on button "View doubt" at bounding box center [1215, 567] width 116 height 31
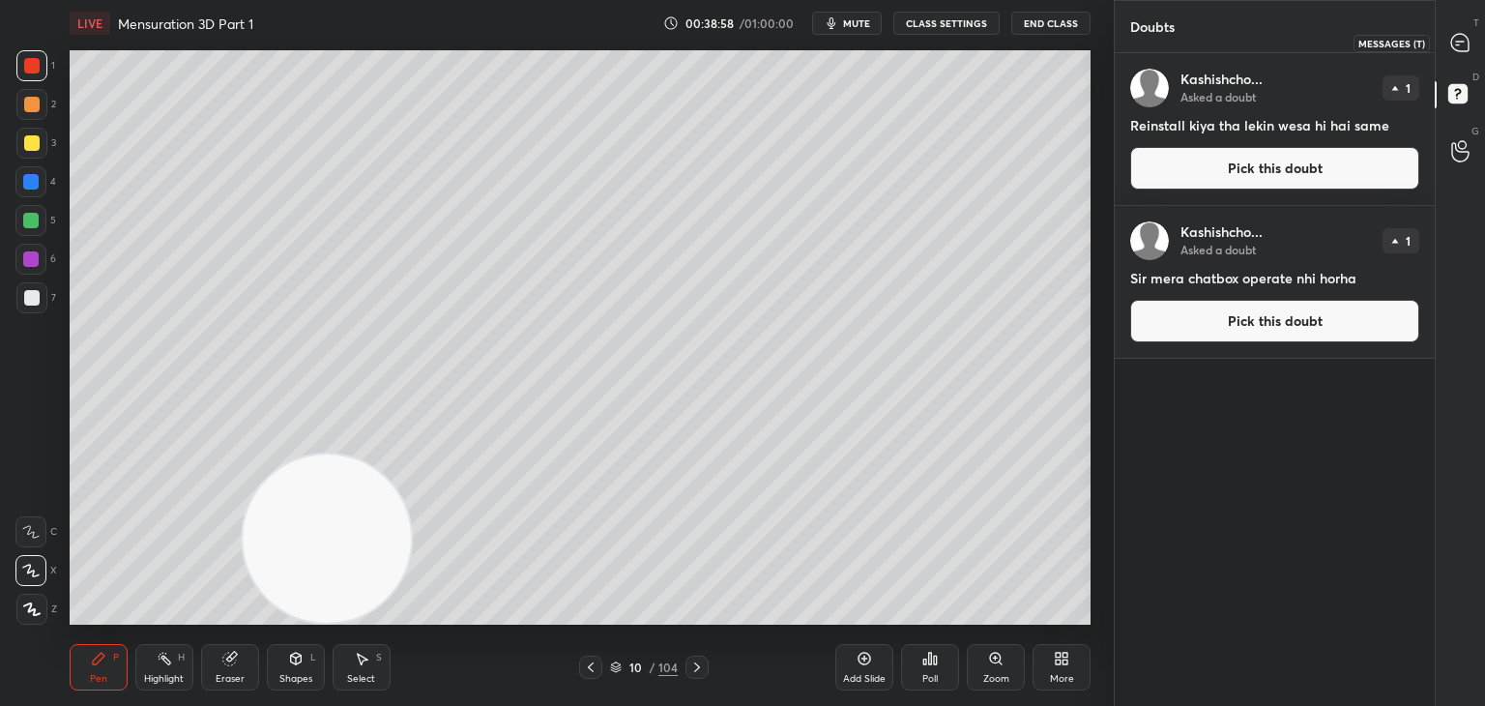
click at [1469, 48] on icon at bounding box center [1460, 43] width 20 height 20
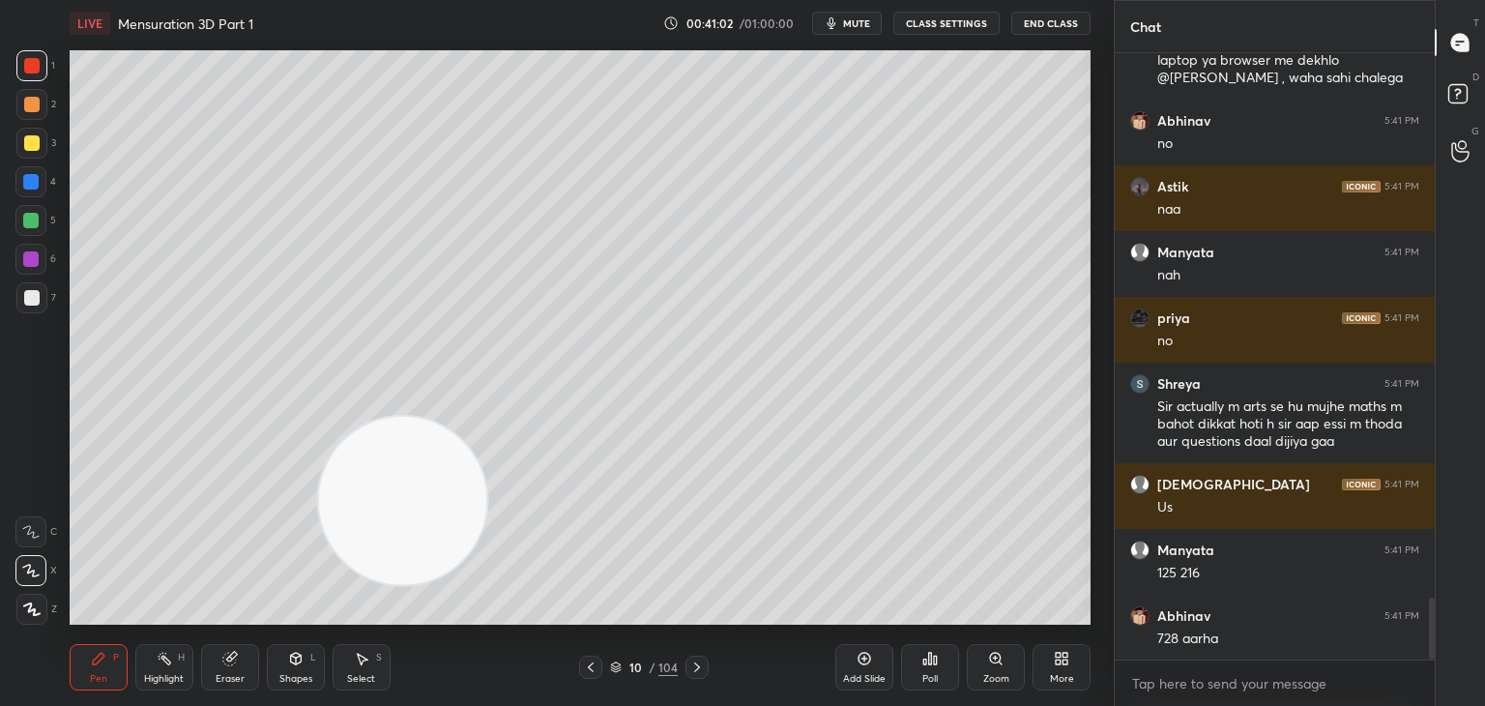
scroll to position [5455, 0]
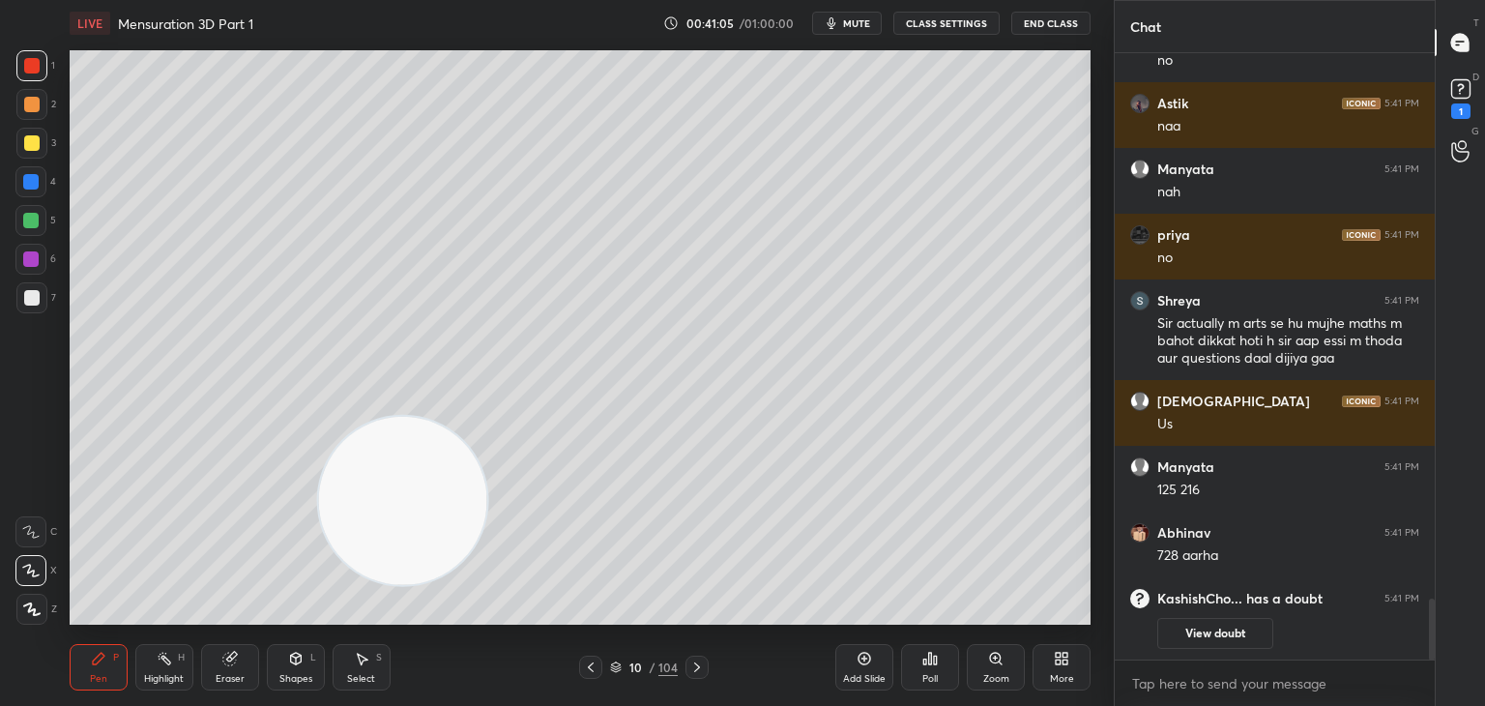
click at [1199, 619] on button "View doubt" at bounding box center [1215, 633] width 116 height 31
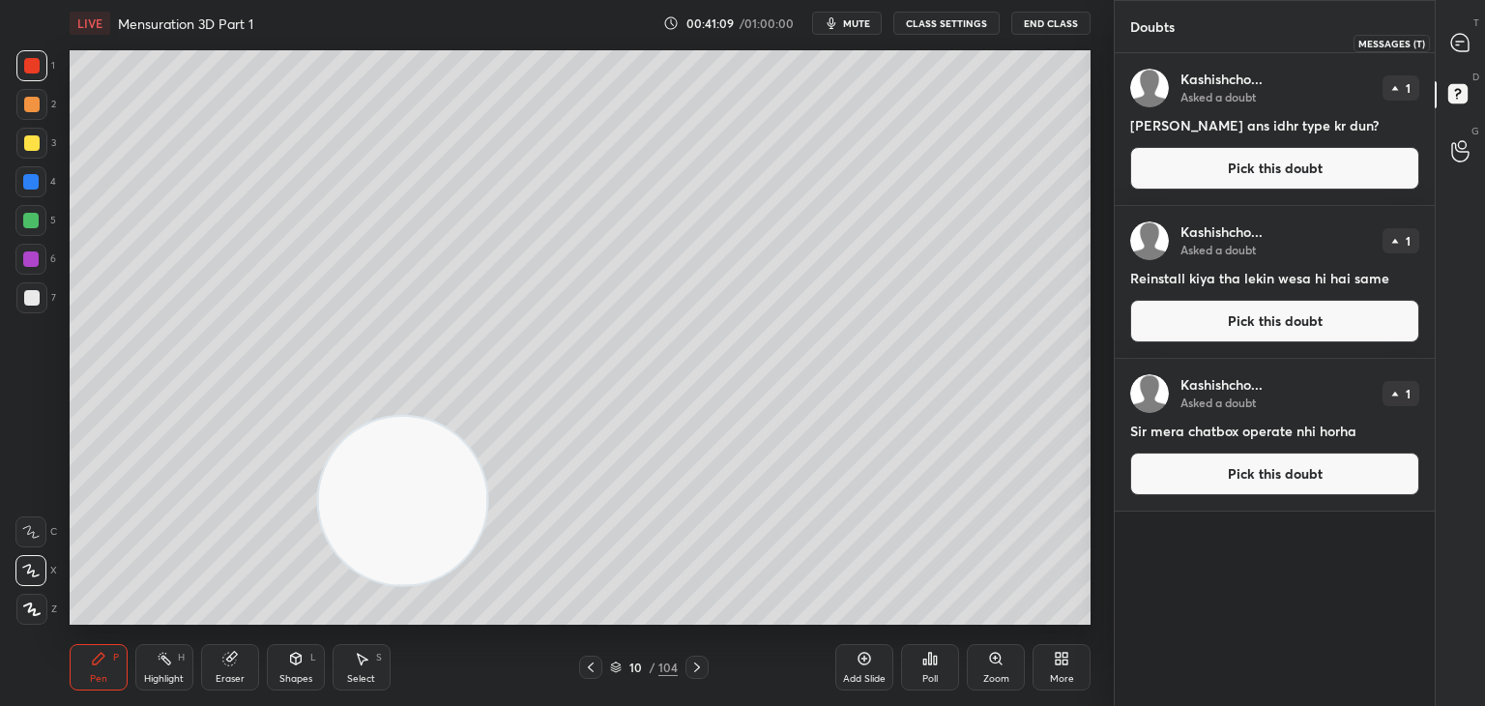
click at [1449, 54] on div at bounding box center [1460, 42] width 39 height 35
type textarea "x"
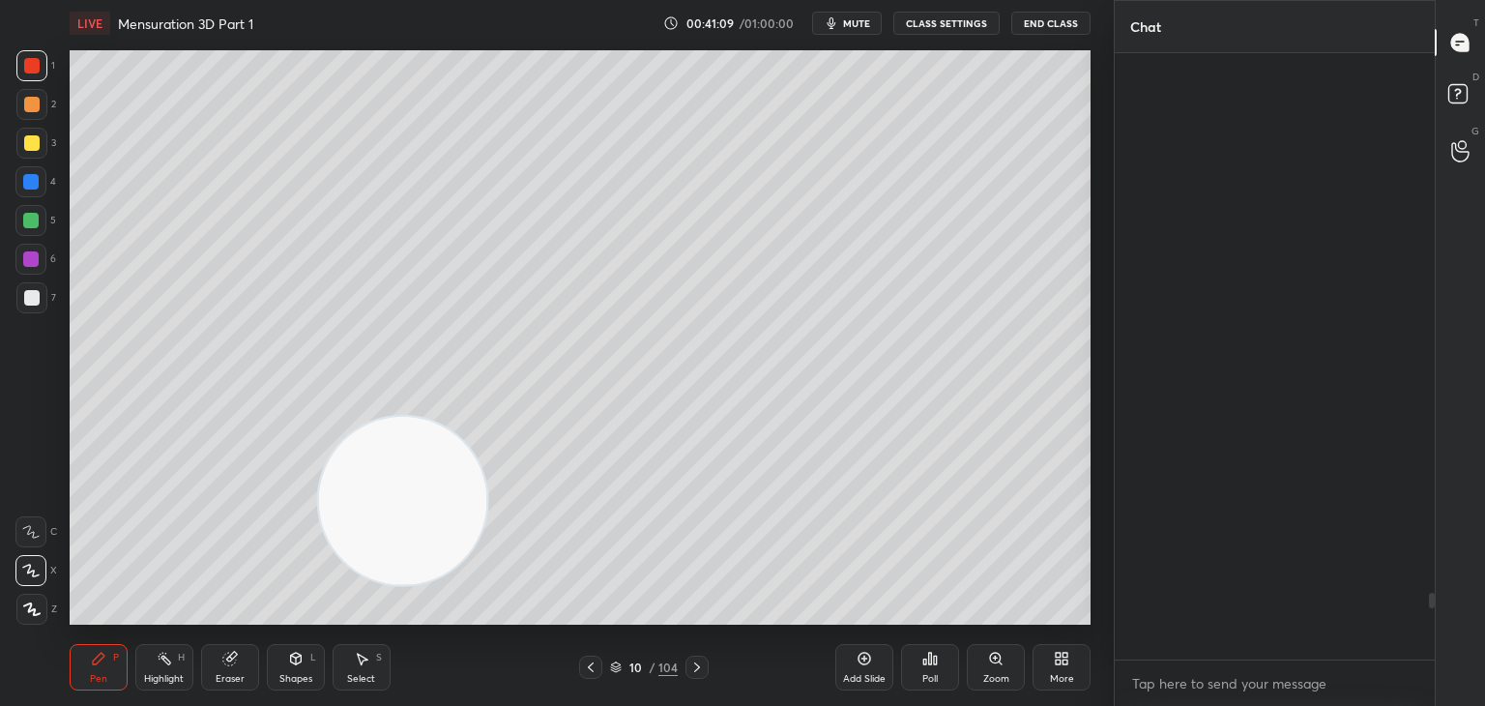
scroll to position [600, 314]
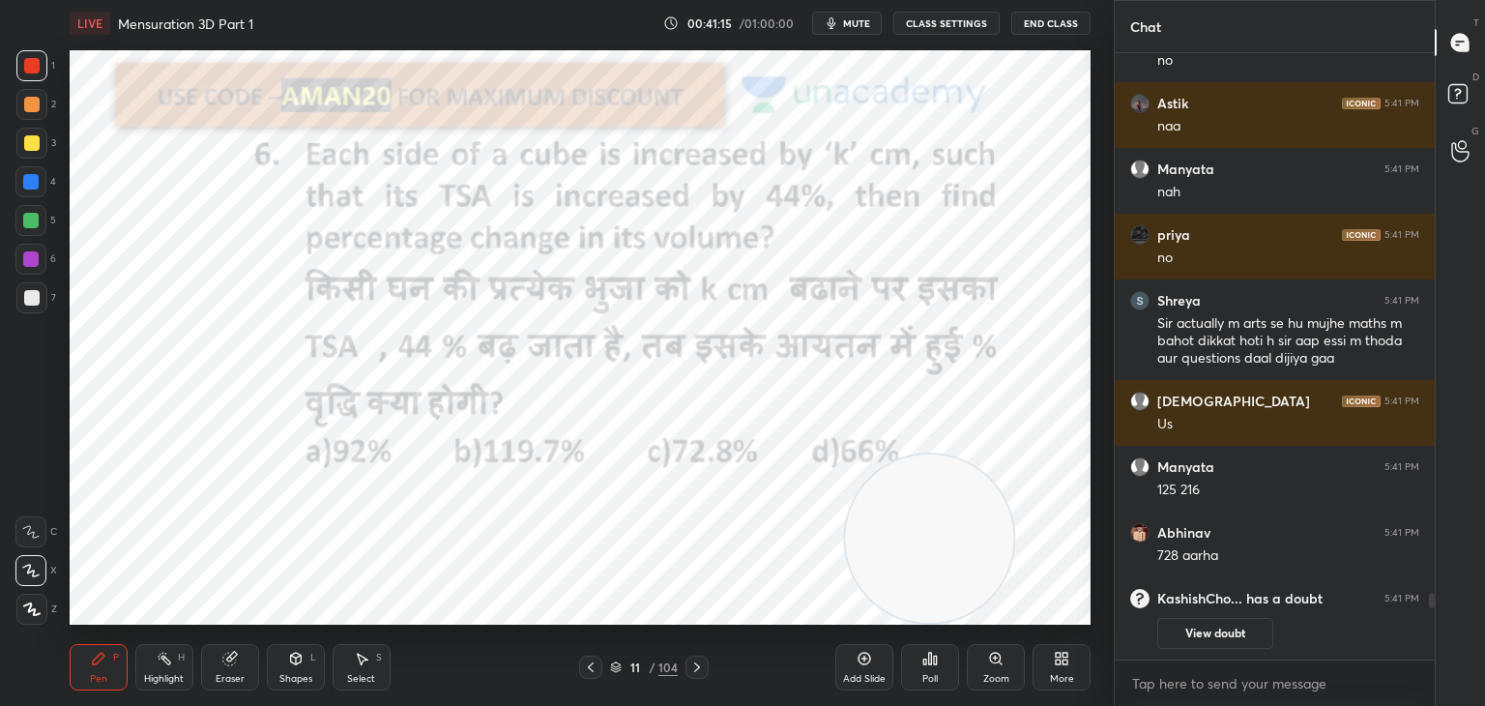
click at [35, 261] on div at bounding box center [30, 258] width 15 height 15
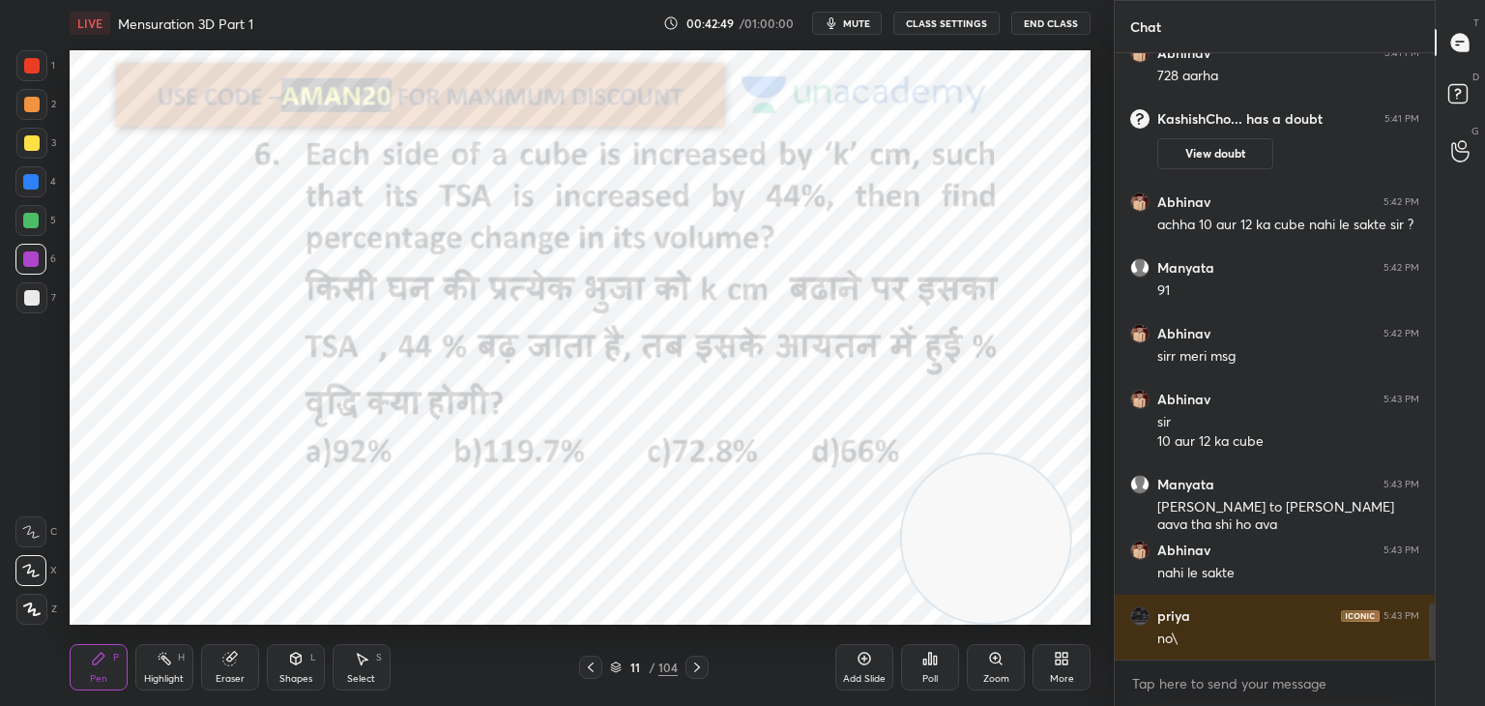
scroll to position [6000, 0]
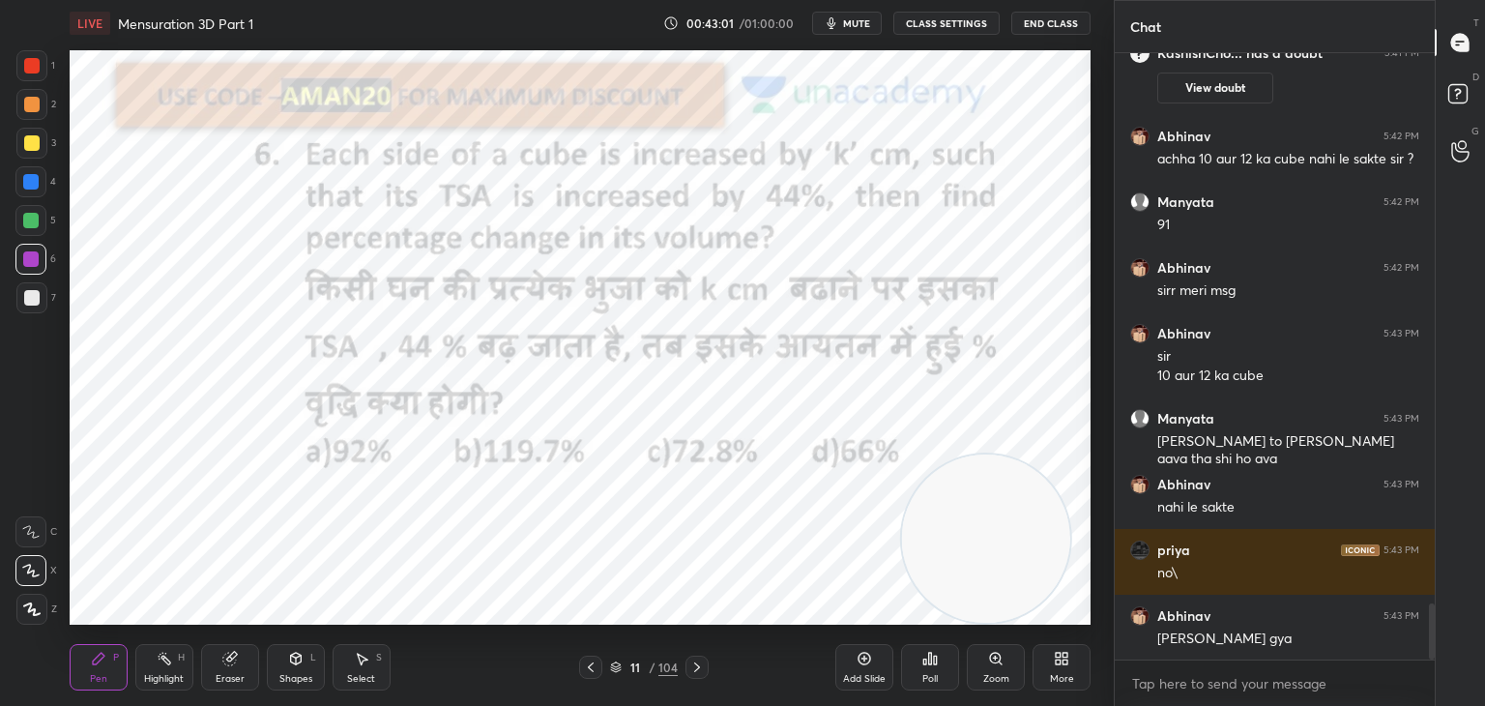
click at [862, 662] on icon at bounding box center [863, 657] width 15 height 15
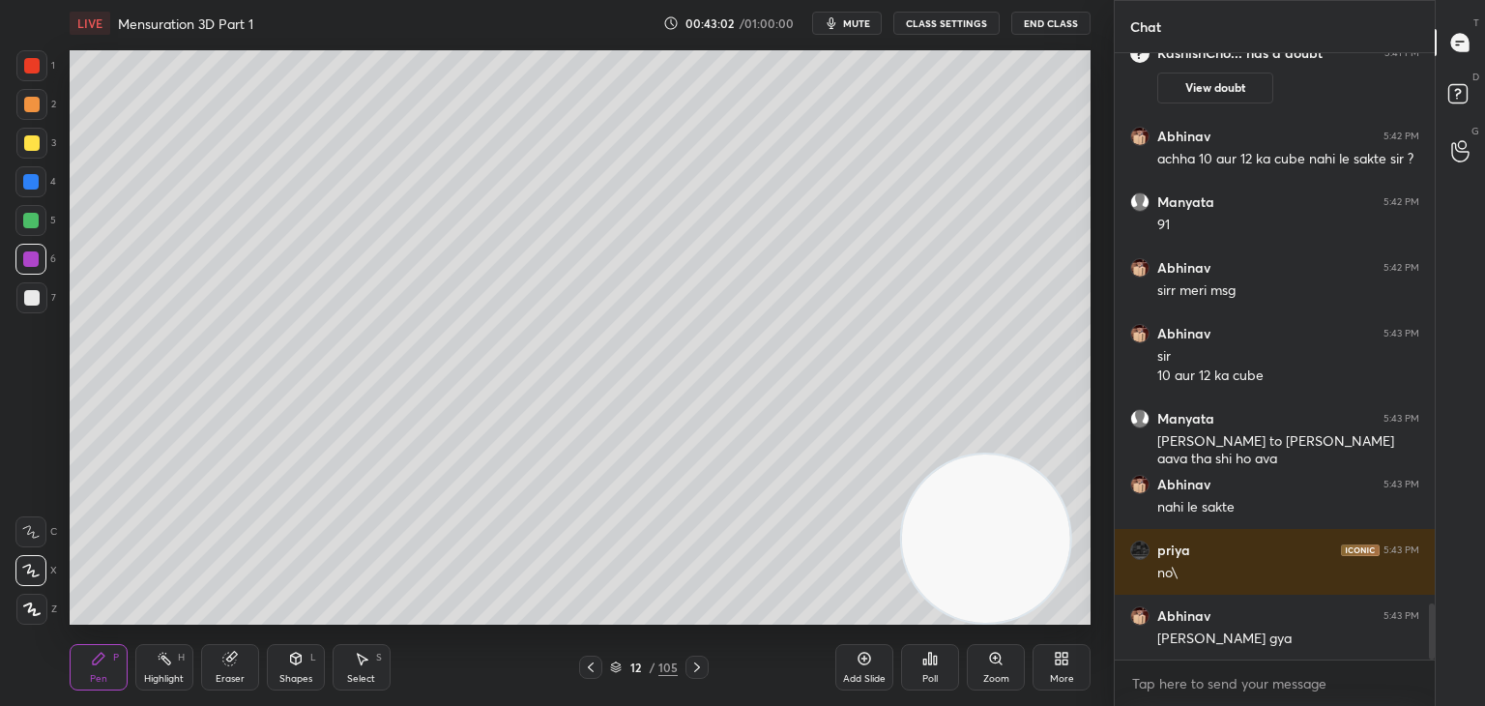
click at [43, 225] on div at bounding box center [30, 220] width 31 height 31
click at [301, 663] on icon at bounding box center [295, 657] width 15 height 15
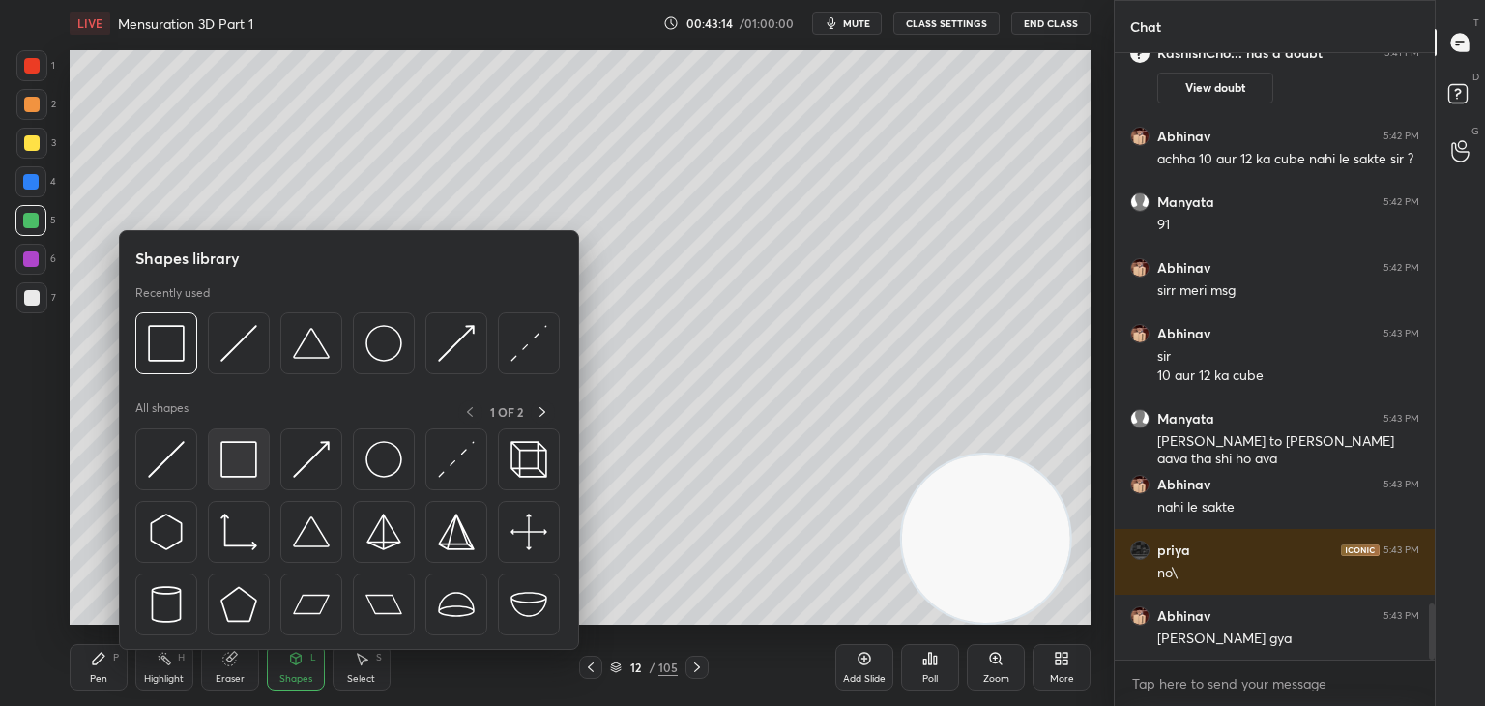
click at [235, 467] on img at bounding box center [238, 459] width 37 height 37
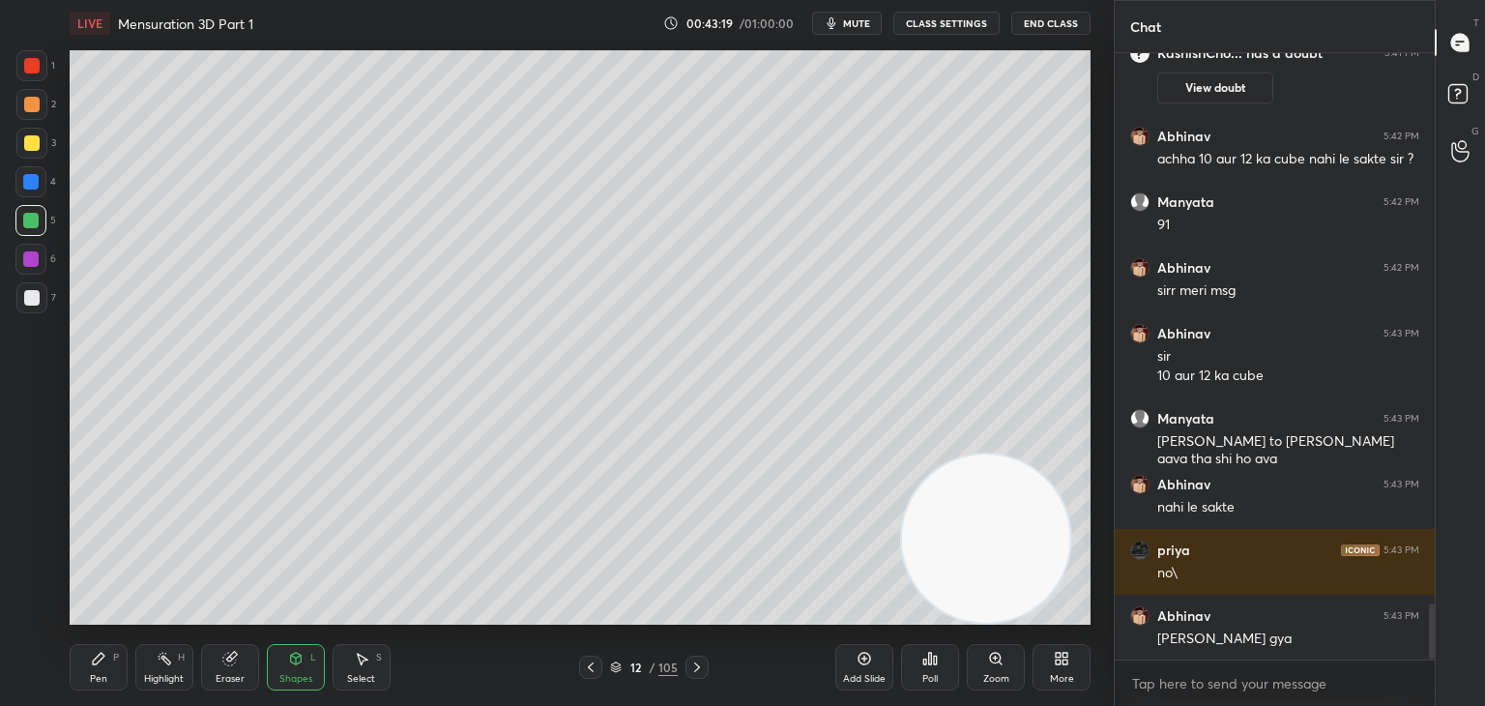
click at [107, 666] on div "Pen P" at bounding box center [99, 667] width 58 height 46
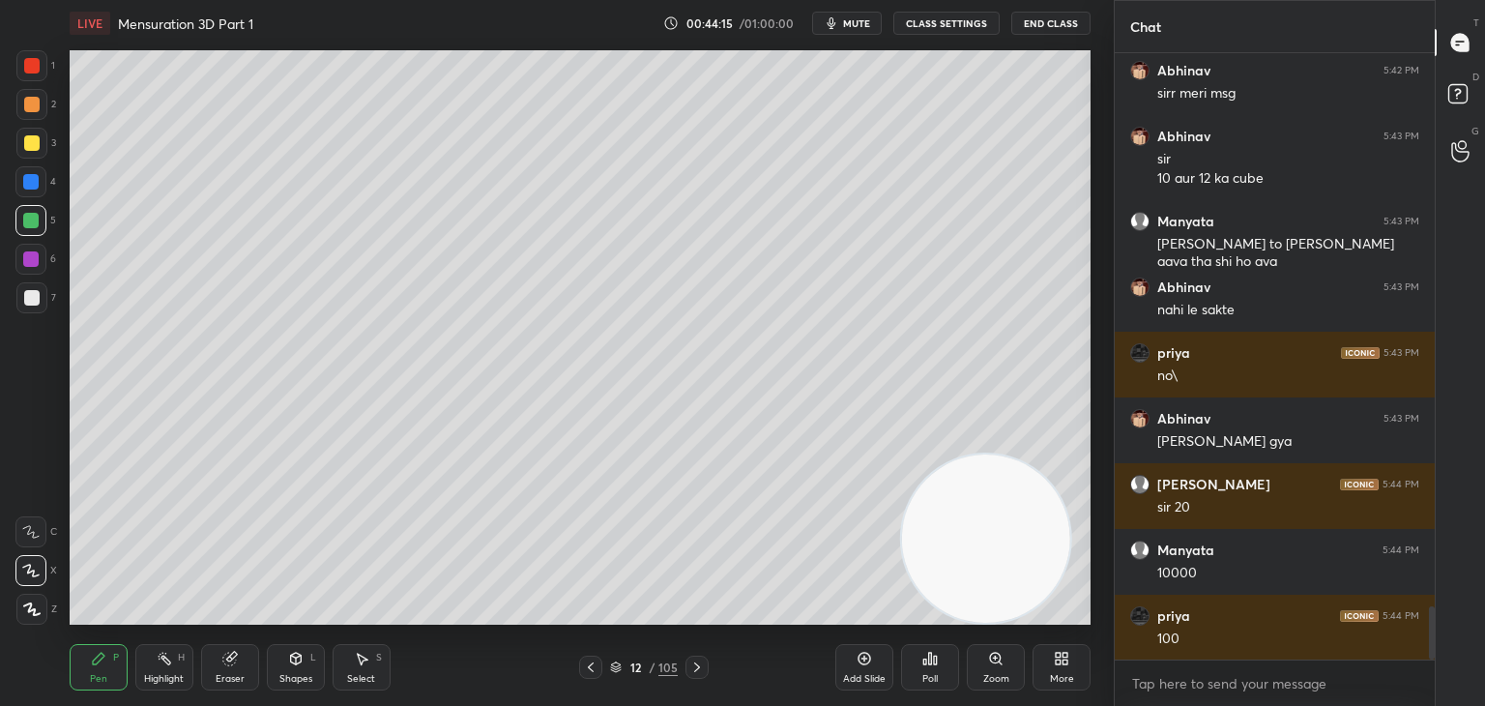
scroll to position [6263, 0]
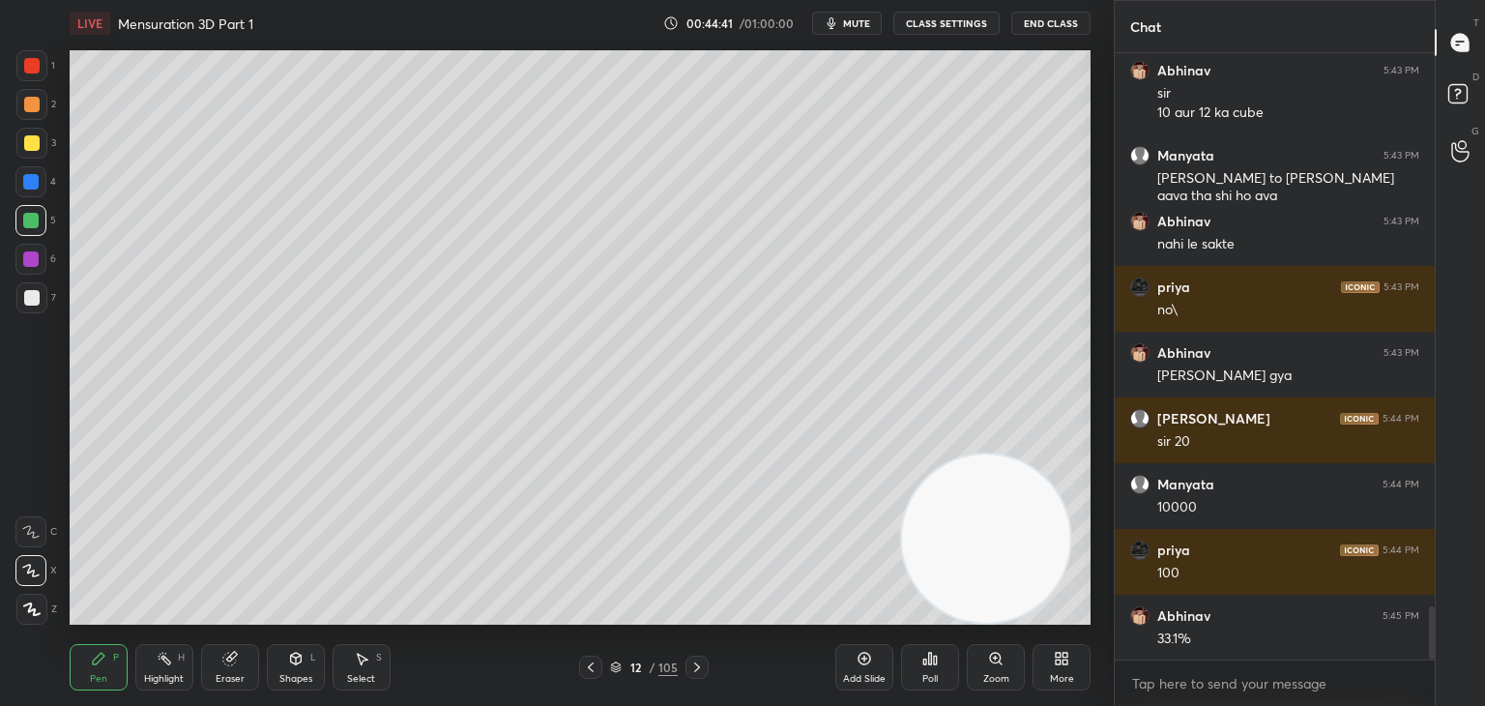
click at [30, 290] on div at bounding box center [31, 297] width 15 height 15
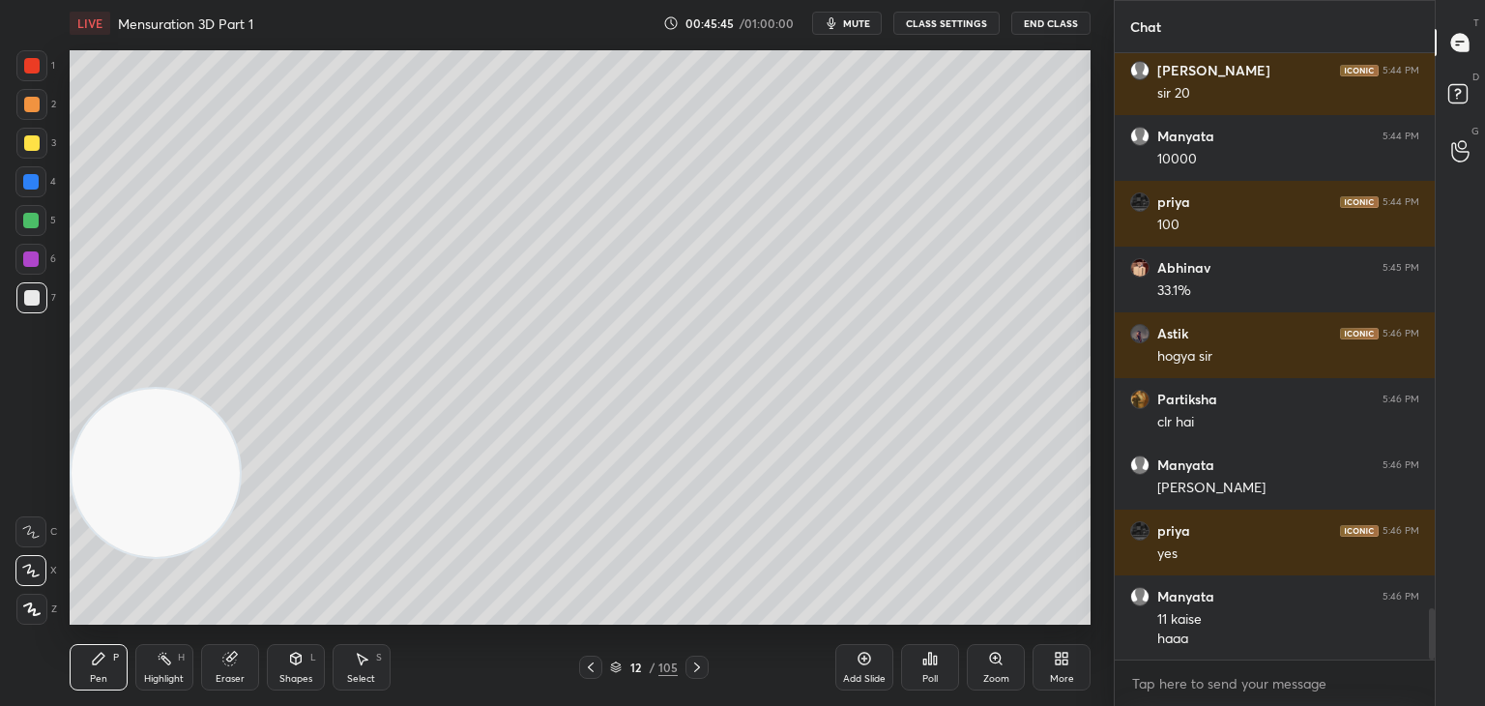
scroll to position [6630, 0]
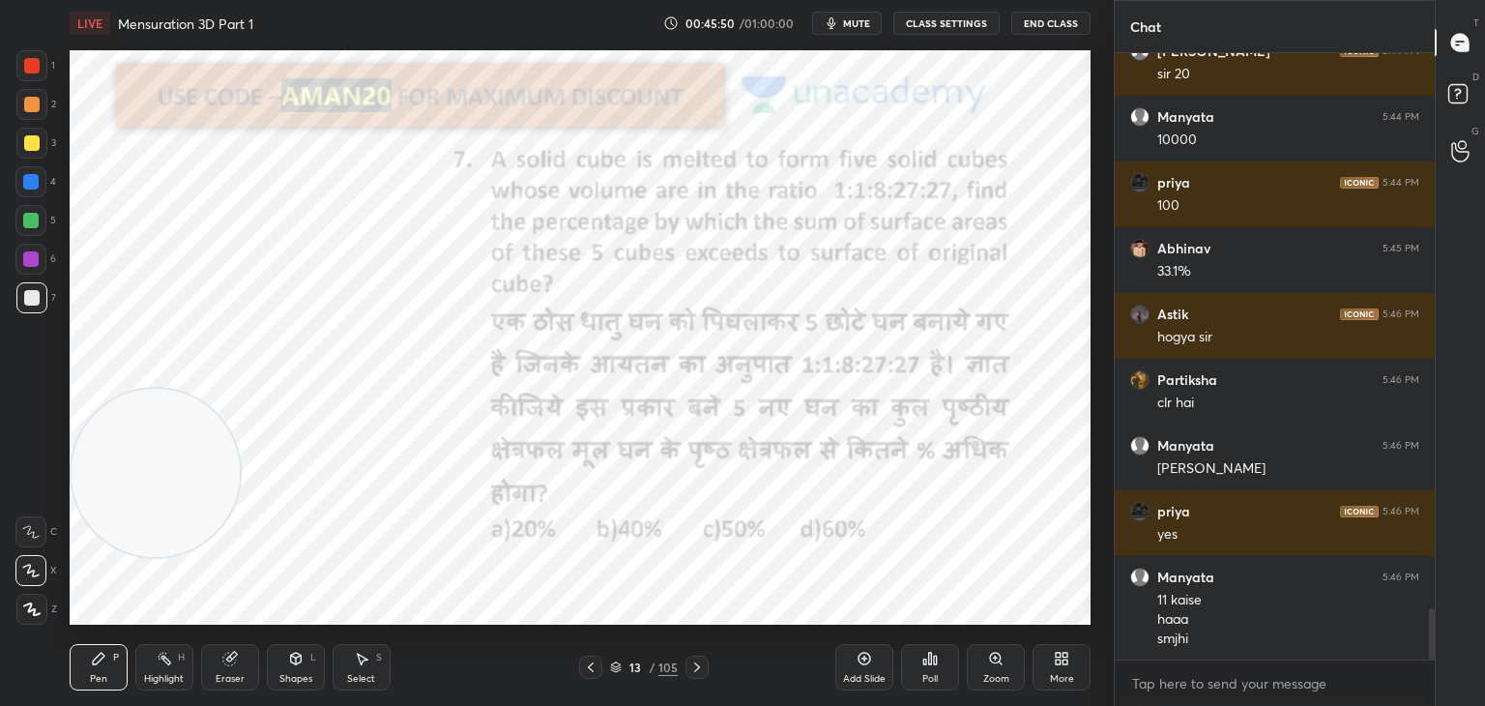
click at [32, 63] on div at bounding box center [31, 65] width 15 height 15
click at [220, 658] on div "Eraser" at bounding box center [230, 667] width 58 height 46
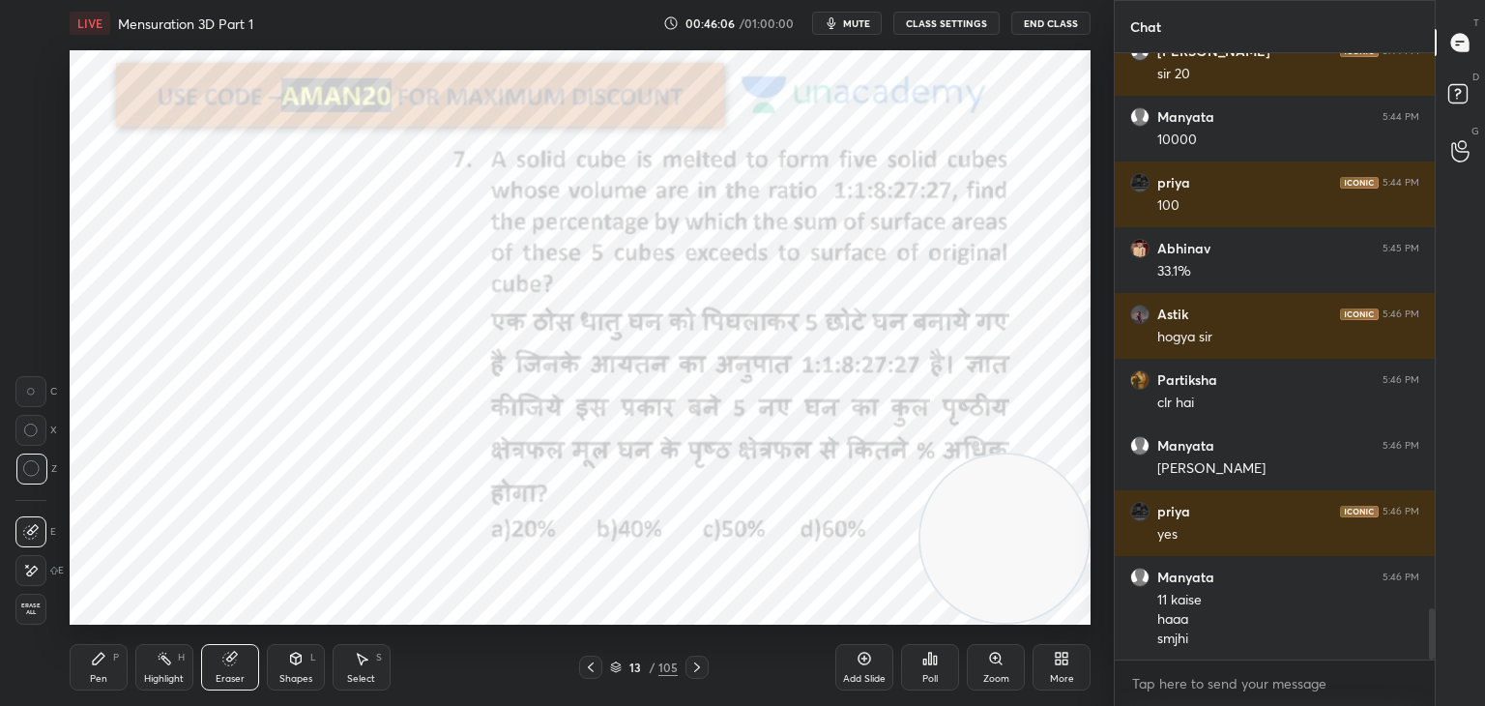
click at [46, 600] on div "Erase all" at bounding box center [32, 608] width 35 height 31
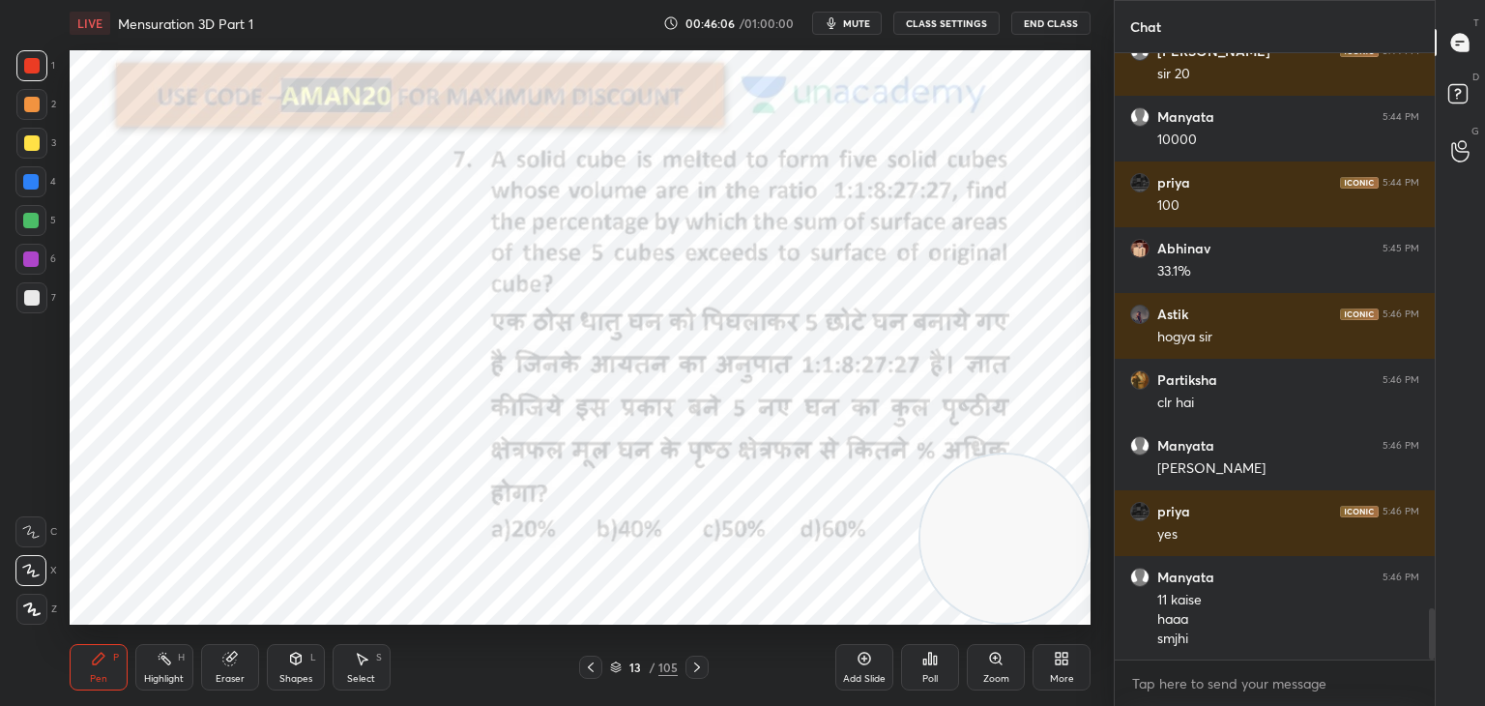
click at [132, 680] on div "Pen P Highlight H Eraser Shapes L Select S" at bounding box center [261, 667] width 383 height 46
click at [288, 661] on icon at bounding box center [295, 657] width 15 height 15
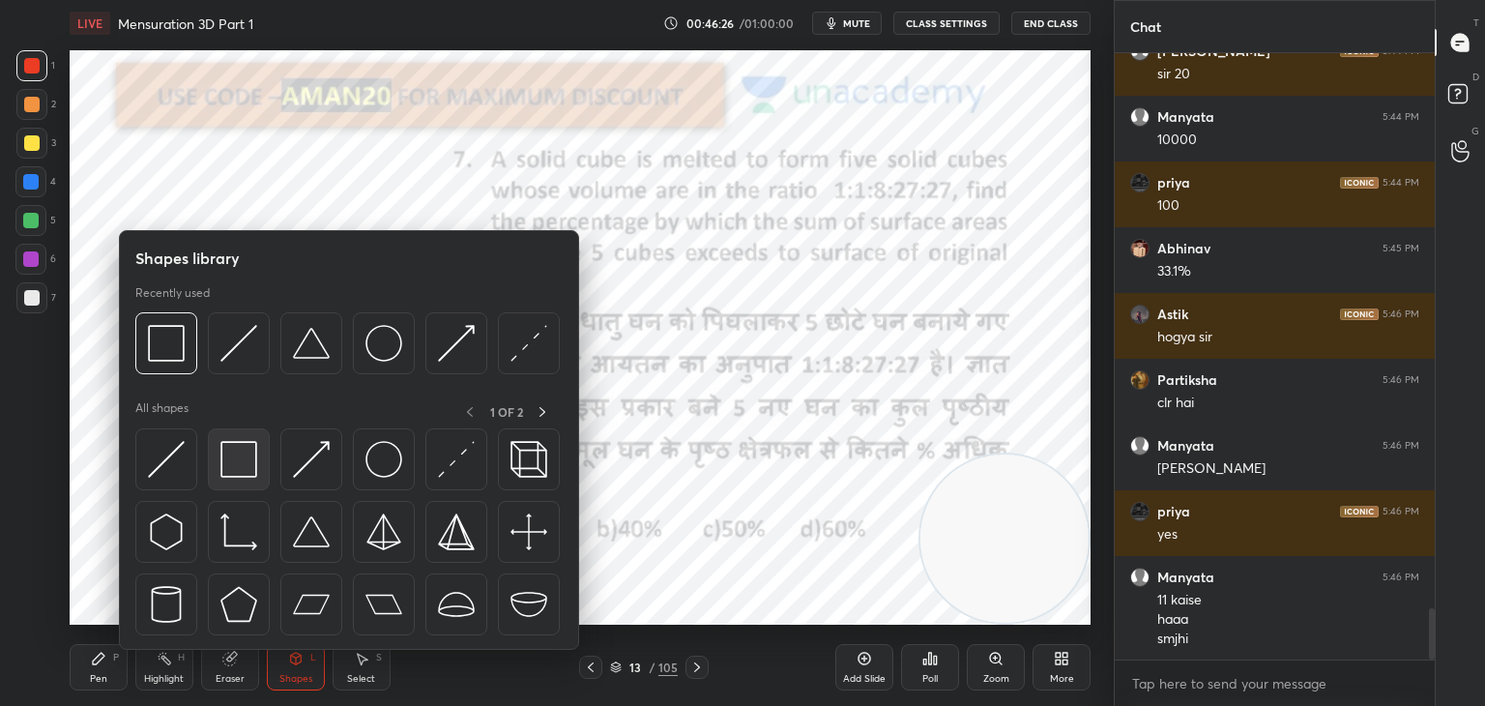
click at [217, 465] on div at bounding box center [239, 459] width 62 height 62
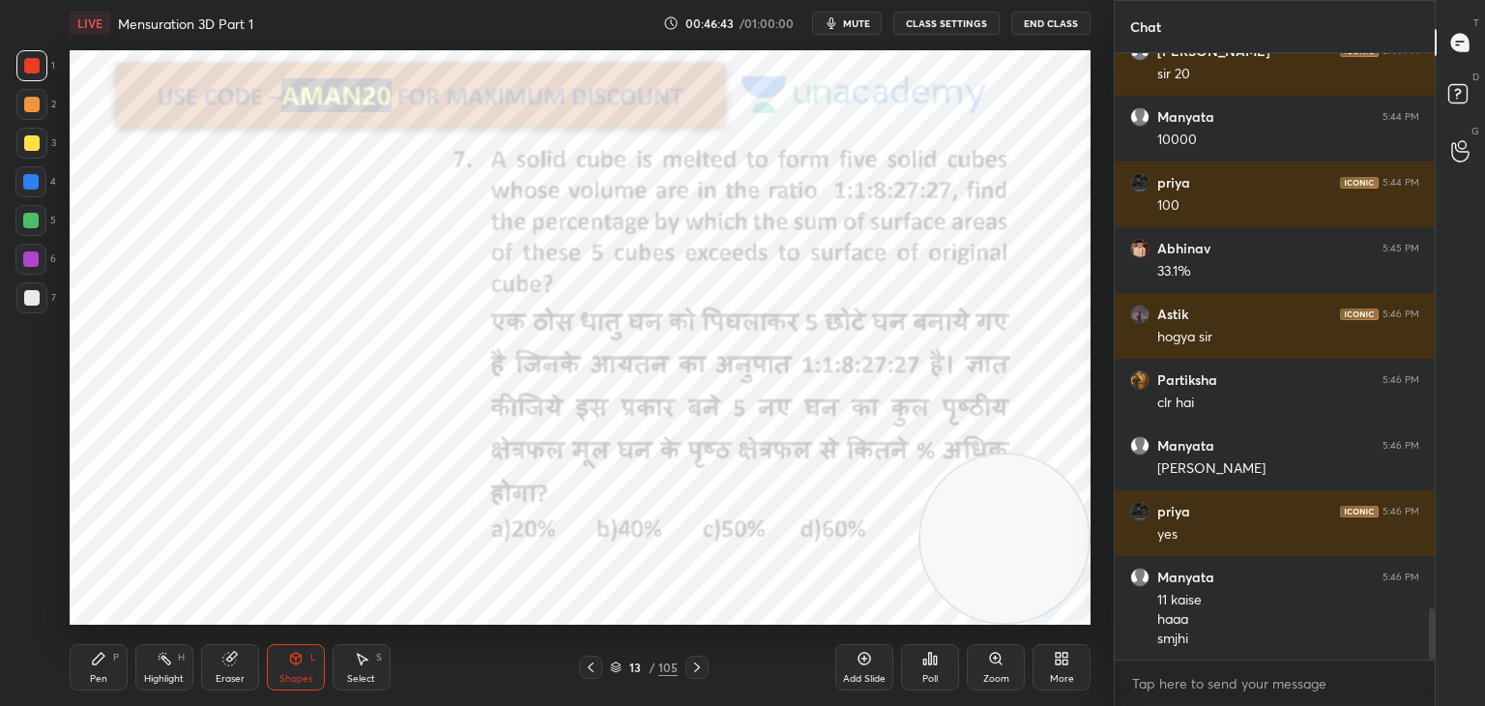
click at [114, 662] on div "P" at bounding box center [116, 657] width 6 height 10
click at [31, 179] on div at bounding box center [30, 181] width 15 height 15
click at [159, 664] on icon at bounding box center [164, 657] width 15 height 15
click at [25, 271] on div at bounding box center [30, 259] width 31 height 31
click at [33, 261] on div at bounding box center [30, 258] width 15 height 15
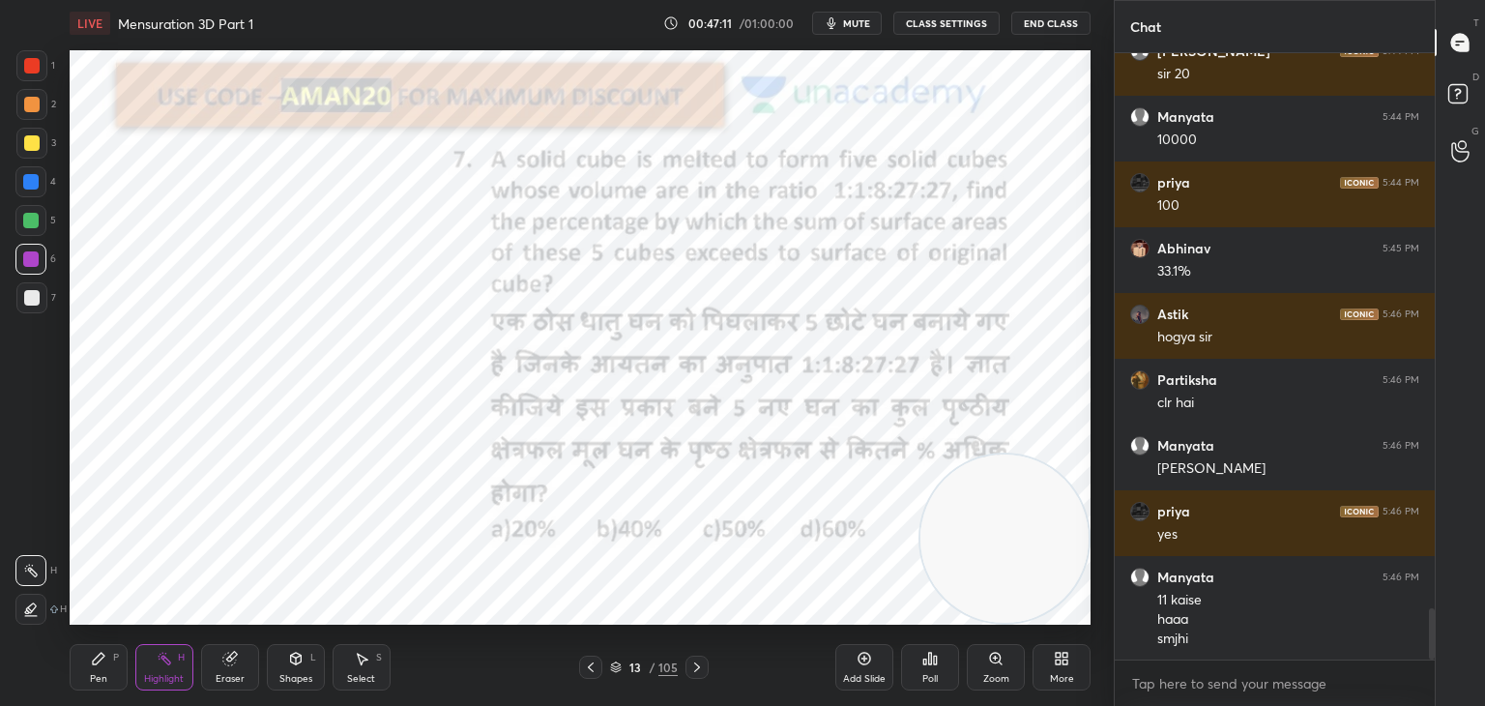
click at [23, 593] on div at bounding box center [30, 608] width 31 height 31
click at [110, 668] on div "Pen P" at bounding box center [99, 667] width 58 height 46
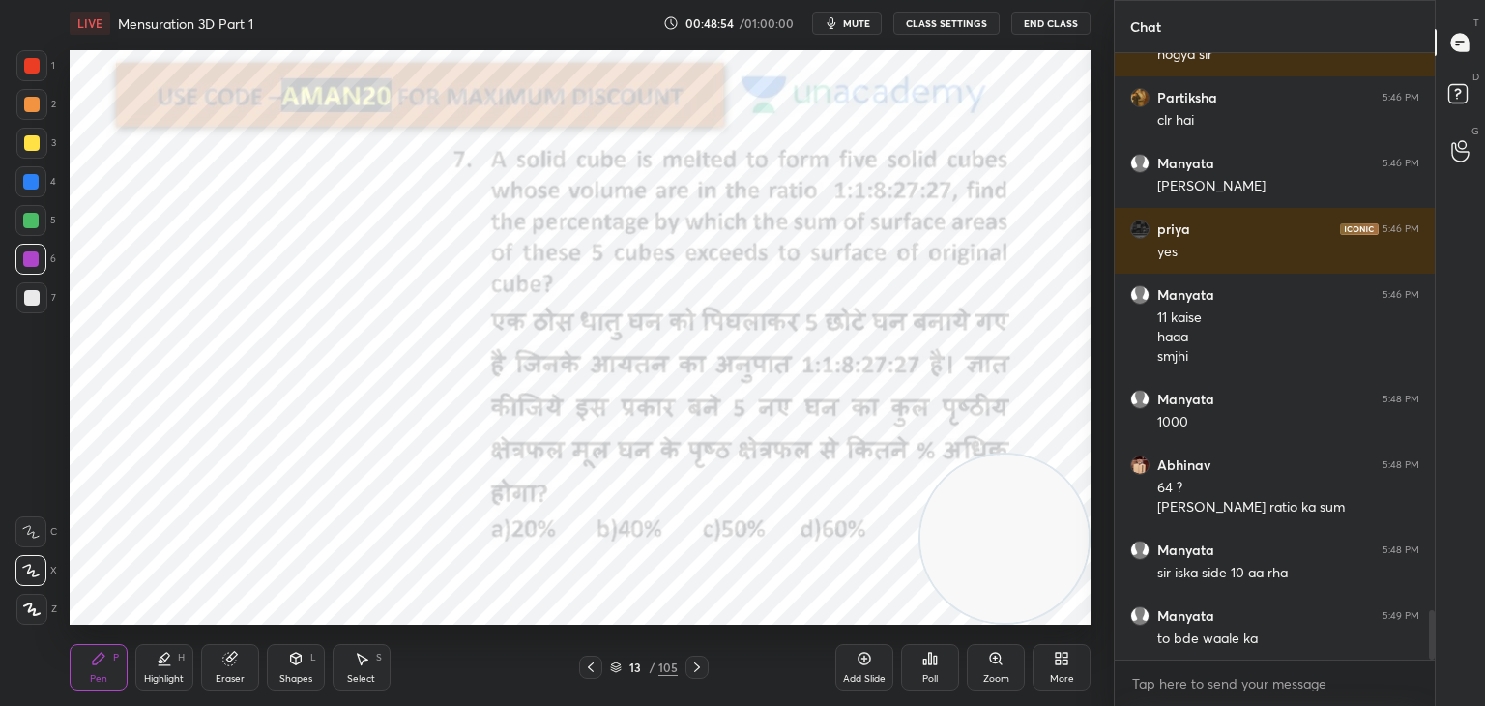
scroll to position [6978, 0]
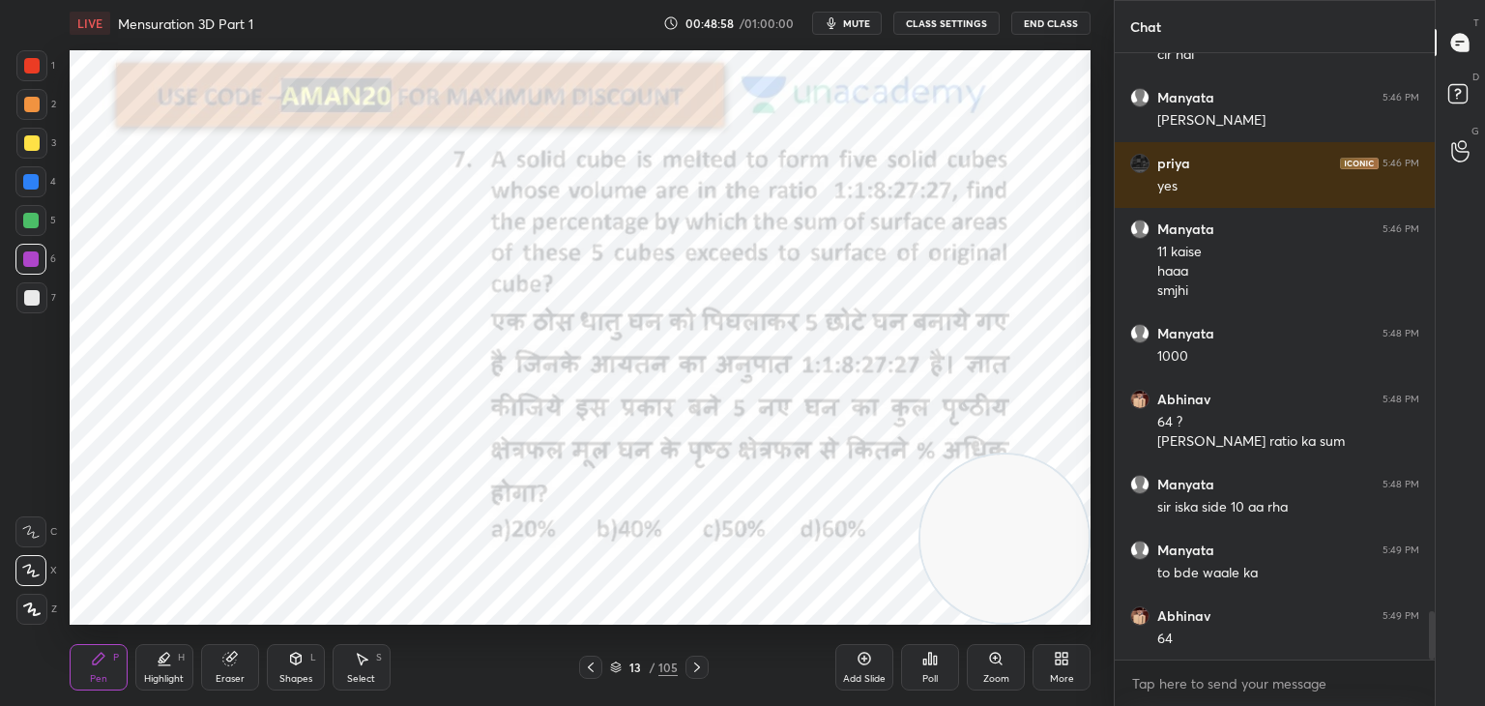
click at [31, 225] on div at bounding box center [30, 220] width 15 height 15
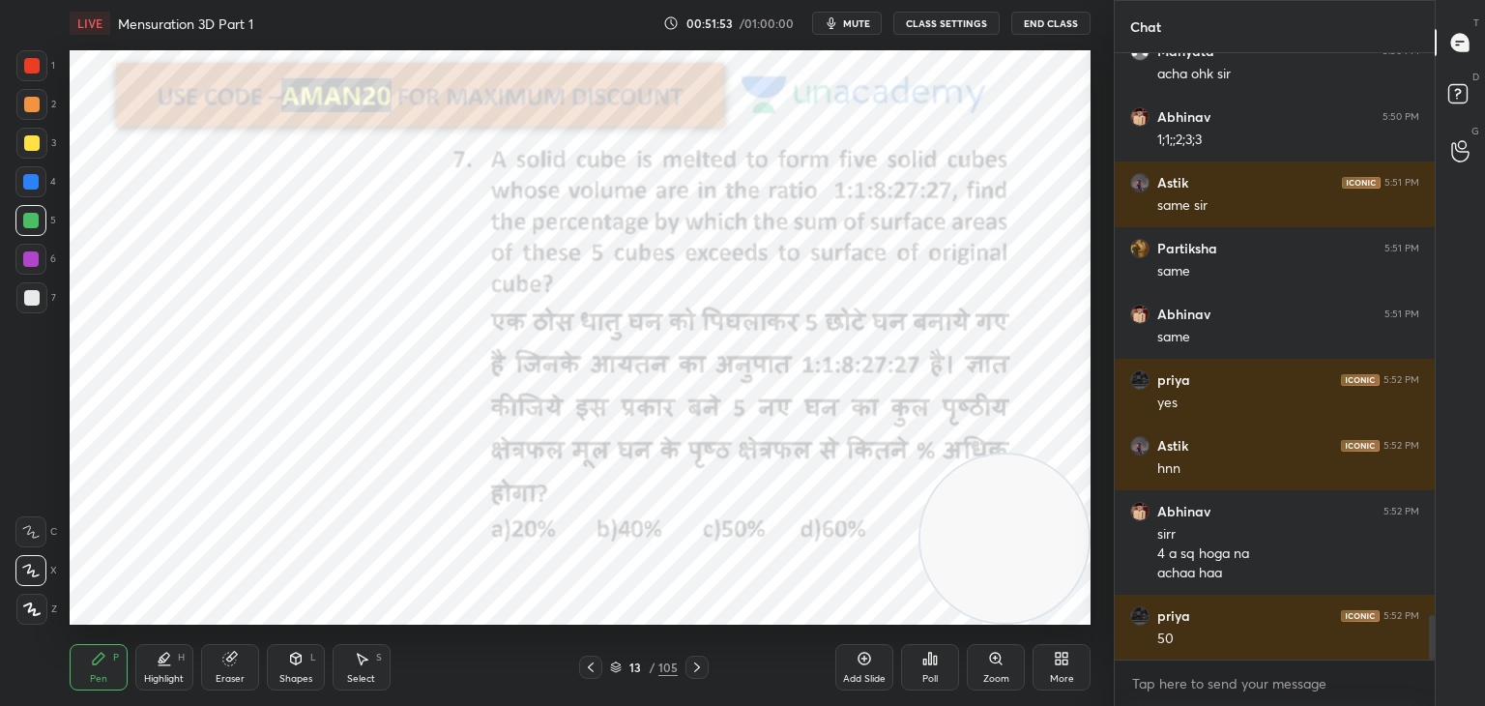
scroll to position [7674, 0]
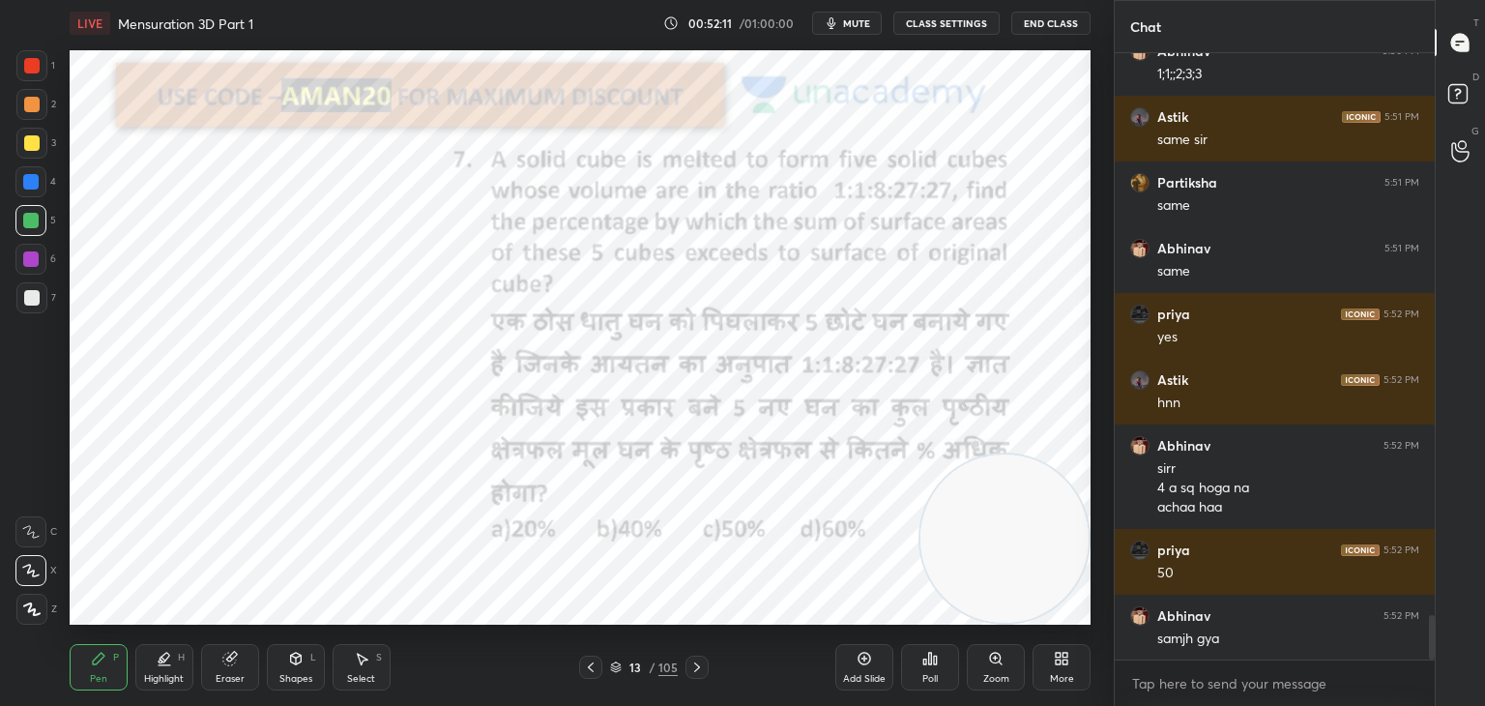
click at [31, 257] on div at bounding box center [30, 258] width 15 height 15
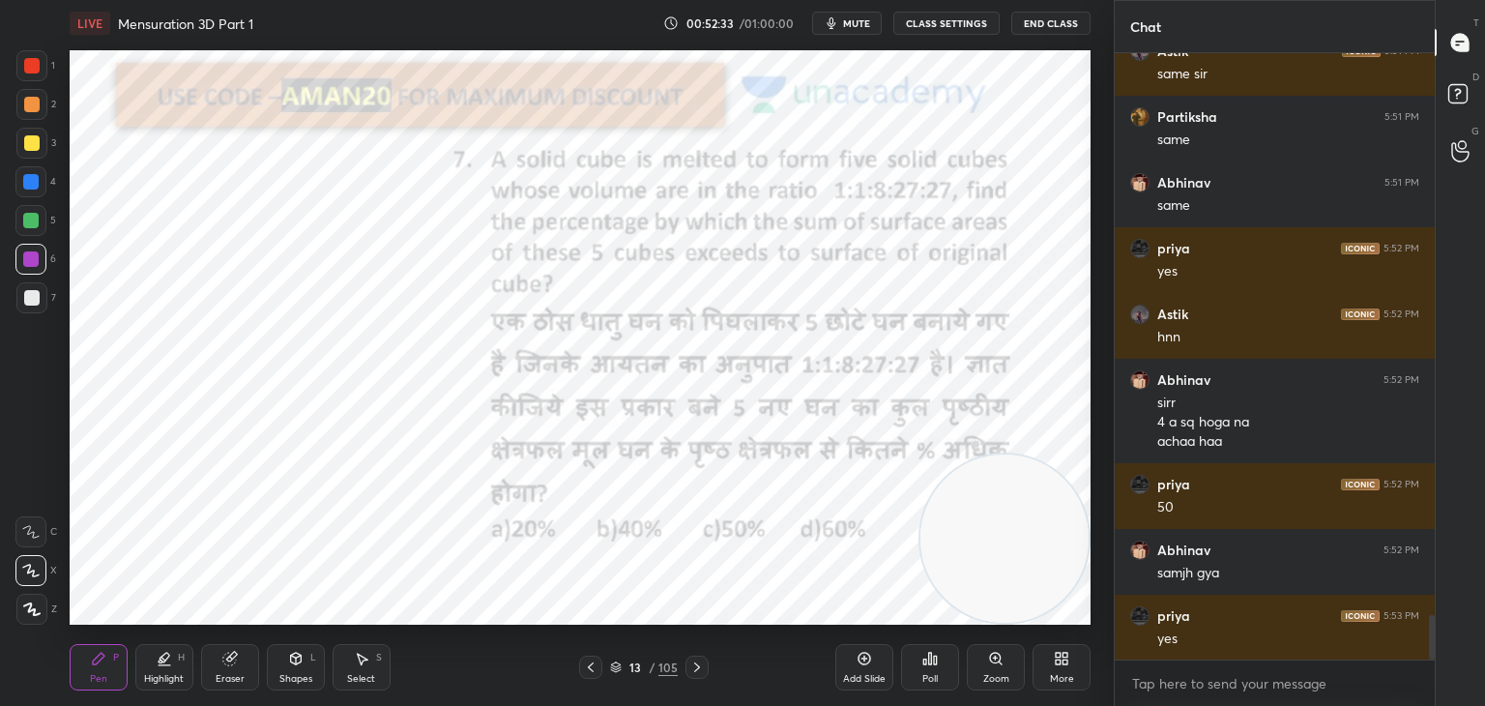
scroll to position [7806, 0]
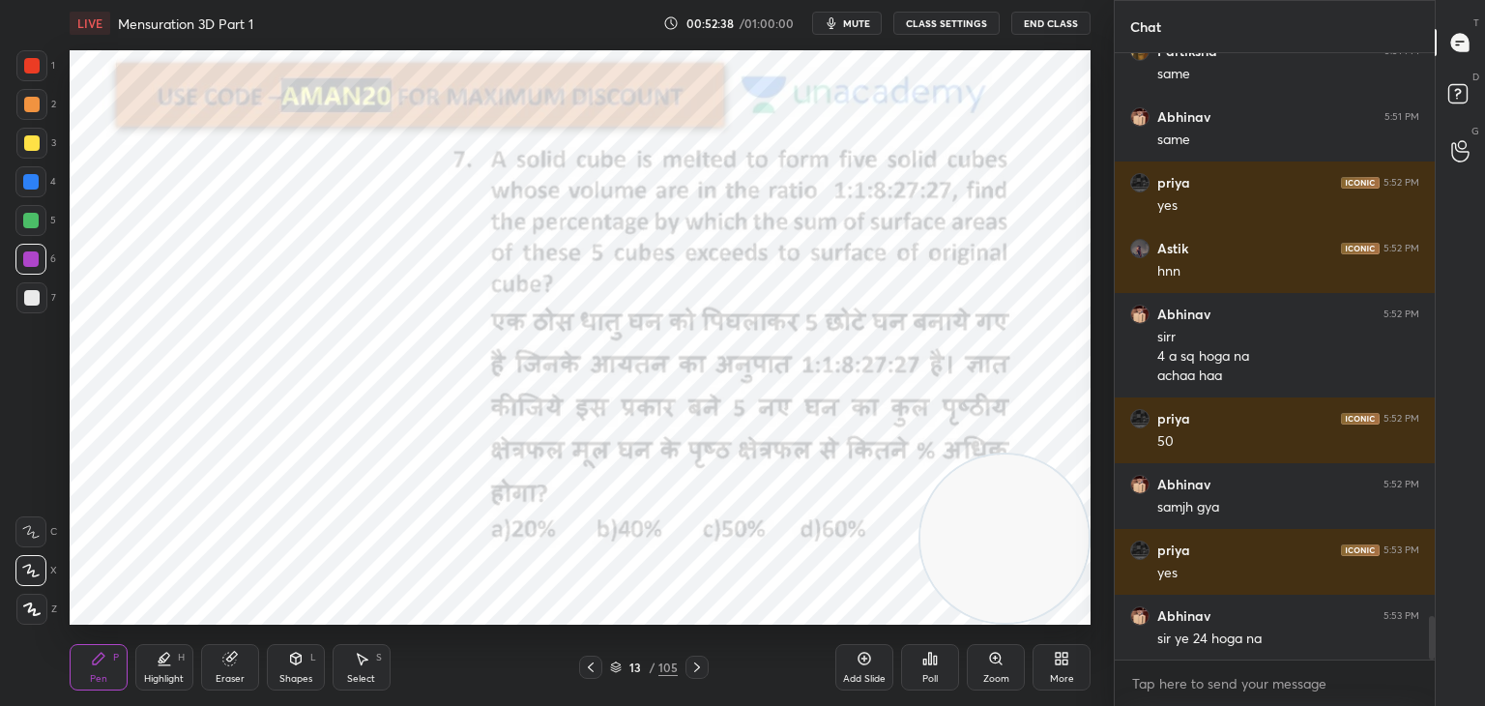
click at [229, 659] on icon at bounding box center [228, 658] width 13 height 13
click at [102, 648] on div "Pen P" at bounding box center [99, 667] width 58 height 46
click at [226, 655] on icon at bounding box center [228, 658] width 13 height 13
click at [110, 668] on div "Pen P" at bounding box center [99, 667] width 58 height 46
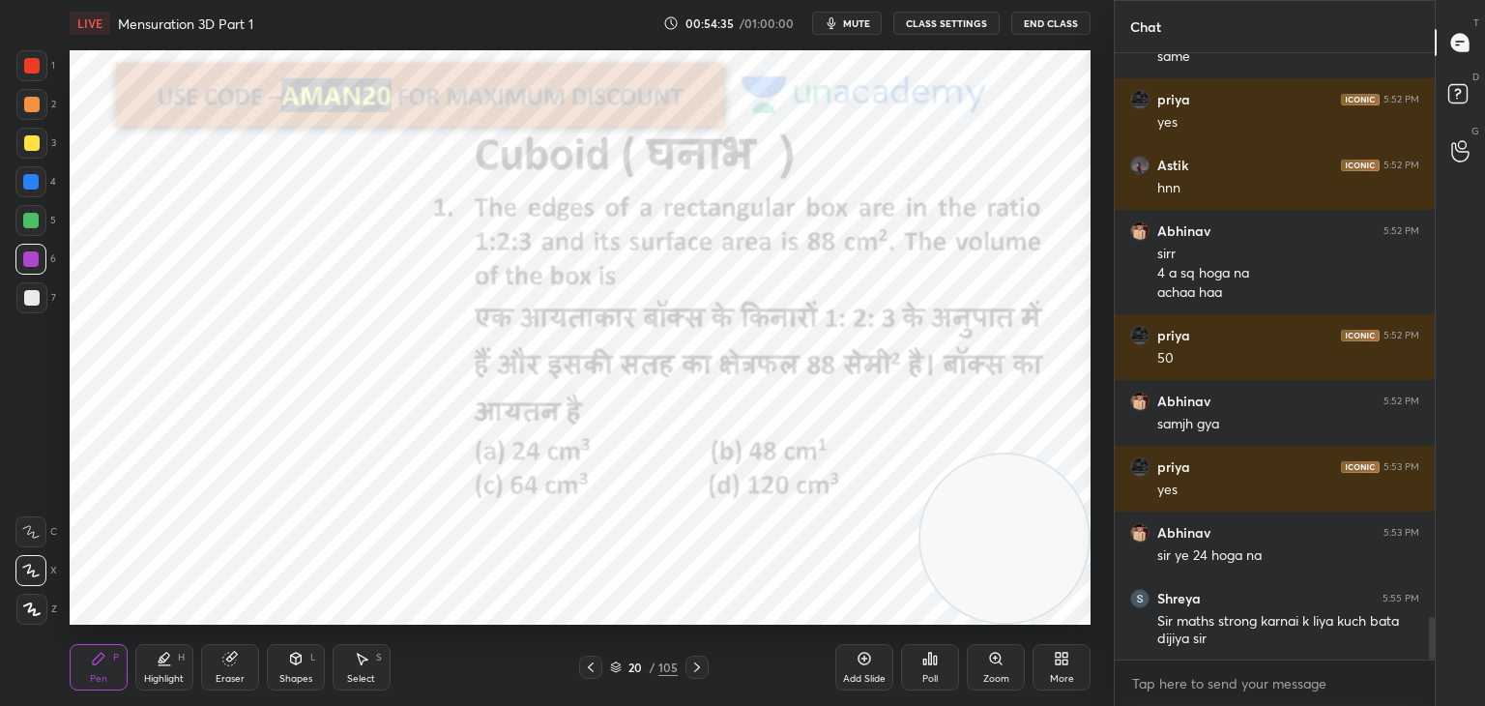
scroll to position [7954, 0]
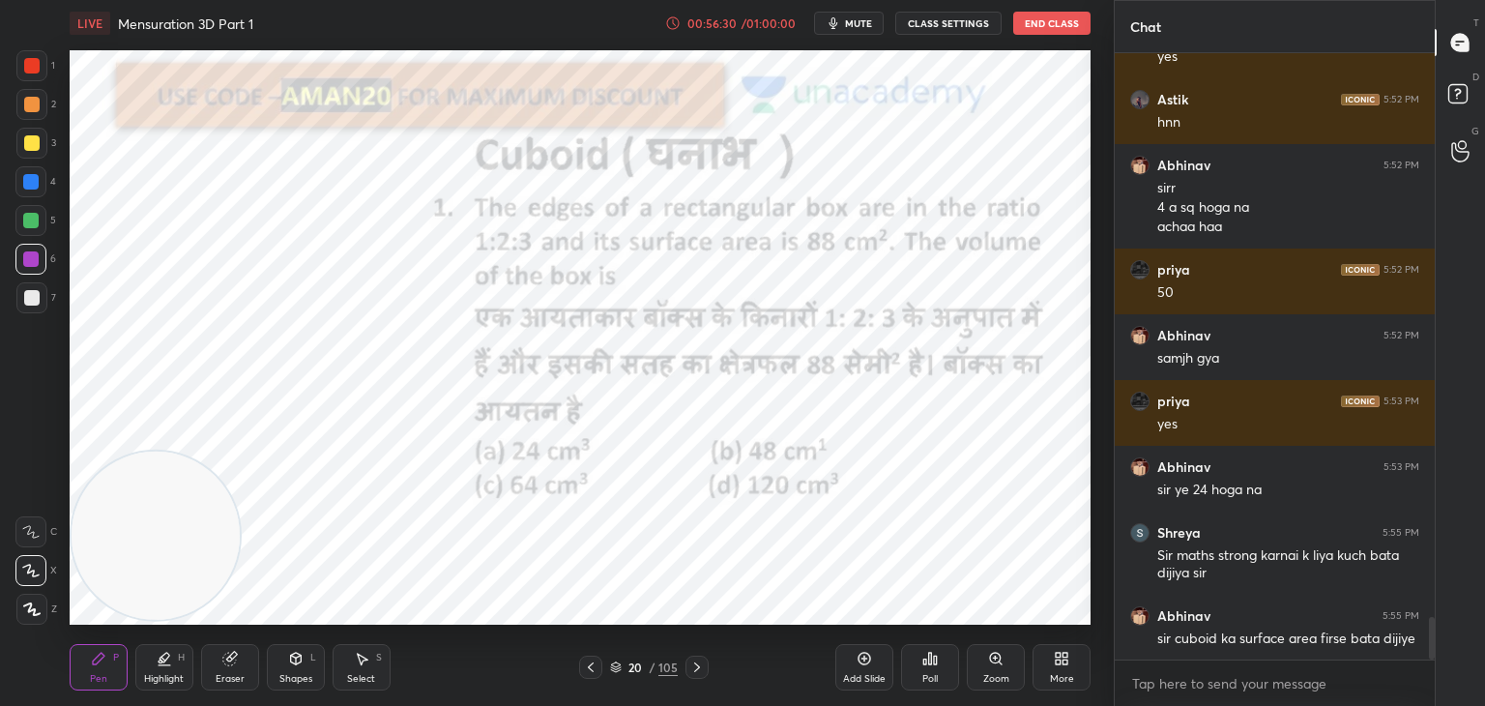
click at [42, 221] on div at bounding box center [30, 220] width 31 height 31
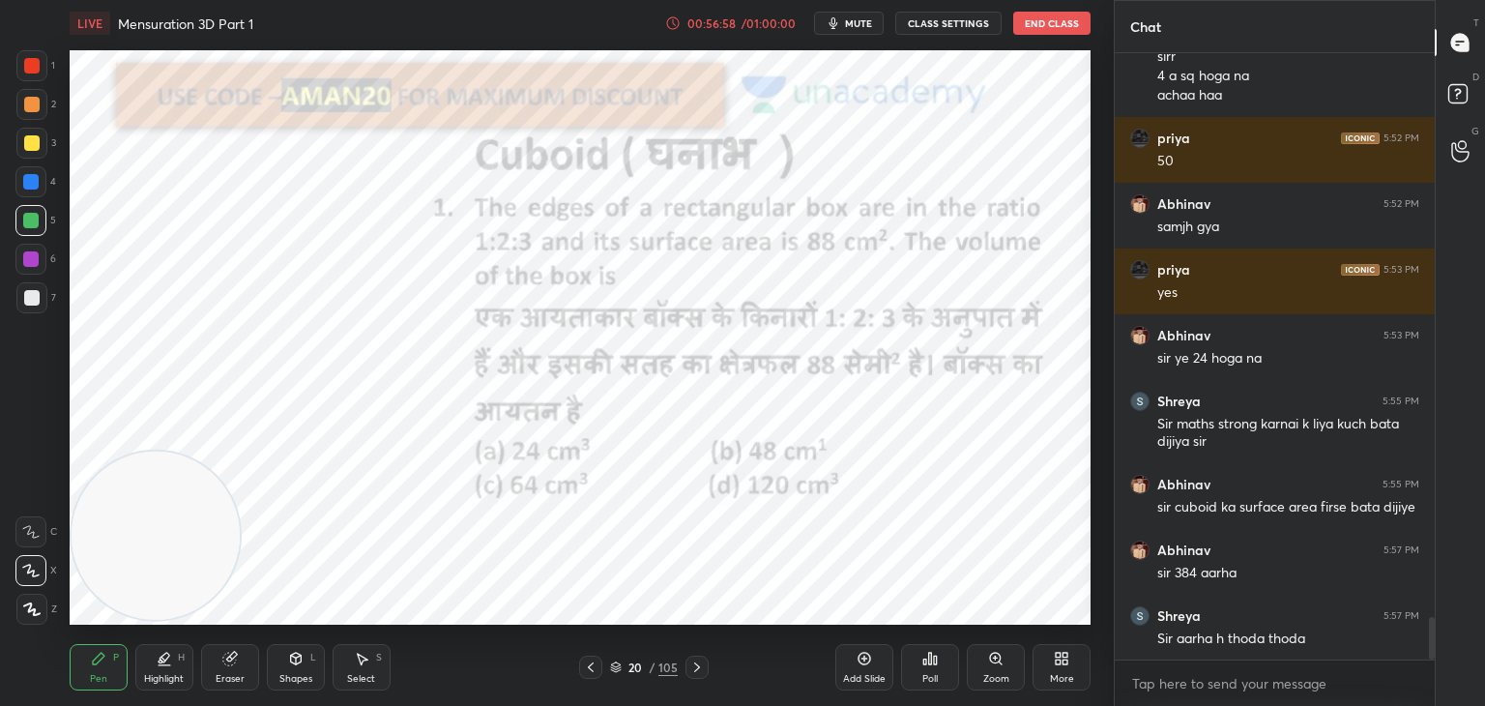
scroll to position [8217, 0]
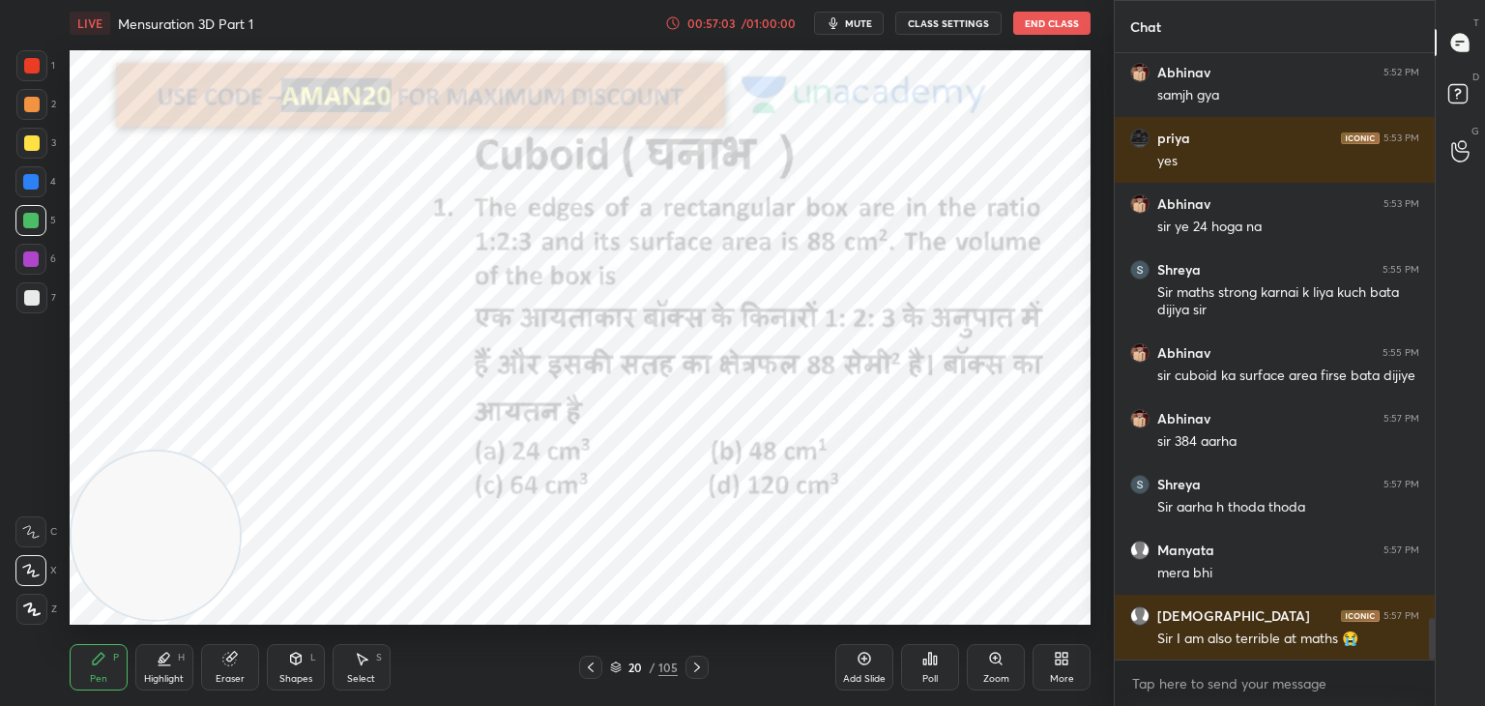
click at [238, 671] on div "Eraser" at bounding box center [230, 667] width 58 height 46
click at [46, 610] on div "Erase all" at bounding box center [32, 608] width 35 height 31
click at [93, 658] on icon at bounding box center [98, 657] width 15 height 15
click at [874, 678] on div "Add Slide" at bounding box center [864, 679] width 43 height 10
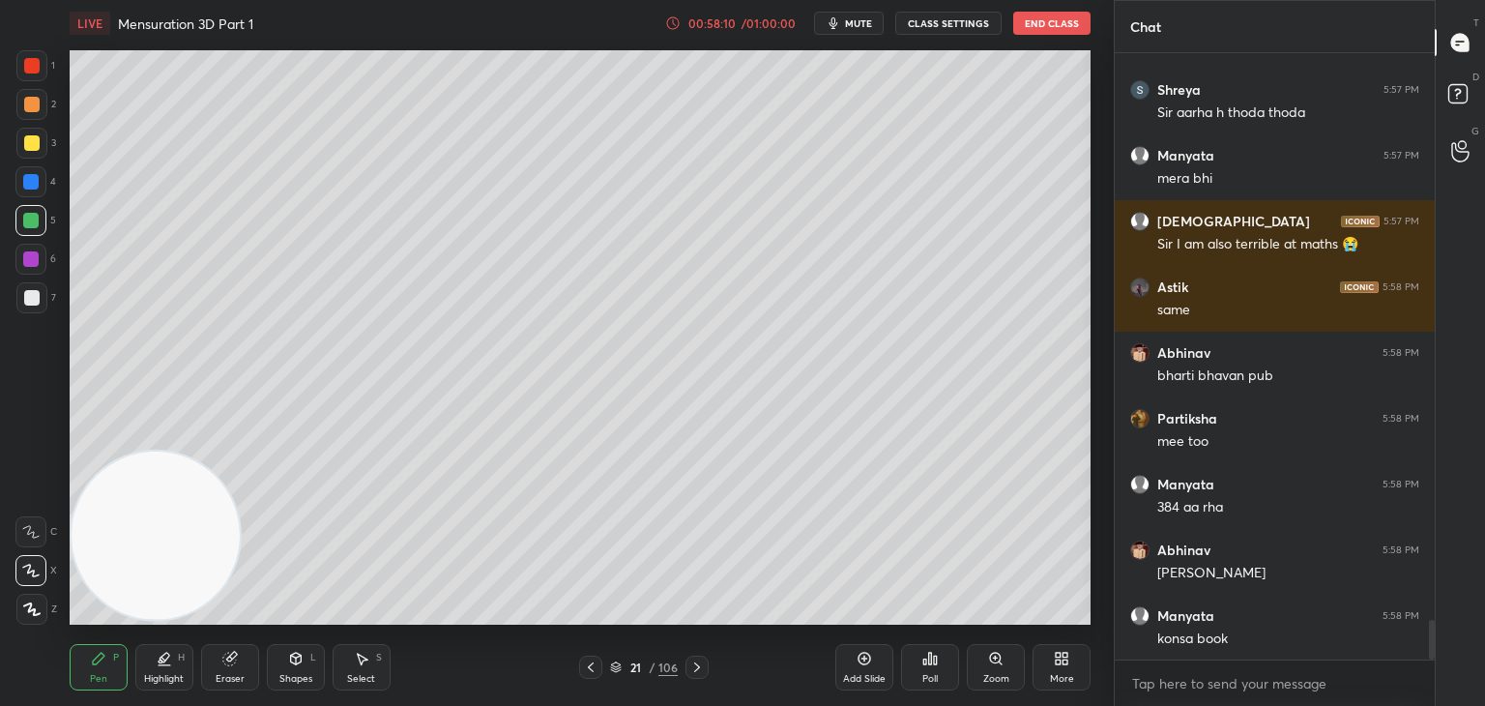
scroll to position [8677, 0]
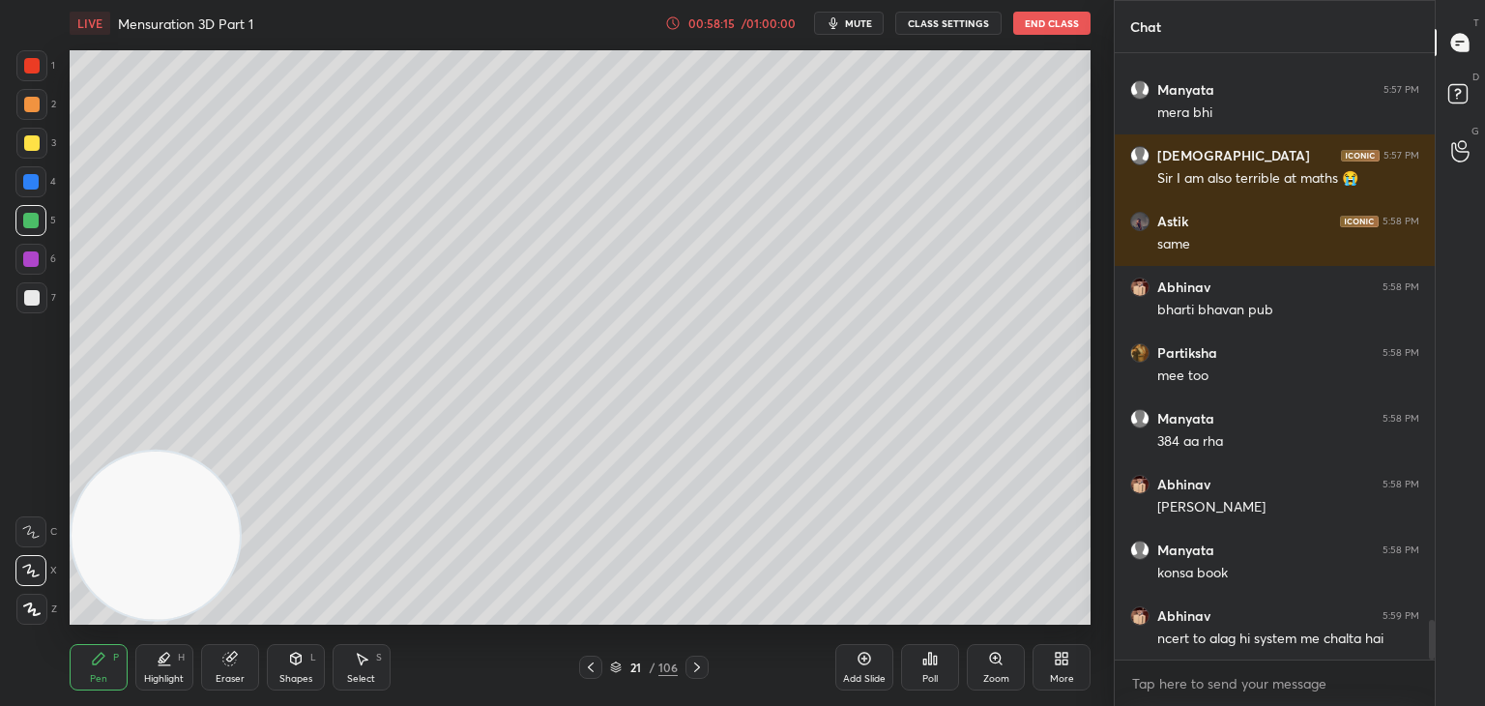
click at [232, 678] on div "Eraser" at bounding box center [230, 679] width 29 height 10
click at [43, 609] on span "Erase all" at bounding box center [30, 609] width 29 height 14
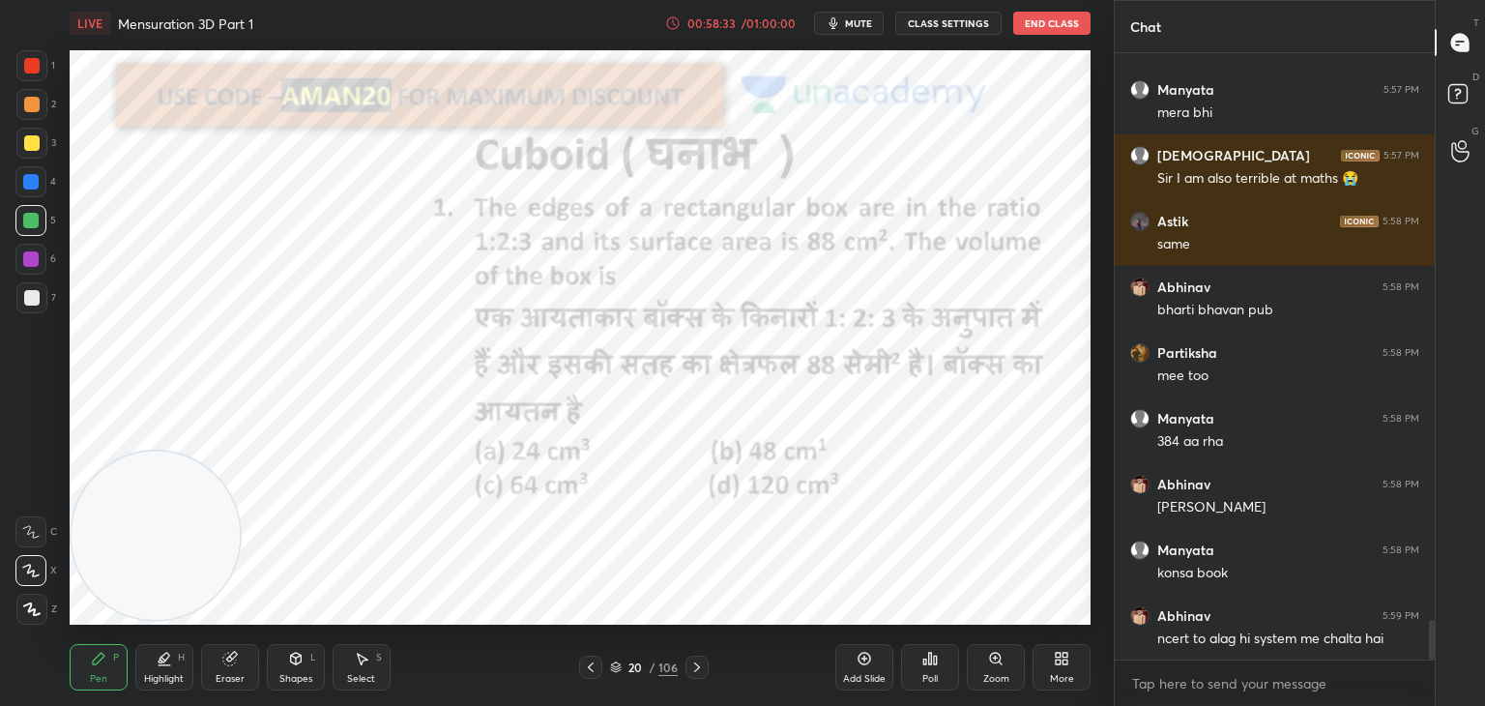
click at [49, 60] on div "1" at bounding box center [35, 65] width 39 height 31
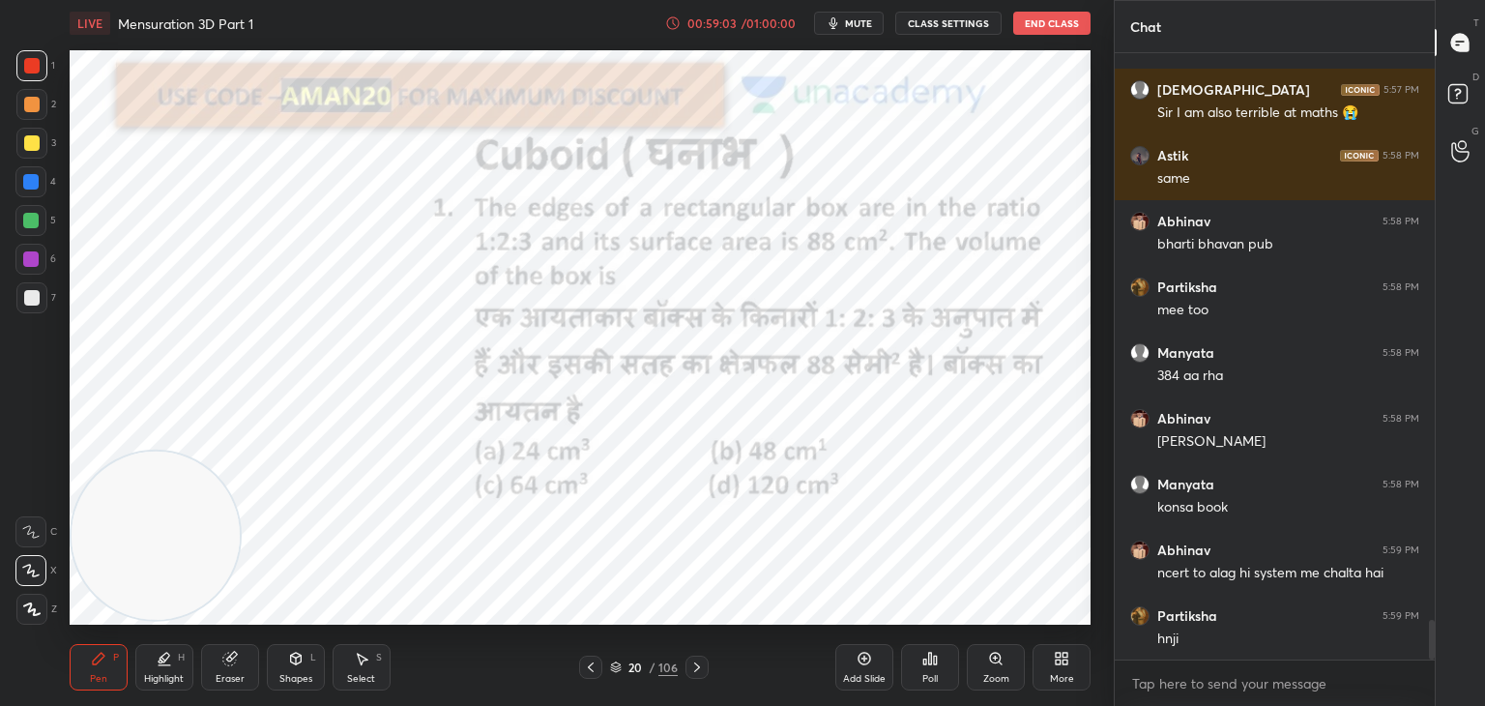
click at [223, 664] on icon at bounding box center [229, 657] width 15 height 15
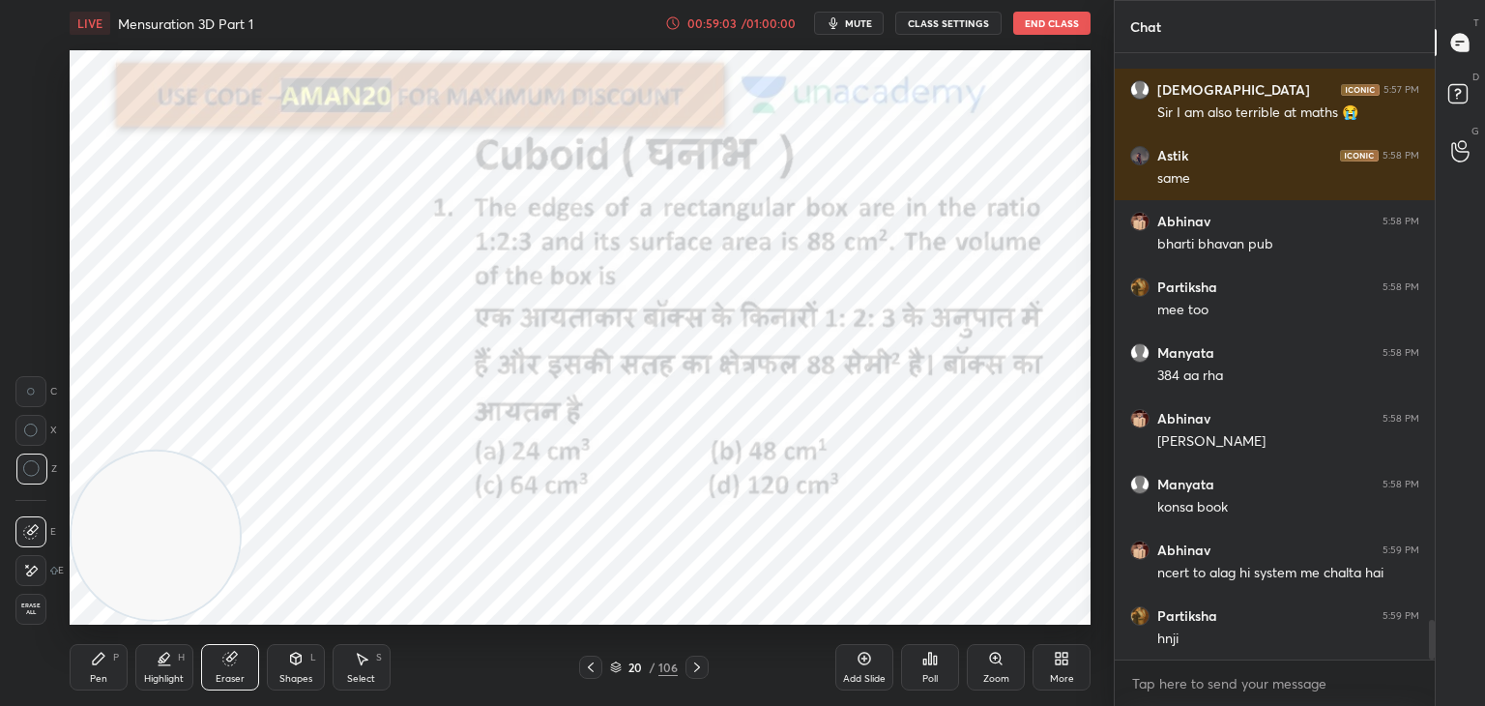
click at [45, 615] on div "Erase all" at bounding box center [30, 608] width 31 height 31
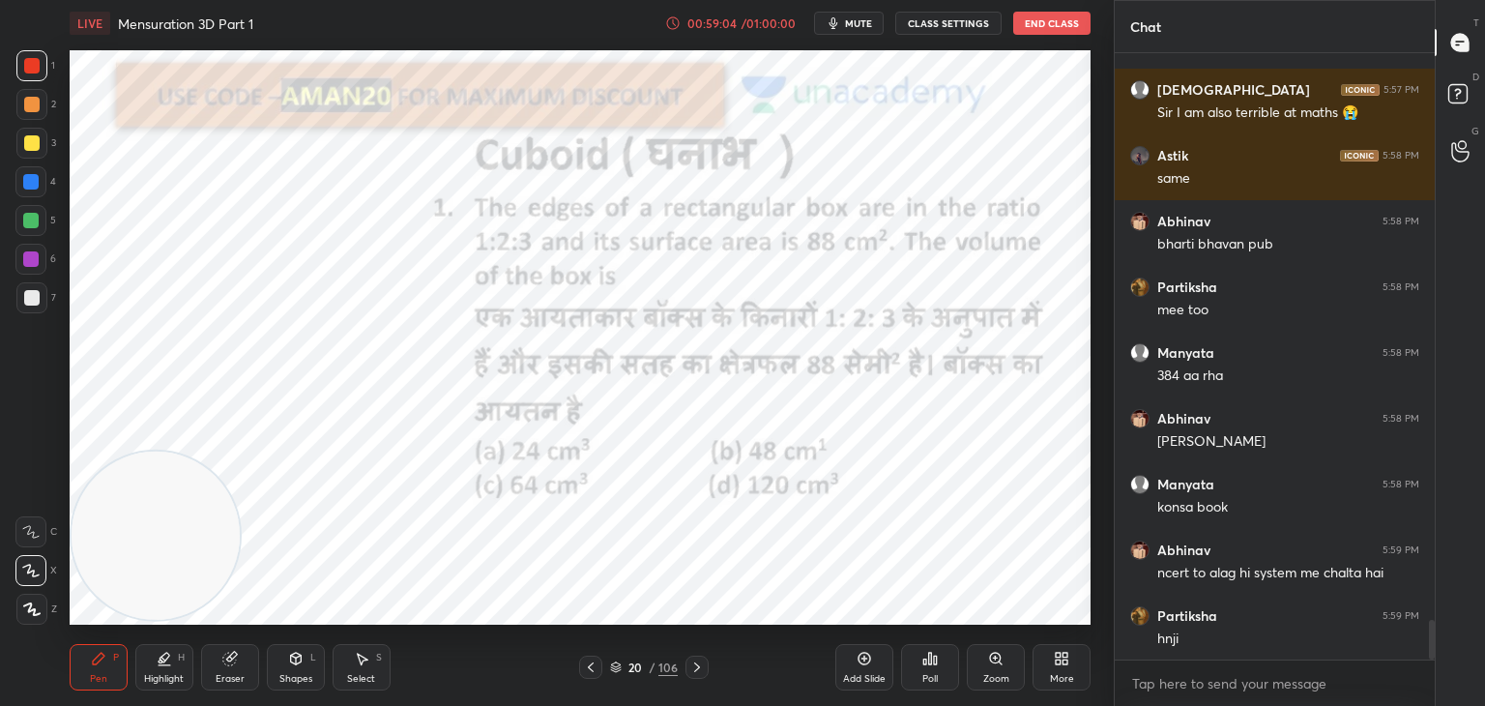
click at [86, 656] on div "Pen P" at bounding box center [99, 667] width 58 height 46
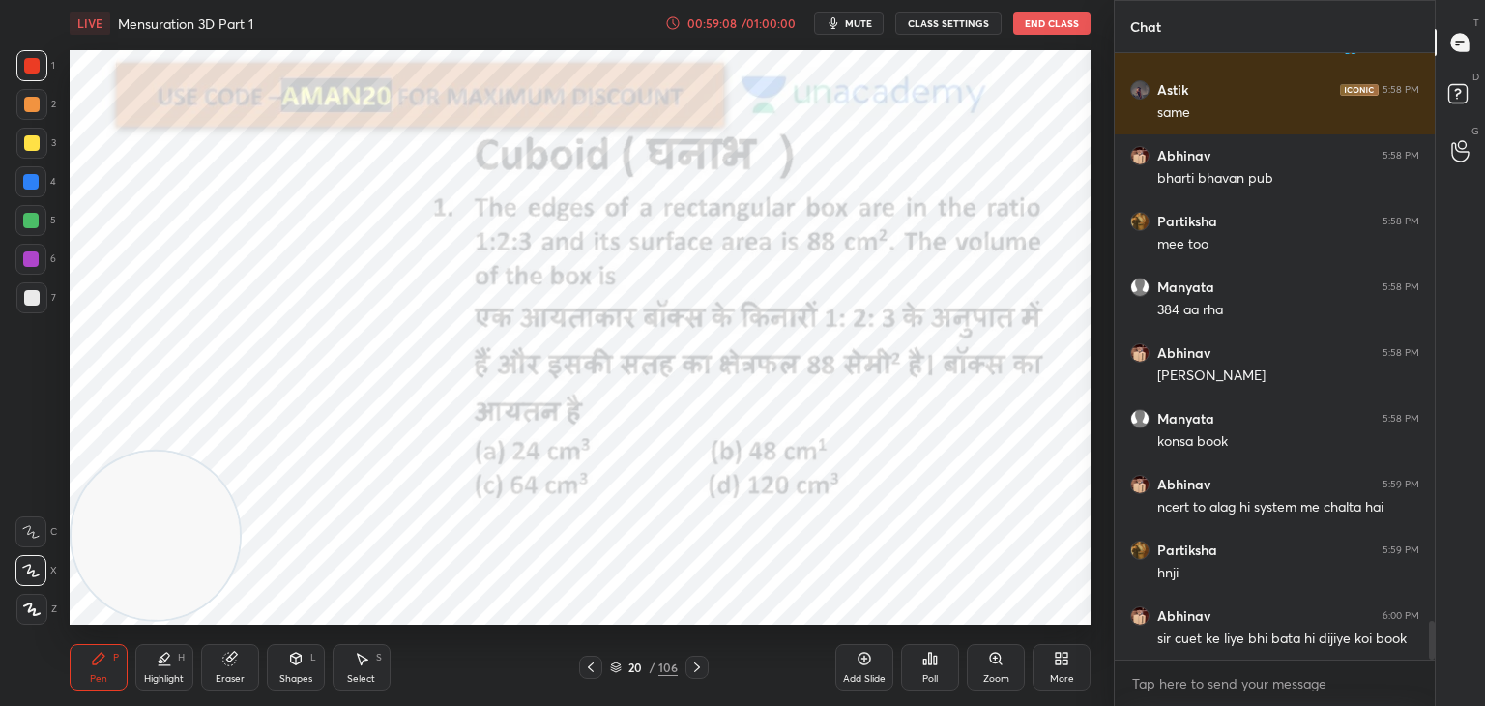
scroll to position [8828, 0]
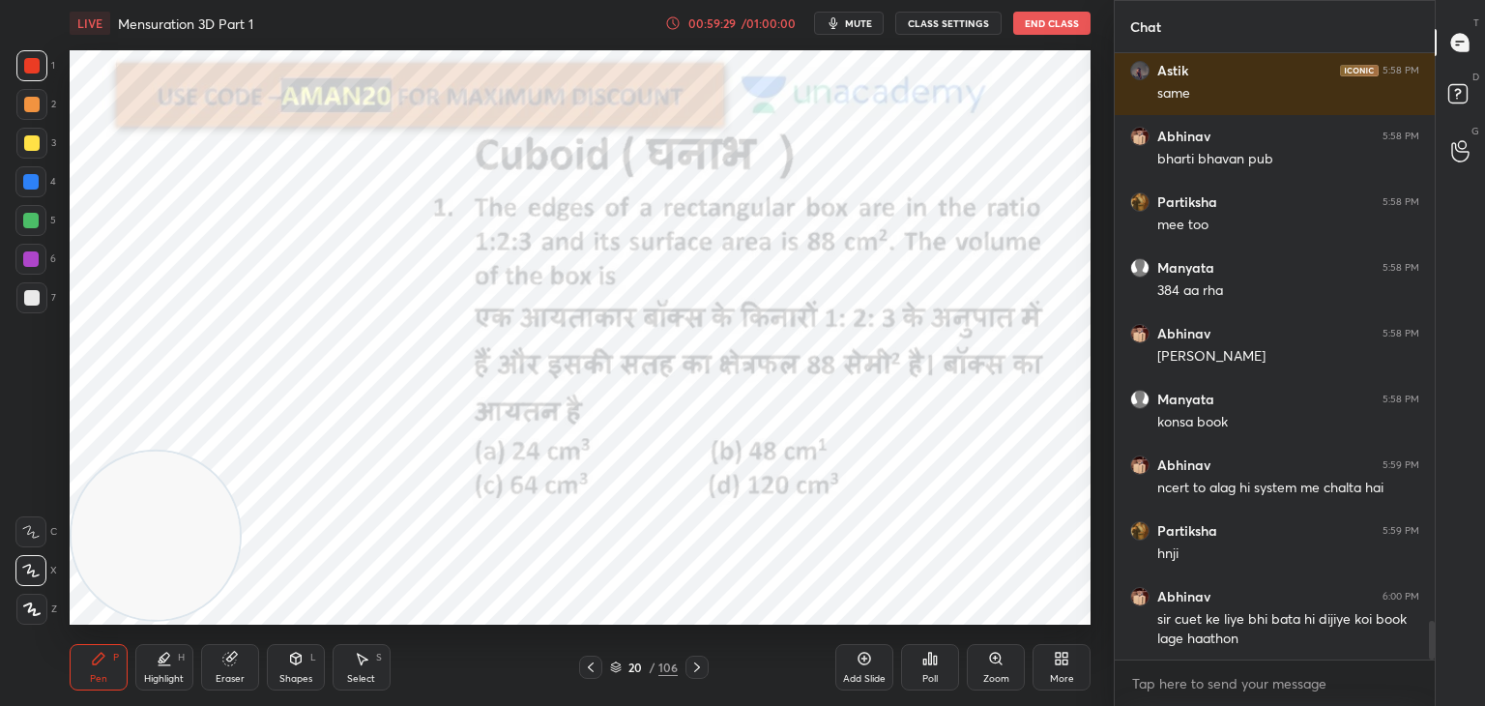
click at [231, 640] on div "Pen P Highlight H Eraser Shapes L Select S 20 / 106 Add Slide Poll Zoom More" at bounding box center [580, 666] width 1021 height 77
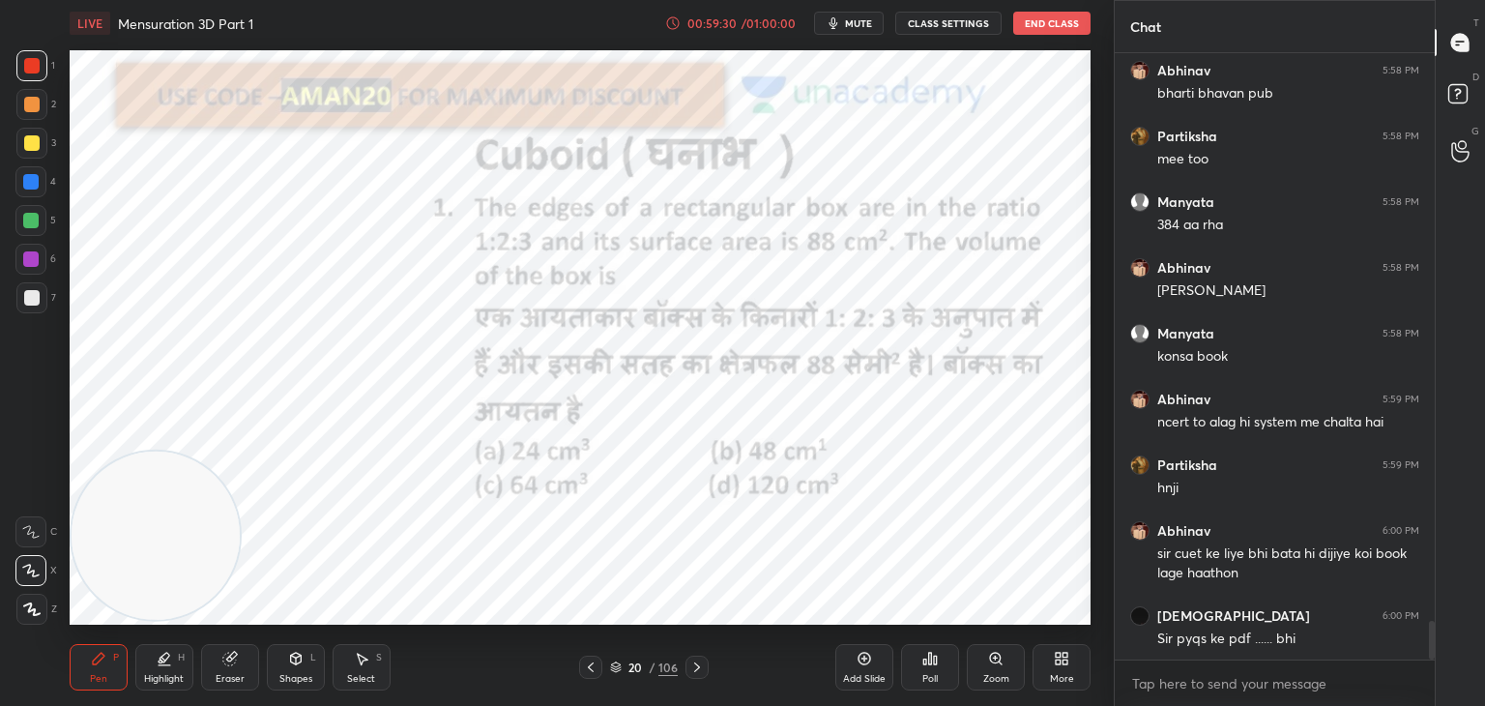
click at [228, 679] on div "Eraser" at bounding box center [230, 679] width 29 height 10
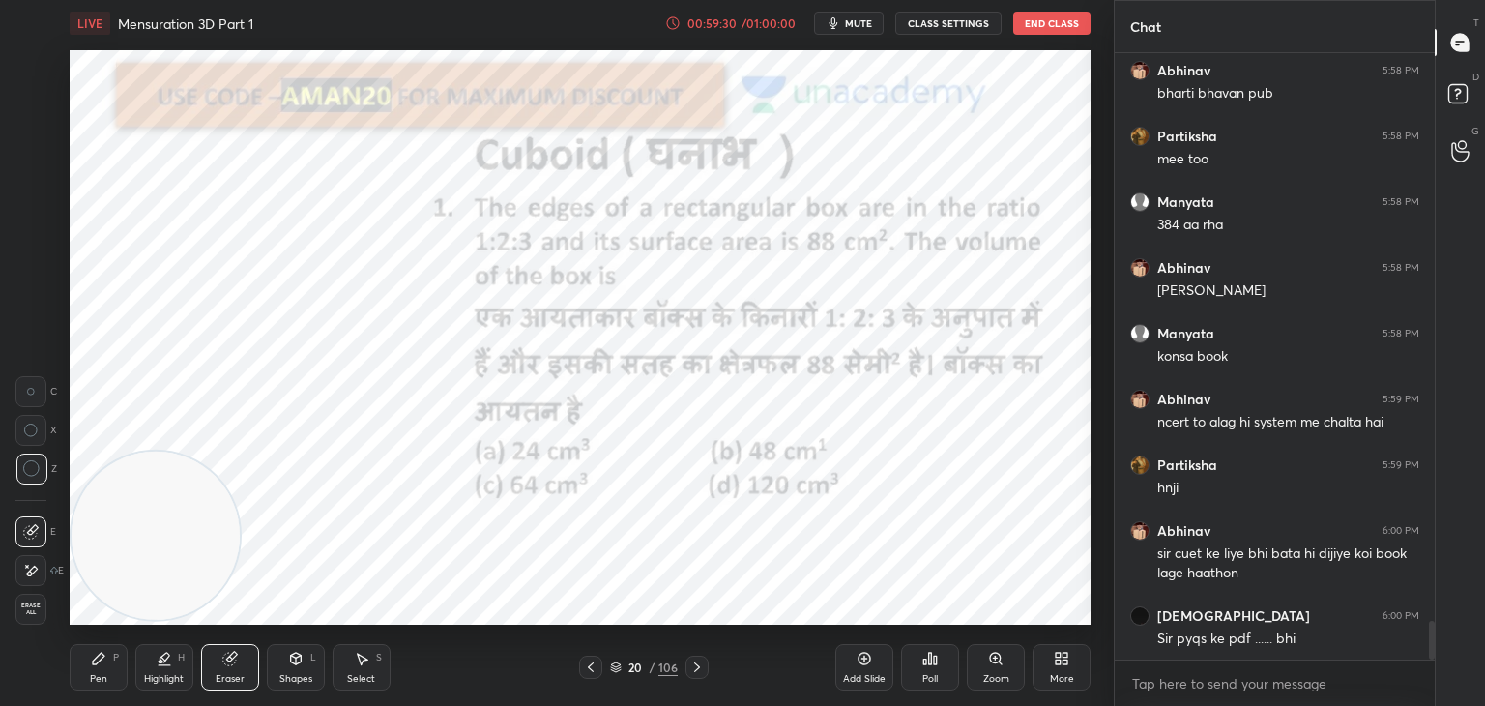
click at [49, 606] on div "Erase all" at bounding box center [32, 608] width 35 height 31
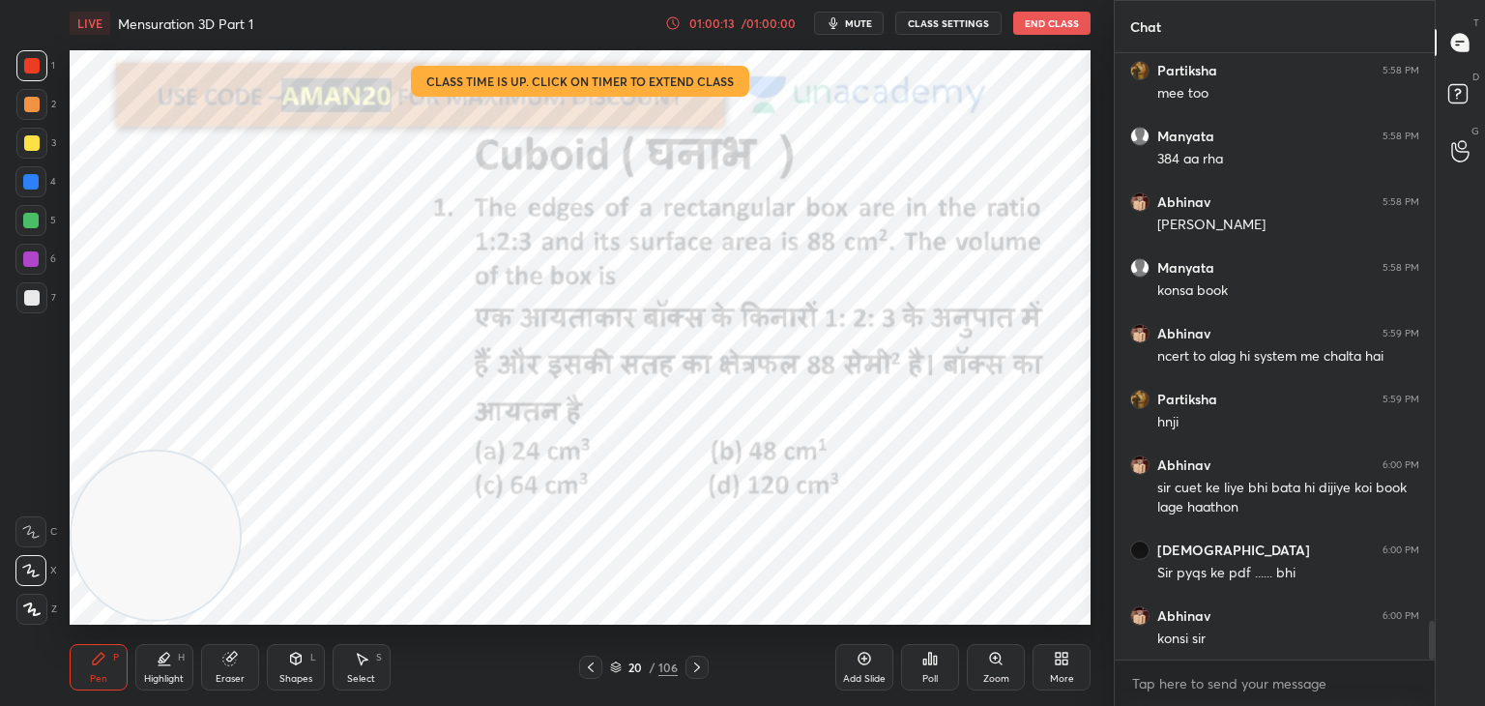
scroll to position [9025, 0]
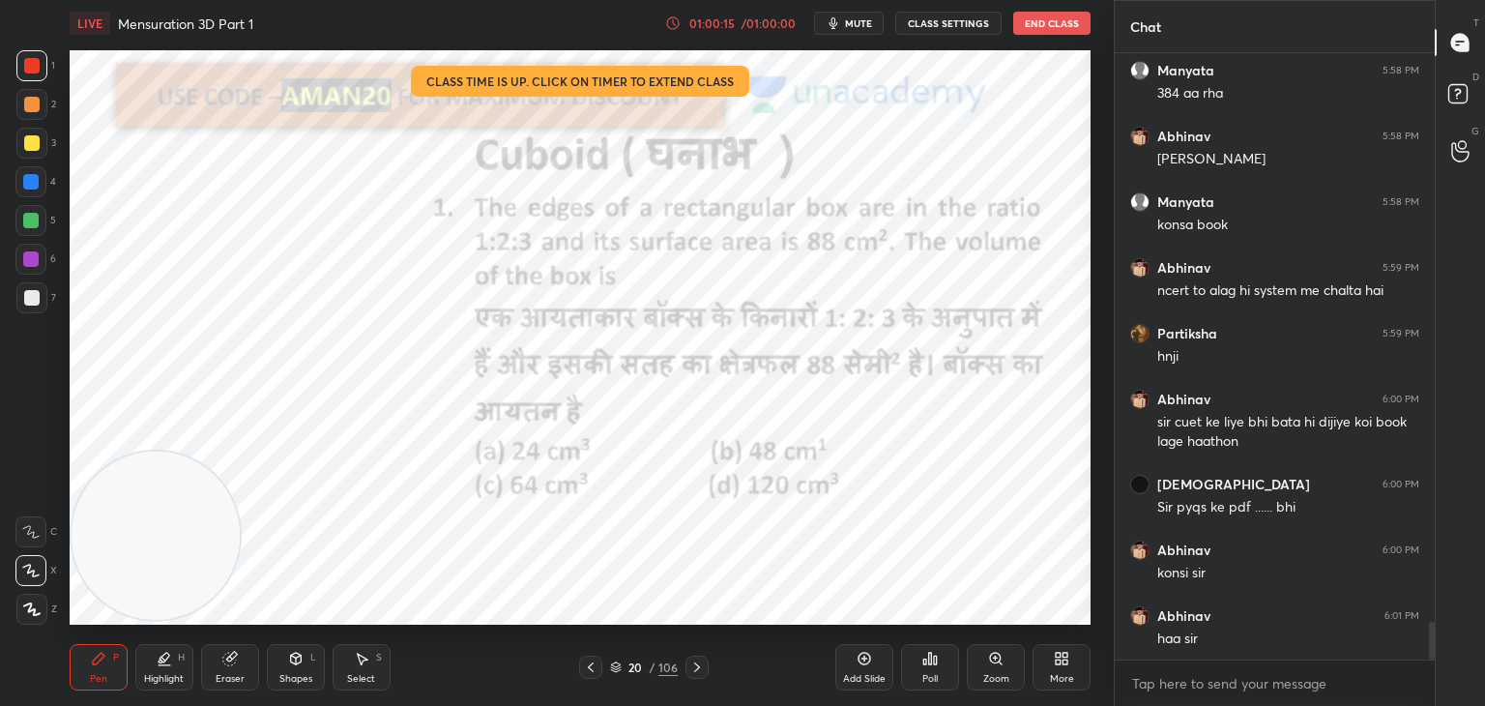
click at [216, 661] on div "Eraser" at bounding box center [230, 667] width 58 height 46
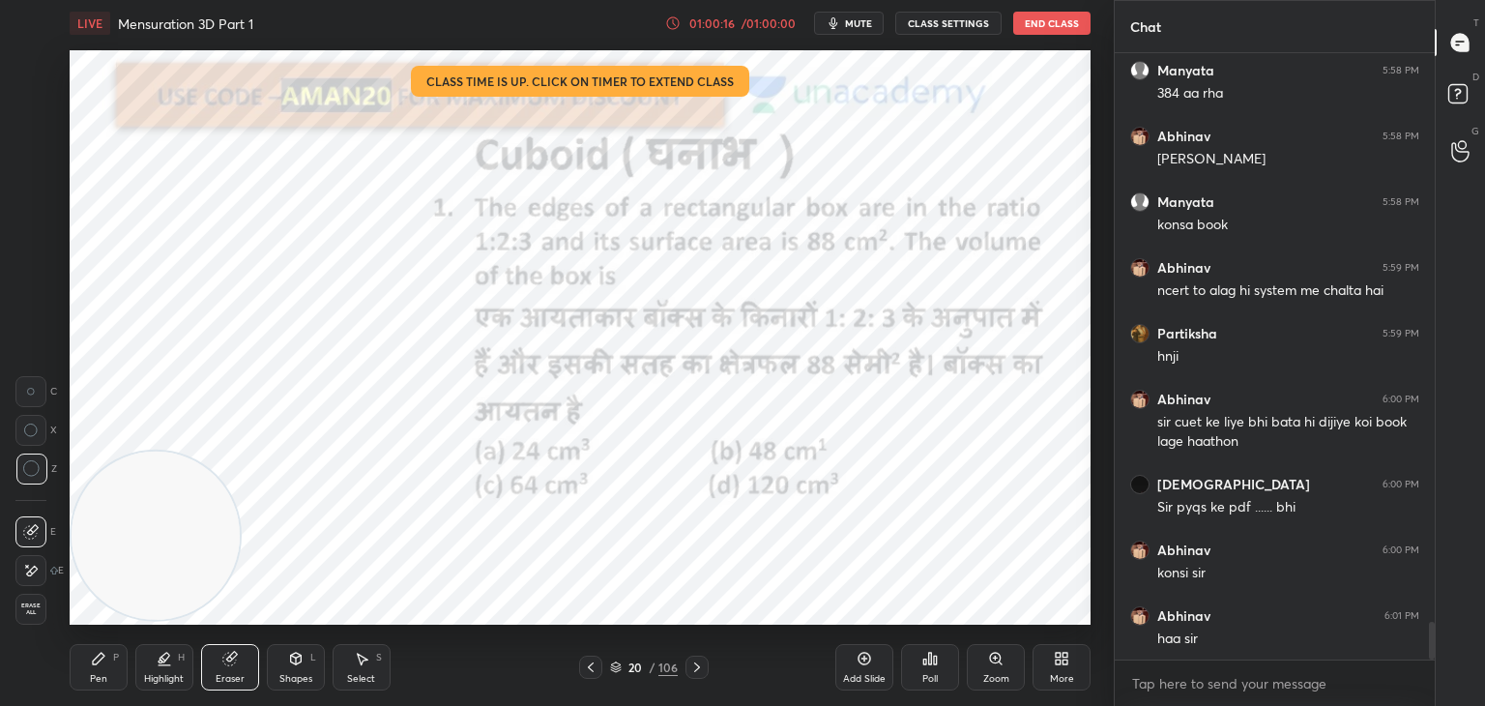
click at [37, 612] on span "Erase all" at bounding box center [30, 609] width 29 height 14
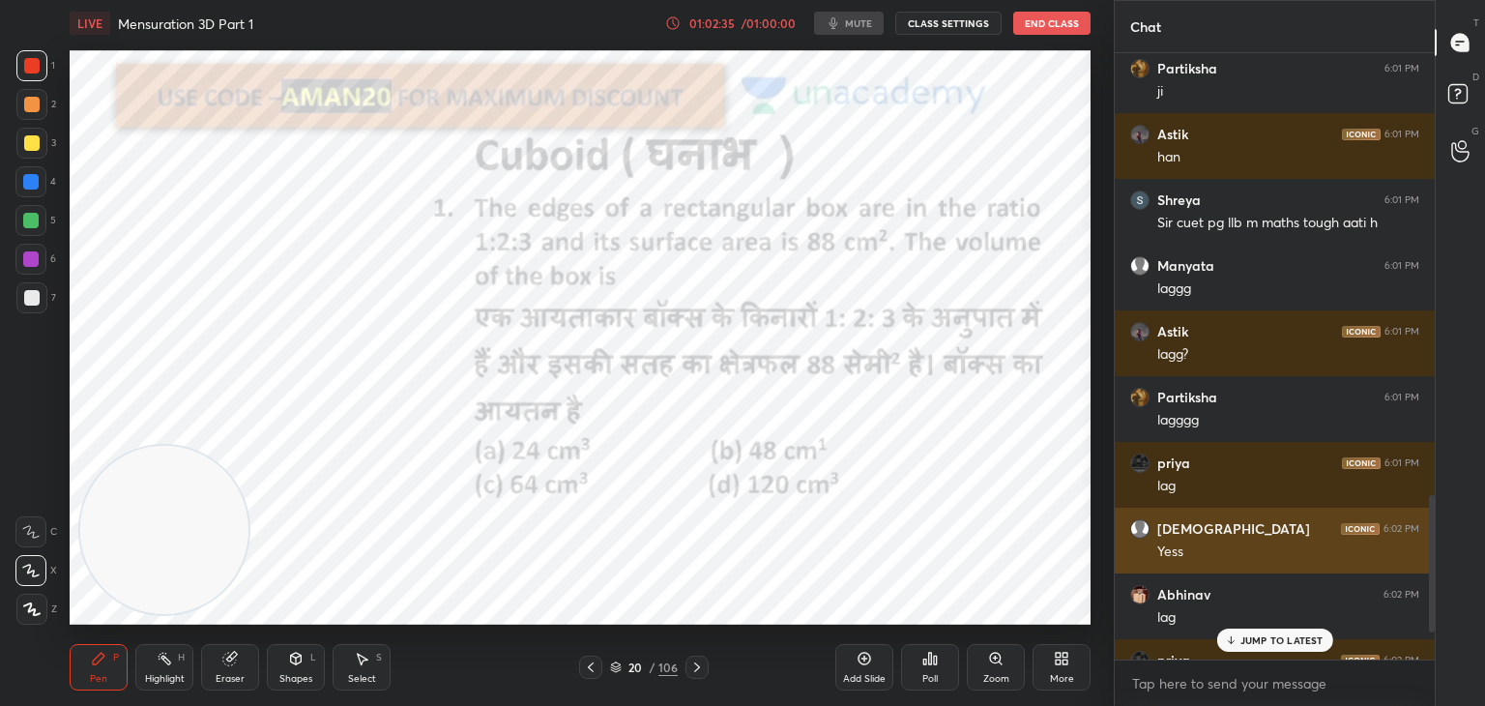
scroll to position [1952, 0]
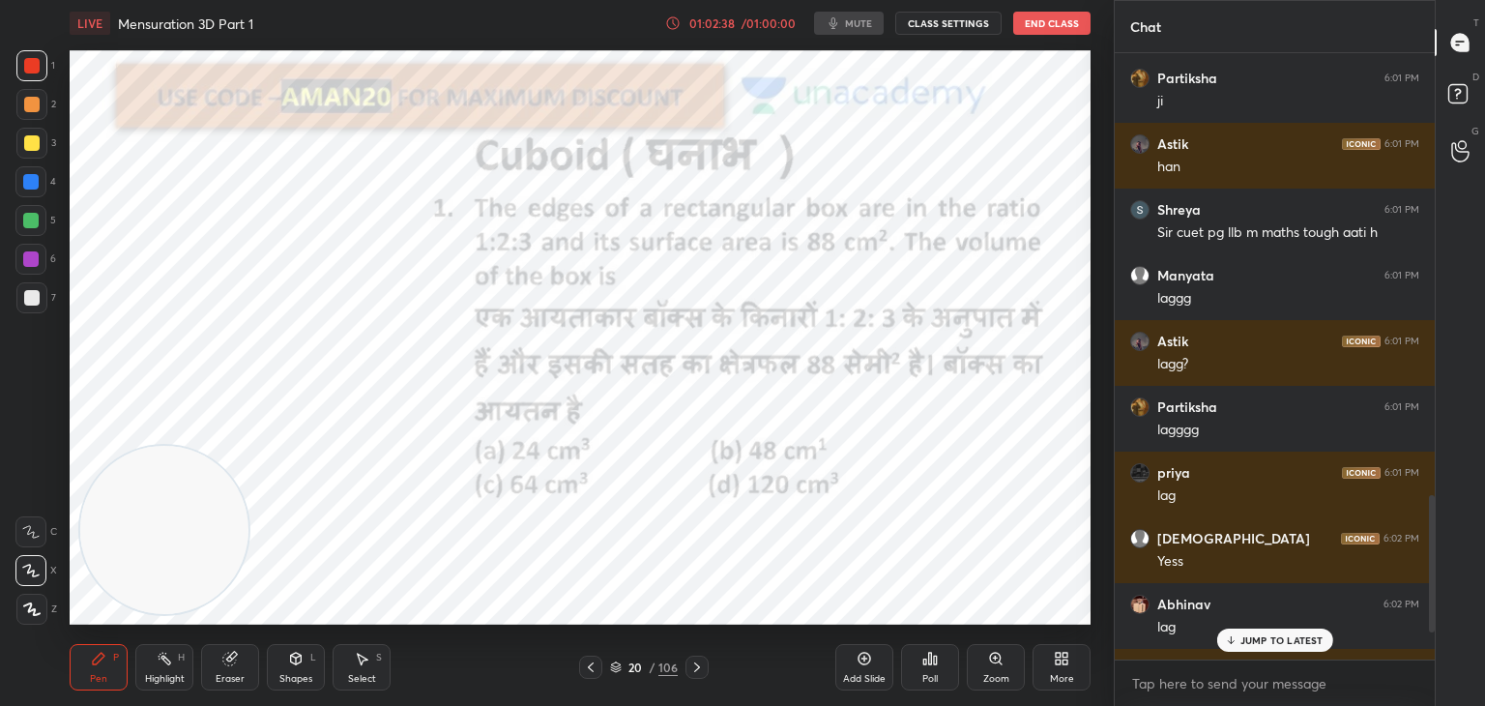
click at [1268, 649] on div "JUMP TO LATEST" at bounding box center [1274, 639] width 116 height 23
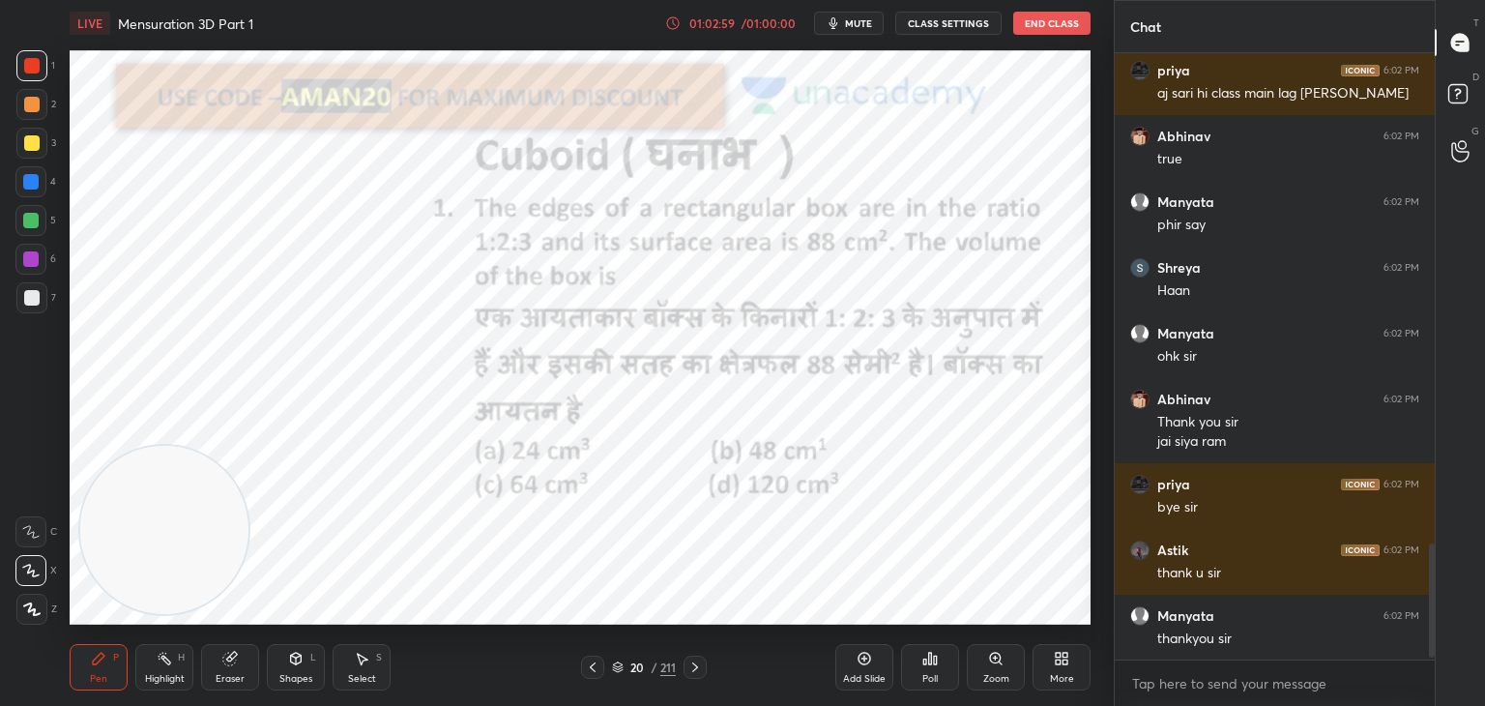
scroll to position [2617, 0]
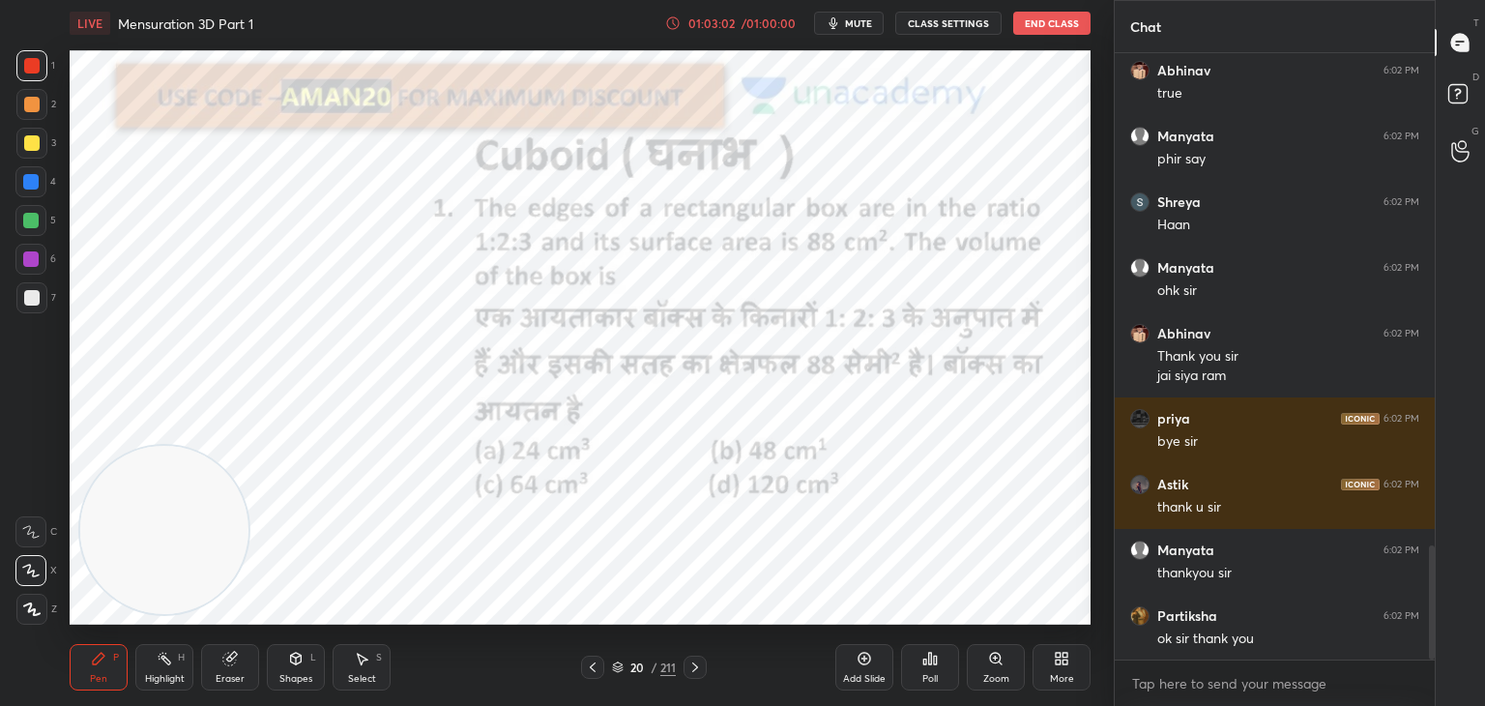
click at [1042, 29] on button "End Class" at bounding box center [1051, 23] width 77 height 23
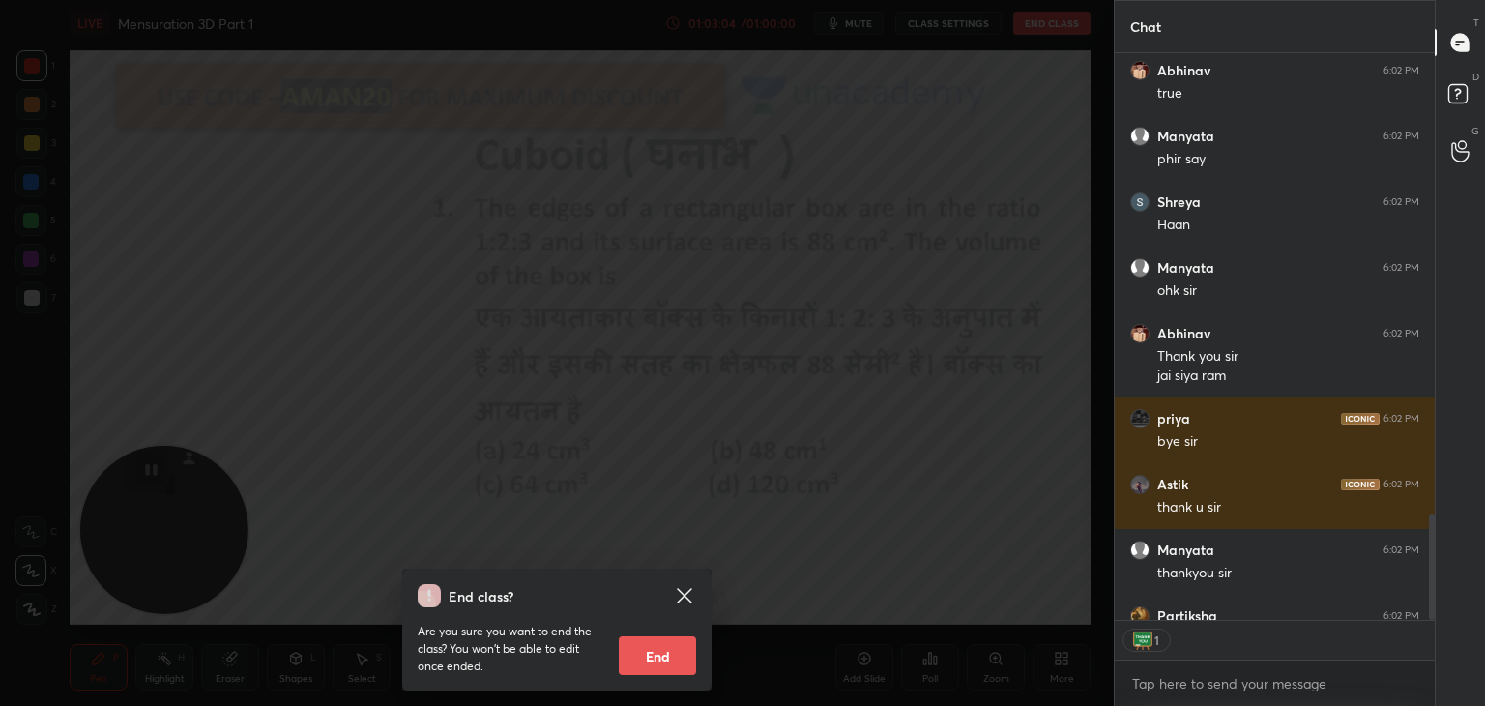
scroll to position [562, 314]
click at [646, 658] on button "End" at bounding box center [657, 655] width 77 height 39
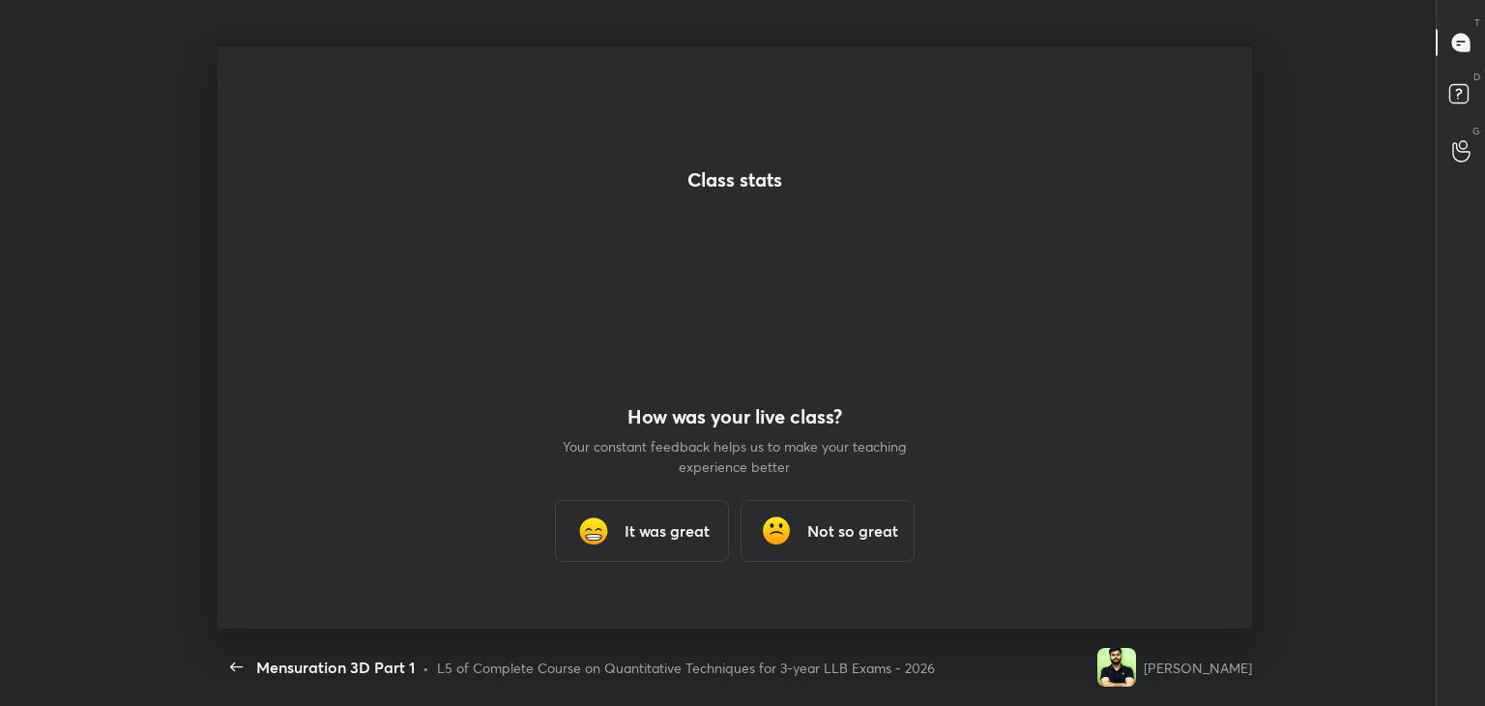
scroll to position [0, 0]
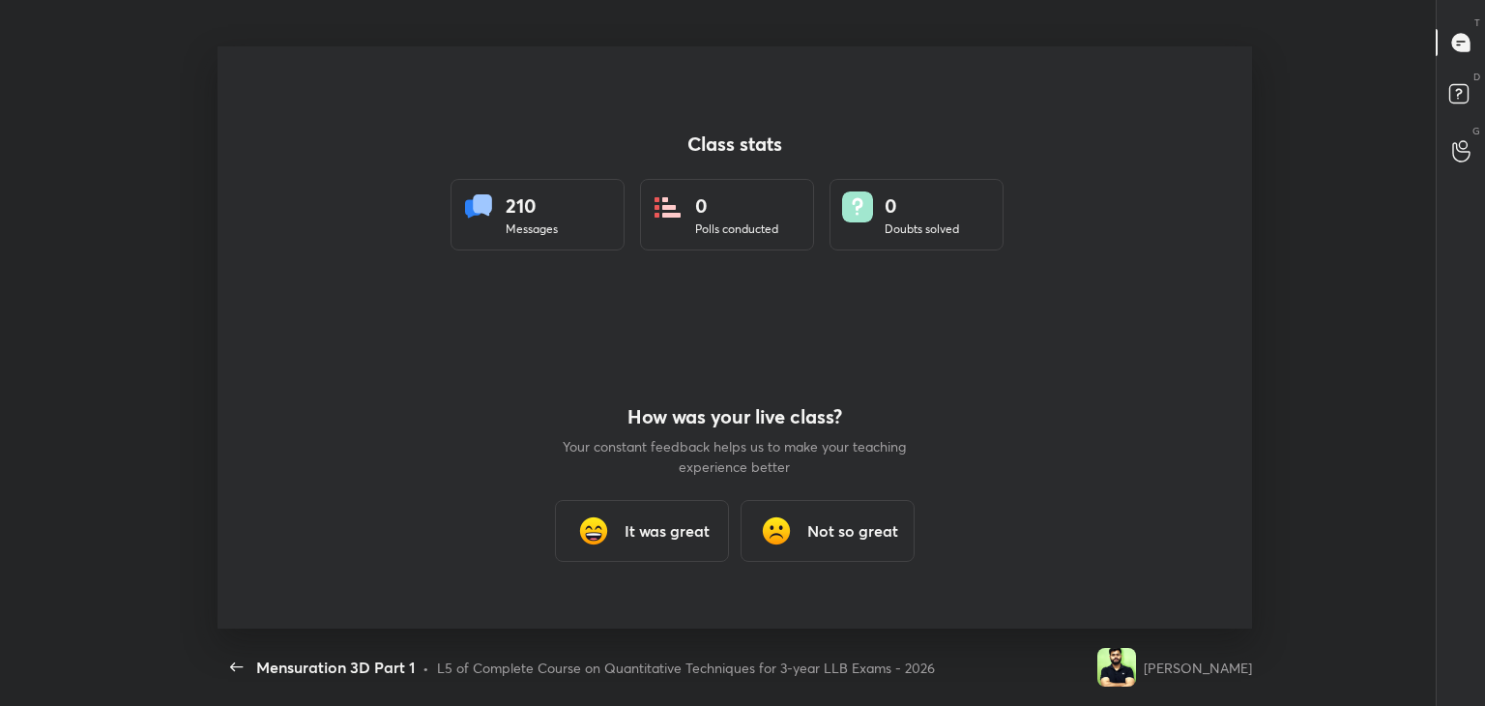
type textarea "x"
